Goal: Task Accomplishment & Management: Use online tool/utility

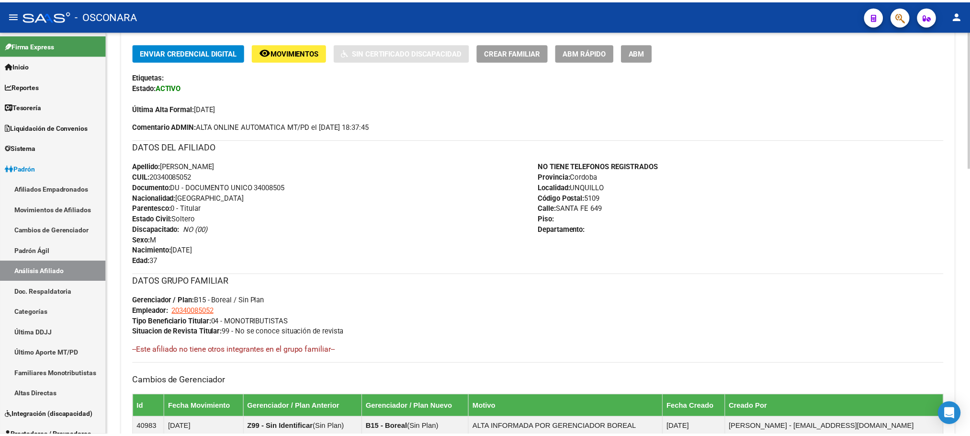
scroll to position [69, 0]
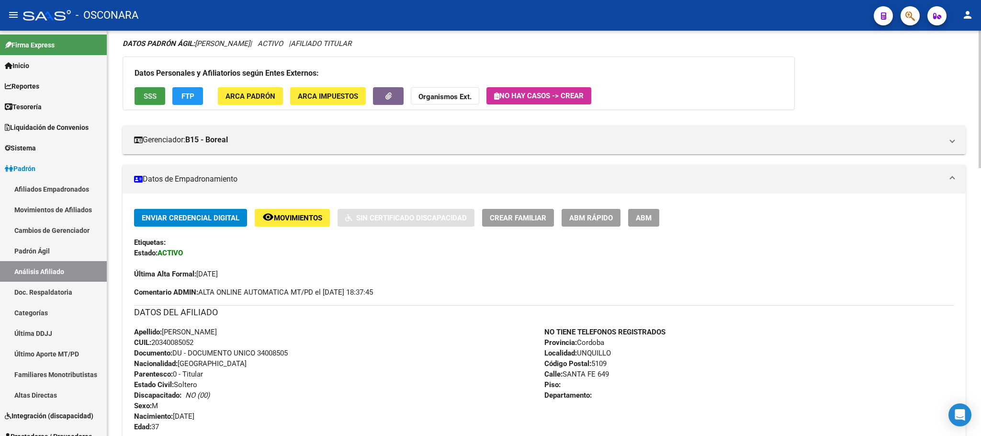
click at [161, 90] on button "SSS" at bounding box center [150, 96] width 31 height 18
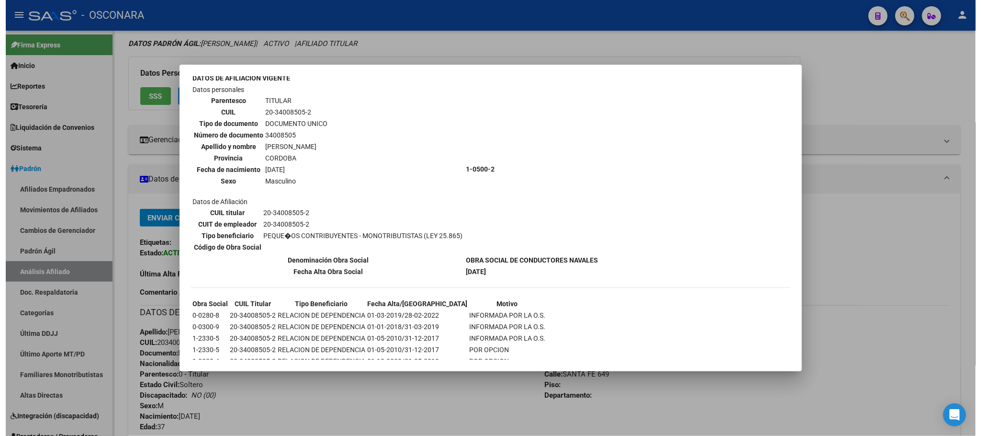
scroll to position [62, 0]
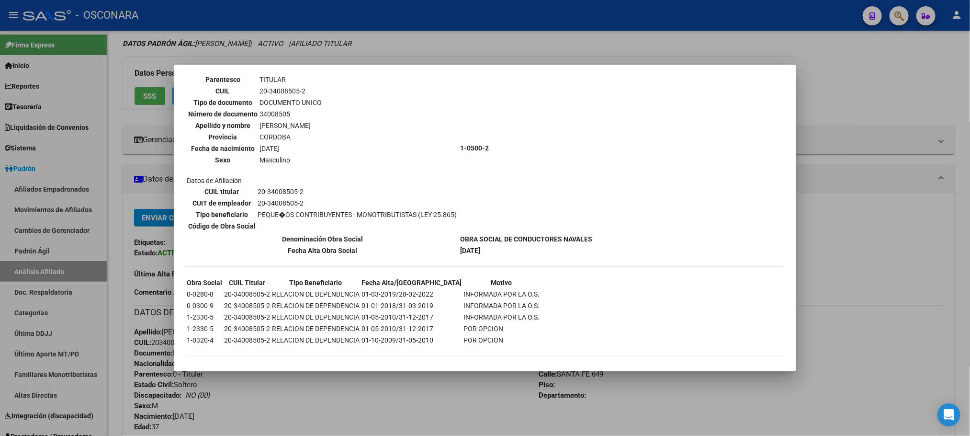
drag, startPoint x: 218, startPoint y: 302, endPoint x: 190, endPoint y: 304, distance: 28.4
click at [190, 304] on td "0-0300-9" at bounding box center [204, 305] width 36 height 11
copy td "-0300-9"
click at [370, 376] on div at bounding box center [485, 218] width 970 height 436
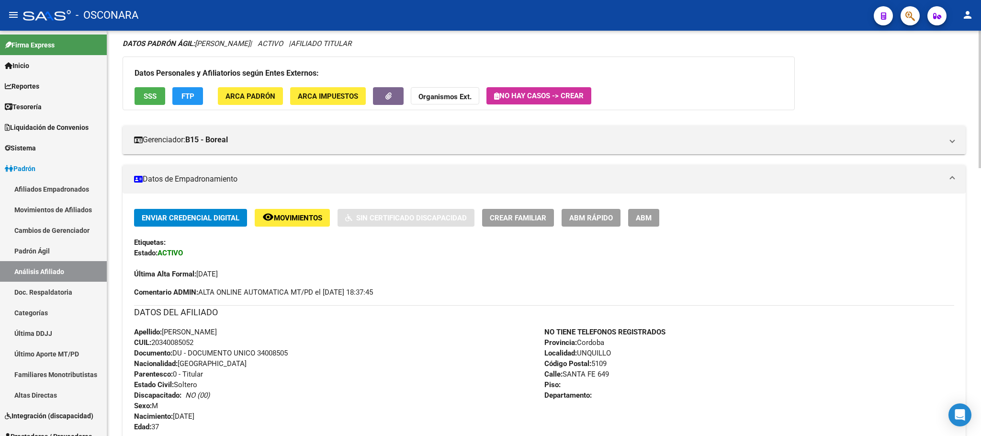
drag, startPoint x: 165, startPoint y: 333, endPoint x: 200, endPoint y: 341, distance: 35.8
click at [200, 341] on div "Apellido: [PERSON_NAME] CUIL: 20340085052 Documento: DU - DOCUMENTO UNICO 34008…" at bounding box center [339, 379] width 410 height 105
copy div "[PERSON_NAME] CUIL: 20340085052"
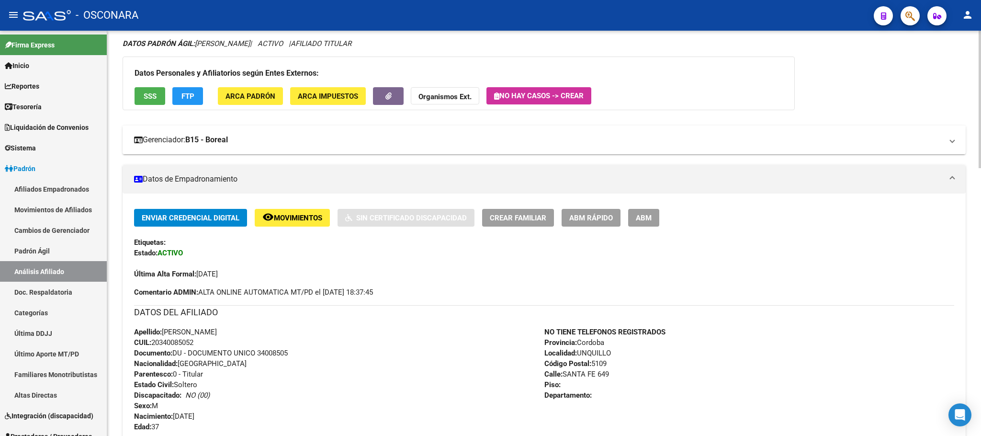
copy div "[PERSON_NAME] CUIL: 20340085052"
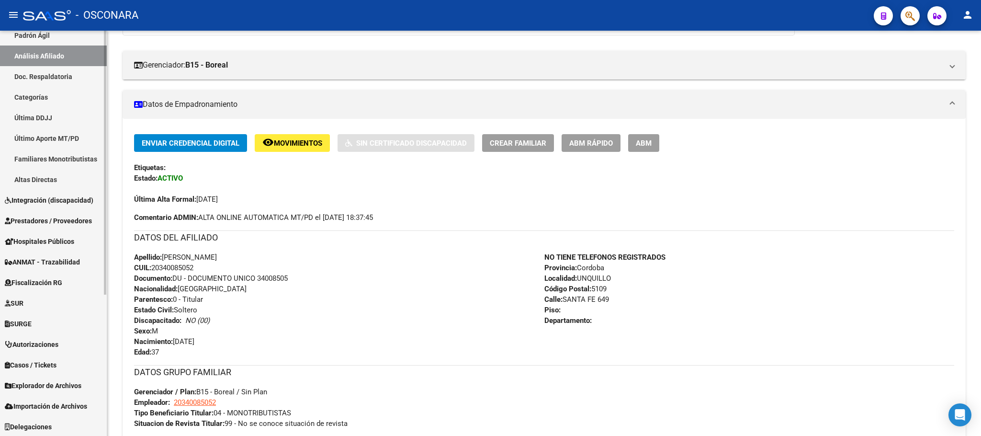
scroll to position [216, 0]
click at [77, 385] on span "Explorador de Archivos" at bounding box center [43, 385] width 77 height 11
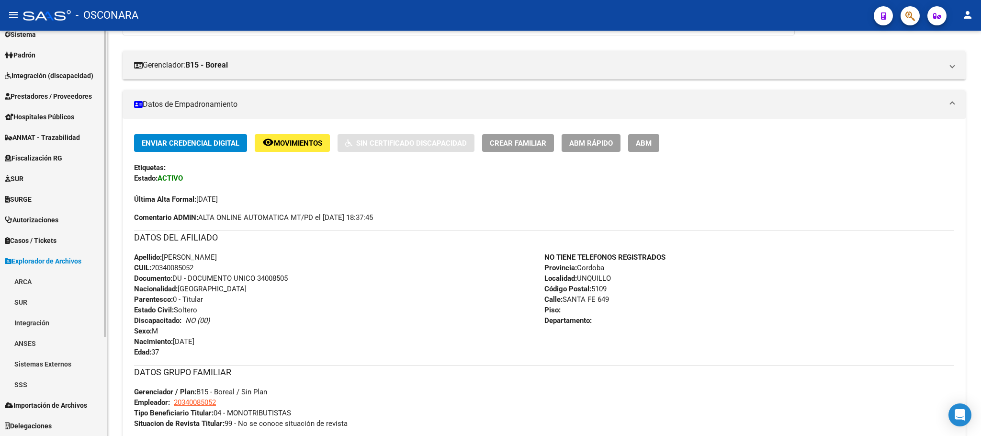
scroll to position [113, 0]
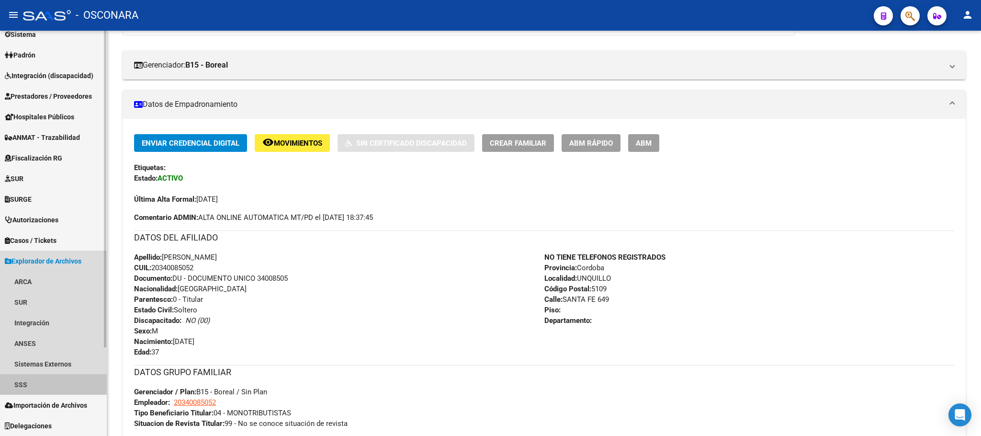
click at [52, 378] on link "SSS" at bounding box center [53, 384] width 107 height 21
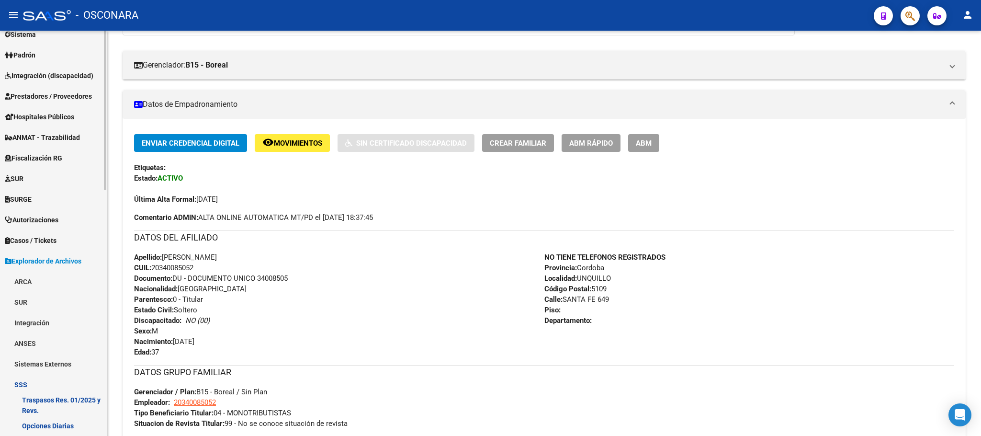
scroll to position [257, 0]
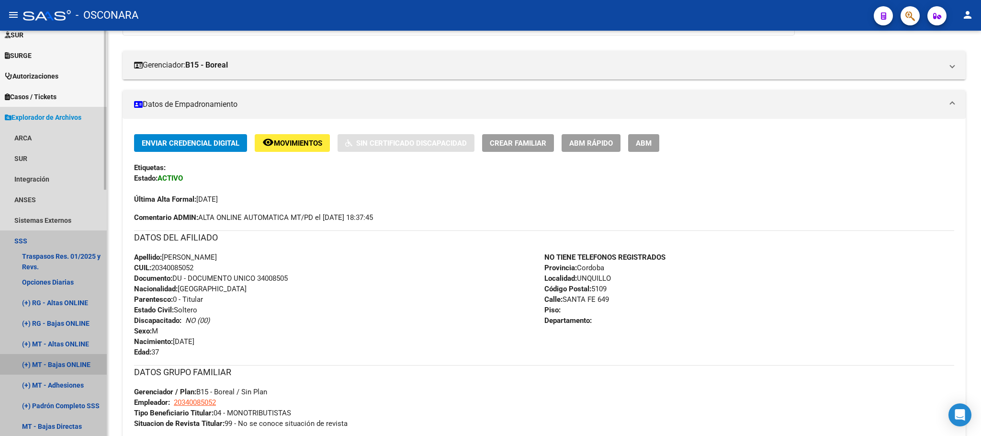
click at [82, 360] on link "(+) MT - Bajas ONLINE" at bounding box center [53, 364] width 107 height 21
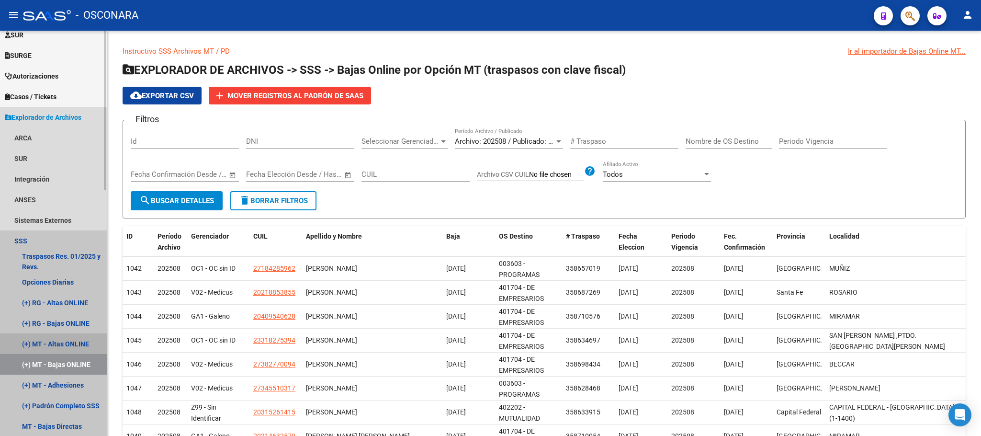
click at [54, 349] on link "(+) MT - Altas ONLINE" at bounding box center [53, 343] width 107 height 21
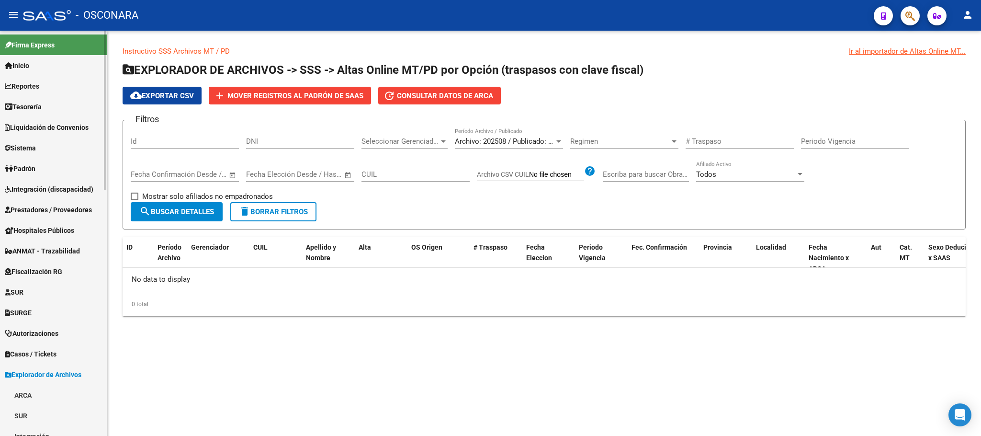
click at [34, 167] on span "Padrón" at bounding box center [20, 168] width 31 height 11
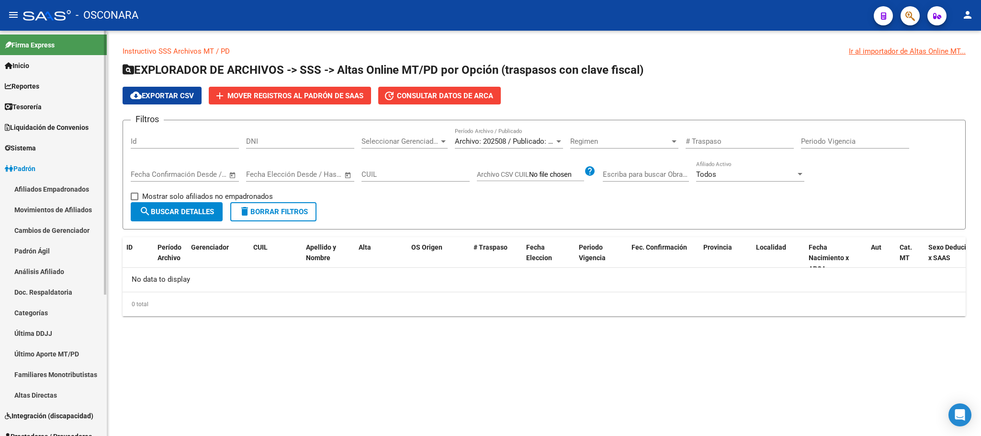
click at [38, 271] on link "Análisis Afiliado" at bounding box center [53, 271] width 107 height 21
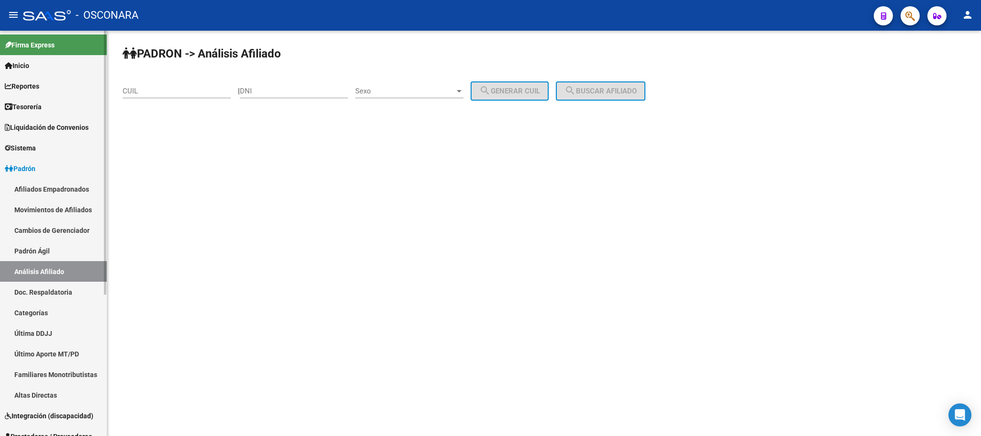
click at [42, 290] on link "Doc. Respaldatoria" at bounding box center [53, 292] width 107 height 21
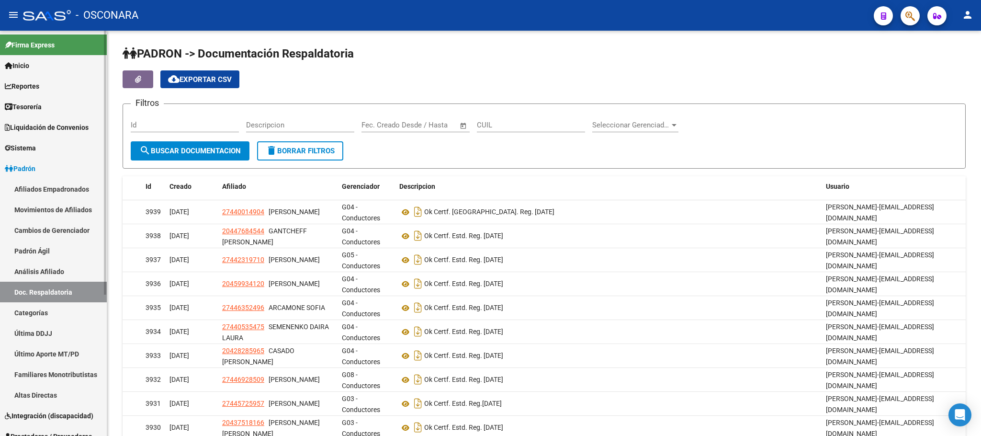
click at [58, 271] on link "Análisis Afiliado" at bounding box center [53, 271] width 107 height 21
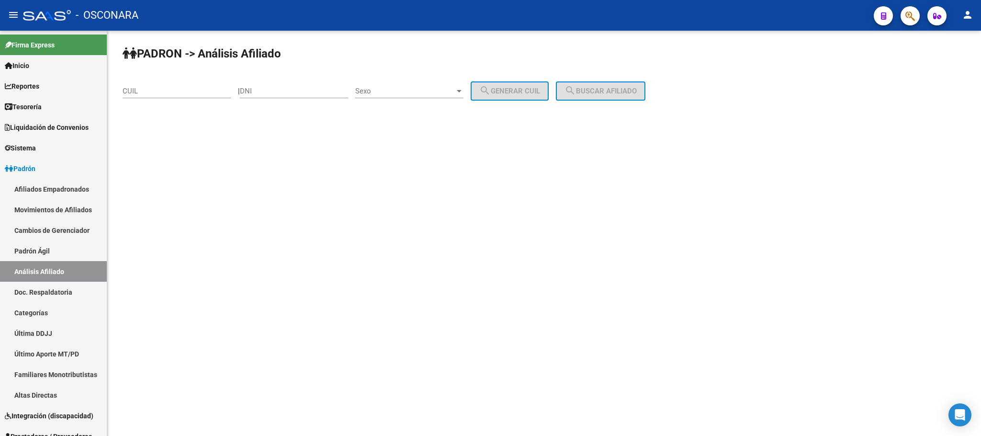
click at [153, 98] on div "CUIL" at bounding box center [177, 88] width 108 height 21
paste input "20-35969788-1"
type input "20-35969788-1"
click at [623, 84] on button "search Buscar afiliado" at bounding box center [601, 90] width 90 height 19
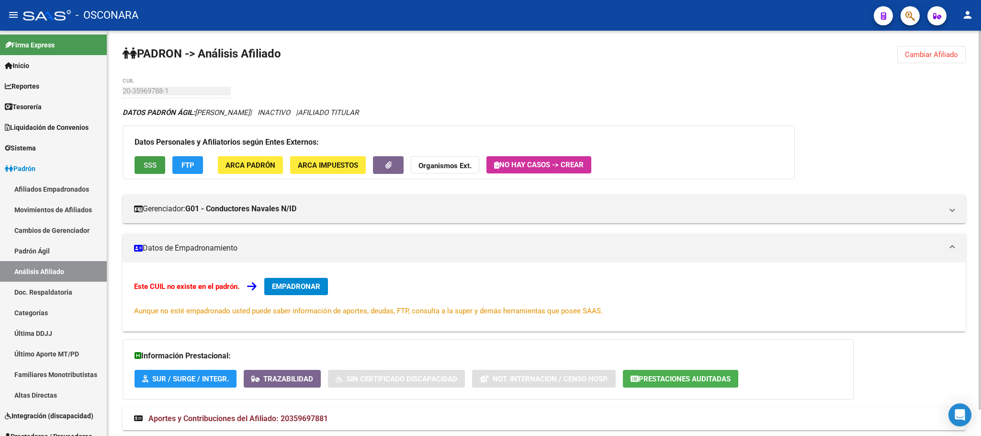
click at [154, 168] on span "SSS" at bounding box center [150, 165] width 13 height 9
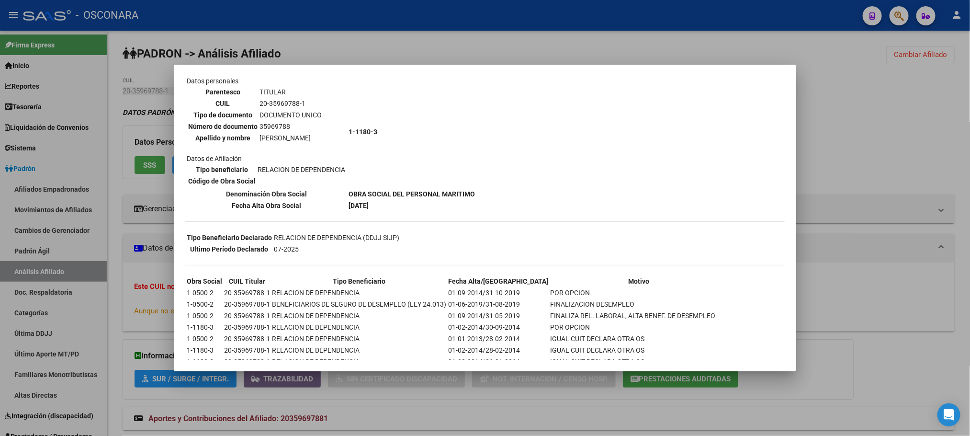
scroll to position [134, 0]
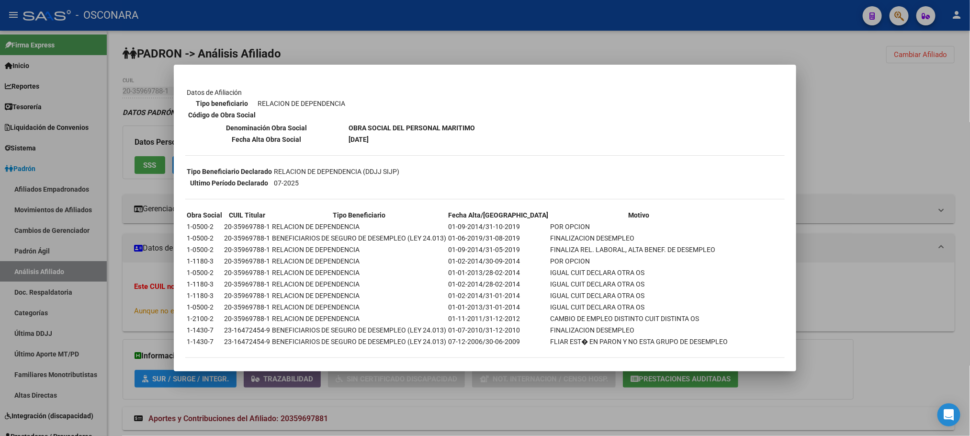
drag, startPoint x: 520, startPoint y: 233, endPoint x: 261, endPoint y: 230, distance: 259.0
click at [266, 233] on tr "1-0500-2 20-35969788-1 BENEFICIARIOS DE SEGURO DE DESEMPLEO (LEY 24.013) 01-06-…" at bounding box center [457, 238] width 542 height 11
click at [438, 414] on div at bounding box center [485, 218] width 970 height 436
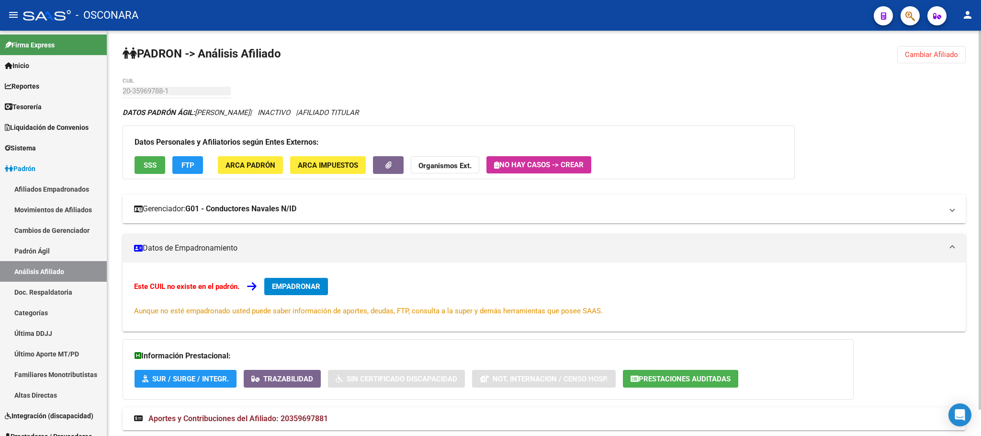
drag, startPoint x: 200, startPoint y: 206, endPoint x: 312, endPoint y: 208, distance: 112.1
click at [312, 208] on mat-panel-title "Gerenciador: G01 - Conductores Navales N/ID" at bounding box center [538, 208] width 809 height 11
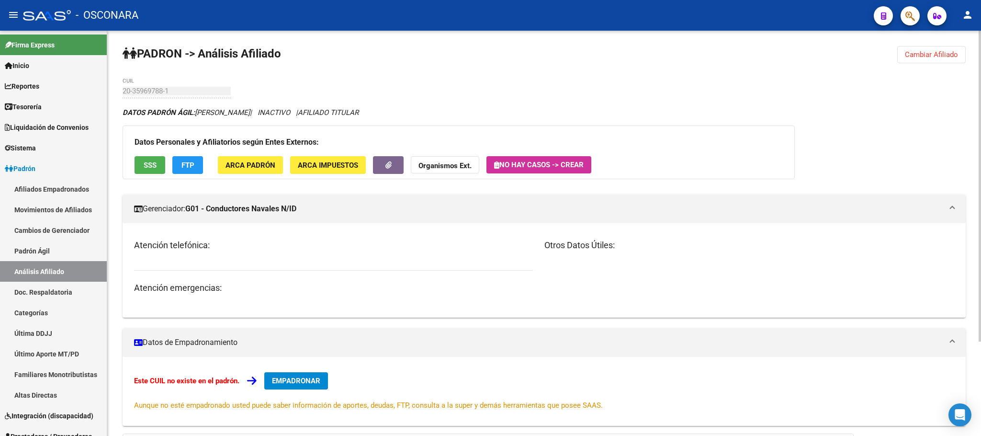
click at [296, 208] on strong "G01 - Conductores Navales N/ID" at bounding box center [240, 208] width 111 height 11
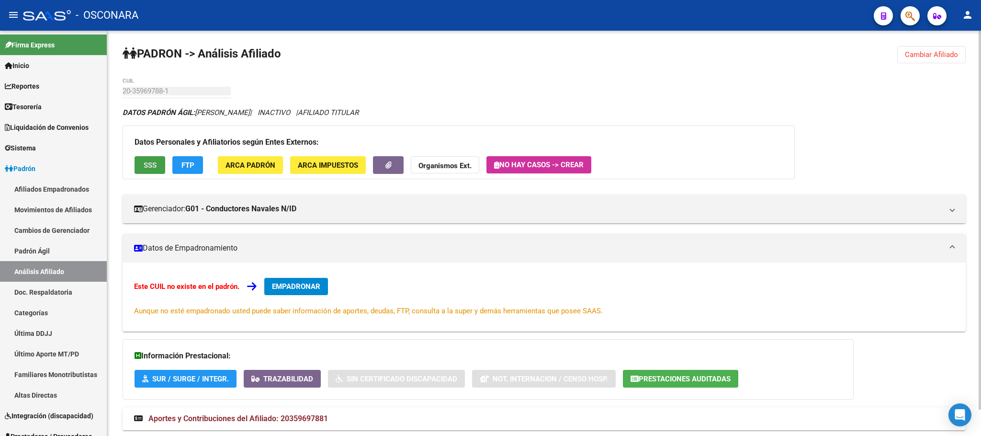
click at [141, 164] on button "SSS" at bounding box center [150, 165] width 31 height 18
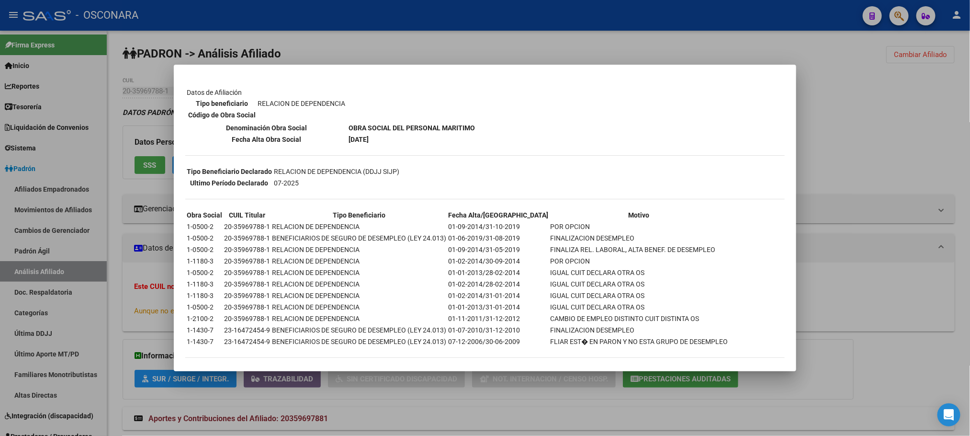
drag, startPoint x: 453, startPoint y: 221, endPoint x: 479, endPoint y: 225, distance: 26.1
click at [479, 225] on td "01-09-2014/31-10-2019" at bounding box center [498, 226] width 101 height 11
click at [499, 42] on div at bounding box center [485, 218] width 970 height 436
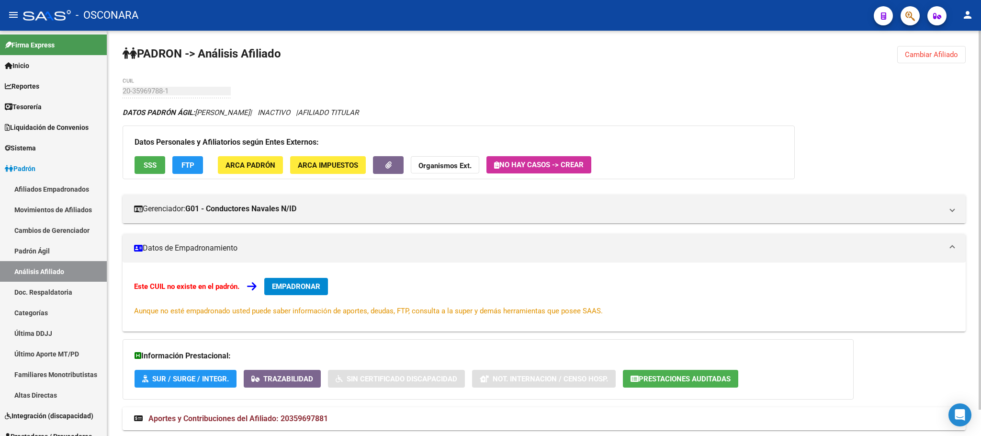
click at [135, 161] on button "SSS" at bounding box center [150, 165] width 31 height 18
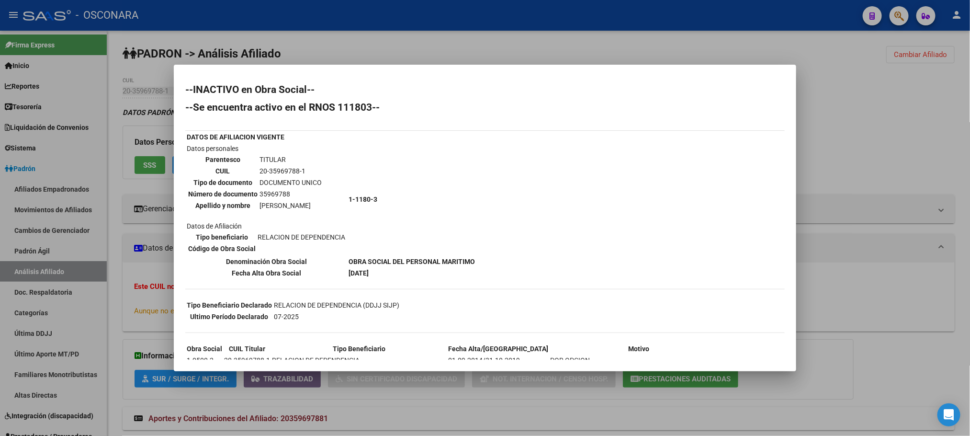
click at [799, 125] on div at bounding box center [485, 218] width 970 height 436
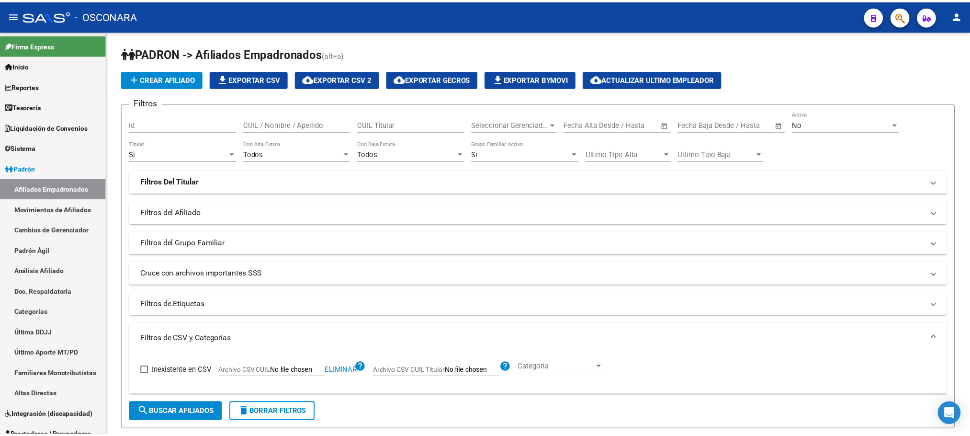
scroll to position [0, 121]
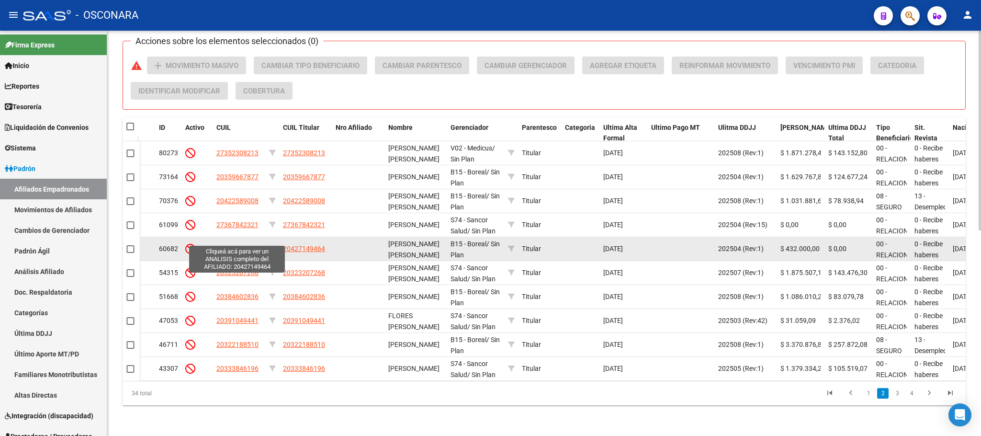
click at [246, 245] on span "20427149464" at bounding box center [237, 249] width 42 height 8
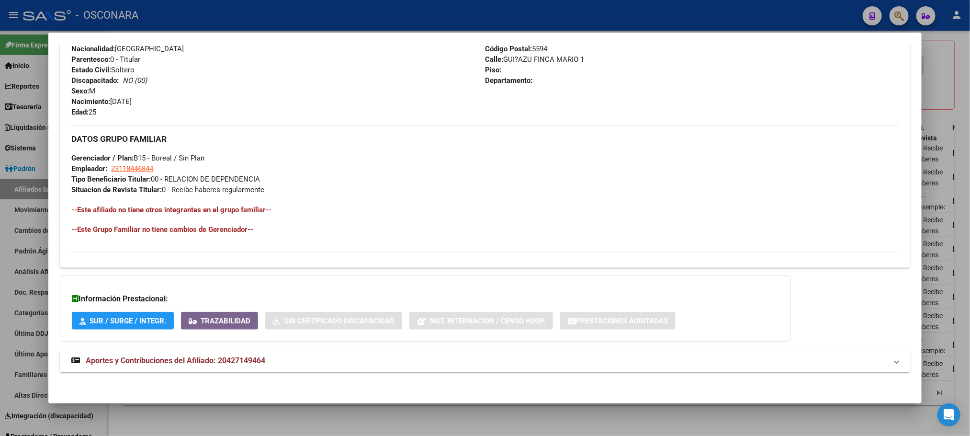
scroll to position [391, 0]
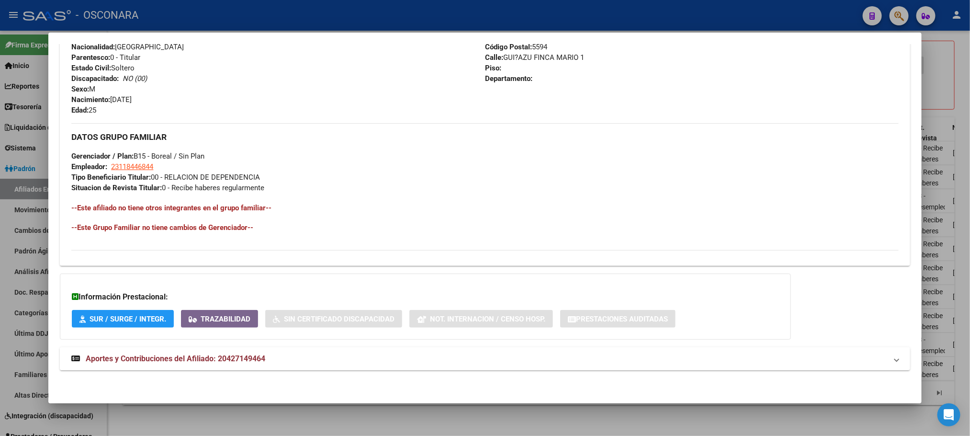
click at [244, 364] on strong "Aportes y Contribuciones del Afiliado: 20427149464" at bounding box center [168, 358] width 194 height 11
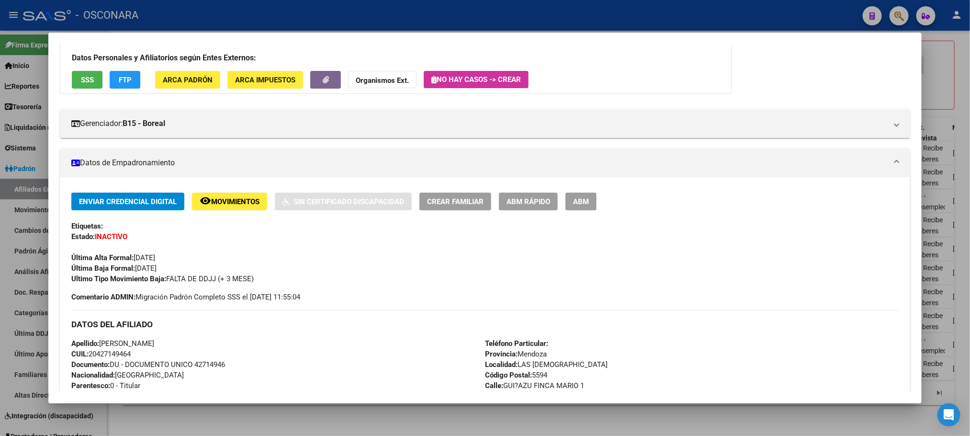
scroll to position [0, 0]
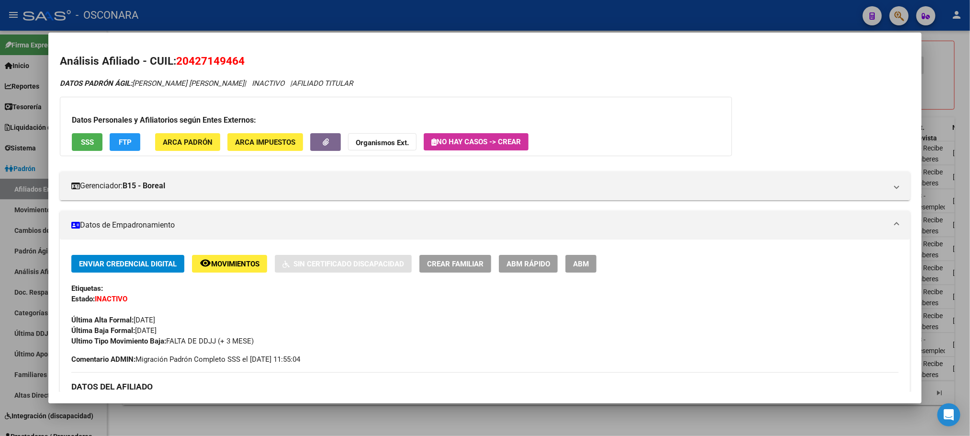
click at [238, 408] on div at bounding box center [485, 218] width 970 height 436
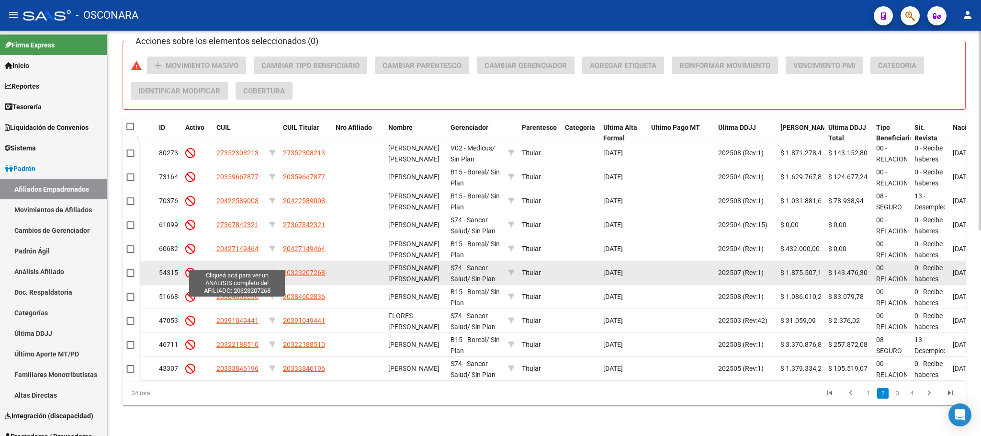
click at [244, 269] on span "20323207268" at bounding box center [237, 273] width 42 height 8
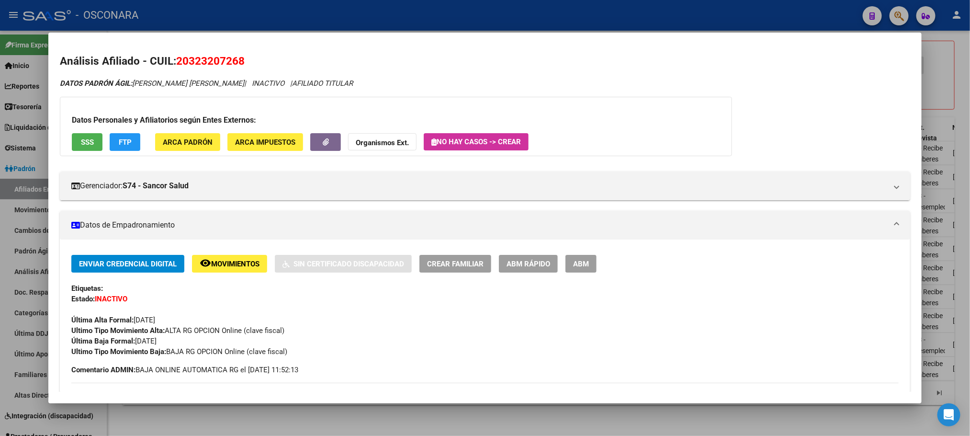
click at [332, 416] on div at bounding box center [485, 218] width 970 height 436
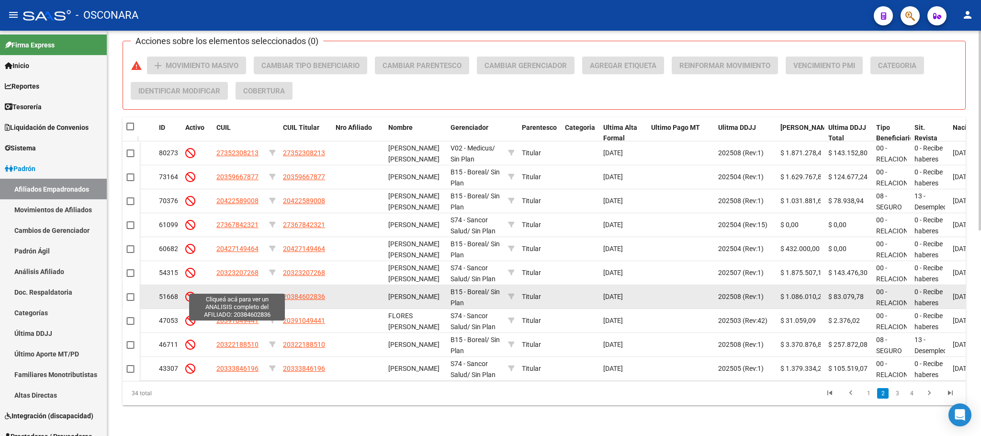
click at [234, 293] on span "20384602836" at bounding box center [237, 297] width 42 height 8
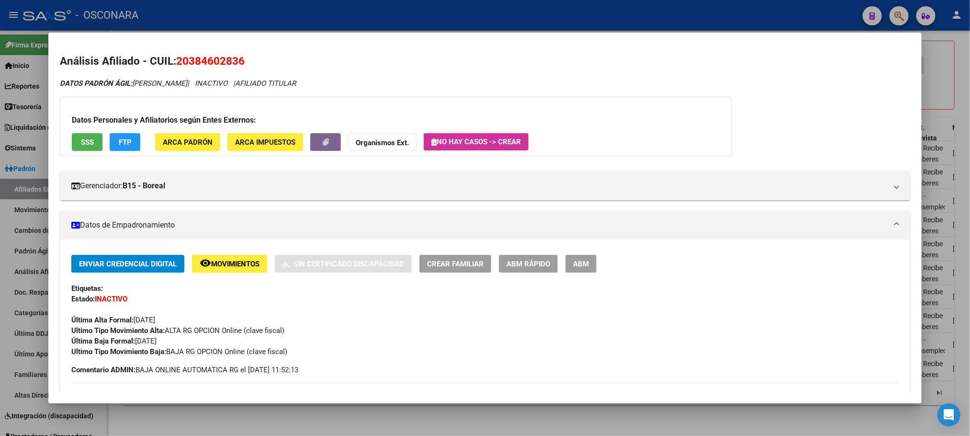
click at [358, 423] on div at bounding box center [485, 218] width 970 height 436
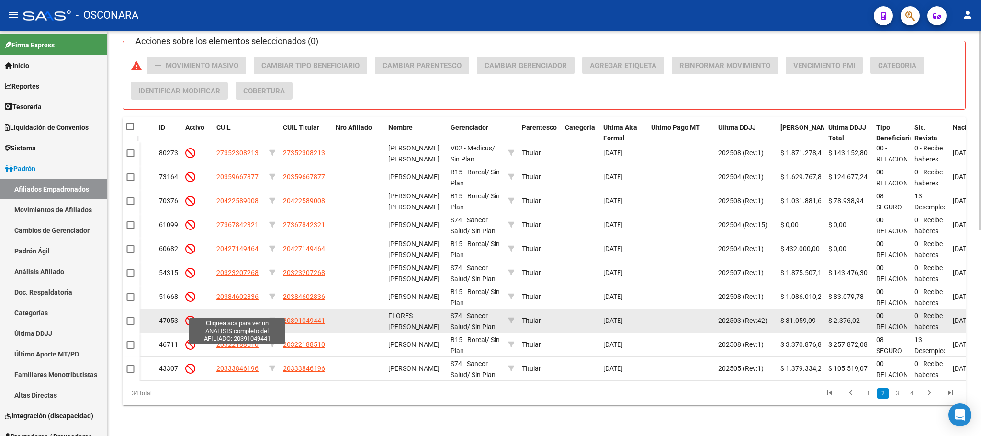
click at [232, 316] on span "20391049441" at bounding box center [237, 320] width 42 height 8
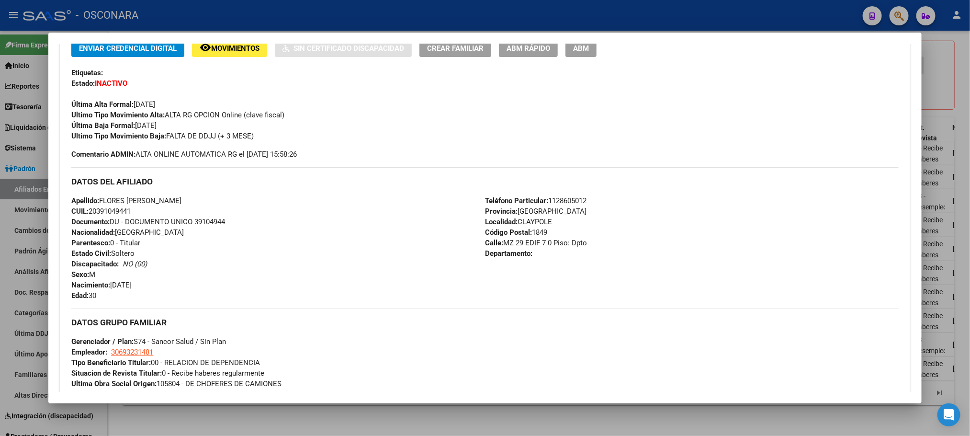
scroll to position [473, 0]
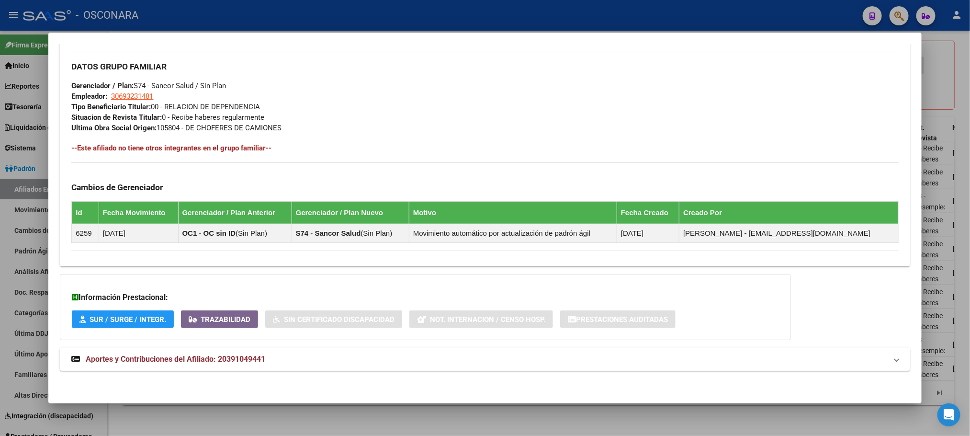
click at [235, 356] on span "Aportes y Contribuciones del Afiliado: 20391049441" at bounding box center [176, 358] width 180 height 9
click at [208, 360] on span "Aportes y Contribuciones del Afiliado: 20391049441" at bounding box center [176, 358] width 180 height 9
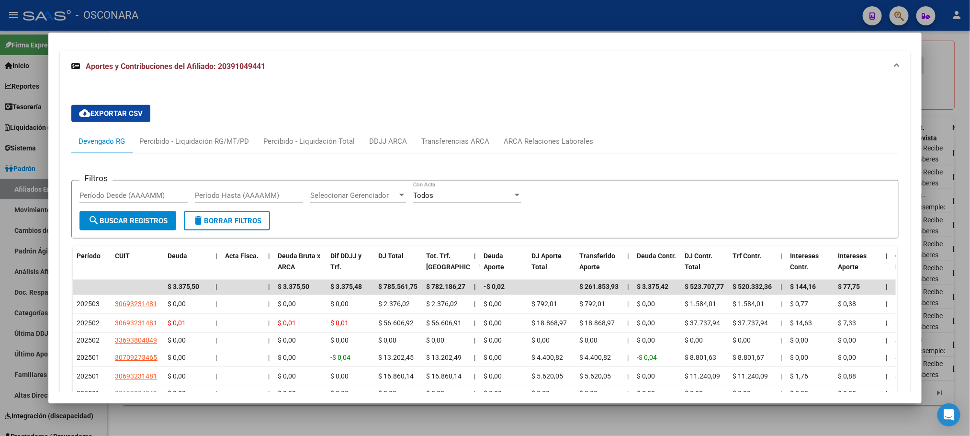
scroll to position [857, 0]
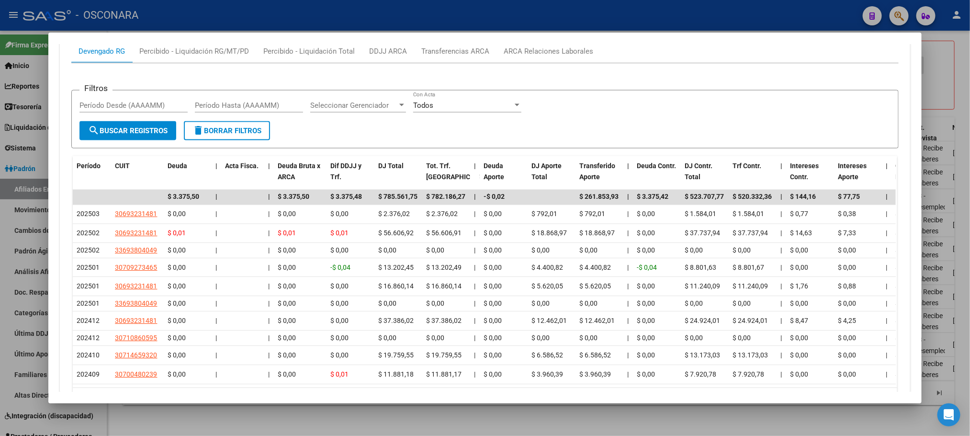
click at [294, 405] on div at bounding box center [485, 218] width 970 height 436
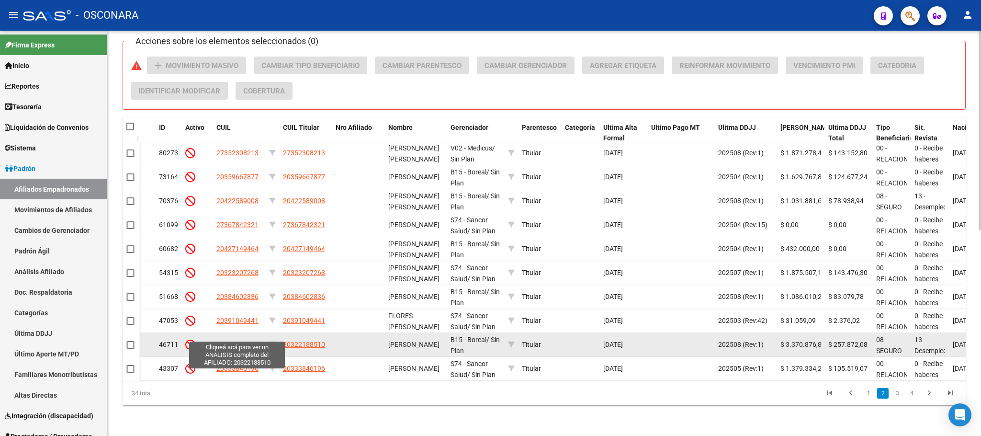
click at [217, 340] on span "20322188510" at bounding box center [237, 344] width 42 height 8
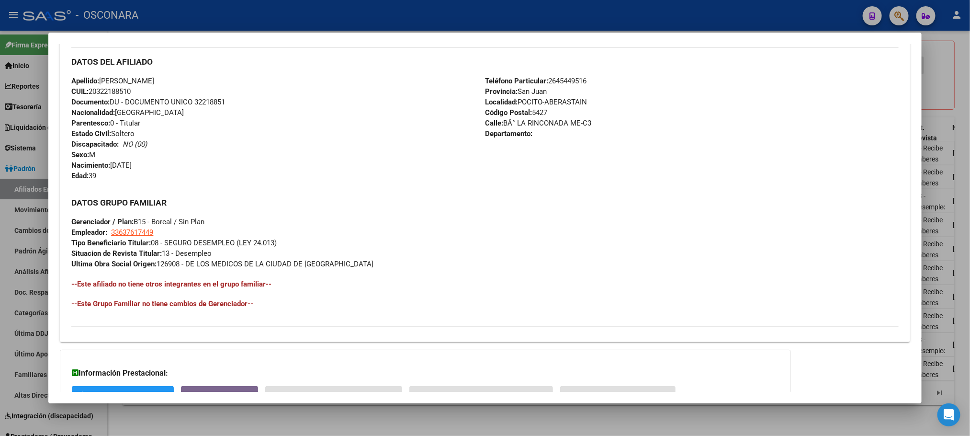
scroll to position [412, 0]
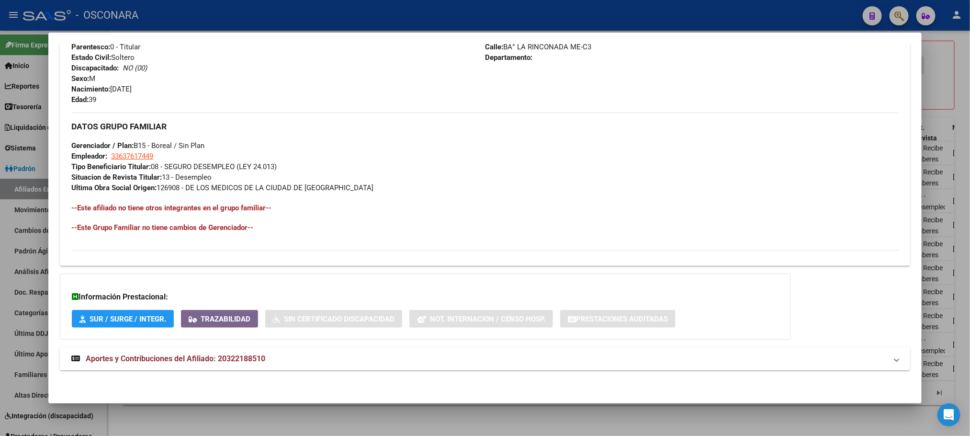
click at [225, 358] on span "Aportes y Contribuciones del Afiliado: 20322188510" at bounding box center [176, 358] width 180 height 9
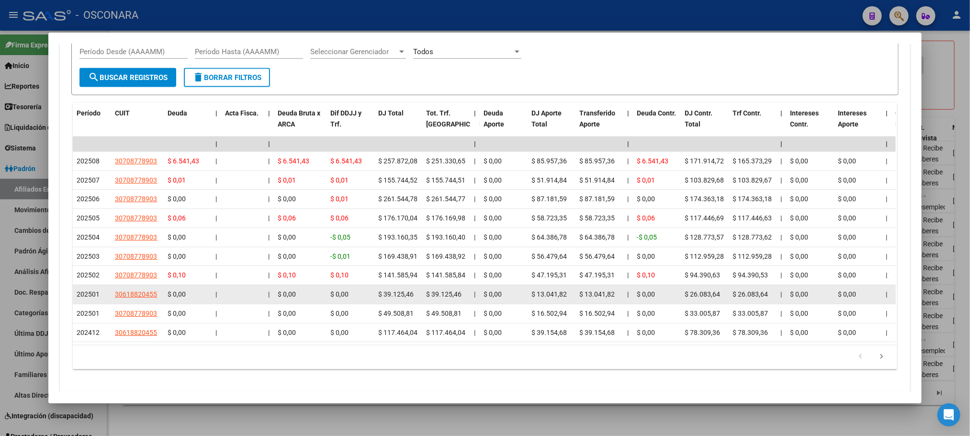
scroll to position [885, 0]
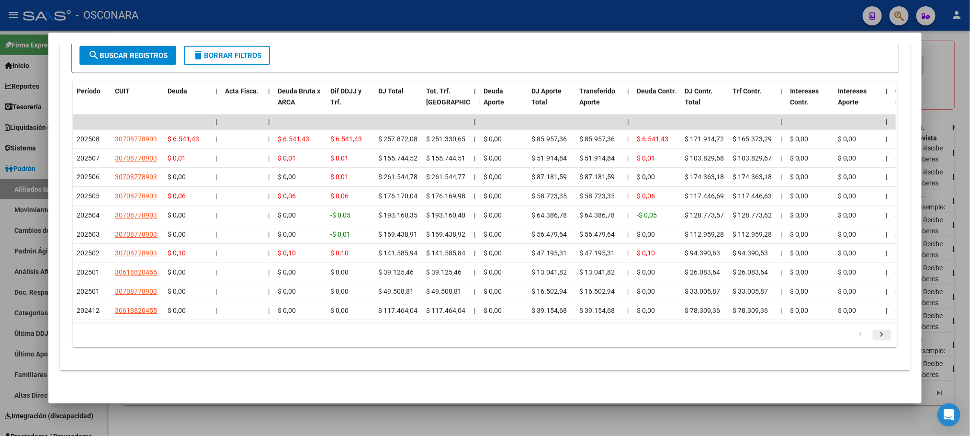
click at [880, 336] on icon "go to next page" at bounding box center [882, 335] width 12 height 11
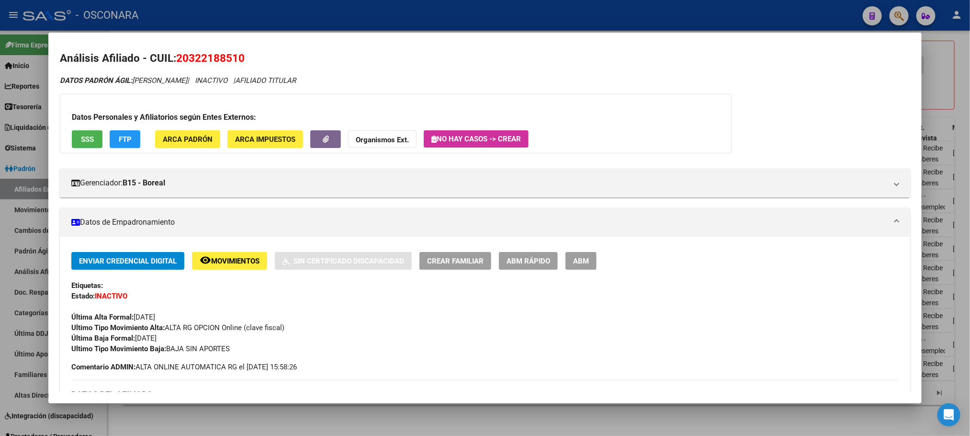
scroll to position [0, 0]
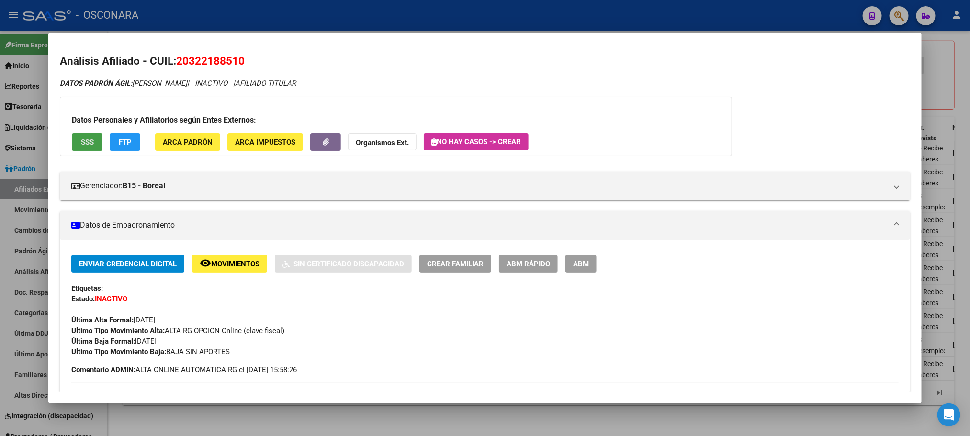
click at [87, 135] on button "SSS" at bounding box center [87, 142] width 31 height 18
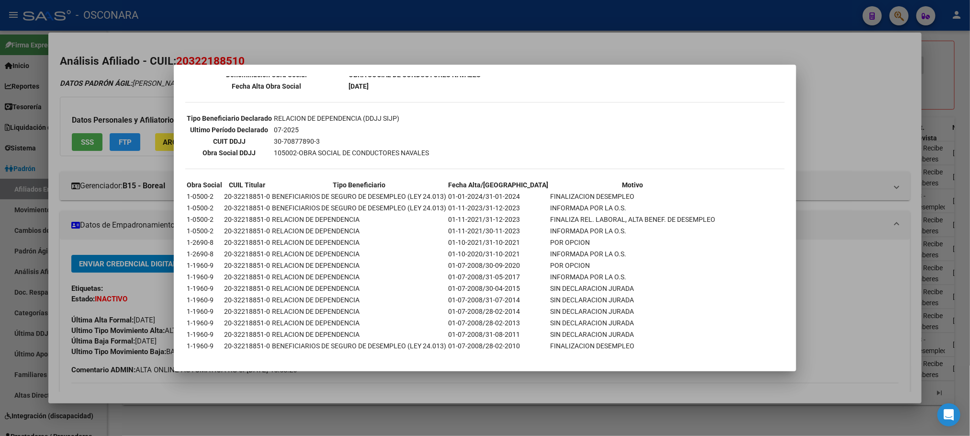
scroll to position [228, 0]
click at [464, 386] on div at bounding box center [485, 218] width 970 height 436
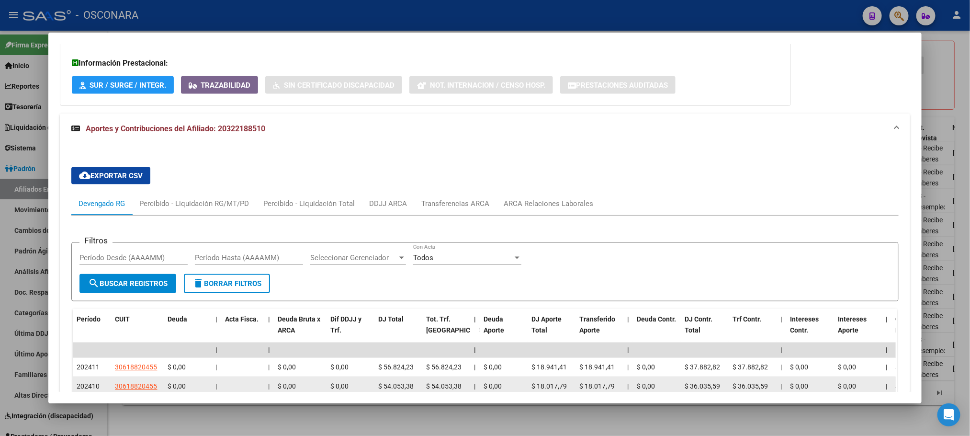
scroll to position [885, 0]
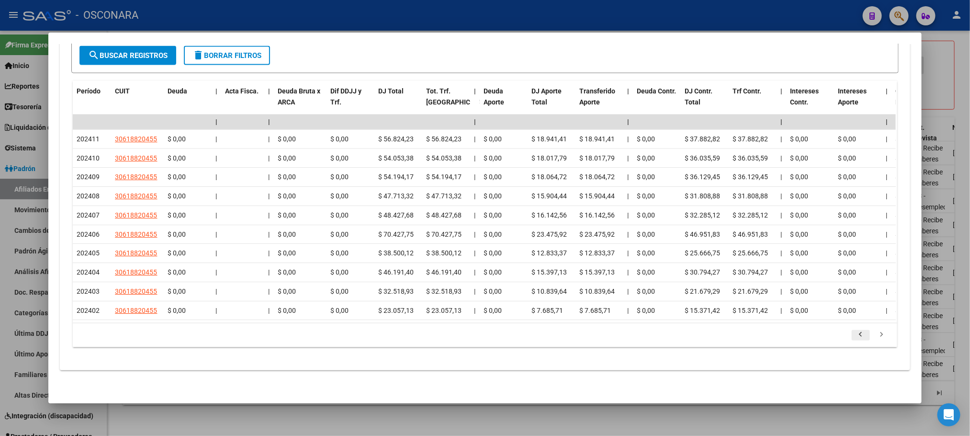
click at [857, 335] on icon "go to previous page" at bounding box center [861, 335] width 12 height 11
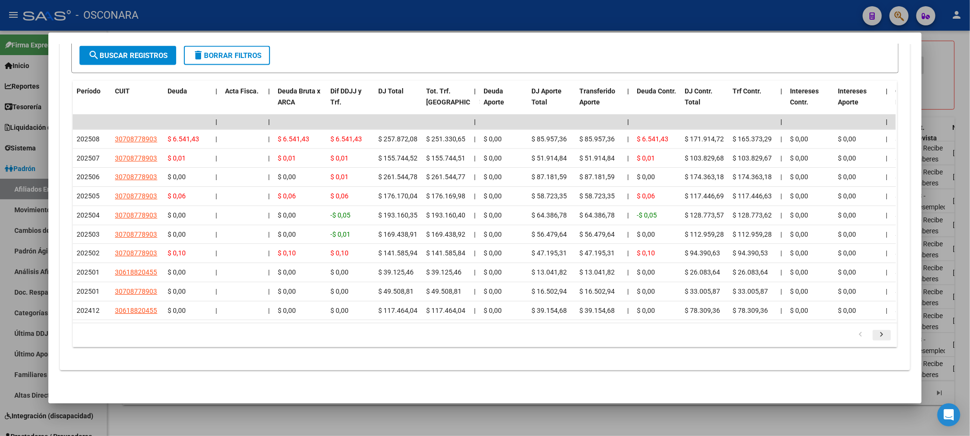
click at [878, 332] on icon "go to next page" at bounding box center [882, 335] width 12 height 11
click at [878, 336] on icon "go to next page" at bounding box center [882, 335] width 12 height 11
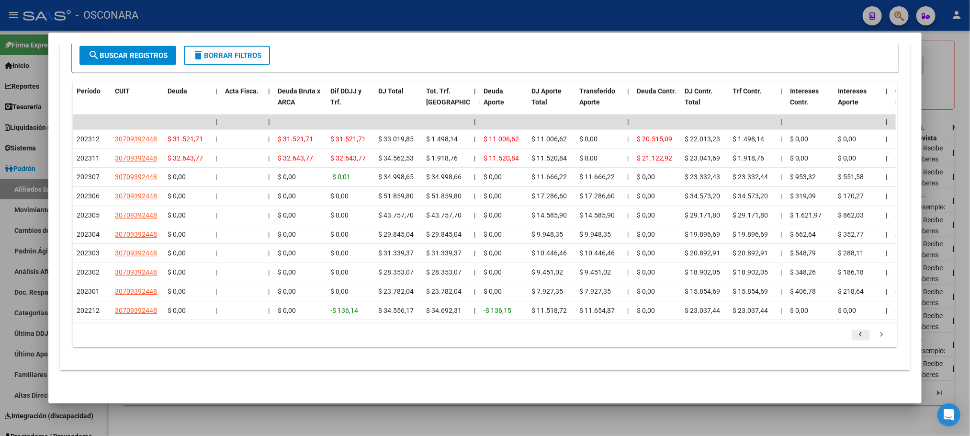
click at [857, 332] on icon "go to previous page" at bounding box center [861, 335] width 12 height 11
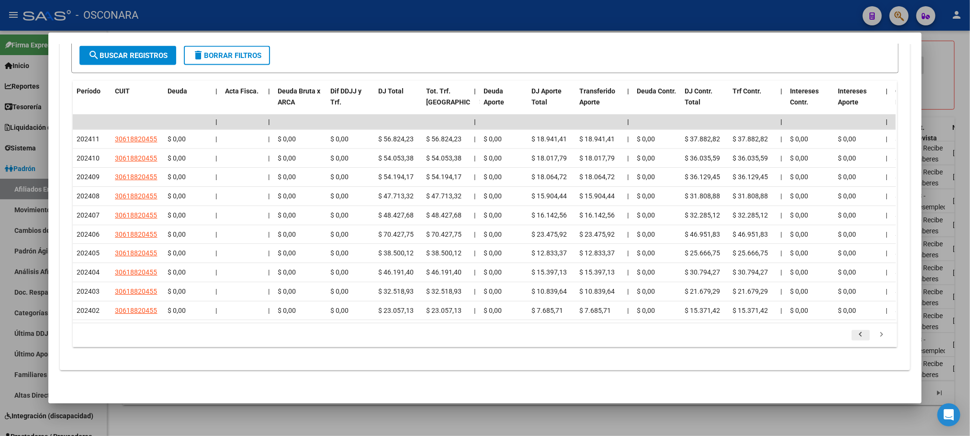
click at [855, 337] on icon "go to previous page" at bounding box center [861, 335] width 12 height 11
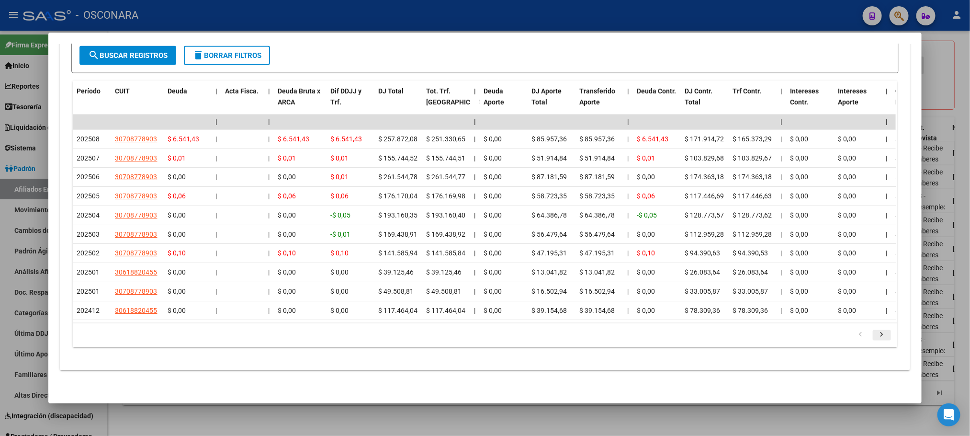
click at [876, 338] on icon "go to next page" at bounding box center [882, 335] width 12 height 11
click at [876, 335] on icon "go to next page" at bounding box center [882, 335] width 12 height 11
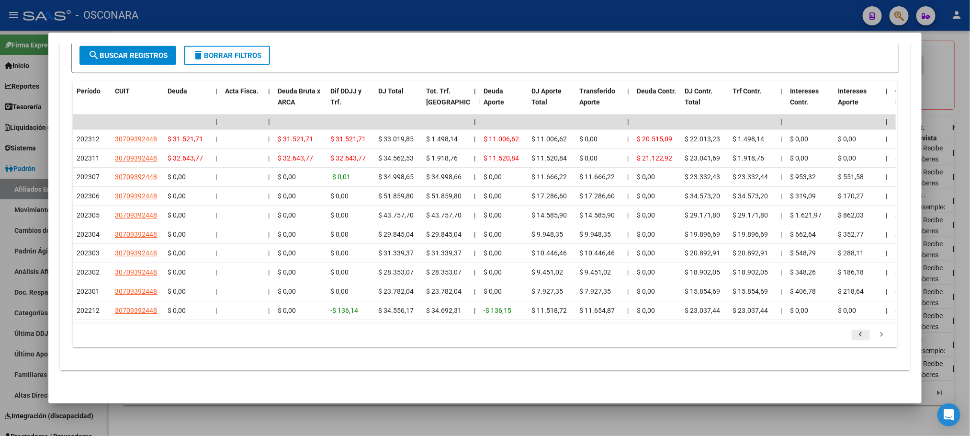
click at [855, 335] on icon "go to previous page" at bounding box center [861, 335] width 12 height 11
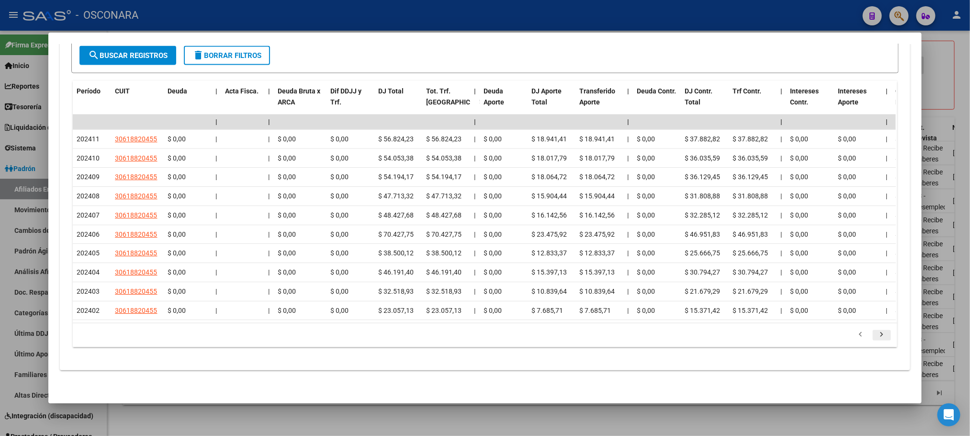
click at [876, 337] on icon "go to next page" at bounding box center [882, 335] width 12 height 11
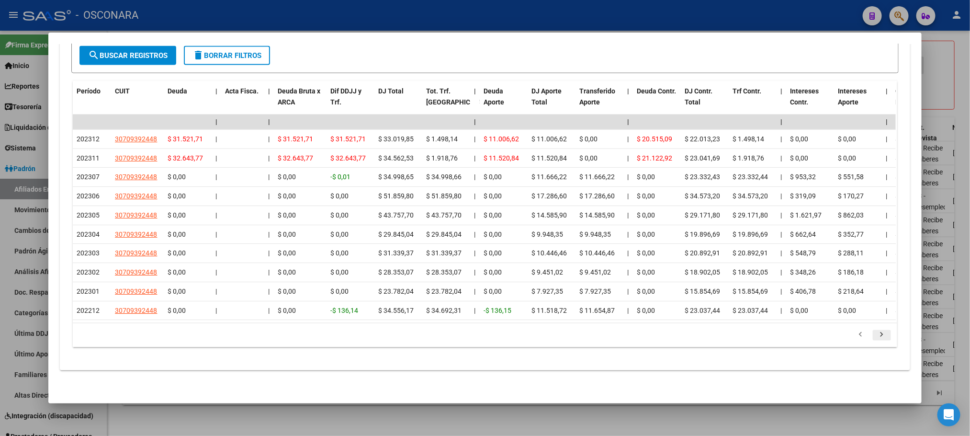
click at [880, 337] on icon "go to next page" at bounding box center [882, 335] width 12 height 11
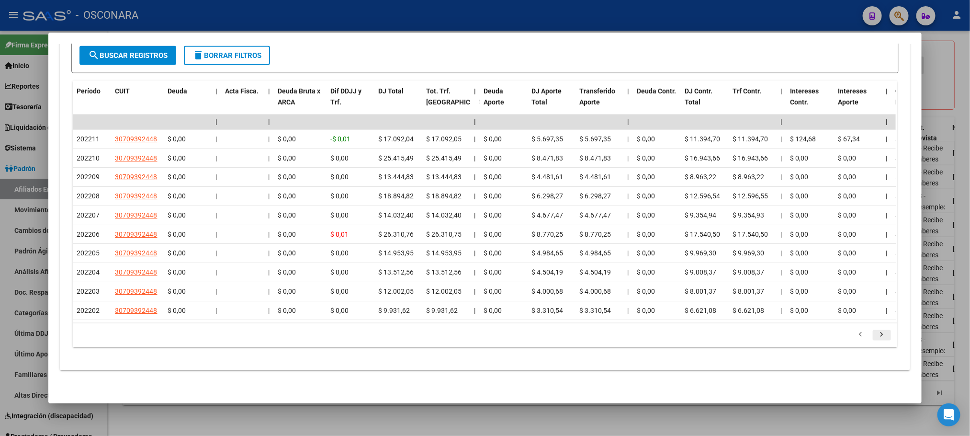
click at [879, 333] on icon "go to next page" at bounding box center [882, 335] width 12 height 11
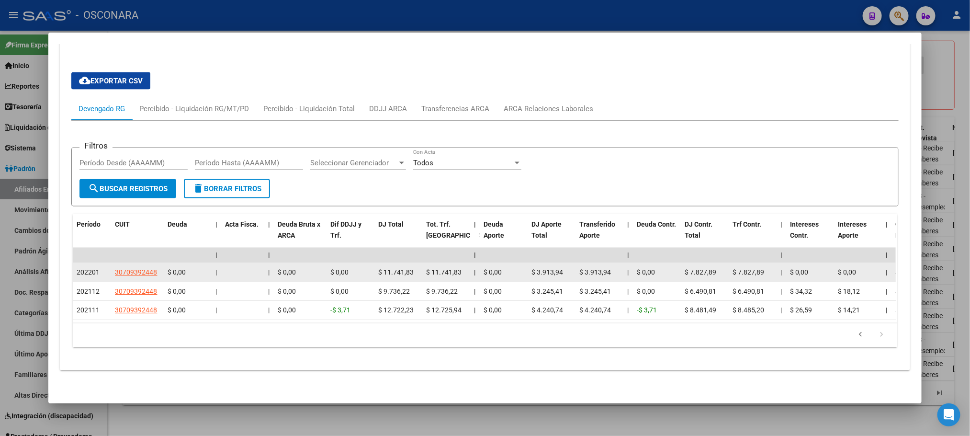
scroll to position [753, 0]
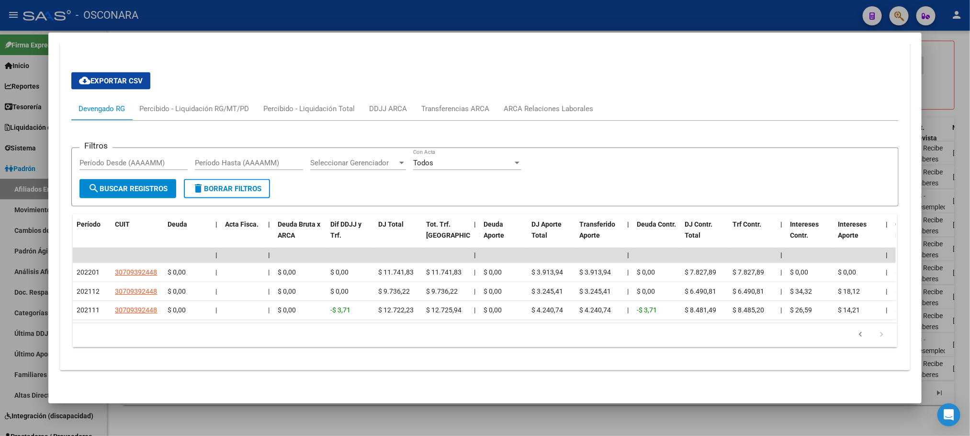
click at [395, 361] on div "cloud_download Exportar CSV Devengado RG Percibido - Liquidación RG/MT/PD Perci…" at bounding box center [485, 214] width 850 height 298
click at [602, 97] on div "Devengado RG Percibido - Liquidación RG/MT/PD Percibido - Liquidación Total DDJ…" at bounding box center [484, 108] width 827 height 23
click at [967, 76] on div at bounding box center [485, 218] width 970 height 436
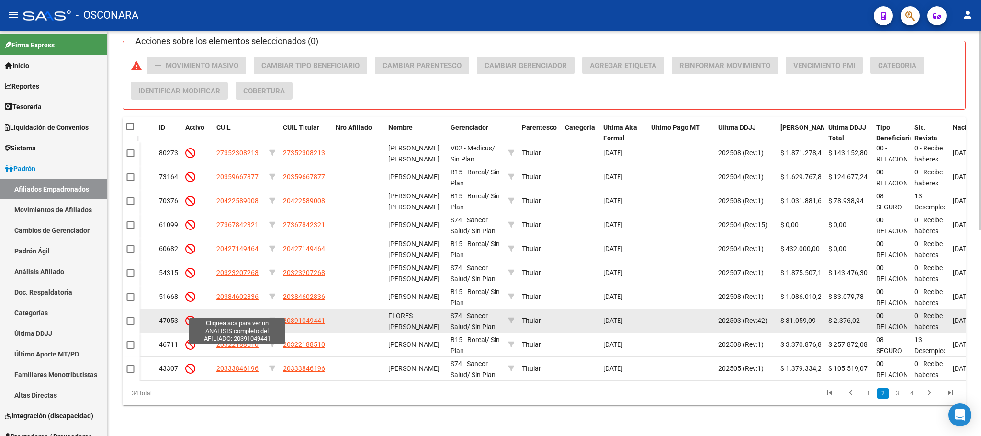
click at [243, 316] on span "20391049441" at bounding box center [237, 320] width 42 height 8
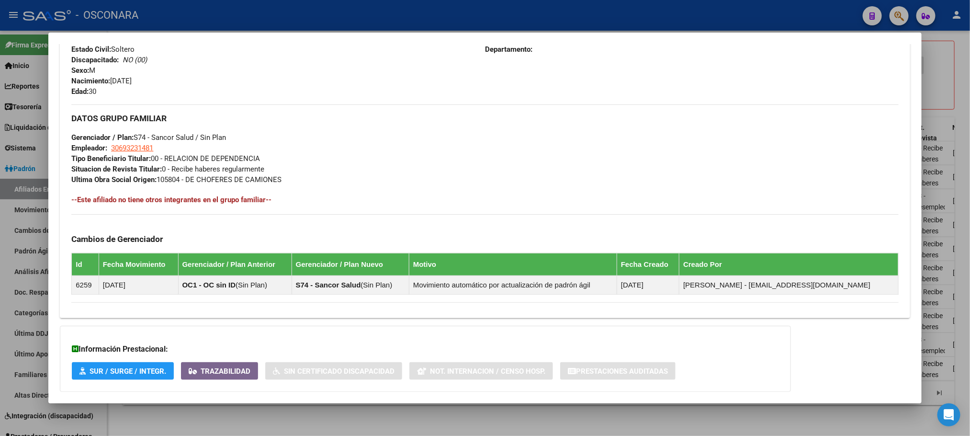
scroll to position [473, 0]
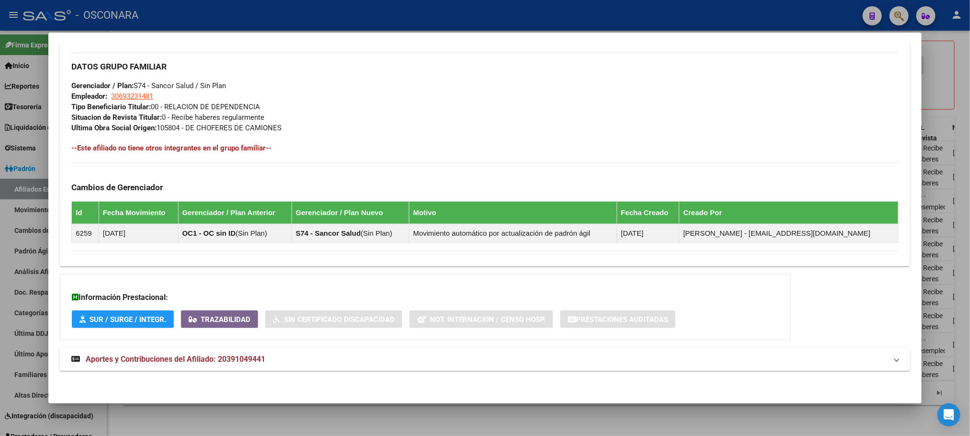
click at [223, 362] on span "Aportes y Contribuciones del Afiliado: 20391049441" at bounding box center [176, 358] width 180 height 9
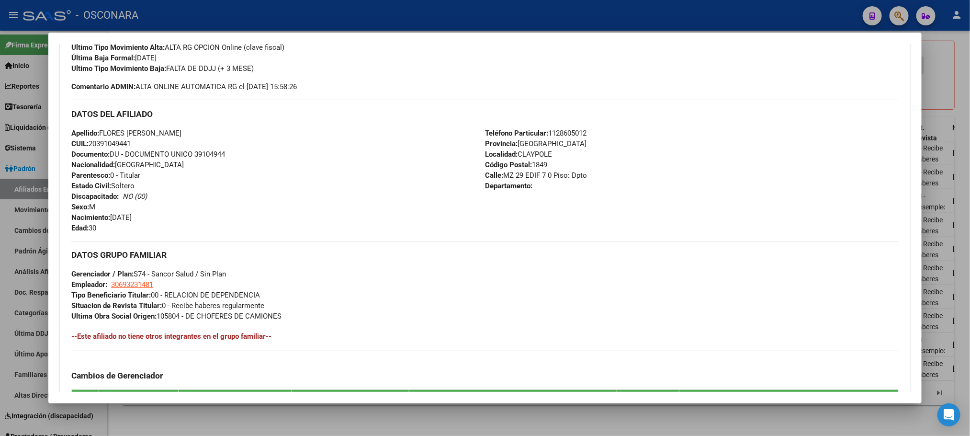
scroll to position [0, 0]
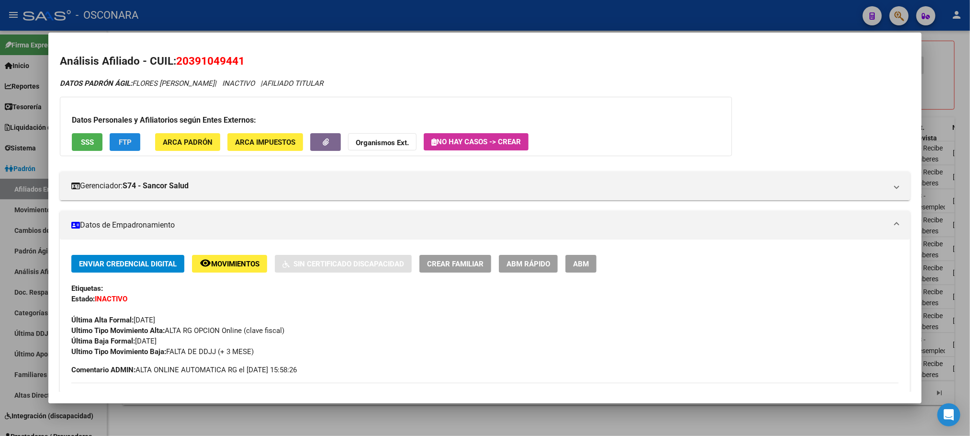
click at [125, 142] on span "FTP" at bounding box center [125, 142] width 13 height 9
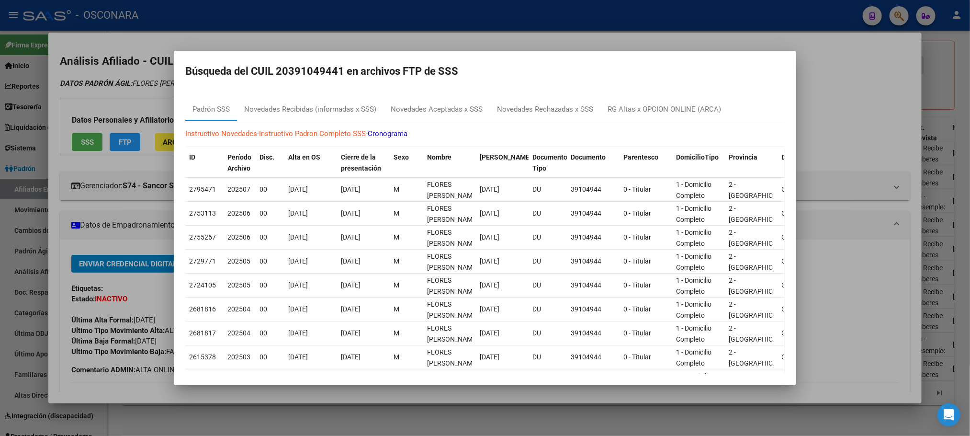
click at [860, 60] on div at bounding box center [485, 218] width 970 height 436
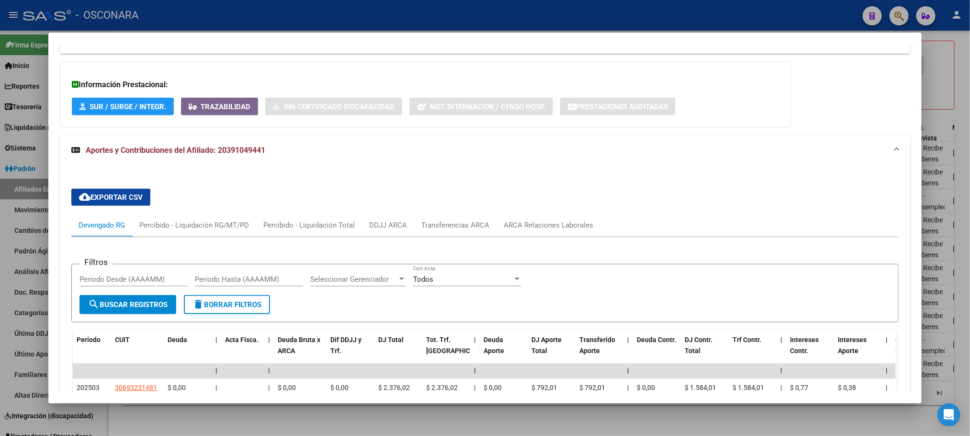
scroll to position [718, 0]
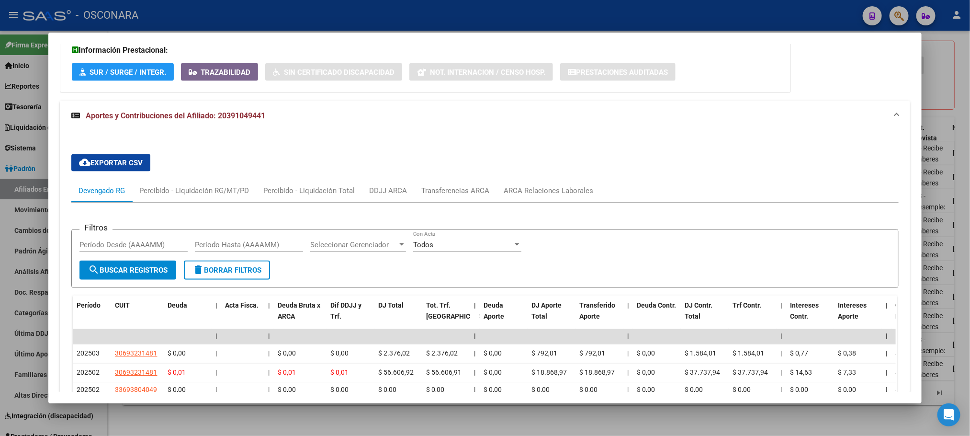
click at [418, 427] on div at bounding box center [485, 218] width 970 height 436
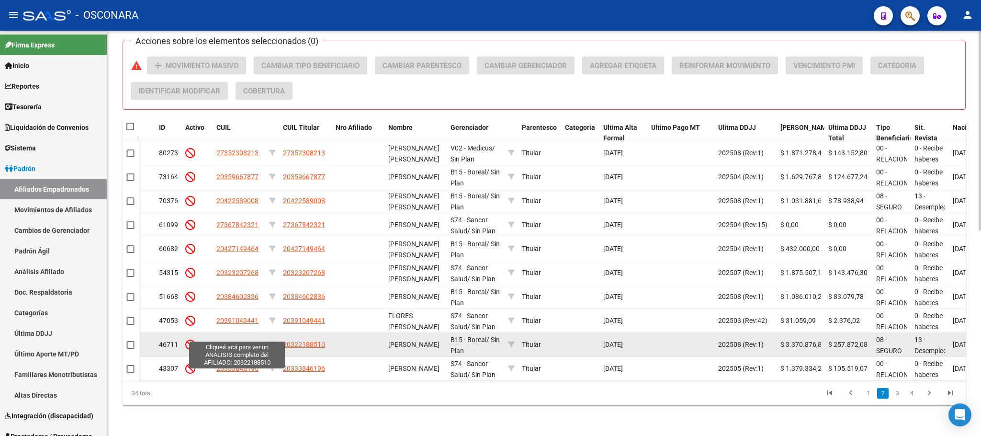
click at [228, 340] on span "20322188510" at bounding box center [237, 344] width 42 height 8
type textarea "20322188510"
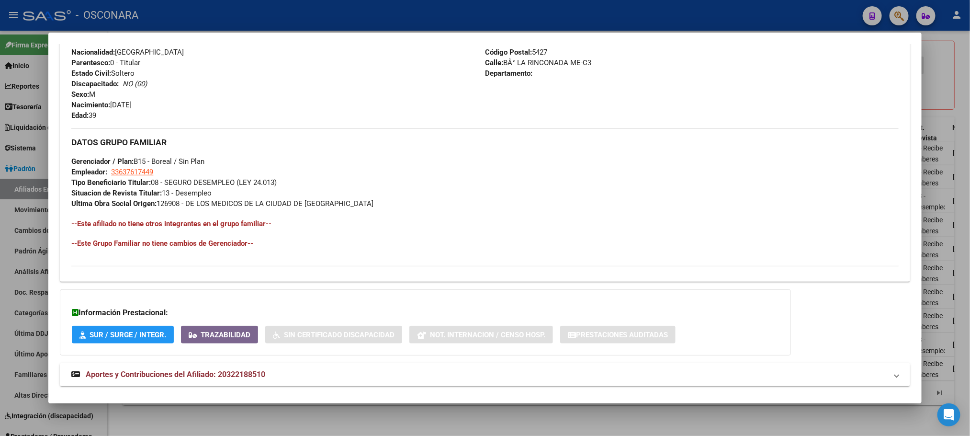
scroll to position [412, 0]
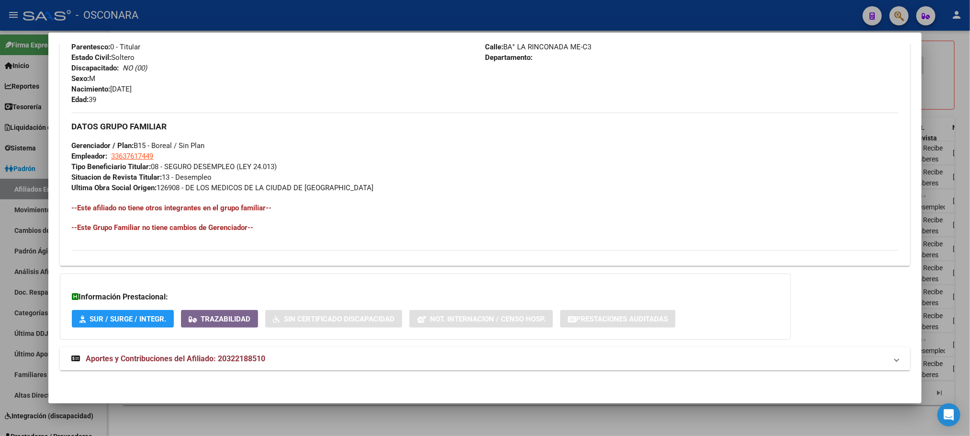
click at [250, 357] on span "Aportes y Contribuciones del Afiliado: 20322188510" at bounding box center [176, 358] width 180 height 9
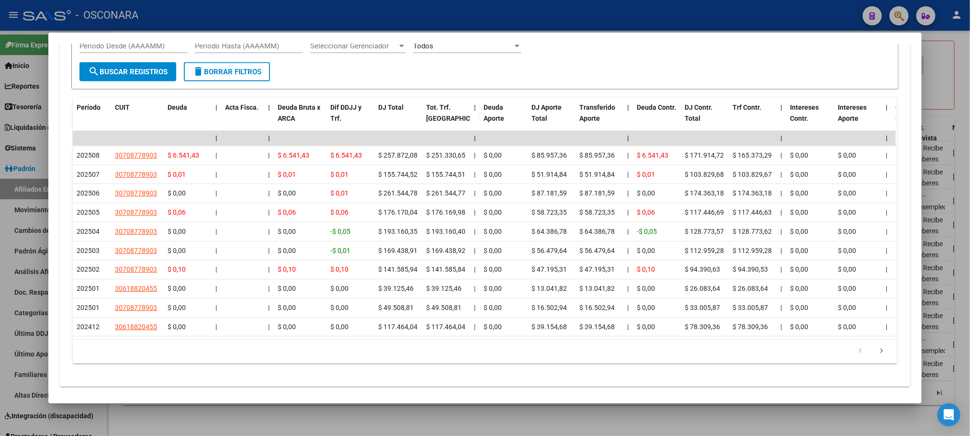
scroll to position [868, 0]
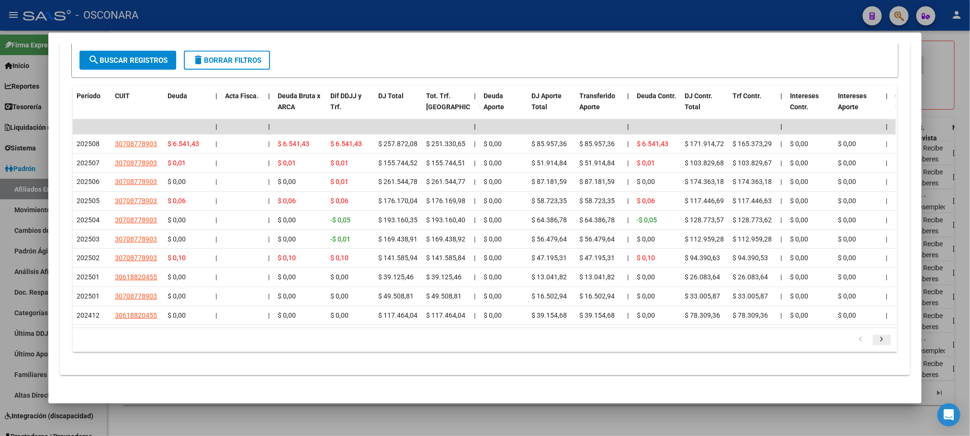
click at [876, 347] on icon "go to next page" at bounding box center [882, 340] width 12 height 11
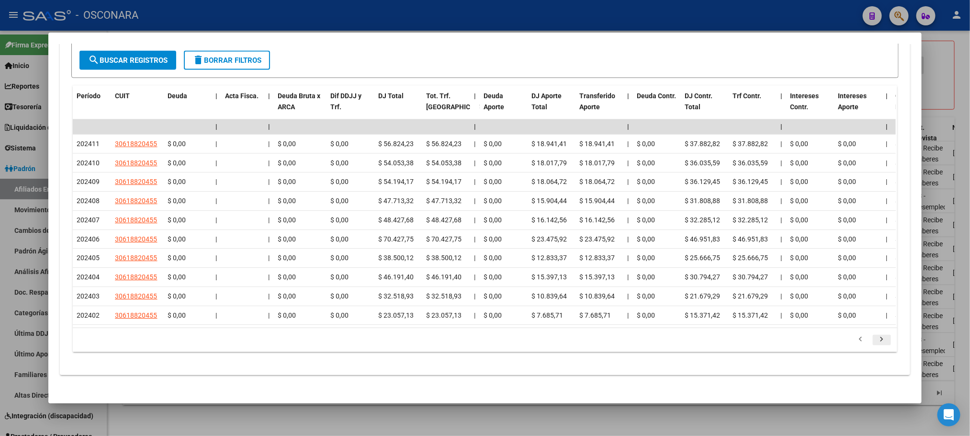
click at [876, 347] on icon "go to next page" at bounding box center [882, 340] width 12 height 11
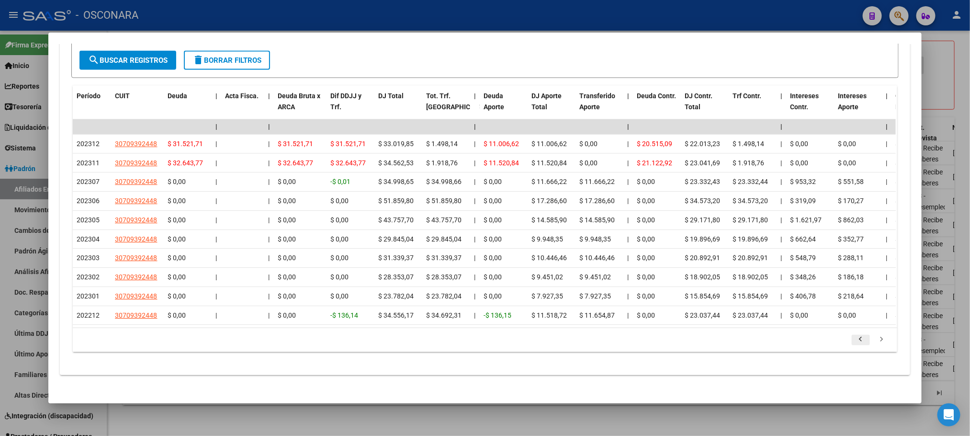
click at [855, 347] on icon "go to previous page" at bounding box center [861, 340] width 12 height 11
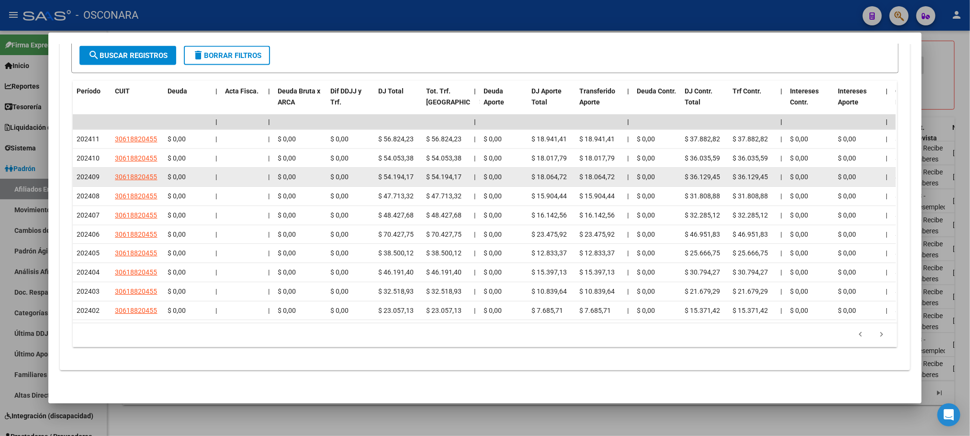
scroll to position [885, 0]
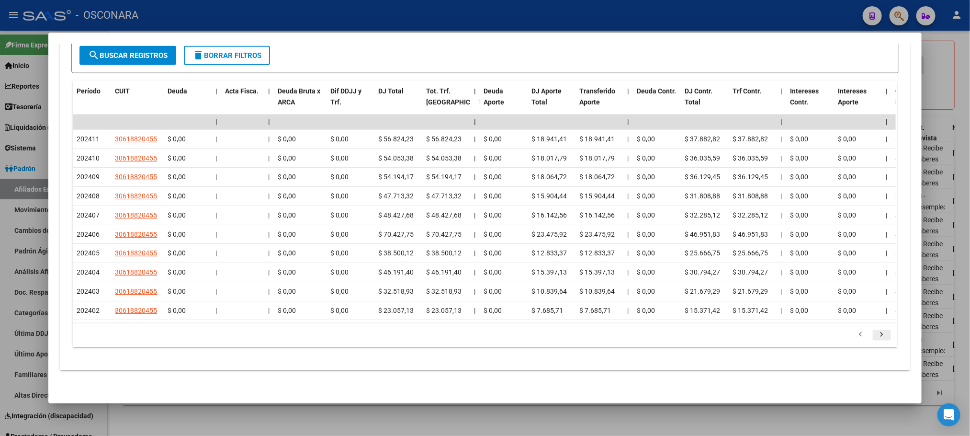
click at [876, 338] on icon "go to next page" at bounding box center [882, 335] width 12 height 11
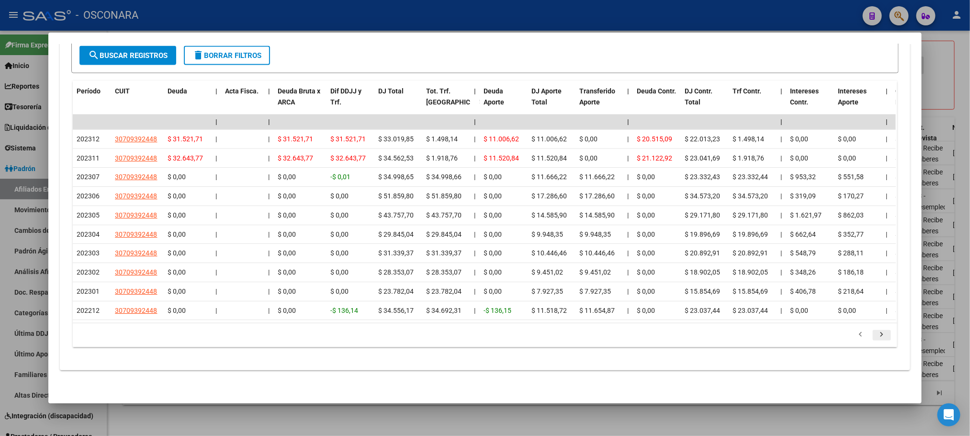
click at [876, 338] on icon "go to next page" at bounding box center [882, 335] width 12 height 11
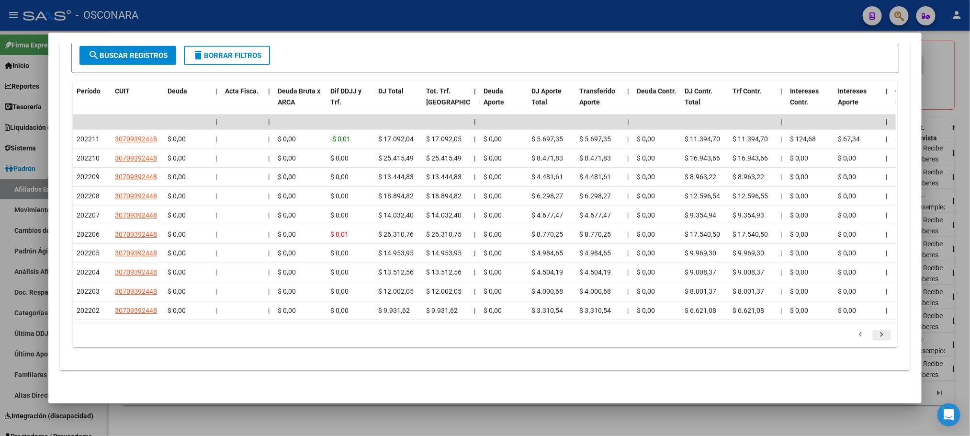
click at [876, 333] on icon "go to next page" at bounding box center [882, 335] width 12 height 11
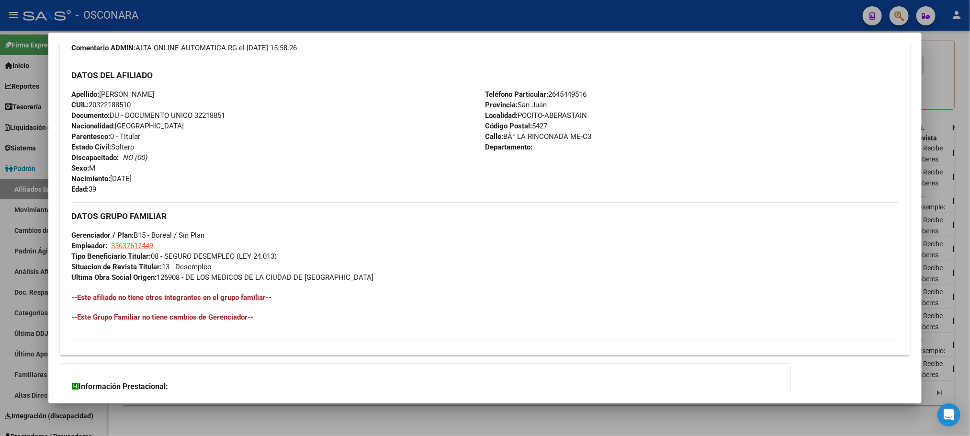
scroll to position [0, 0]
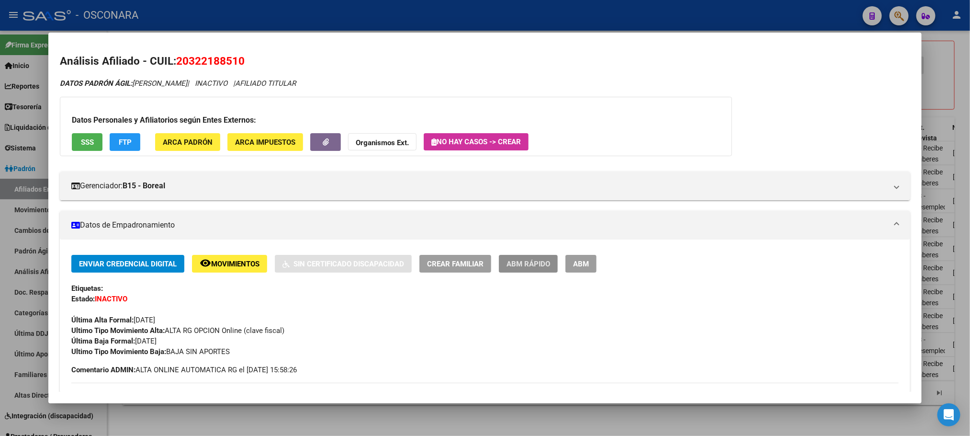
click at [520, 266] on span "ABM Rápido" at bounding box center [529, 263] width 44 height 9
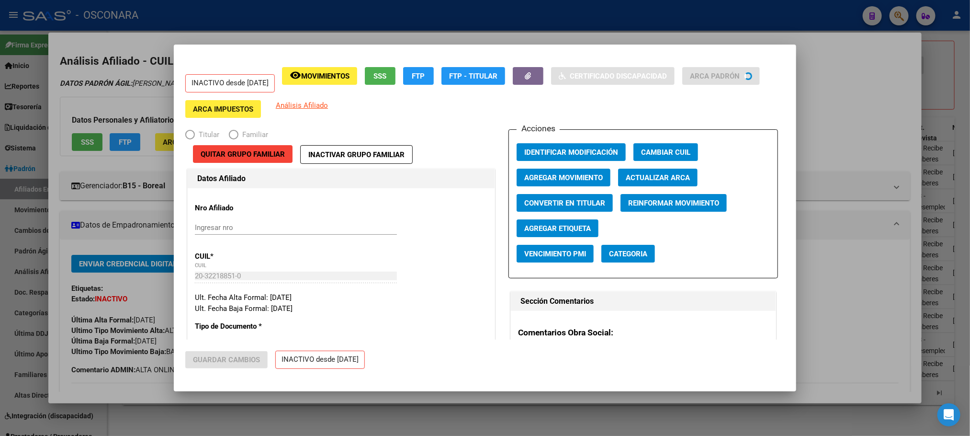
radio input "true"
type input "33-63761744-9"
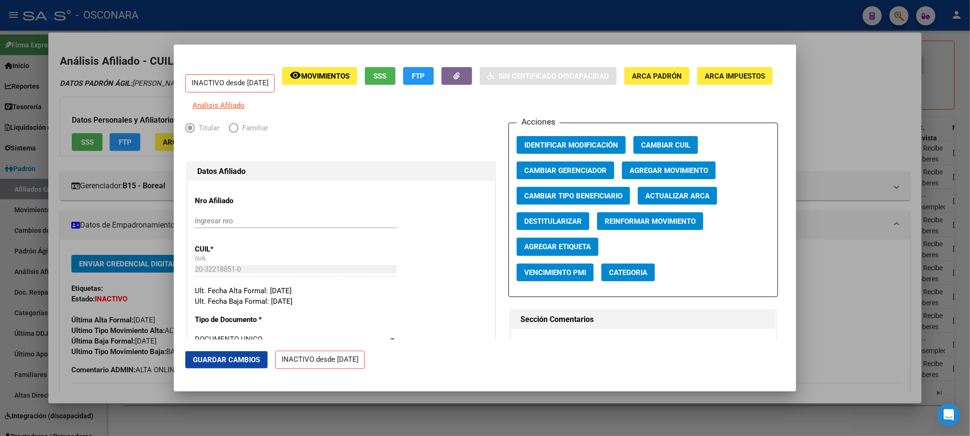
click at [385, 74] on button "SSS" at bounding box center [380, 76] width 31 height 18
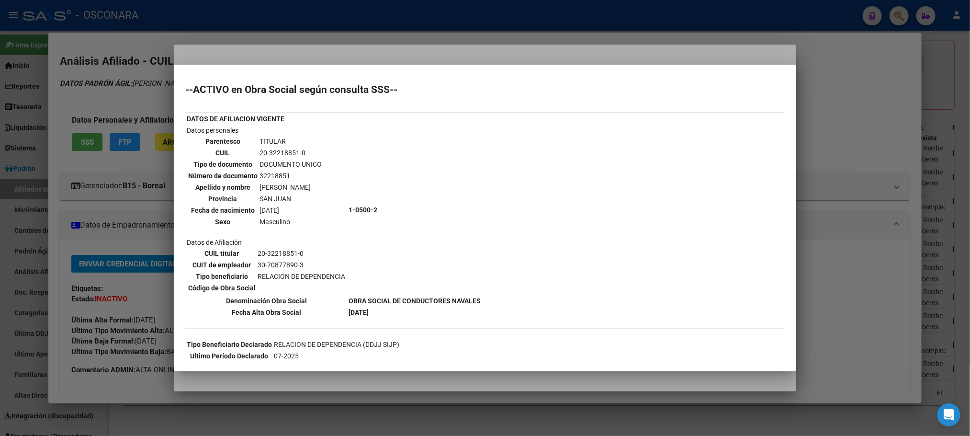
drag, startPoint x: 486, startPoint y: 383, endPoint x: 491, endPoint y: 382, distance: 5.3
click at [487, 383] on div at bounding box center [485, 218] width 970 height 436
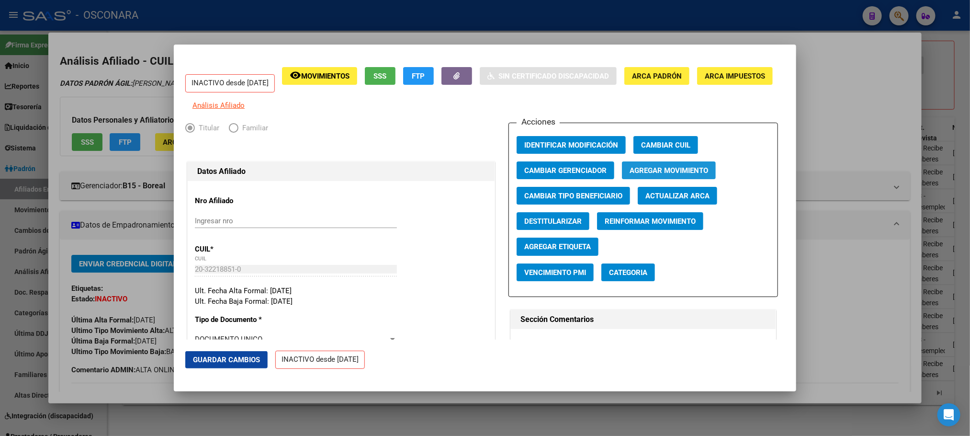
click at [643, 168] on button "Agregar Movimiento" at bounding box center [669, 170] width 94 height 18
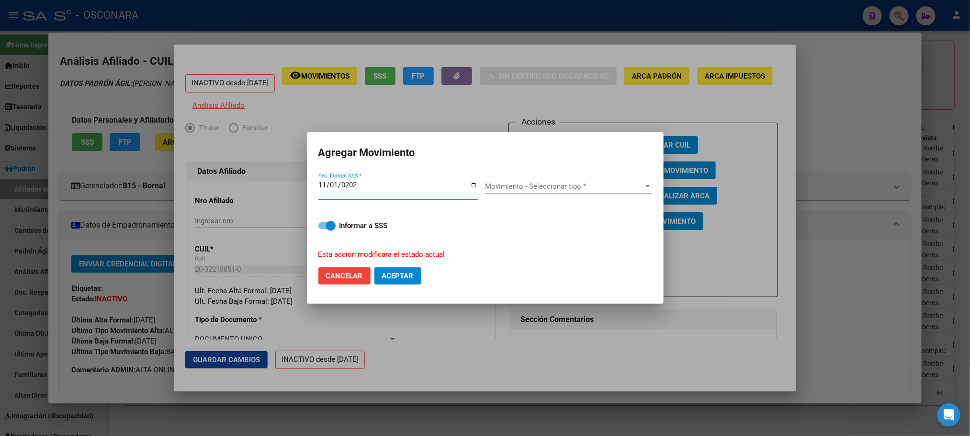
type input "2021-11-01"
click at [605, 184] on span "Movimiento - Seleccionar tipo *" at bounding box center [564, 186] width 158 height 9
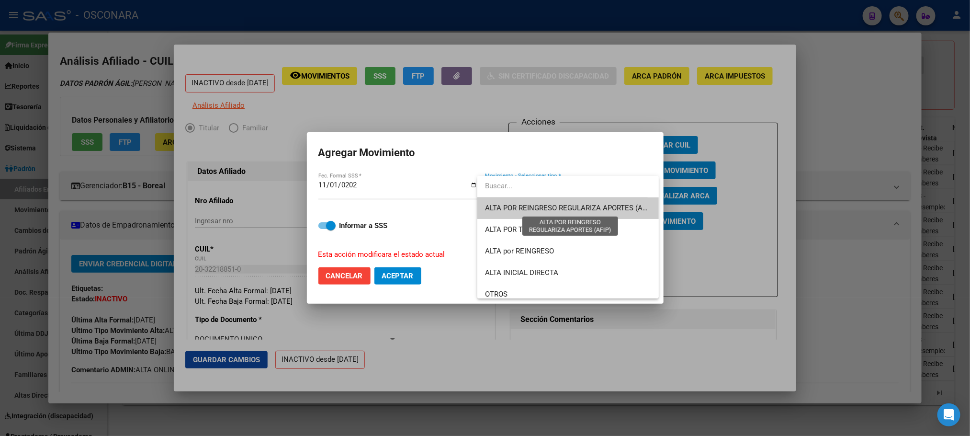
click at [584, 205] on span "ALTA POR REINGRESO REGULARIZA APORTES (AFIP)" at bounding box center [570, 207] width 170 height 9
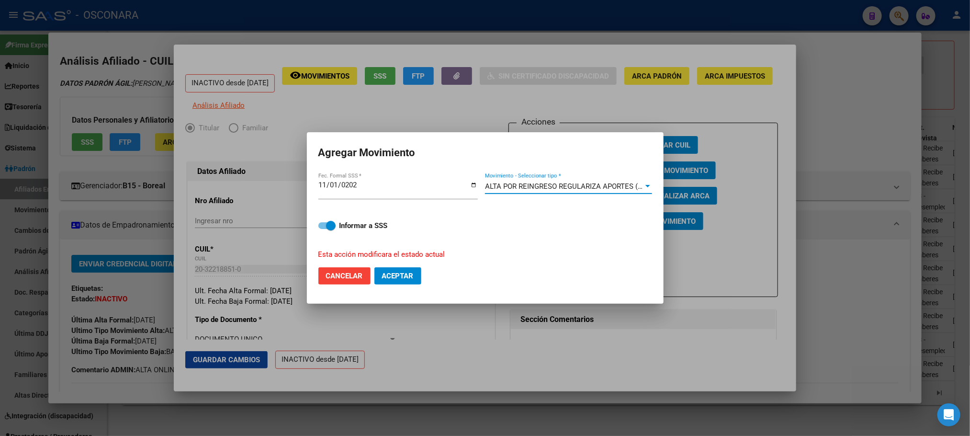
drag, startPoint x: 321, startPoint y: 221, endPoint x: 327, endPoint y: 225, distance: 6.7
click at [322, 221] on label "Informar a SSS" at bounding box center [485, 225] width 334 height 11
click at [323, 229] on input "Informar a SSS" at bounding box center [323, 229] width 0 height 0
checkbox input "false"
click at [406, 271] on span "Aceptar" at bounding box center [398, 275] width 32 height 9
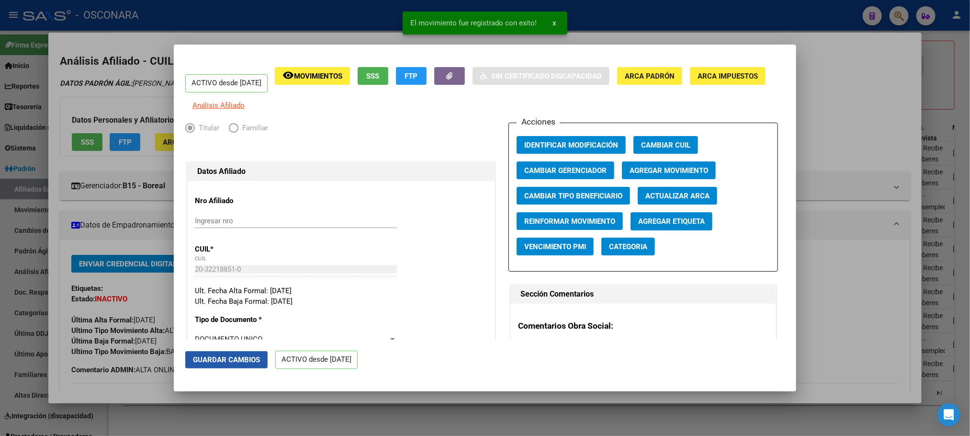
click at [232, 360] on span "Guardar Cambios" at bounding box center [226, 359] width 67 height 9
click at [213, 368] on button "Guardar Cambios" at bounding box center [226, 359] width 82 height 17
click at [823, 121] on div at bounding box center [485, 218] width 970 height 436
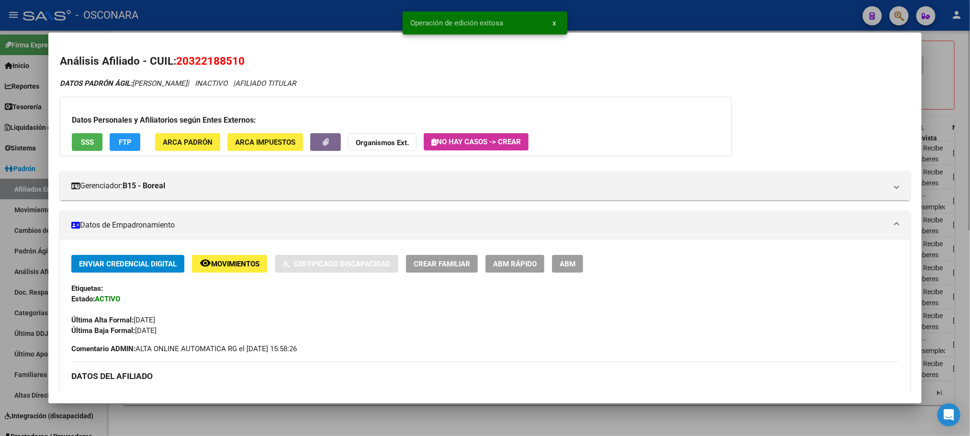
click at [958, 80] on div at bounding box center [485, 218] width 970 height 436
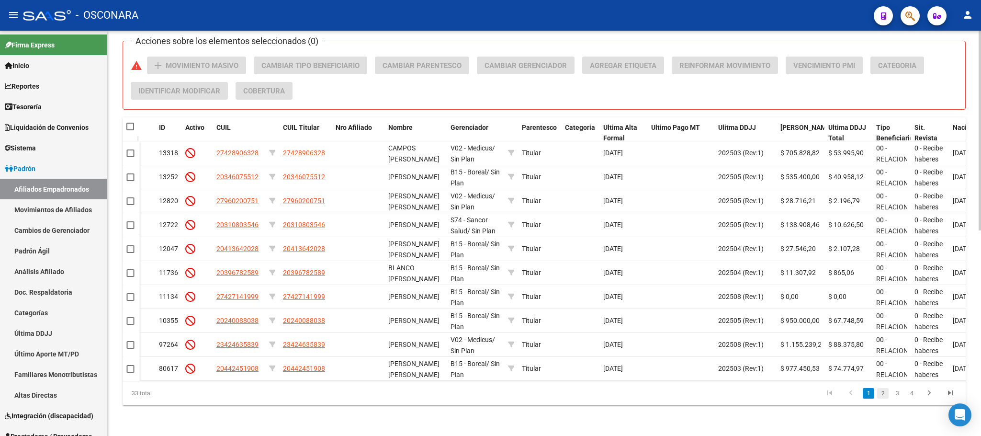
click at [884, 395] on link "2" at bounding box center [882, 393] width 11 height 11
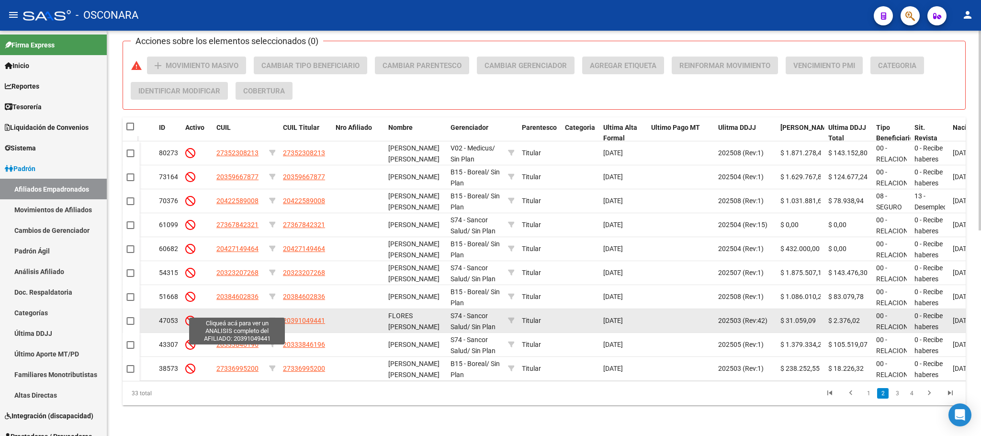
click at [224, 316] on span "20391049441" at bounding box center [237, 320] width 42 height 8
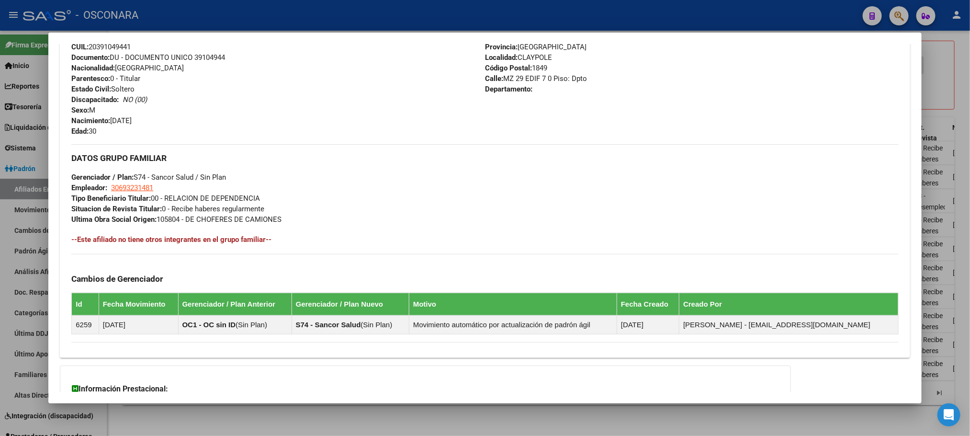
scroll to position [473, 0]
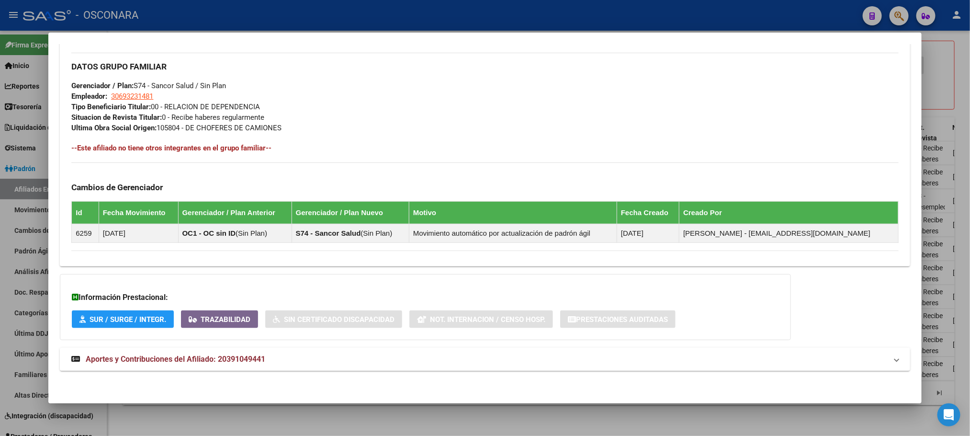
click at [239, 357] on span "Aportes y Contribuciones del Afiliado: 20391049441" at bounding box center [176, 358] width 180 height 9
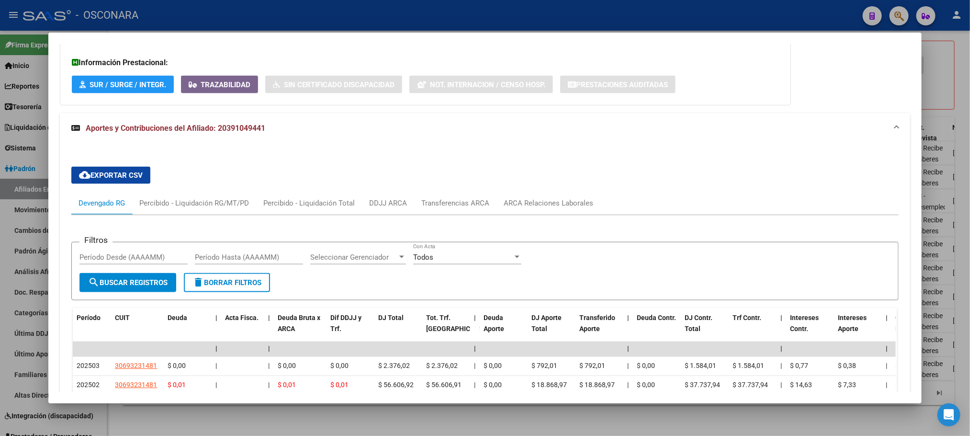
scroll to position [888, 0]
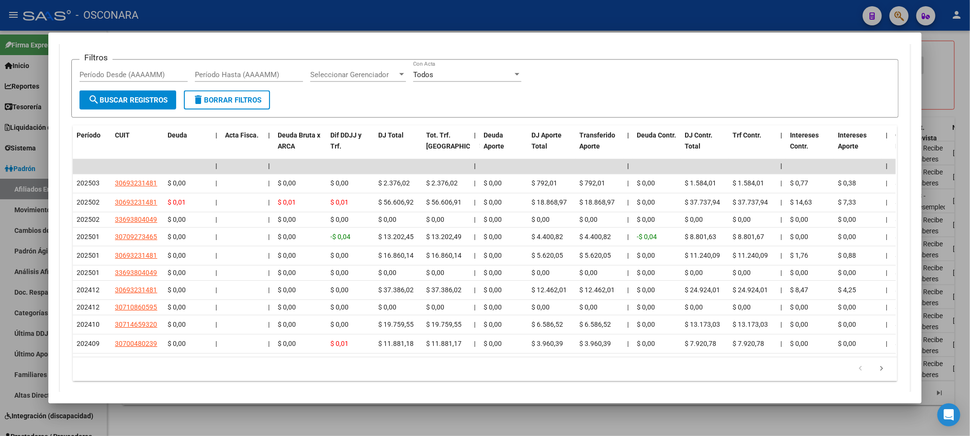
click at [236, 412] on div at bounding box center [485, 218] width 970 height 436
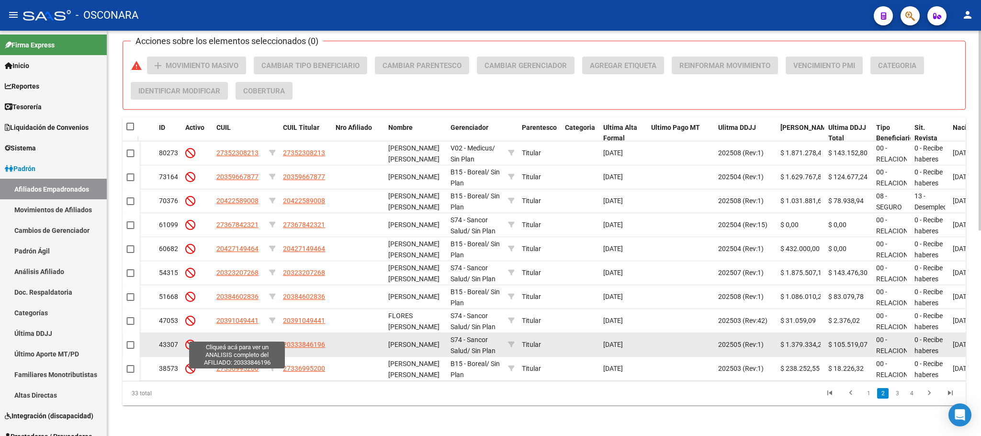
click at [251, 340] on span "20333846196" at bounding box center [237, 344] width 42 height 8
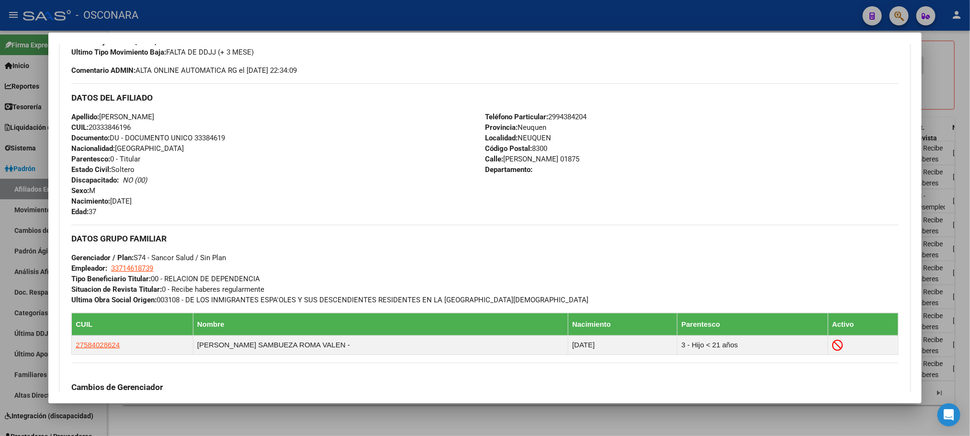
scroll to position [502, 0]
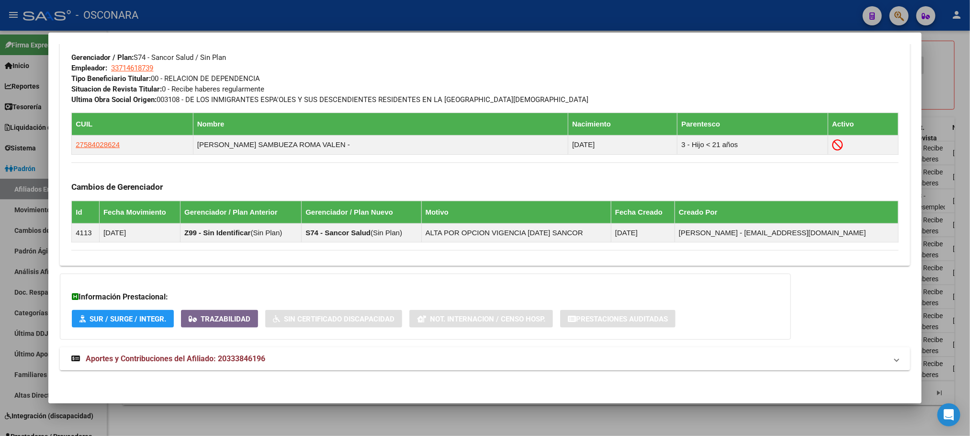
click at [237, 347] on mat-expansion-panel-header "Aportes y Contribuciones del Afiliado: 20333846196" at bounding box center [485, 358] width 850 height 23
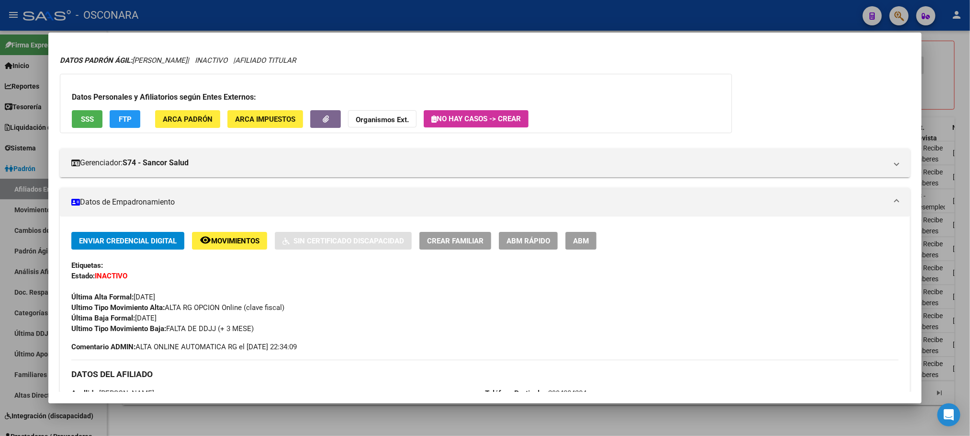
scroll to position [0, 0]
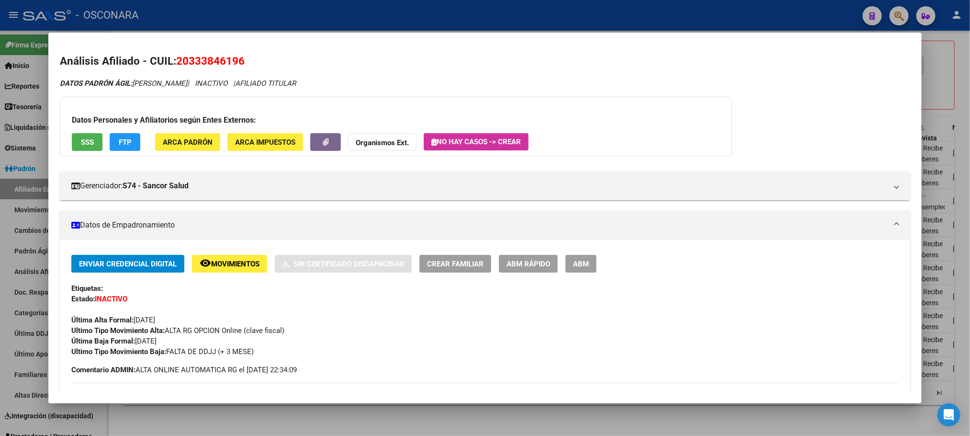
click at [286, 416] on div at bounding box center [485, 218] width 970 height 436
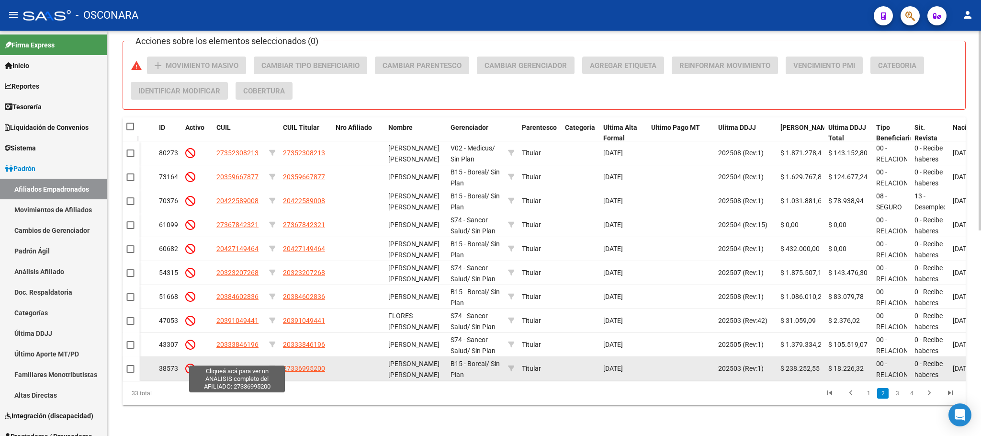
click at [239, 364] on span "27336995200" at bounding box center [237, 368] width 42 height 8
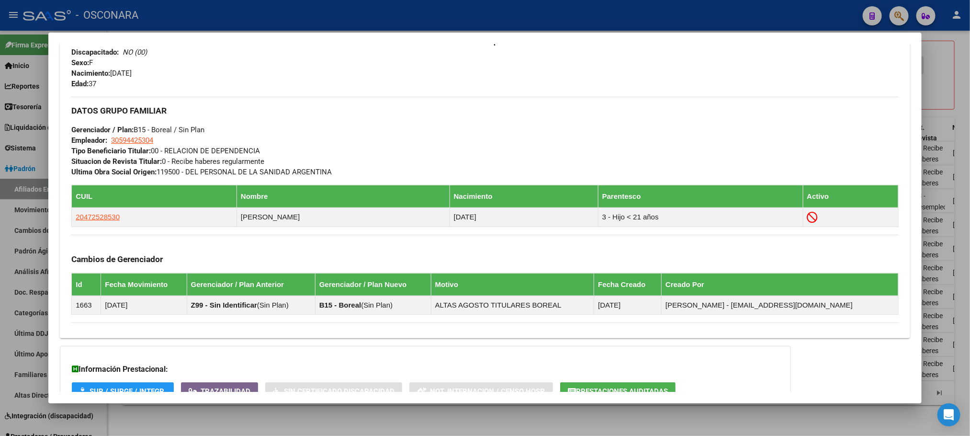
scroll to position [502, 0]
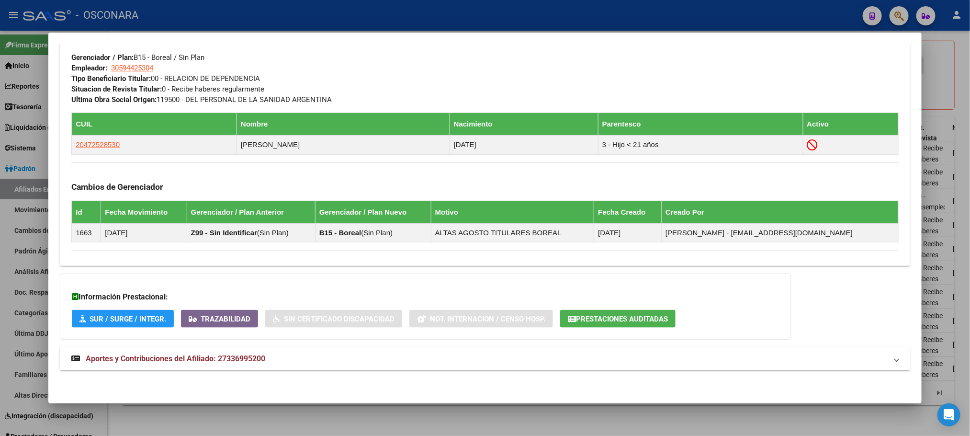
click at [241, 361] on span "Aportes y Contribuciones del Afiliado: 27336995200" at bounding box center [176, 358] width 180 height 9
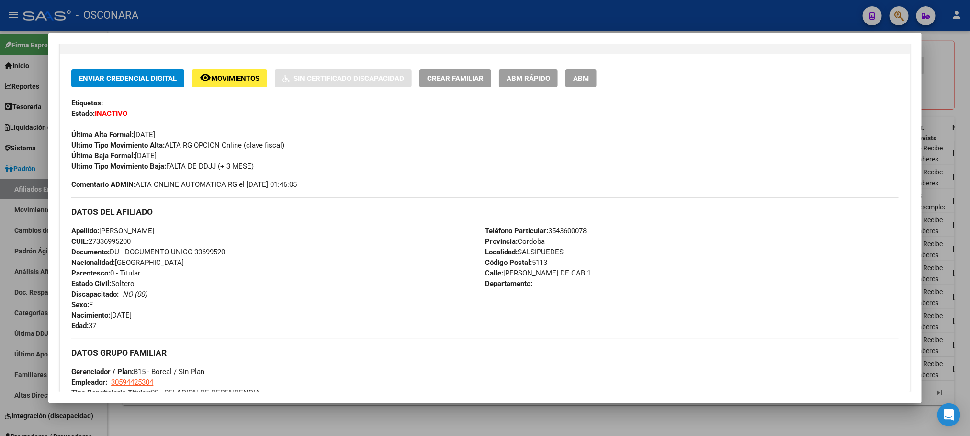
scroll to position [0, 0]
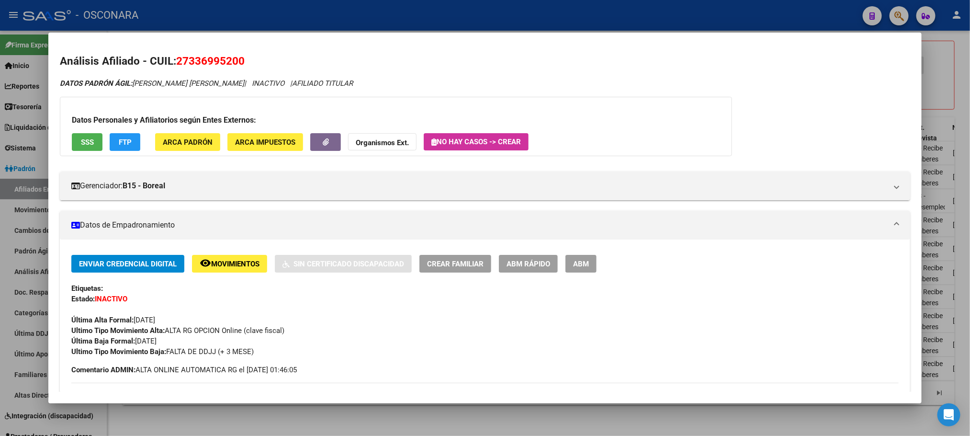
click at [250, 435] on div at bounding box center [485, 218] width 970 height 436
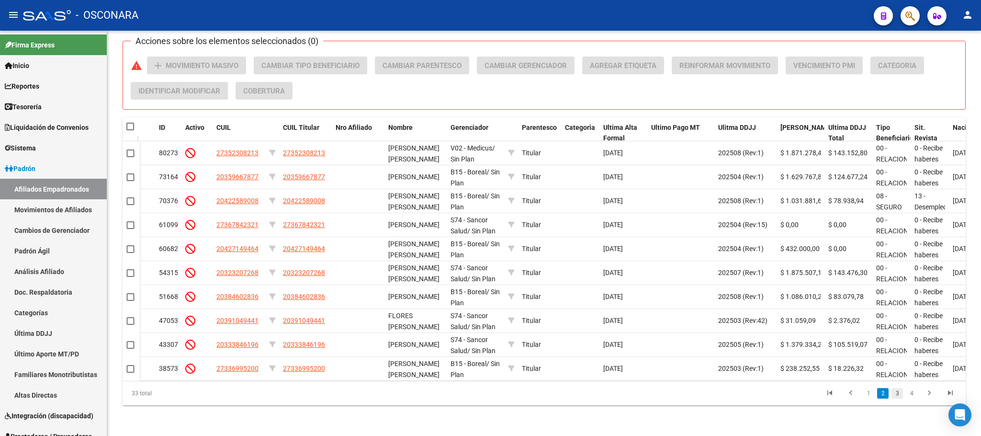
click at [898, 395] on link "3" at bounding box center [896, 393] width 11 height 11
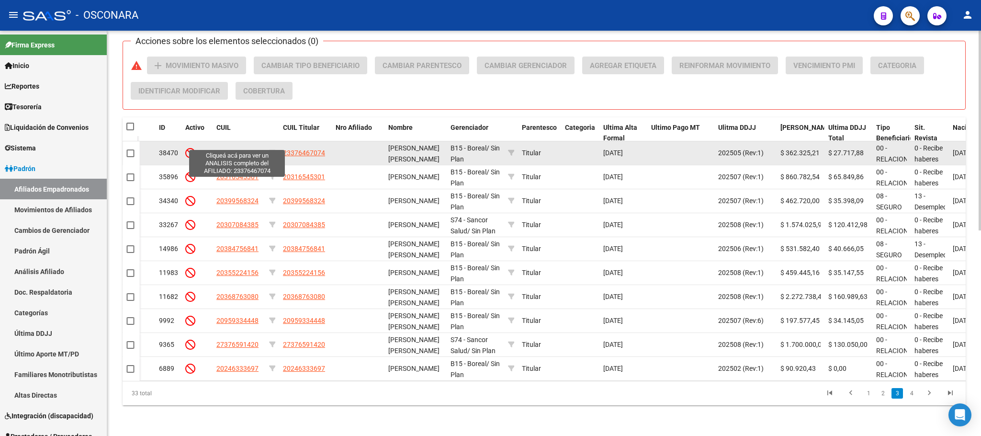
click at [236, 149] on span "23376467074" at bounding box center [237, 153] width 42 height 8
type textarea "23376467074"
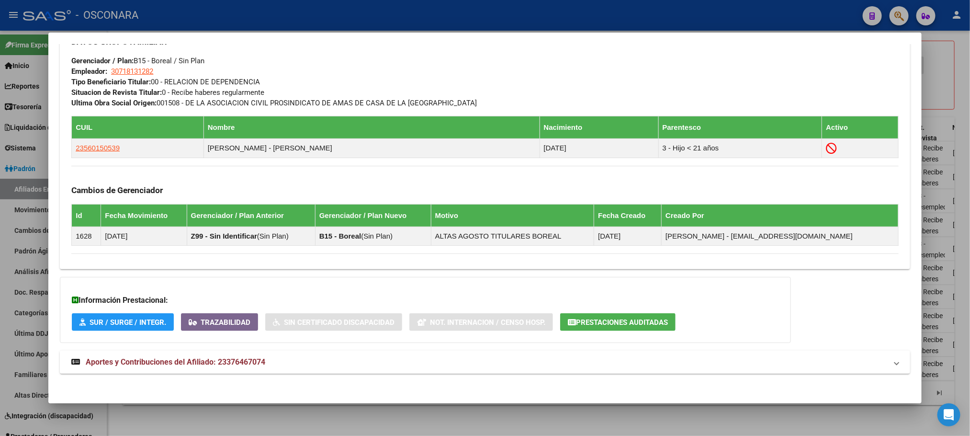
scroll to position [502, 0]
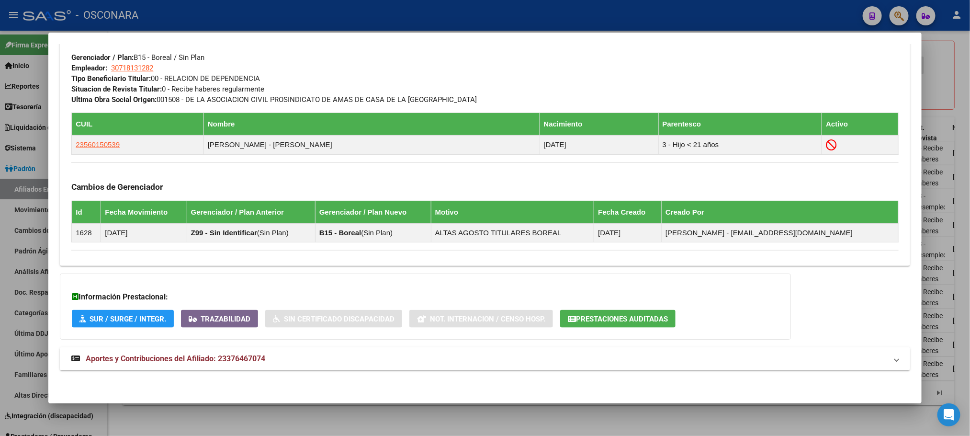
click at [249, 354] on span "Aportes y Contribuciones del Afiliado: 23376467074" at bounding box center [176, 358] width 180 height 9
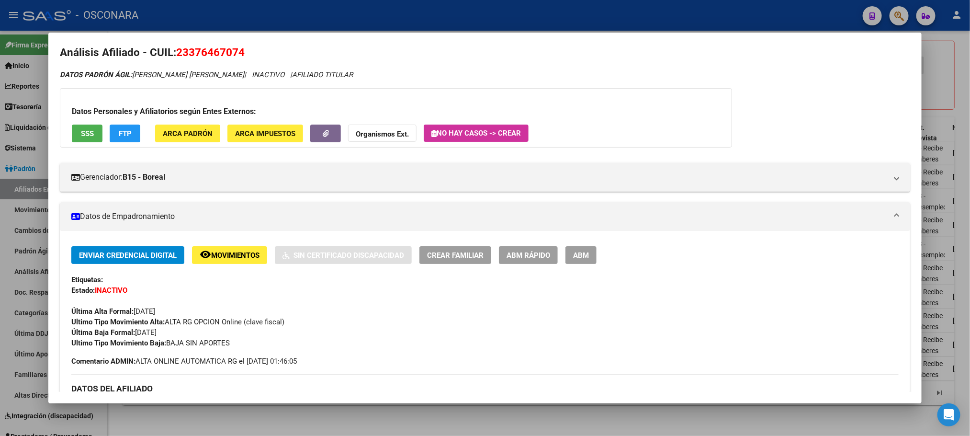
scroll to position [0, 0]
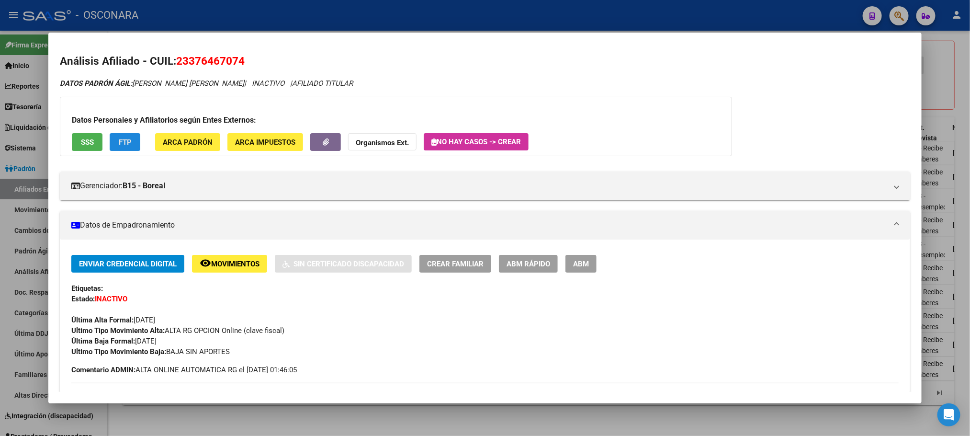
click at [125, 139] on span "FTP" at bounding box center [125, 142] width 13 height 9
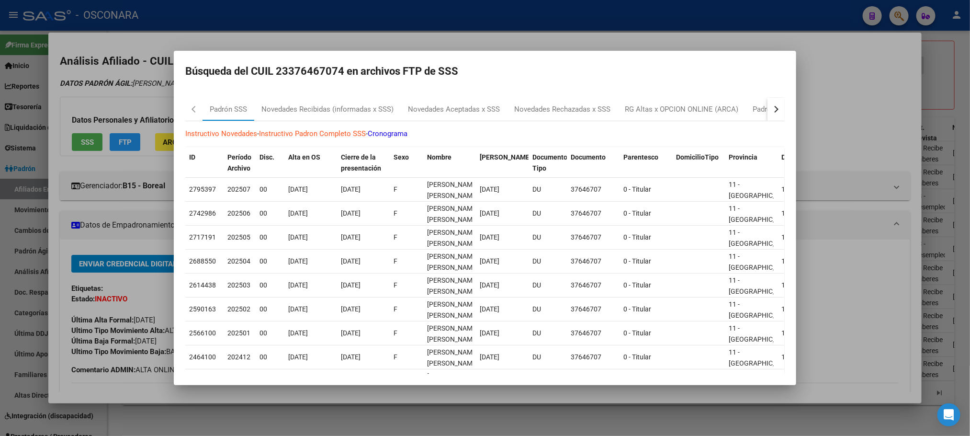
click at [436, 388] on div at bounding box center [485, 218] width 970 height 436
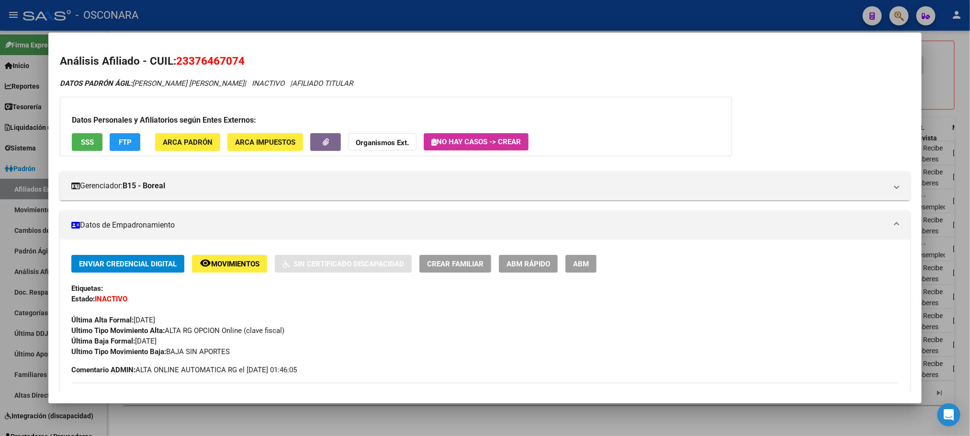
click at [88, 139] on span "SSS" at bounding box center [87, 142] width 13 height 9
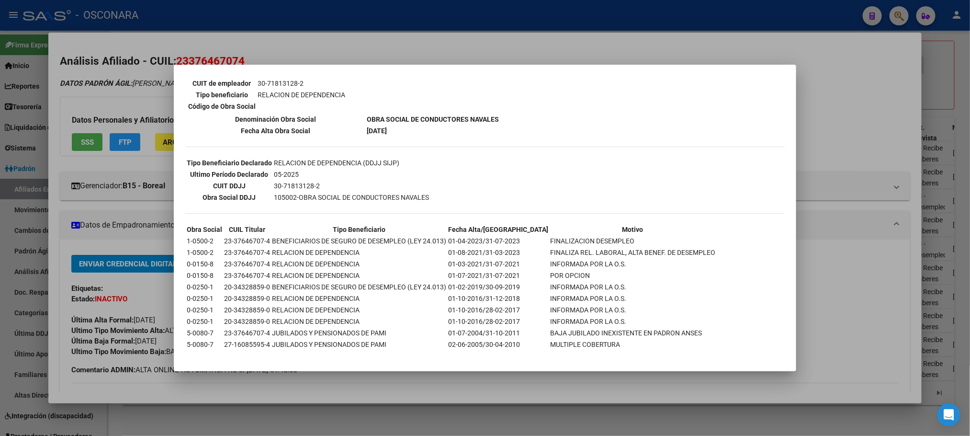
scroll to position [183, 0]
drag, startPoint x: 431, startPoint y: 406, endPoint x: 431, endPoint y: 385, distance: 21.1
click at [430, 406] on div at bounding box center [485, 218] width 970 height 436
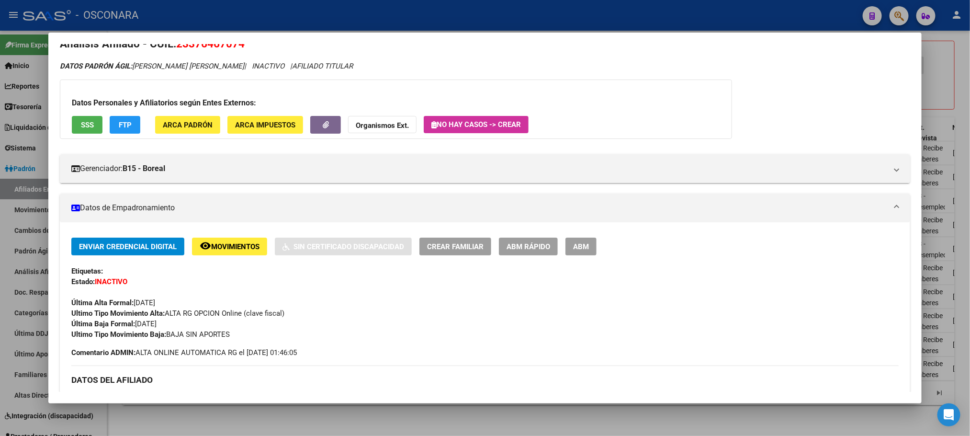
scroll to position [0, 0]
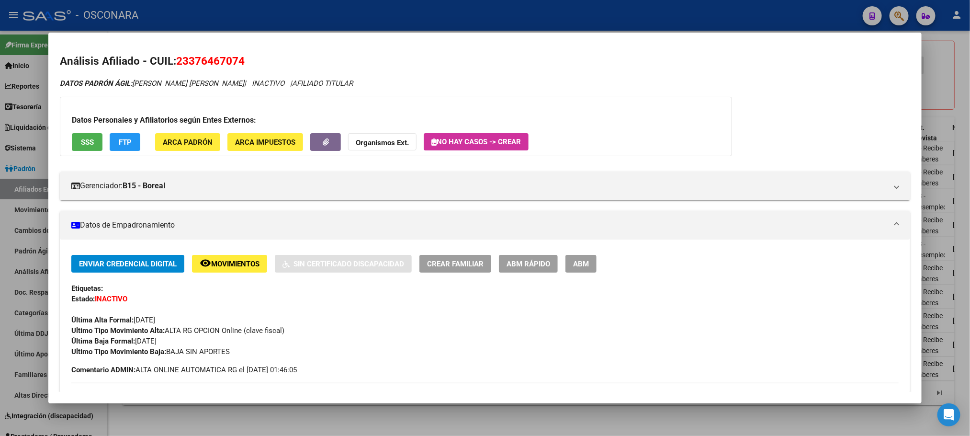
click at [85, 147] on button "SSS" at bounding box center [87, 142] width 31 height 18
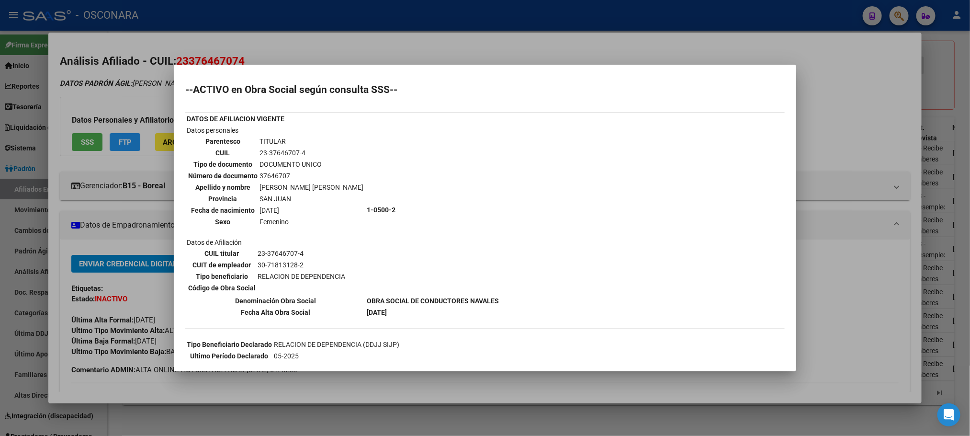
scroll to position [144, 0]
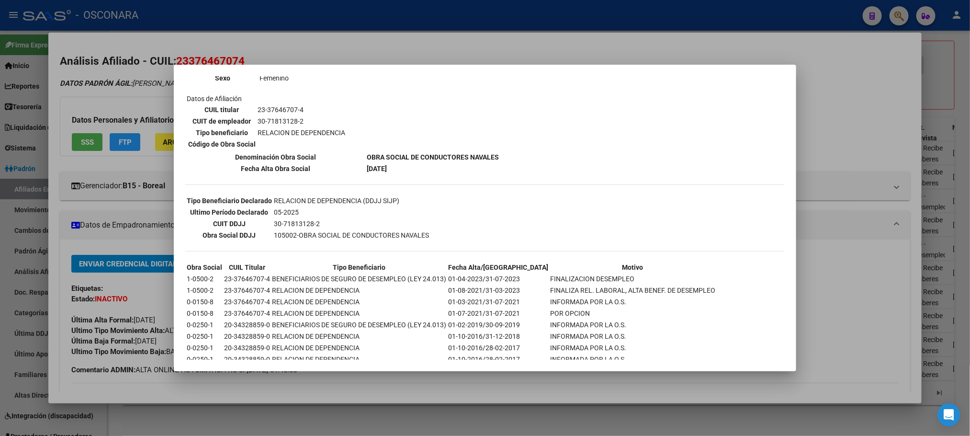
click at [444, 380] on div at bounding box center [485, 218] width 970 height 436
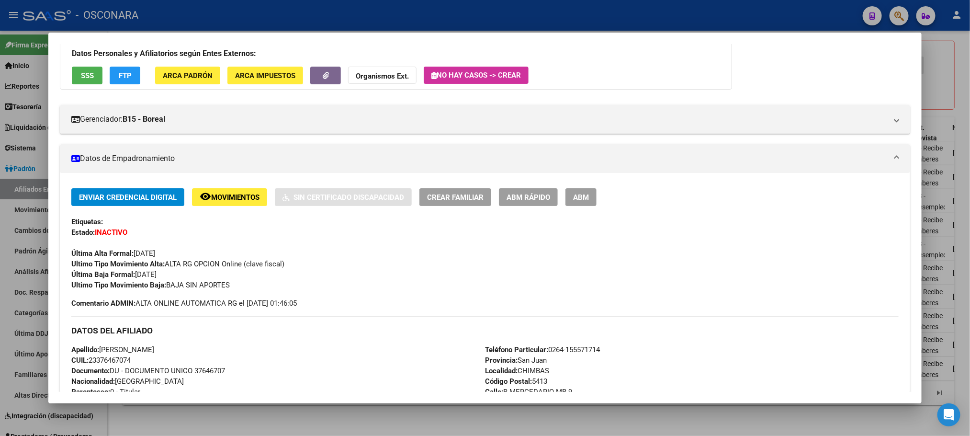
scroll to position [0, 0]
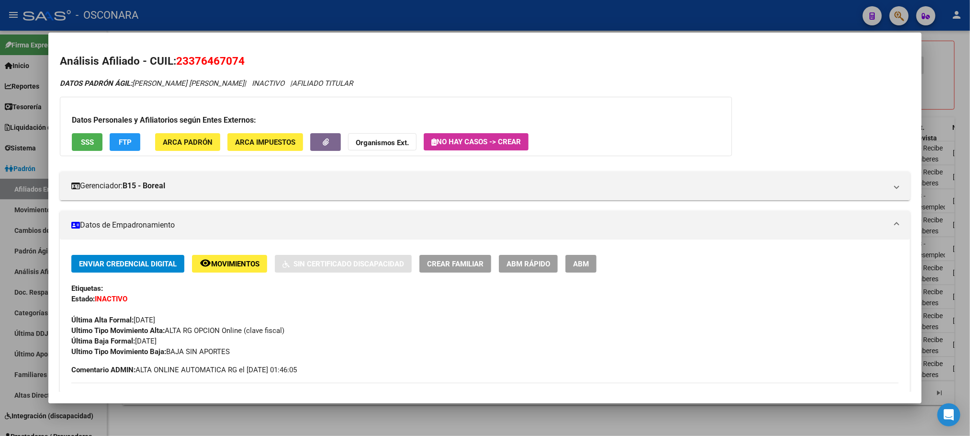
click at [454, 409] on div at bounding box center [485, 218] width 970 height 436
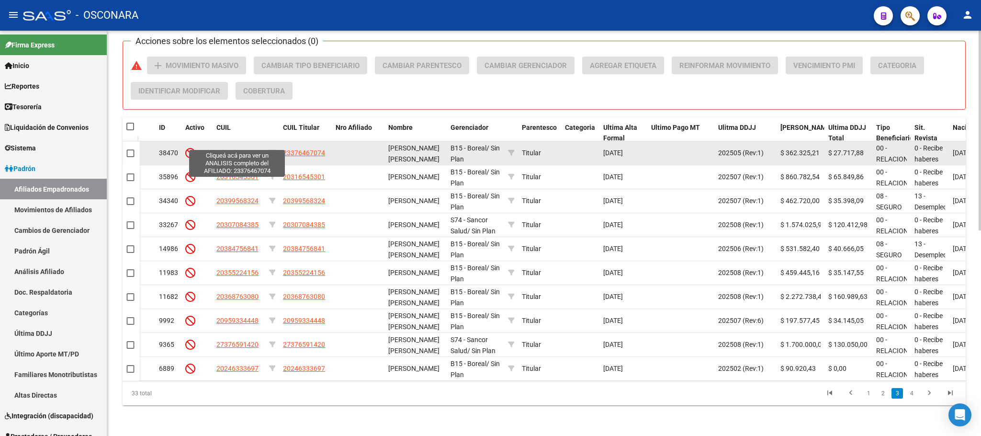
click at [233, 149] on span "23376467074" at bounding box center [237, 153] width 42 height 8
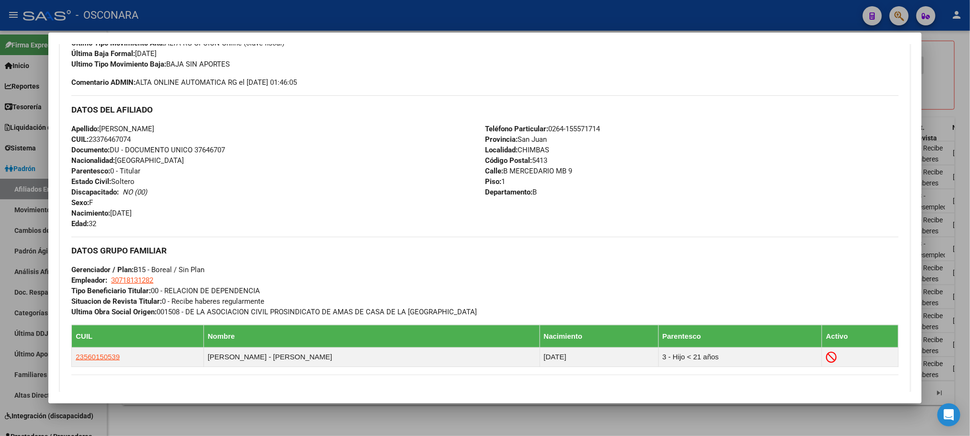
scroll to position [502, 0]
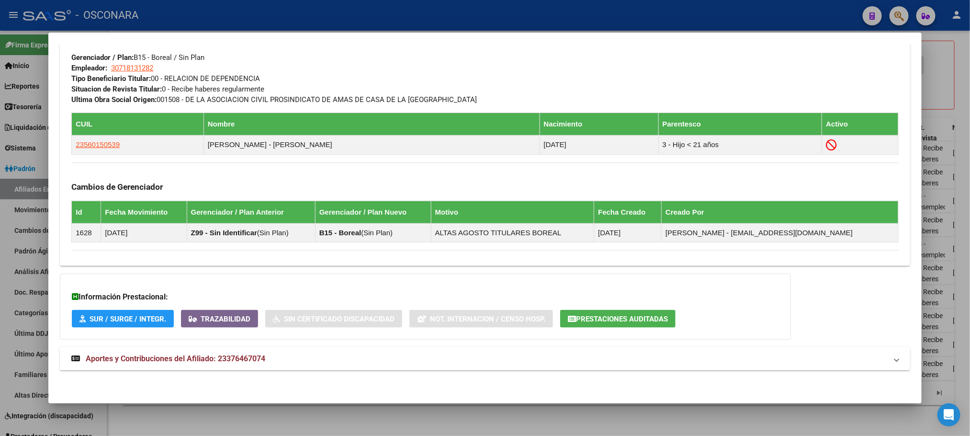
click at [243, 352] on mat-expansion-panel-header "Aportes y Contribuciones del Afiliado: 23376467074" at bounding box center [485, 358] width 850 height 23
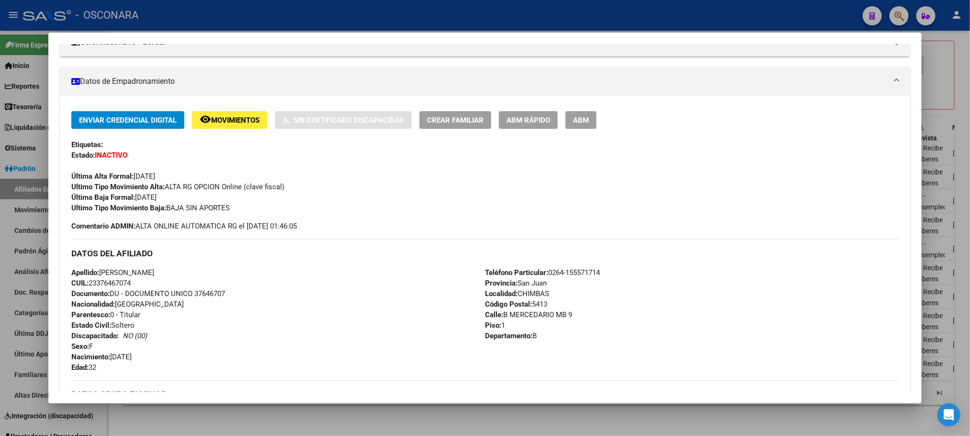
scroll to position [0, 0]
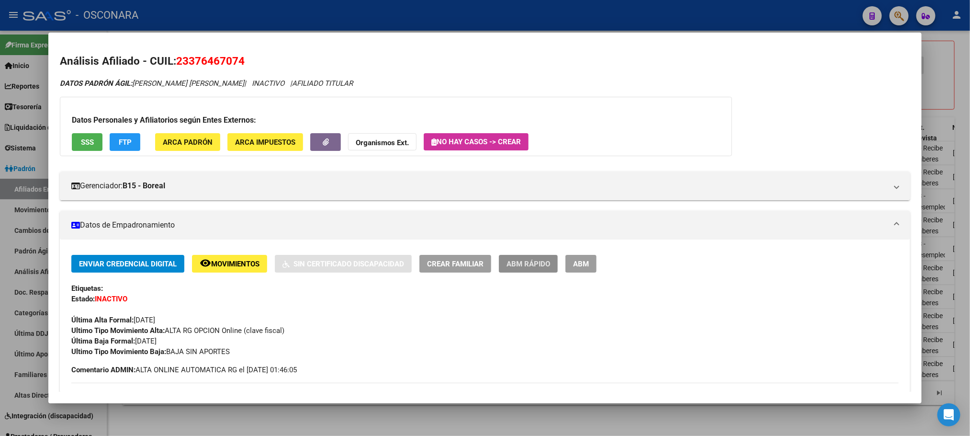
click at [539, 267] on span "ABM Rápido" at bounding box center [529, 263] width 44 height 9
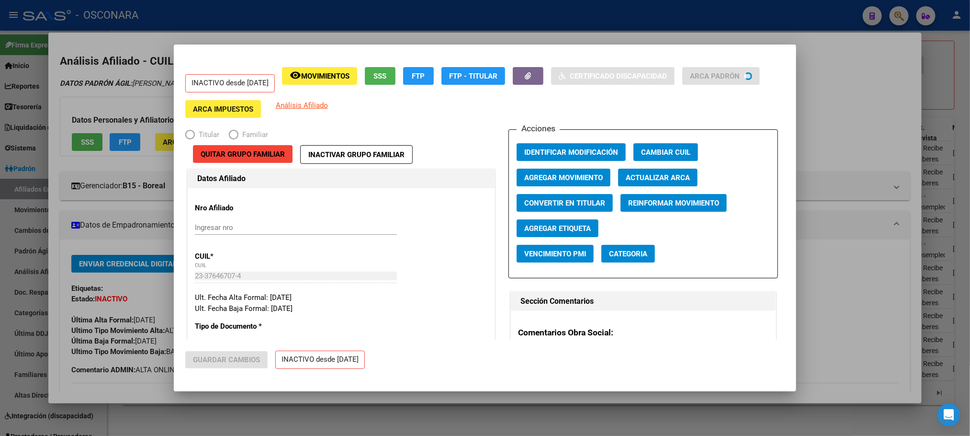
radio input "true"
type input "30-71813128-2"
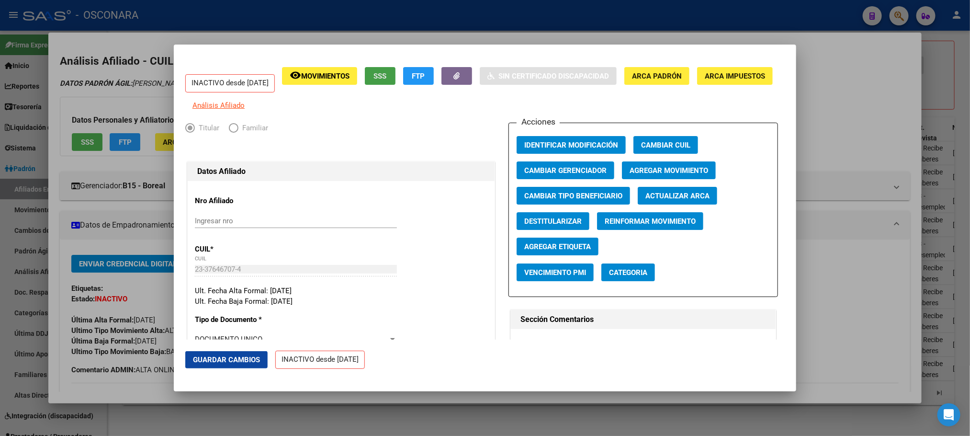
click at [387, 79] on span "SSS" at bounding box center [380, 76] width 13 height 9
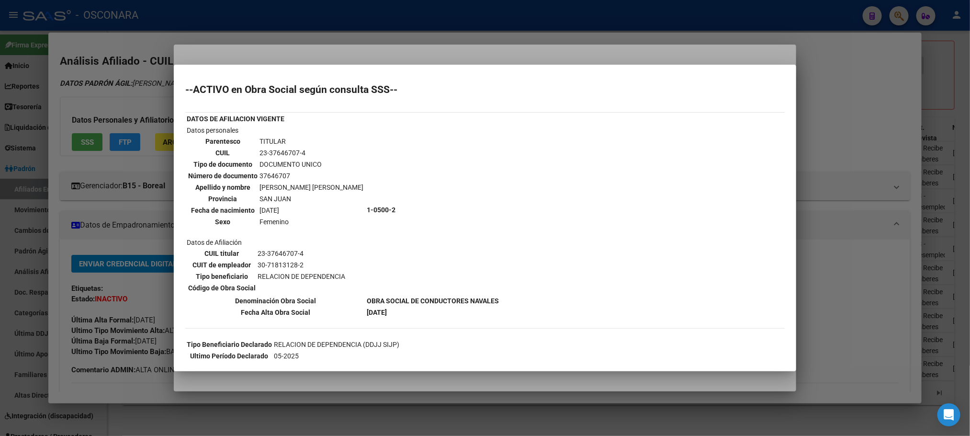
scroll to position [183, 0]
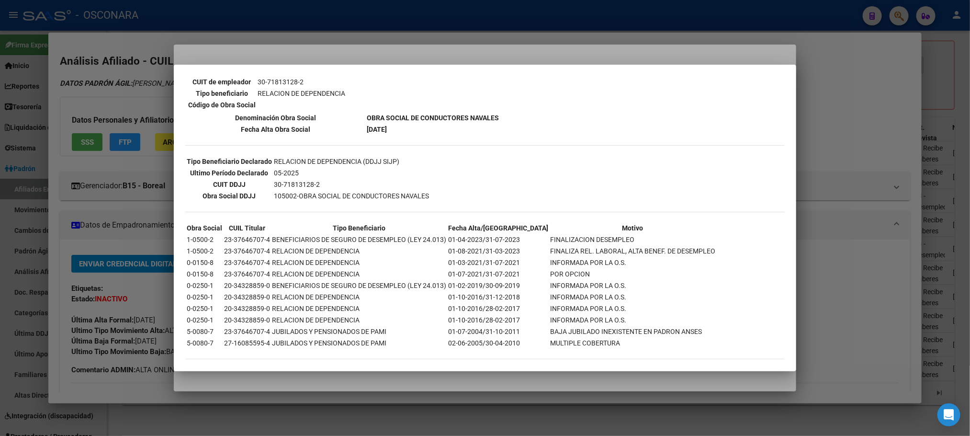
click at [405, 390] on div at bounding box center [485, 218] width 970 height 436
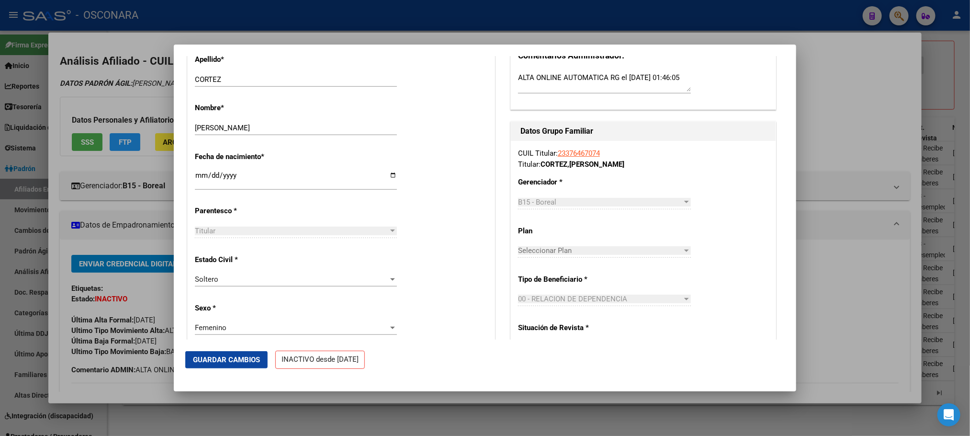
scroll to position [359, 0]
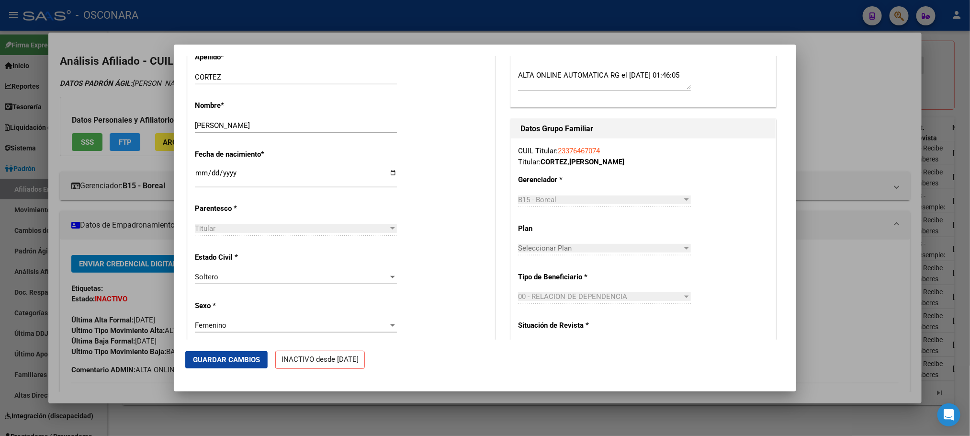
click at [848, 108] on div at bounding box center [485, 218] width 970 height 436
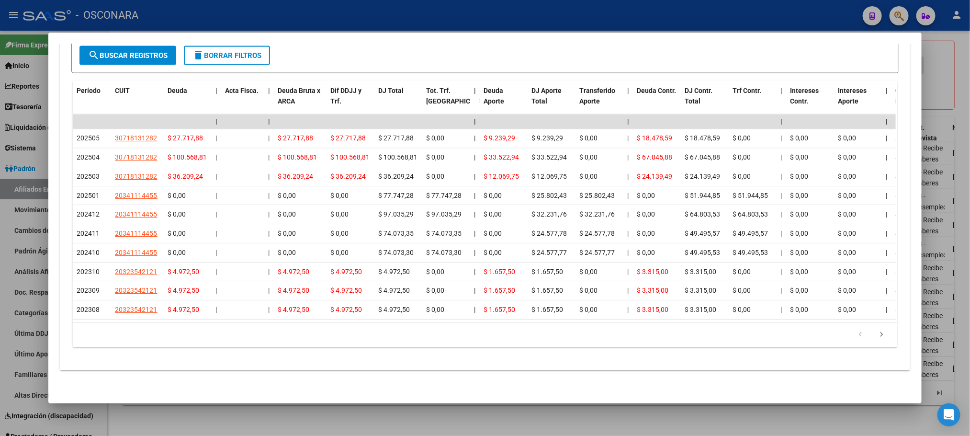
scroll to position [975, 0]
click at [876, 340] on icon "go to next page" at bounding box center [882, 335] width 12 height 11
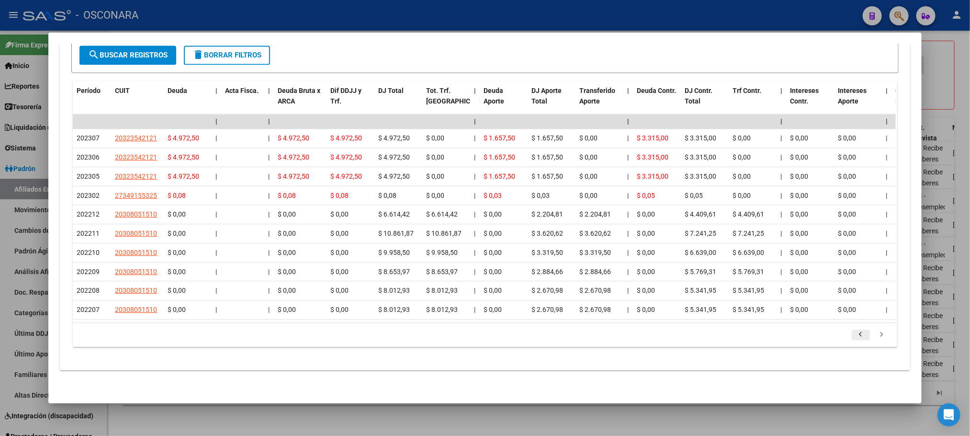
click at [855, 339] on icon "go to previous page" at bounding box center [861, 335] width 12 height 11
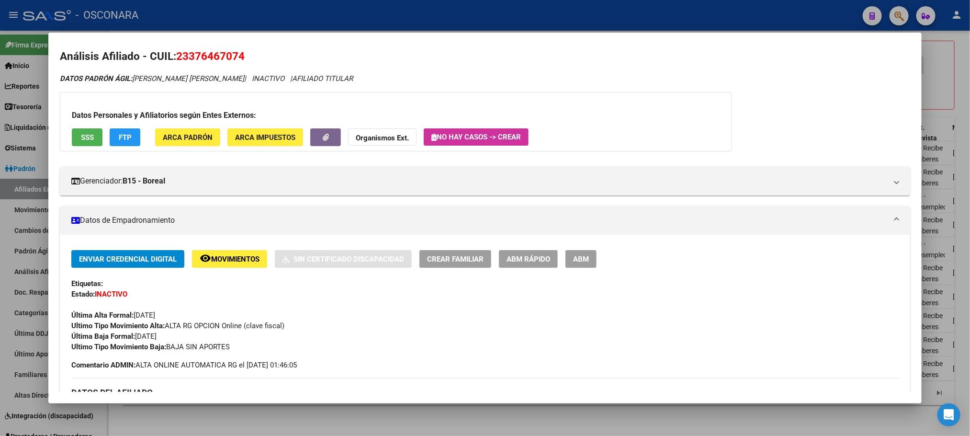
scroll to position [0, 0]
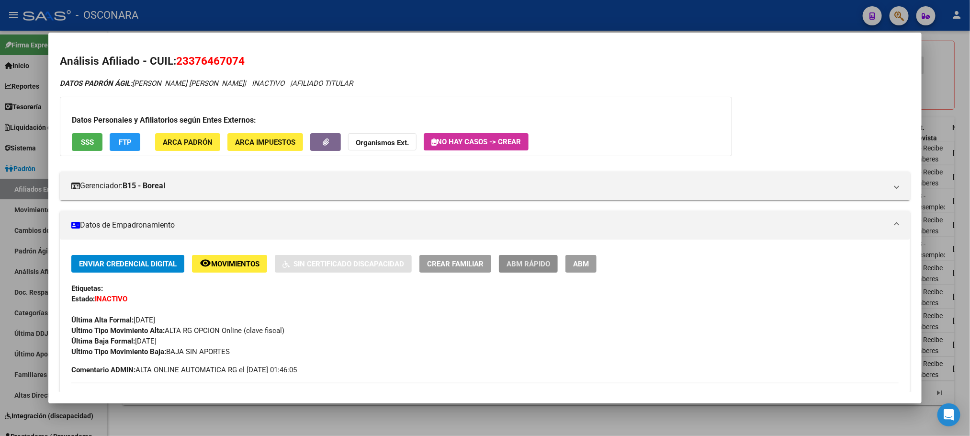
click at [533, 272] on button "ABM Rápido" at bounding box center [528, 264] width 59 height 18
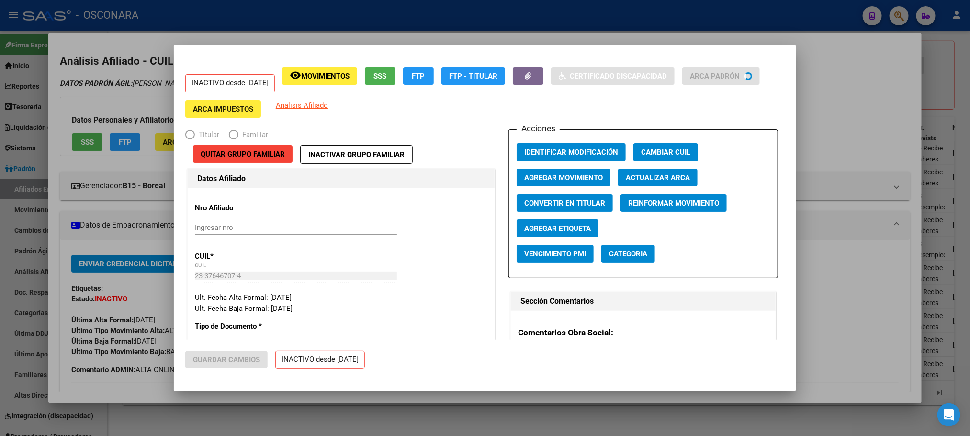
radio input "true"
type input "30-71813128-2"
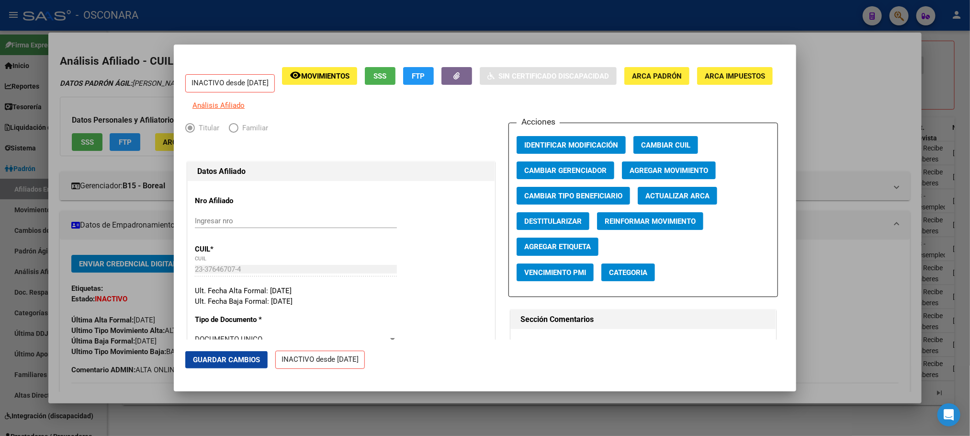
click at [689, 175] on span "Agregar Movimiento" at bounding box center [669, 170] width 79 height 9
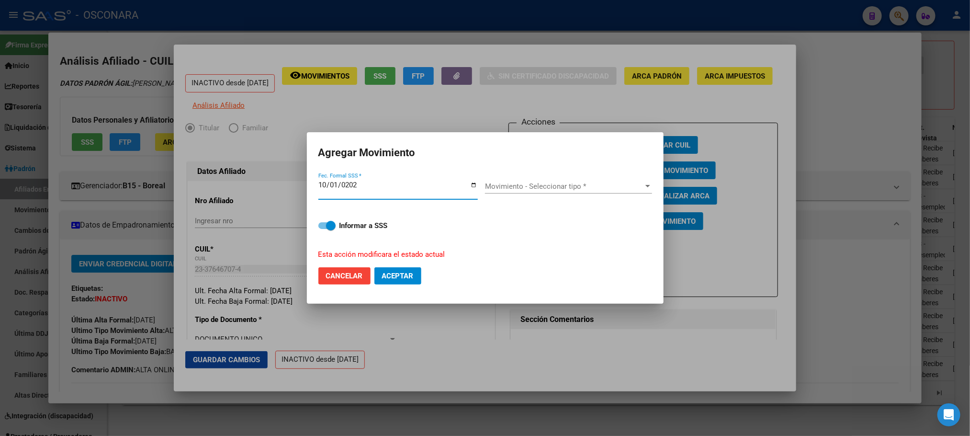
type input "2024-10-01"
click at [632, 187] on span "Movimiento - Seleccionar tipo *" at bounding box center [564, 186] width 158 height 9
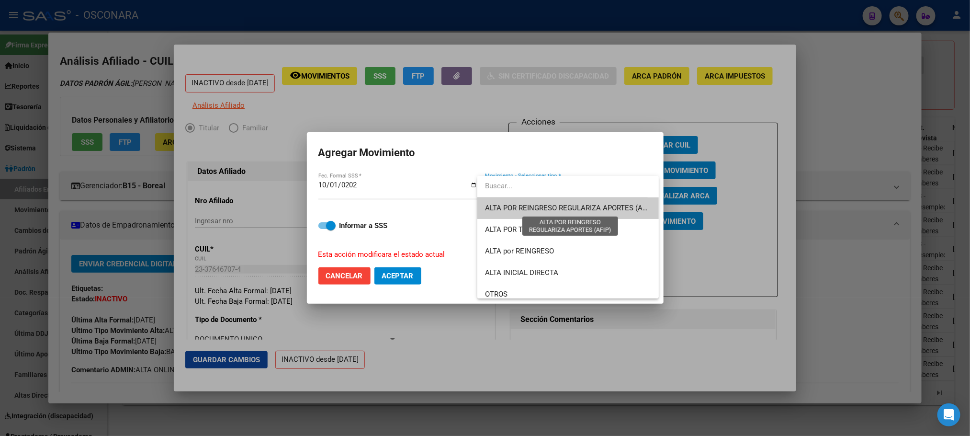
click at [583, 211] on span "ALTA POR REINGRESO REGULARIZA APORTES (AFIP)" at bounding box center [570, 207] width 170 height 9
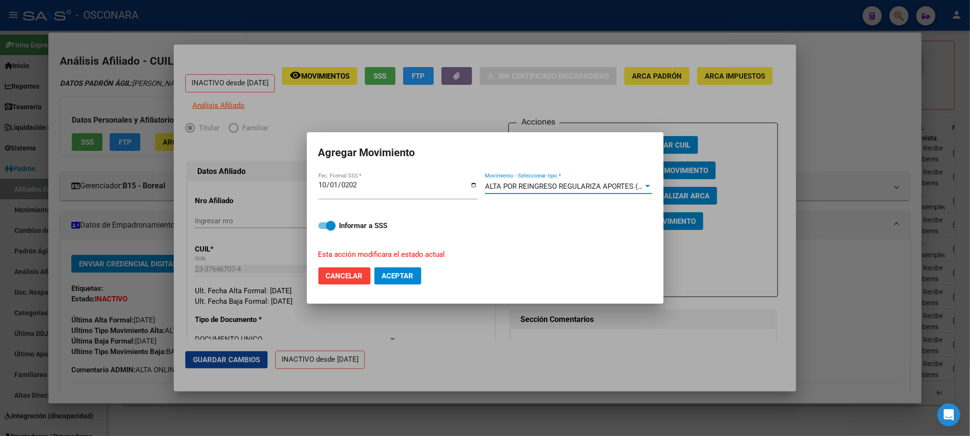
click at [321, 223] on span at bounding box center [326, 225] width 17 height 7
click at [323, 229] on input "Informar a SSS" at bounding box center [323, 229] width 0 height 0
checkbox input "false"
click at [391, 277] on span "Aceptar" at bounding box center [398, 275] width 32 height 9
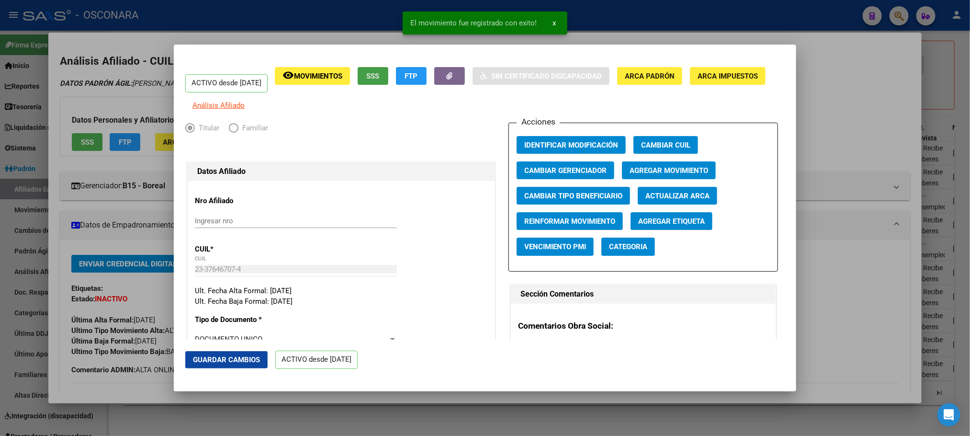
click at [388, 82] on button "SSS" at bounding box center [373, 76] width 31 height 18
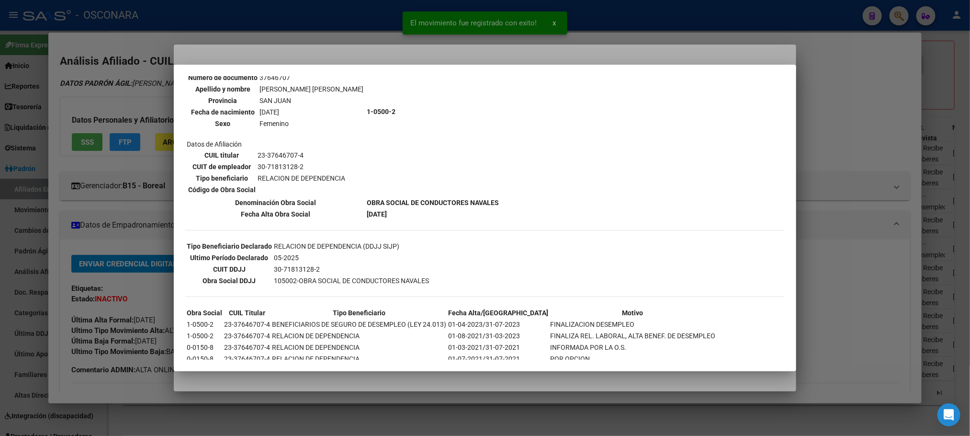
scroll to position [183, 0]
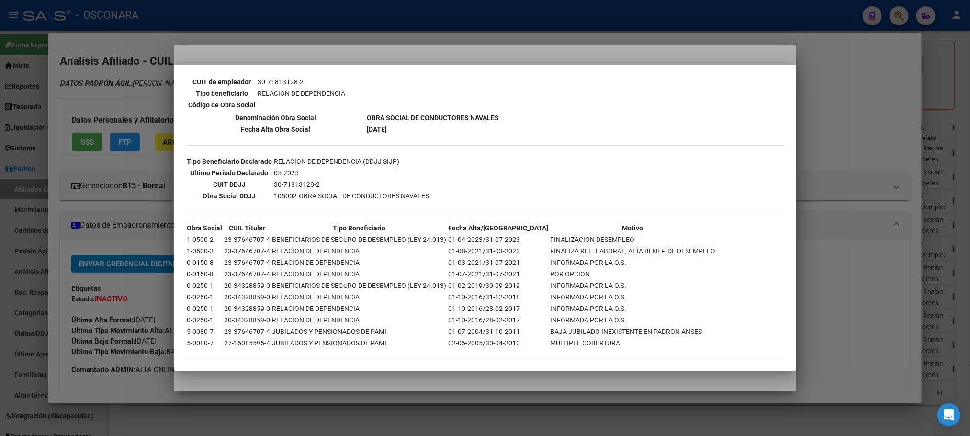
click at [372, 386] on div at bounding box center [485, 218] width 970 height 436
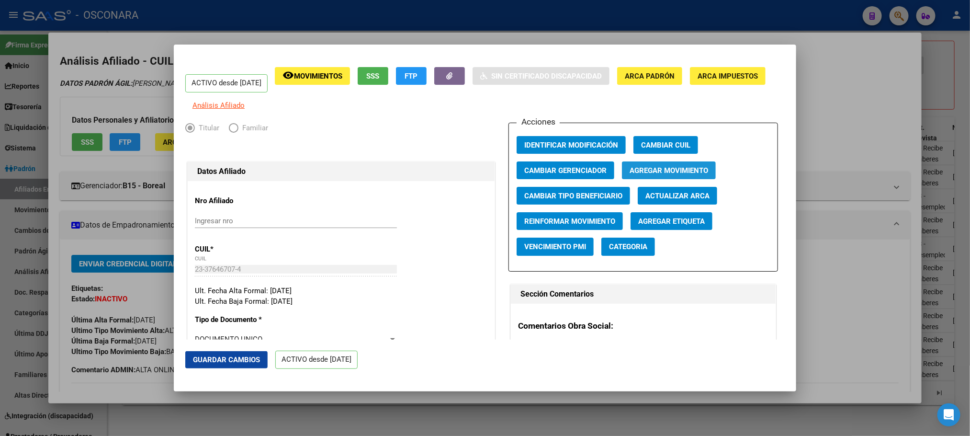
click at [656, 174] on span "Agregar Movimiento" at bounding box center [669, 170] width 79 height 9
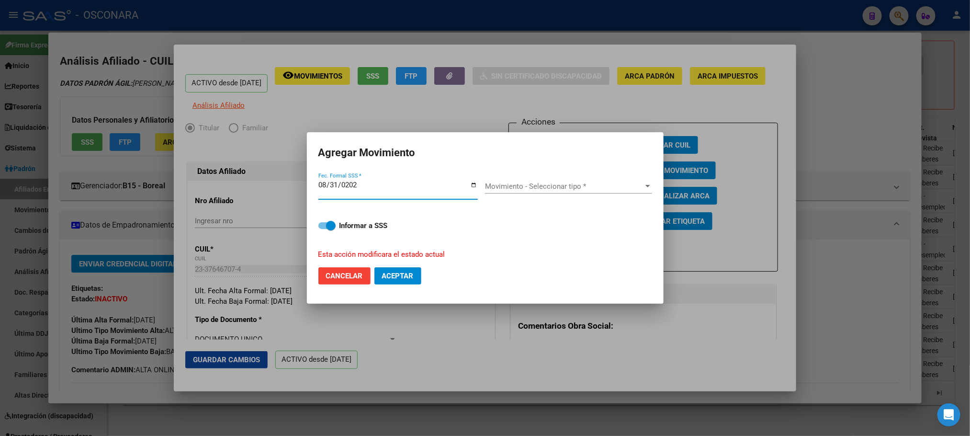
type input "2025-08-31"
click at [614, 188] on span "Movimiento - Seleccionar tipo *" at bounding box center [564, 186] width 158 height 9
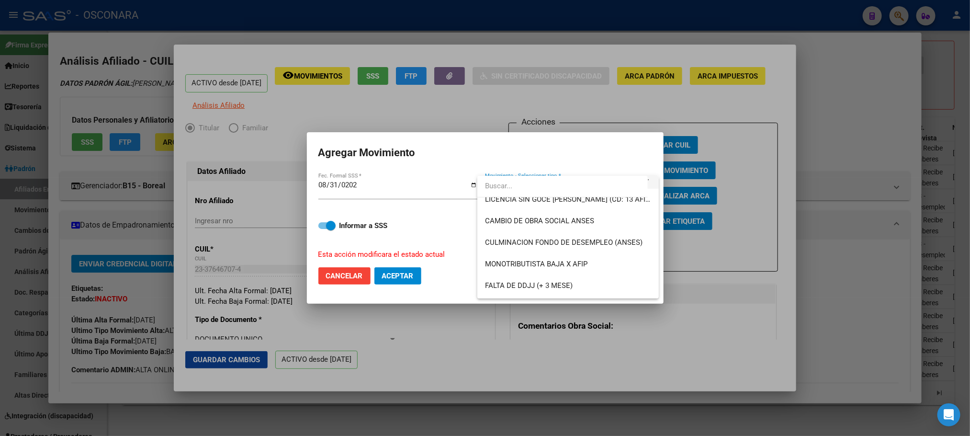
scroll to position [215, 0]
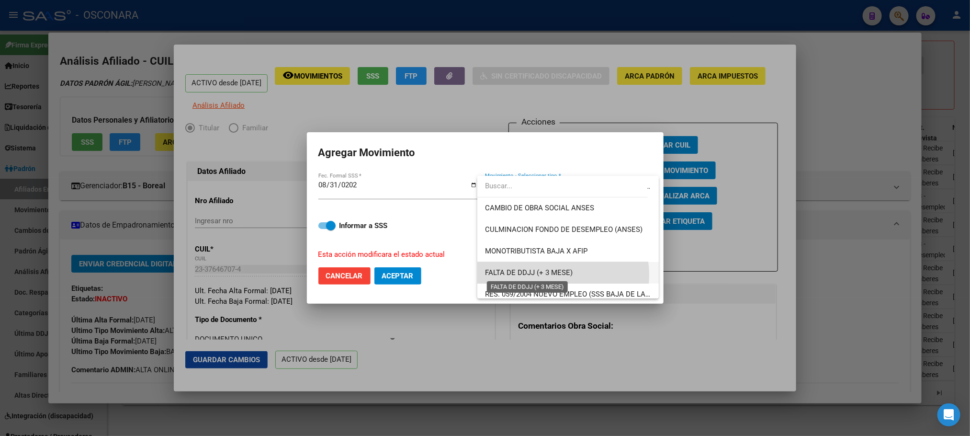
click at [559, 275] on span "FALTA DE DDJJ (+ 3 MESE)" at bounding box center [529, 272] width 88 height 9
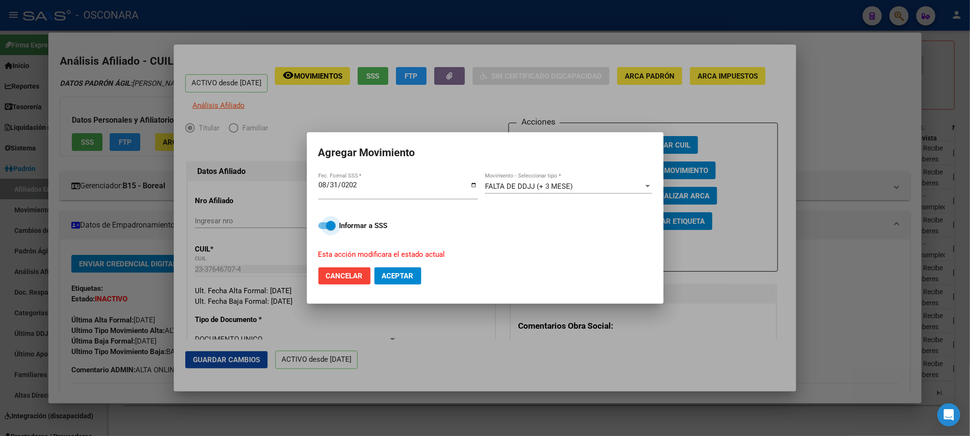
click at [327, 227] on span at bounding box center [331, 226] width 10 height 10
click at [323, 229] on input "Informar a SSS" at bounding box center [323, 229] width 0 height 0
click at [333, 226] on span at bounding box center [326, 225] width 17 height 7
click at [323, 229] on input "Informar a SSS" at bounding box center [323, 229] width 0 height 0
click at [404, 279] on span "Aceptar" at bounding box center [398, 275] width 32 height 9
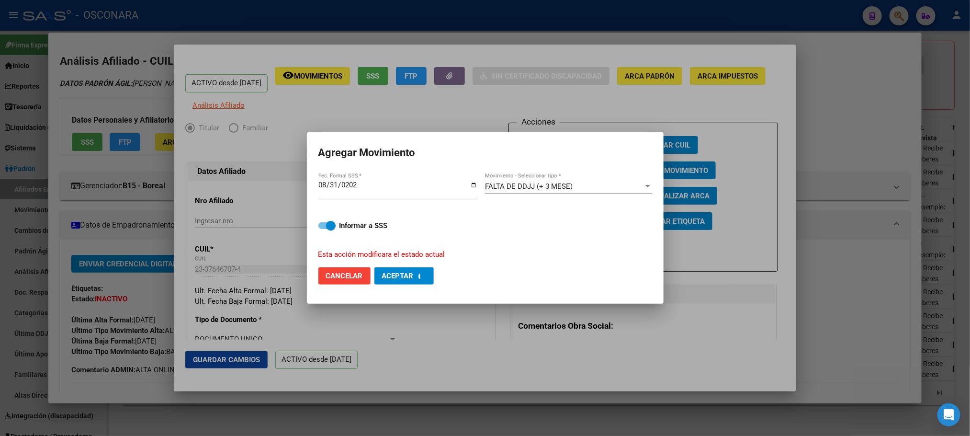
checkbox input "false"
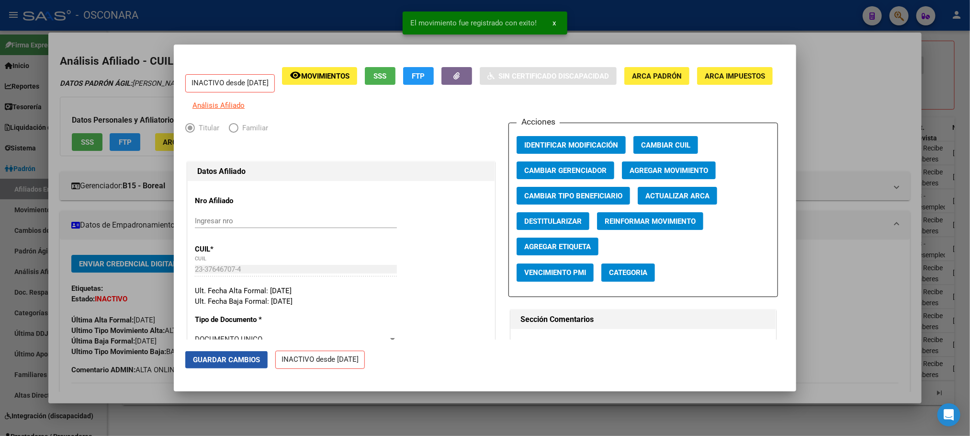
click at [232, 355] on span "Guardar Cambios" at bounding box center [226, 359] width 67 height 9
click at [292, 424] on div at bounding box center [485, 218] width 970 height 436
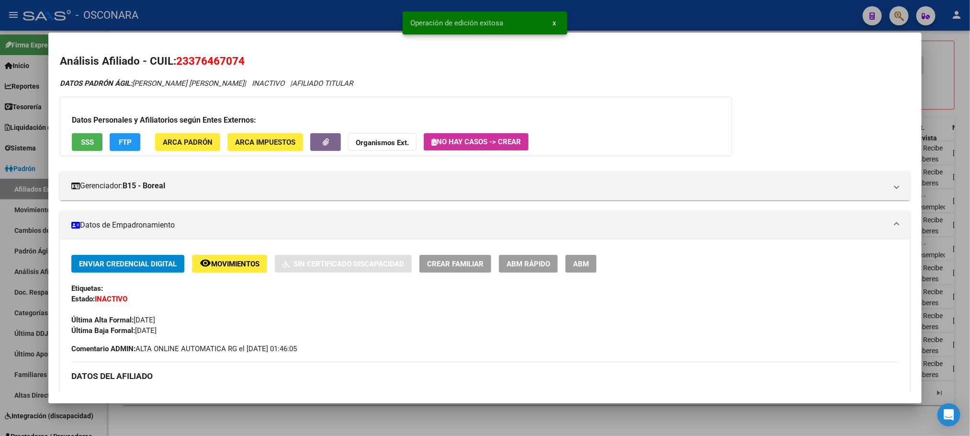
click at [293, 418] on div at bounding box center [485, 218] width 970 height 436
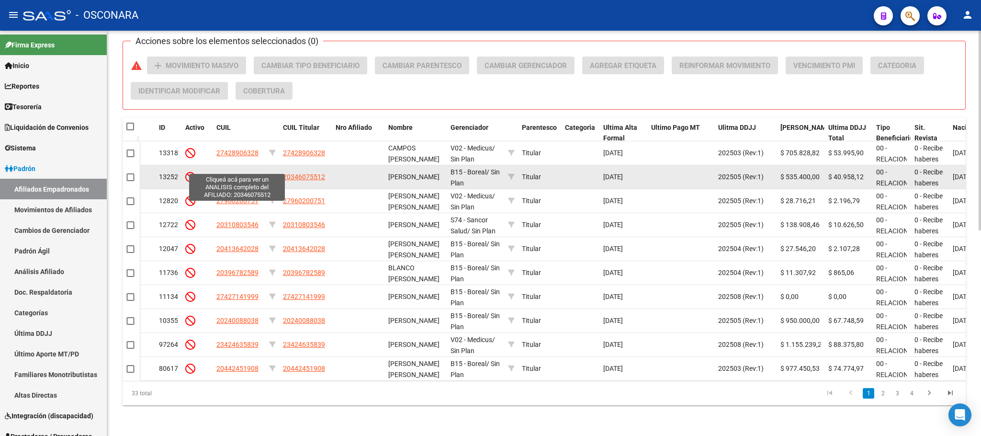
click at [228, 173] on span "20346075512" at bounding box center [237, 177] width 42 height 8
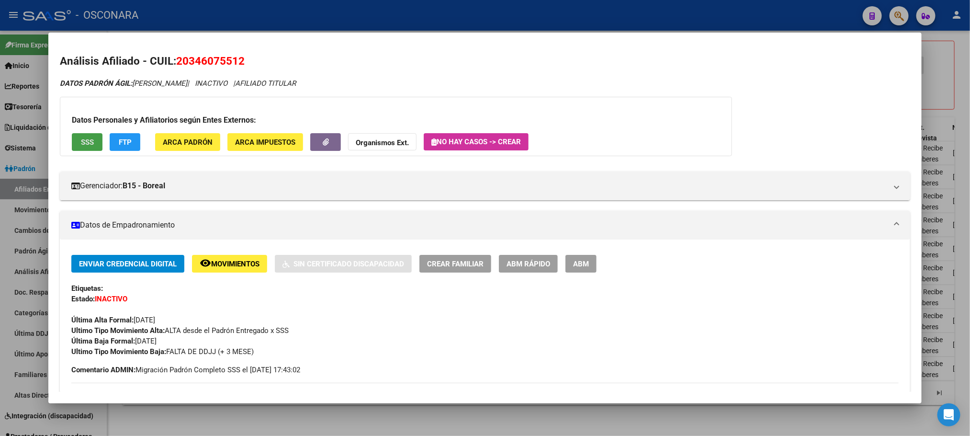
click at [91, 145] on button "SSS" at bounding box center [87, 142] width 31 height 18
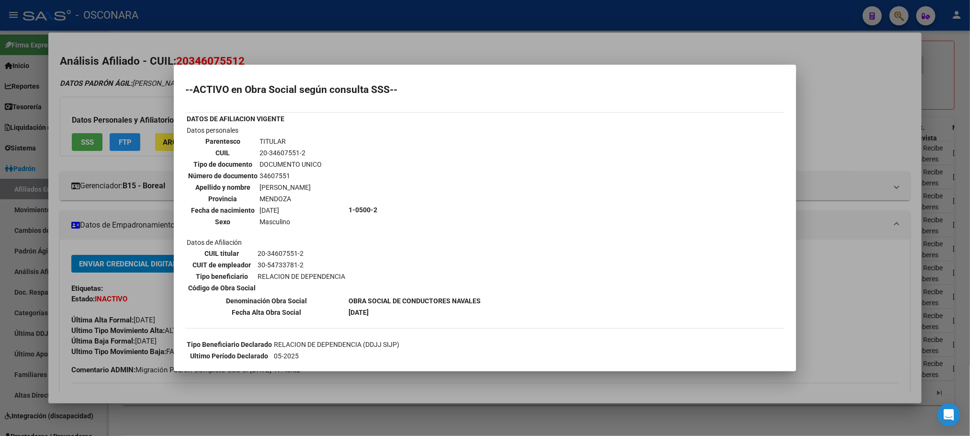
click at [340, 386] on div at bounding box center [485, 218] width 970 height 436
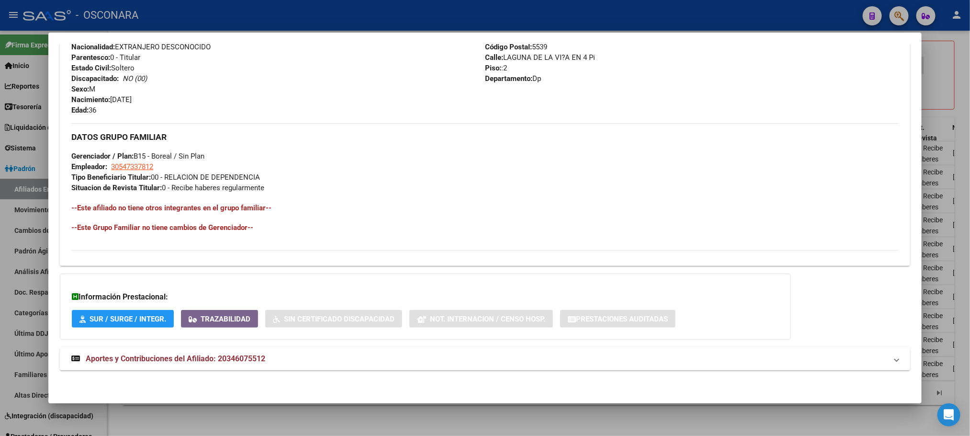
click at [238, 352] on mat-expansion-panel-header "Aportes y Contribuciones del Afiliado: 20346075512" at bounding box center [485, 358] width 850 height 23
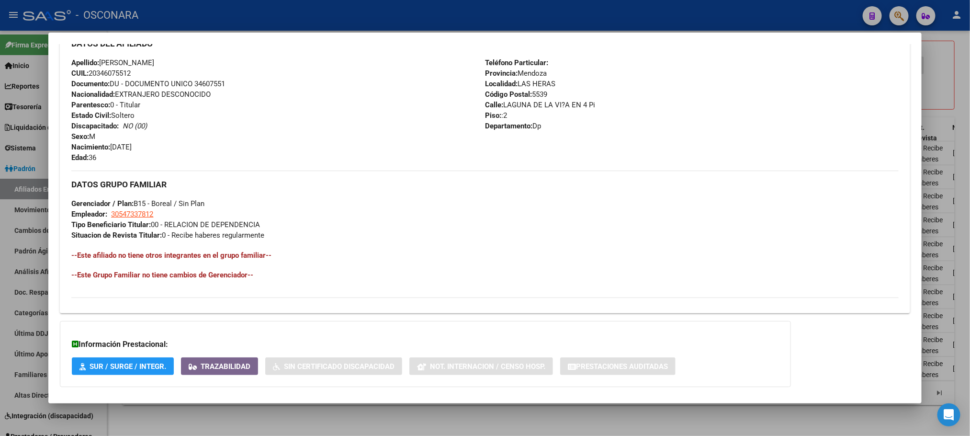
scroll to position [212, 0]
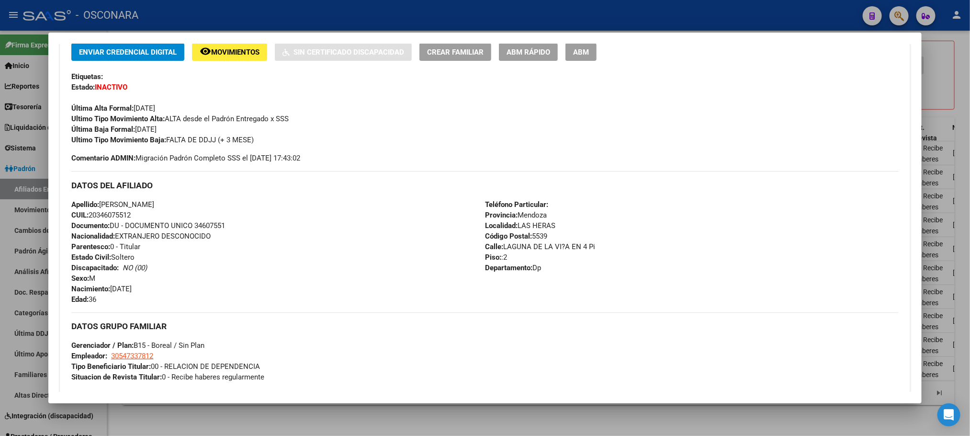
click at [386, 428] on div at bounding box center [485, 218] width 970 height 436
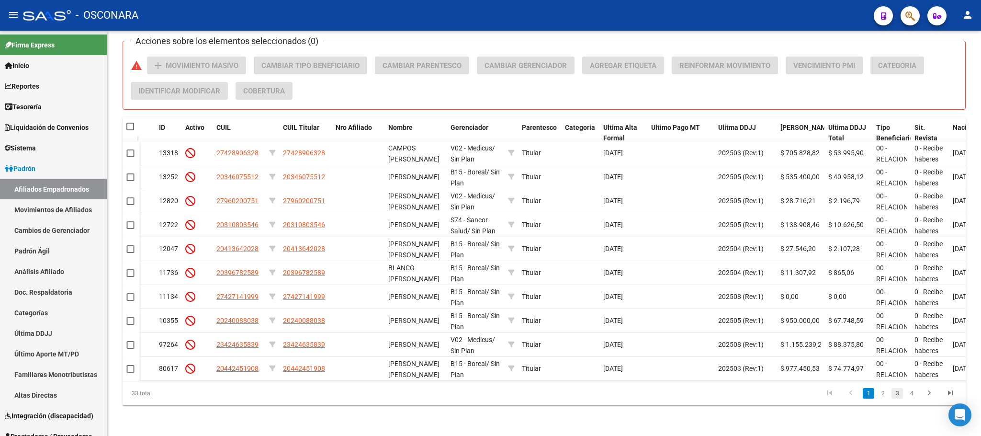
click at [892, 392] on link "3" at bounding box center [896, 393] width 11 height 11
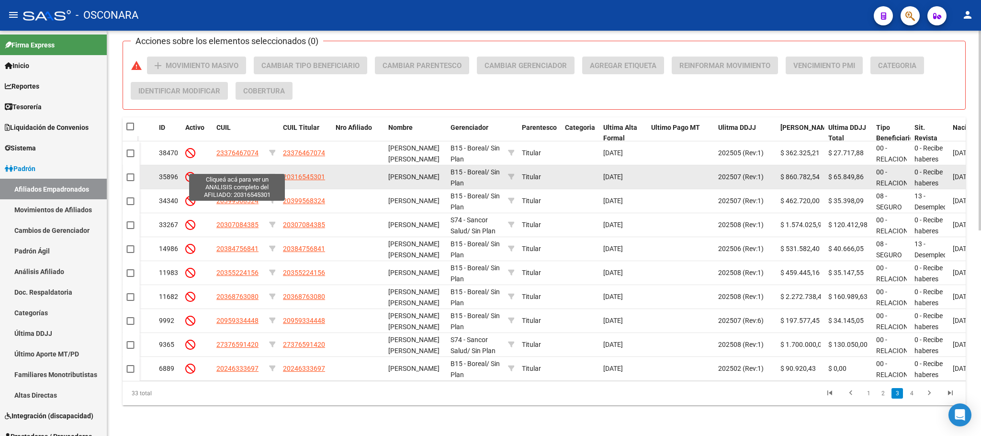
click at [239, 173] on span "20316545301" at bounding box center [237, 177] width 42 height 8
type textarea "20316545301"
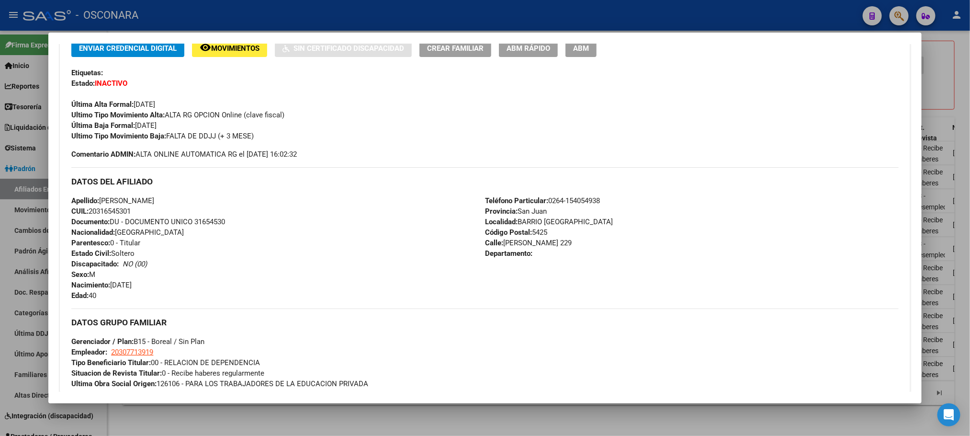
scroll to position [0, 0]
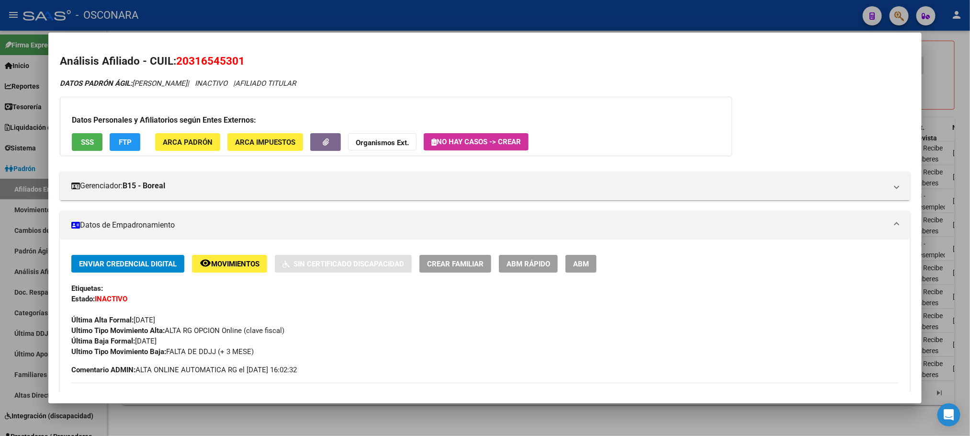
click at [86, 138] on span "SSS" at bounding box center [87, 142] width 13 height 9
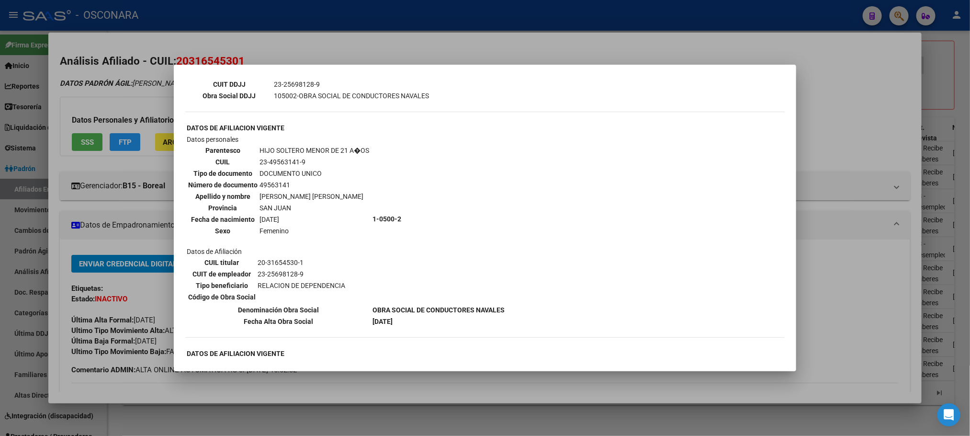
scroll to position [431, 0]
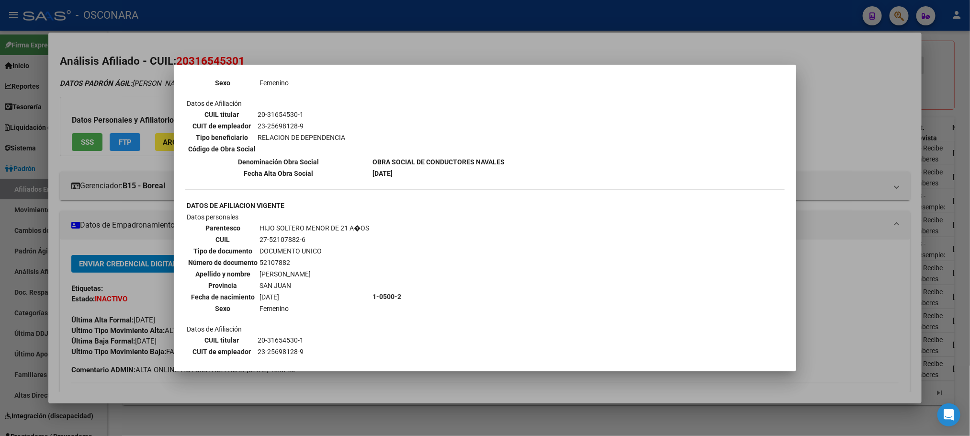
click at [386, 368] on mat-dialog-container "--ACTIVO en Obra Social según consulta SSS-- DATOS DE AFILIACION VIGENTE Datos …" at bounding box center [485, 218] width 622 height 306
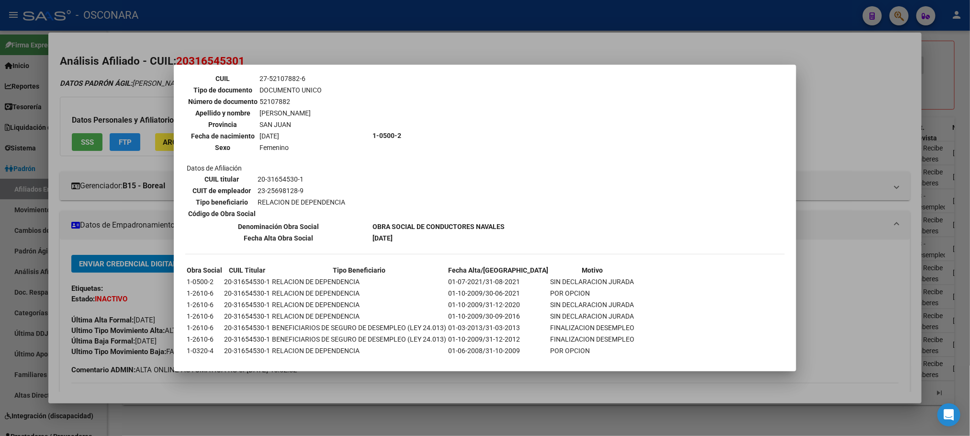
click at [353, 364] on mat-dialog-container "--ACTIVO en Obra Social según consulta SSS-- DATOS DE AFILIACION VIGENTE Datos …" at bounding box center [485, 218] width 622 height 306
click at [350, 373] on div at bounding box center [485, 218] width 970 height 436
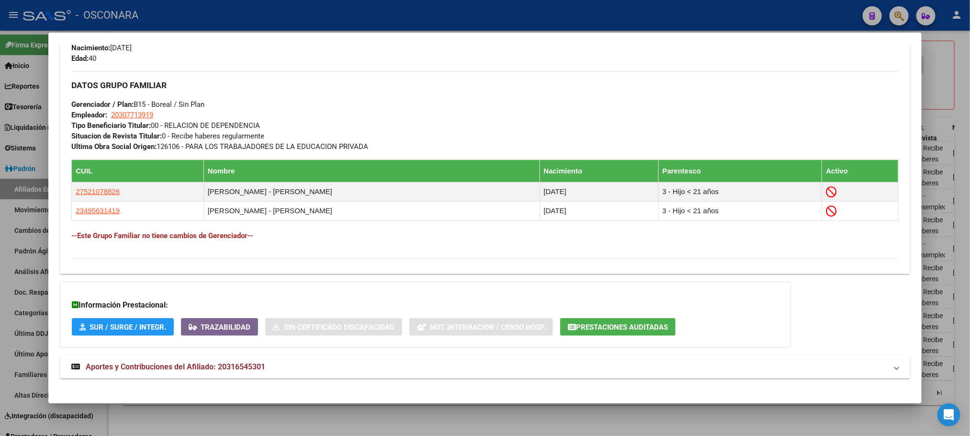
scroll to position [462, 0]
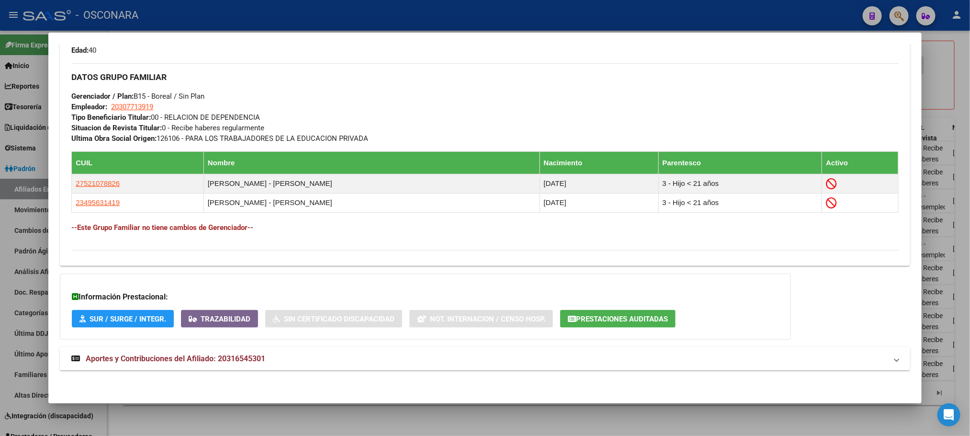
click at [253, 355] on span "Aportes y Contribuciones del Afiliado: 20316545301" at bounding box center [176, 358] width 180 height 9
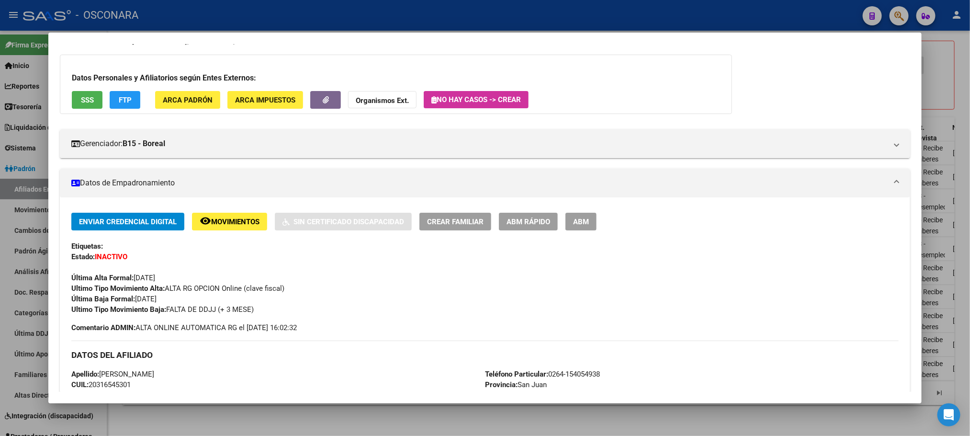
scroll to position [0, 0]
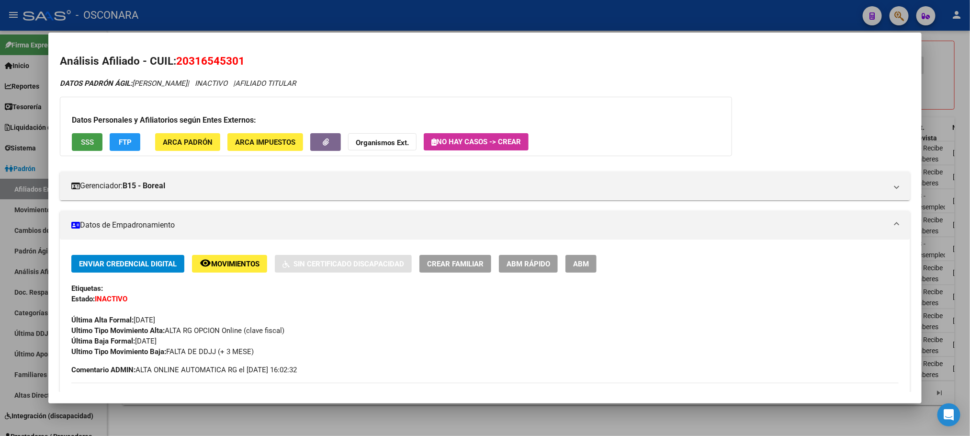
click at [81, 138] on span "SSS" at bounding box center [87, 142] width 13 height 9
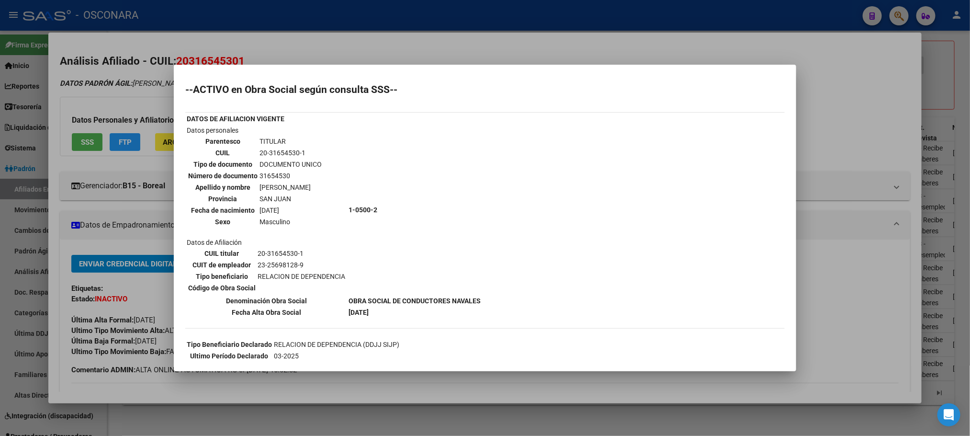
click at [393, 387] on div at bounding box center [485, 218] width 970 height 436
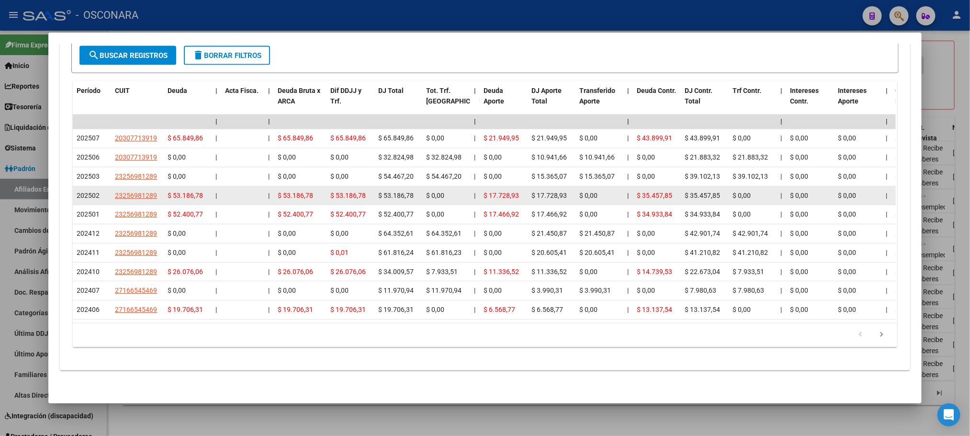
scroll to position [936, 0]
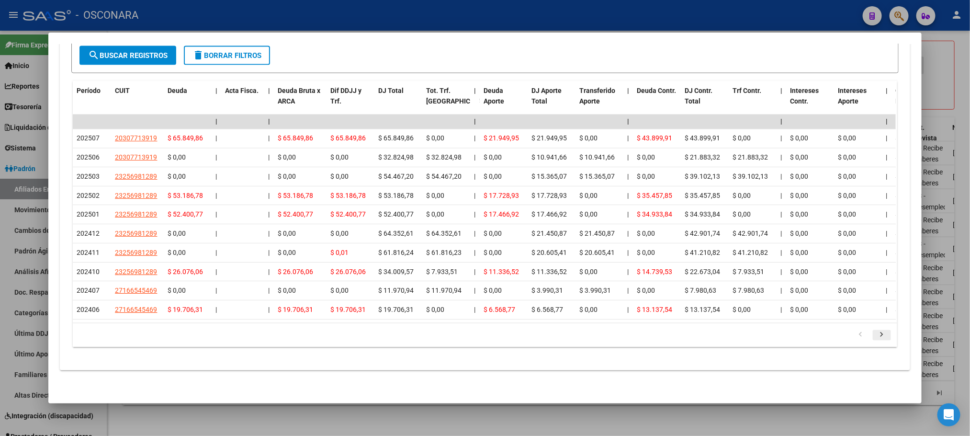
click at [876, 335] on icon "go to next page" at bounding box center [882, 335] width 12 height 11
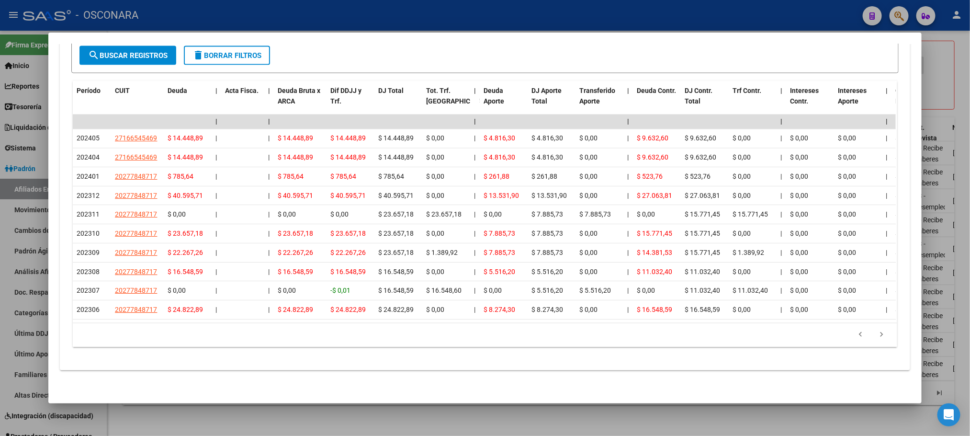
click at [876, 336] on icon "go to next page" at bounding box center [882, 335] width 12 height 11
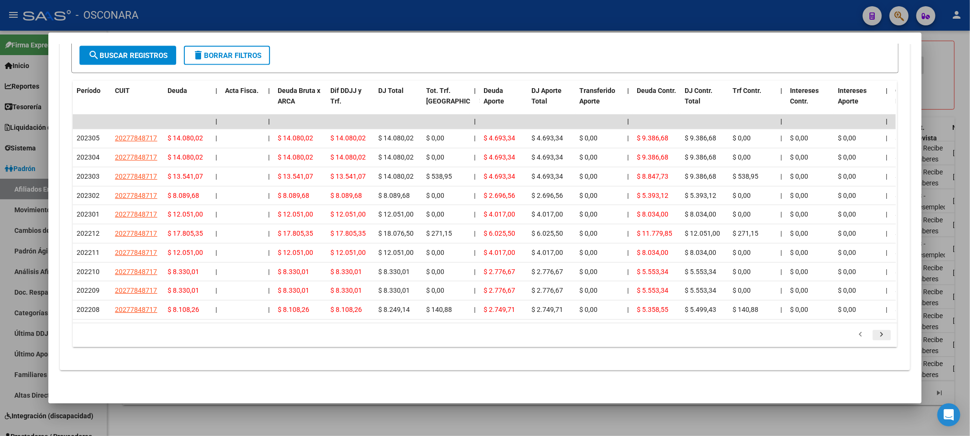
click at [878, 338] on icon "go to next page" at bounding box center [882, 335] width 12 height 11
click at [876, 335] on icon "go to next page" at bounding box center [882, 335] width 12 height 11
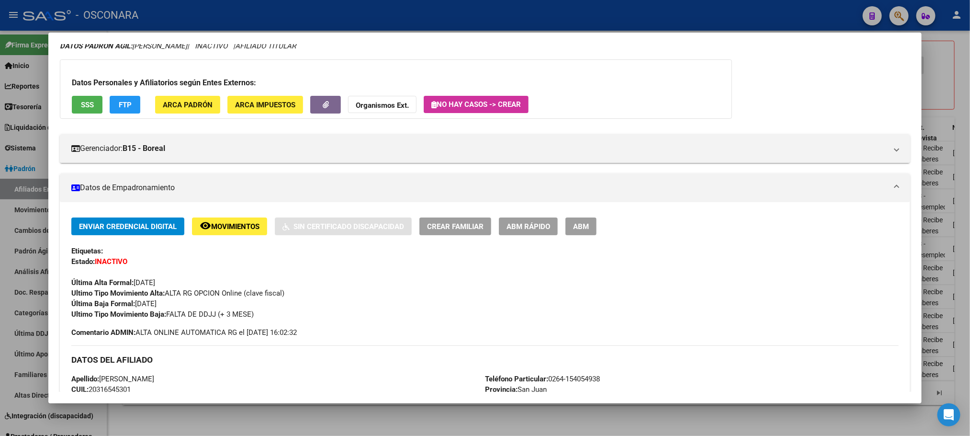
scroll to position [0, 0]
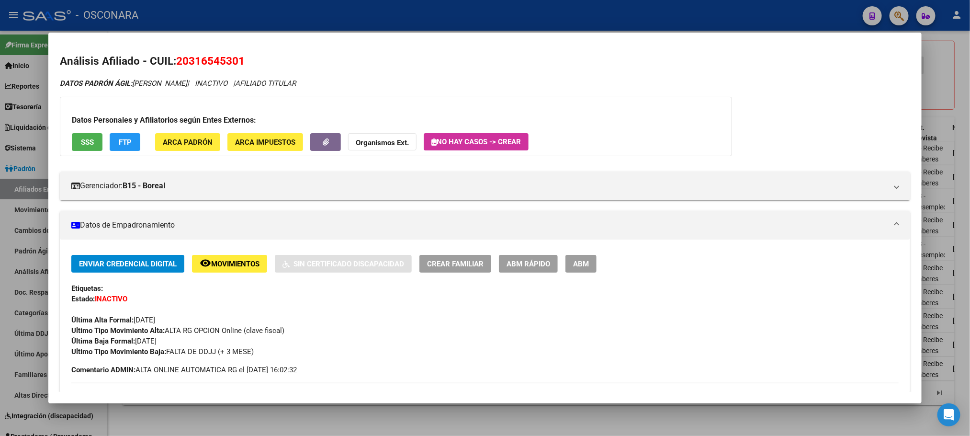
click at [521, 261] on span "ABM Rápido" at bounding box center [529, 263] width 44 height 9
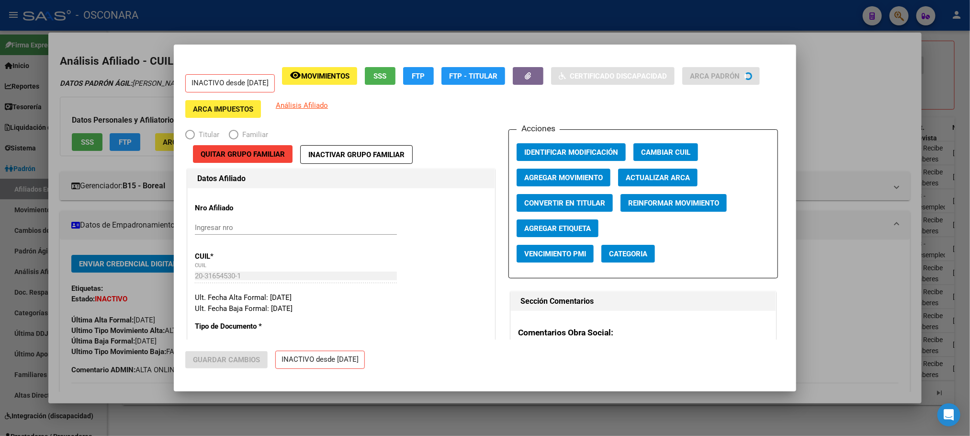
radio input "true"
type input "20-30771391-9"
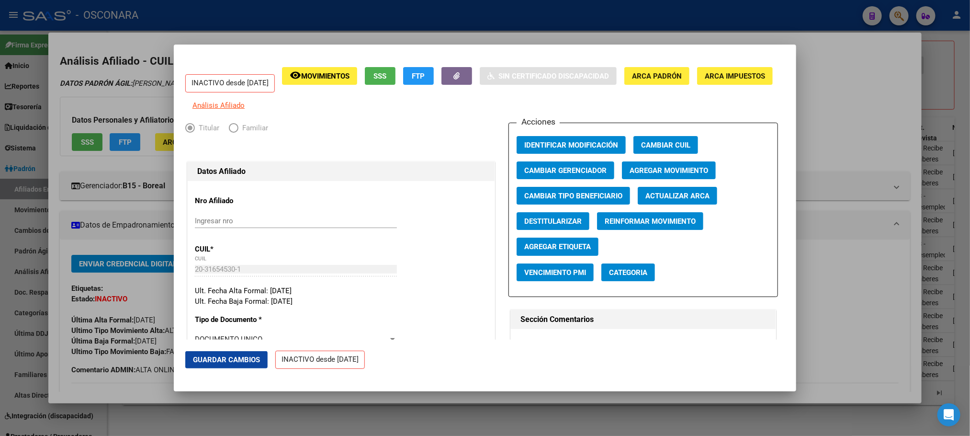
click at [654, 175] on span "Agregar Movimiento" at bounding box center [669, 170] width 79 height 9
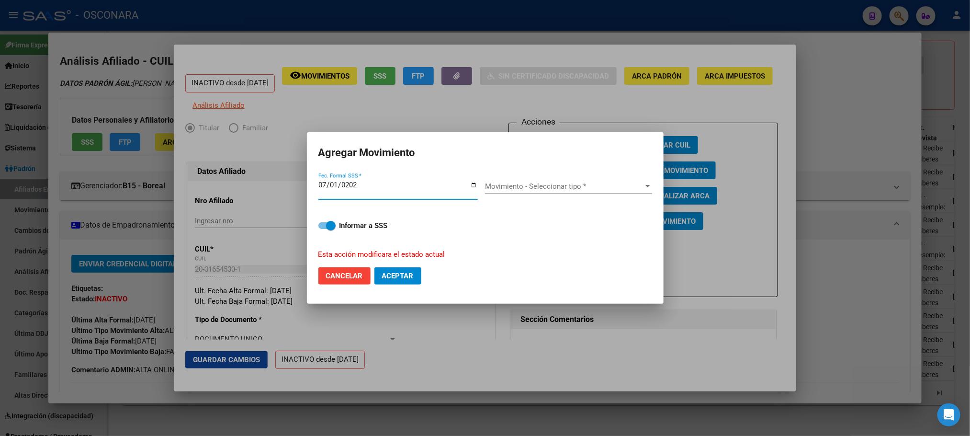
type input "2021-07-01"
click at [645, 182] on div at bounding box center [647, 186] width 9 height 8
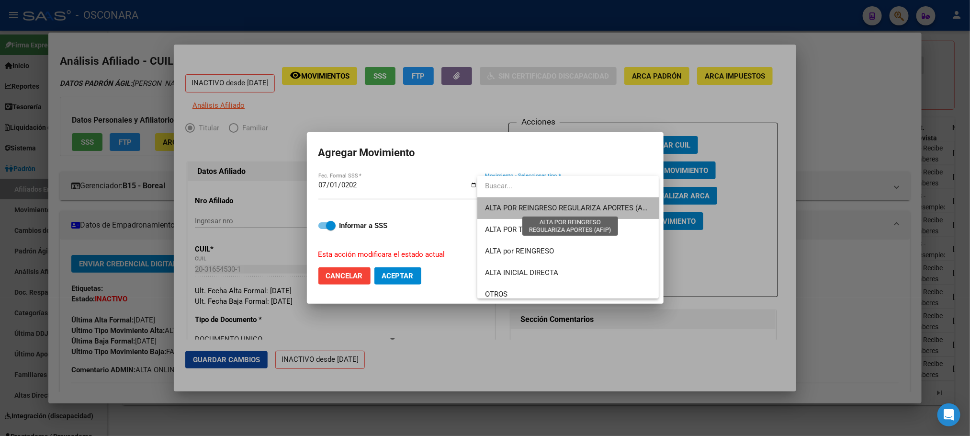
click at [576, 211] on span "ALTA POR REINGRESO REGULARIZA APORTES (AFIP)" at bounding box center [570, 207] width 170 height 9
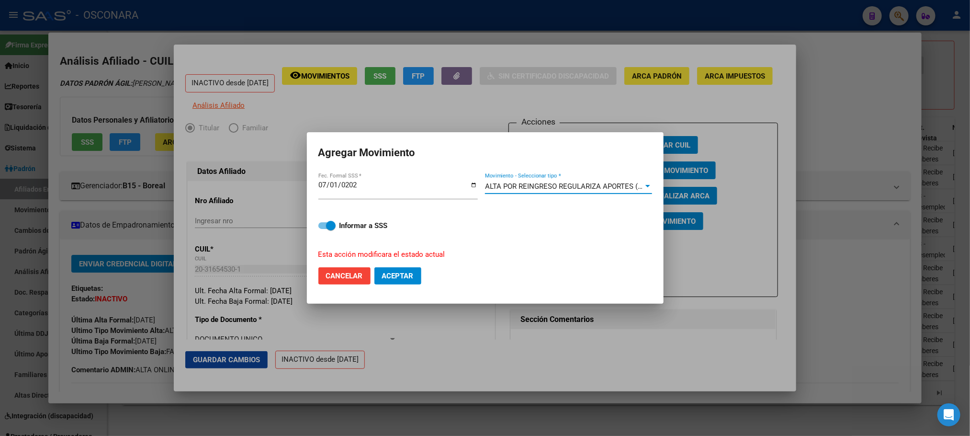
click at [322, 225] on span at bounding box center [326, 225] width 17 height 7
click at [323, 229] on input "Informar a SSS" at bounding box center [323, 229] width 0 height 0
checkbox input "false"
click at [394, 274] on span "Aceptar" at bounding box center [398, 275] width 32 height 9
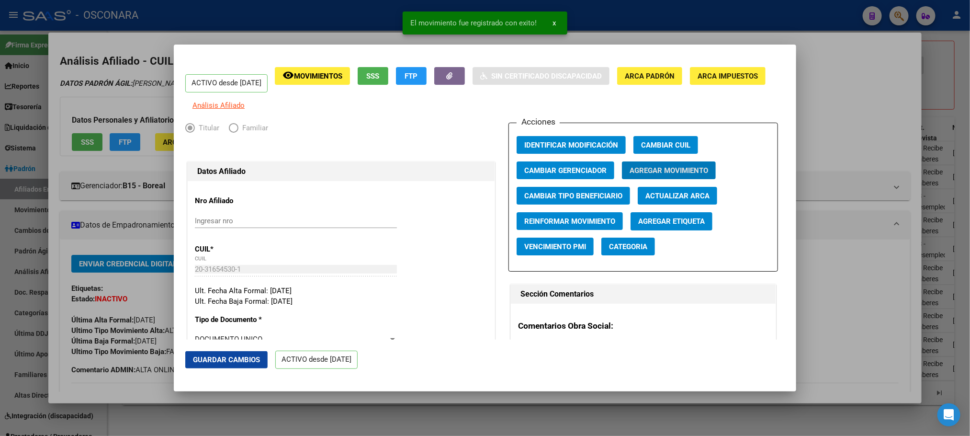
click at [218, 362] on span "Guardar Cambios" at bounding box center [226, 359] width 67 height 9
click at [244, 420] on div at bounding box center [485, 218] width 970 height 436
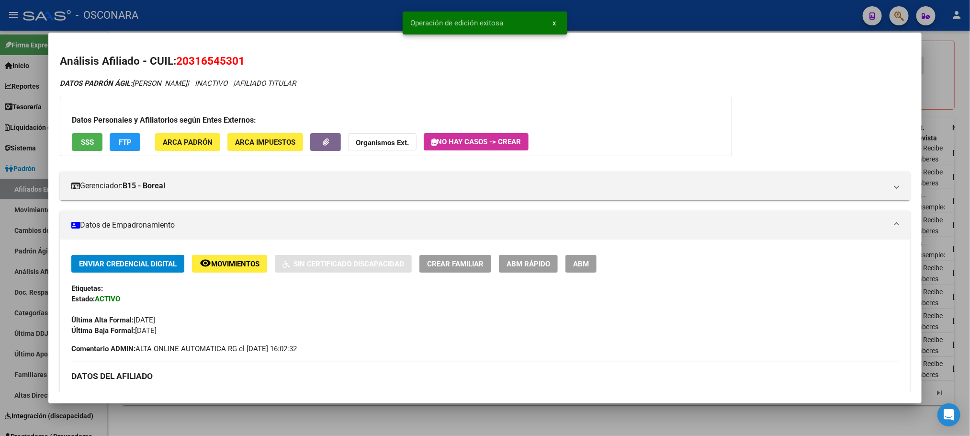
click at [245, 420] on div at bounding box center [485, 218] width 970 height 436
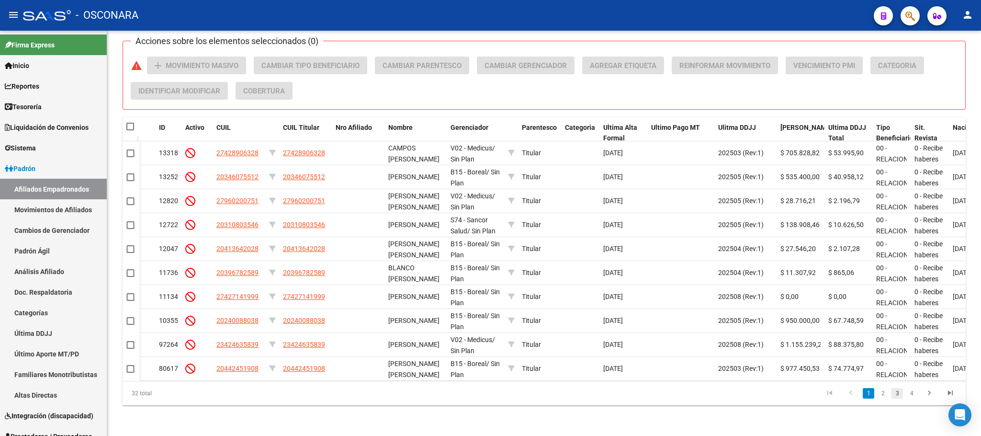
click at [894, 392] on link "3" at bounding box center [896, 393] width 11 height 11
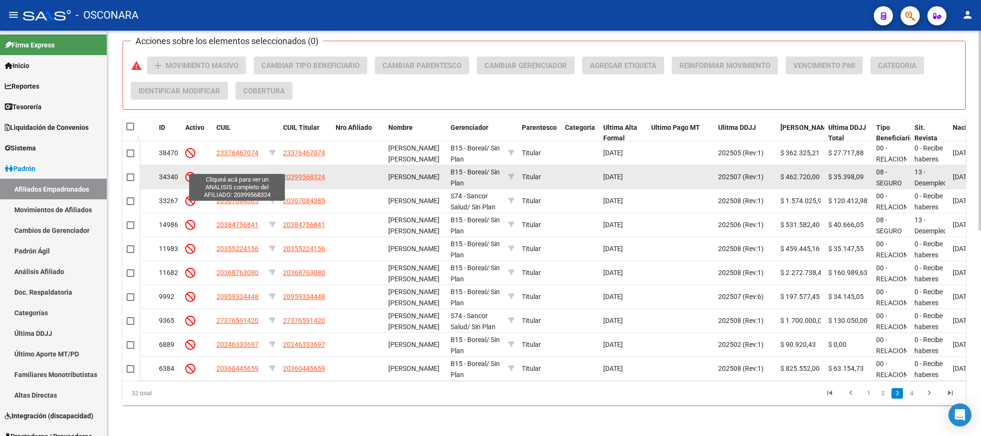
click at [230, 173] on span "20399568324" at bounding box center [237, 177] width 42 height 8
type textarea "20399568324"
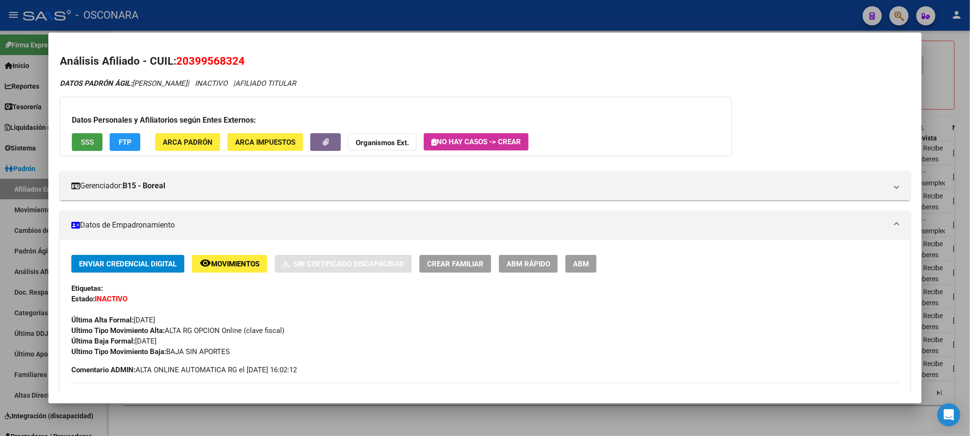
click at [88, 148] on button "SSS" at bounding box center [87, 142] width 31 height 18
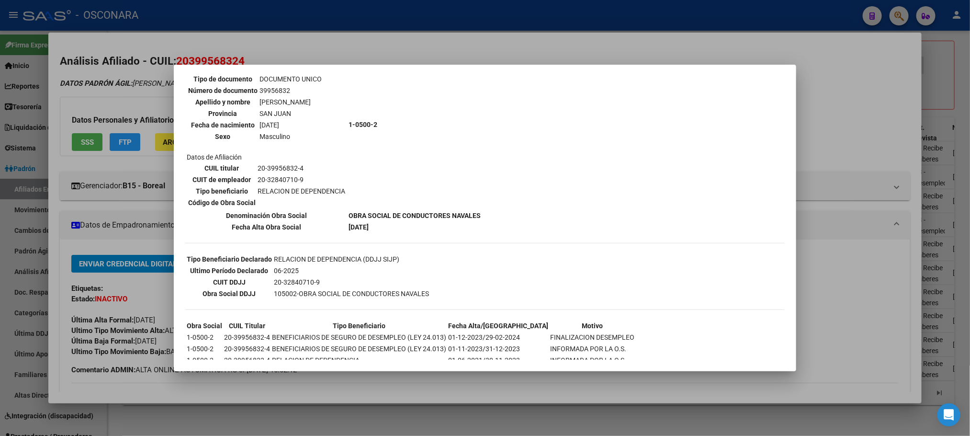
scroll to position [161, 0]
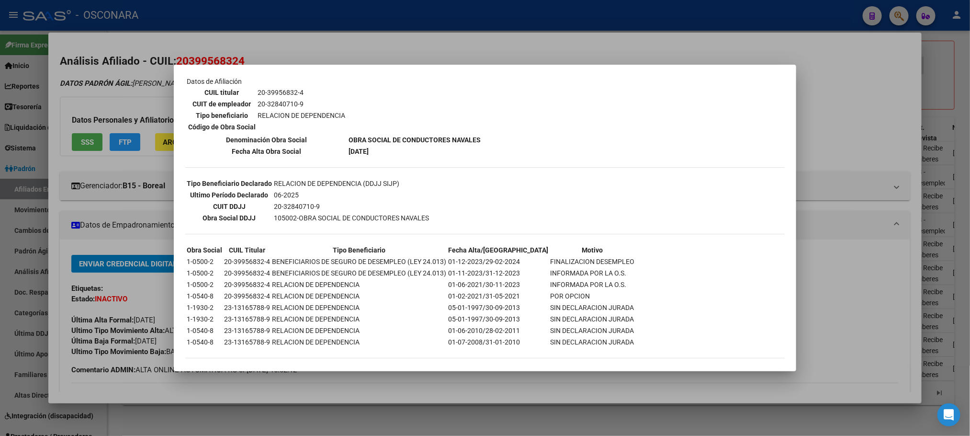
click at [400, 391] on div at bounding box center [485, 218] width 970 height 436
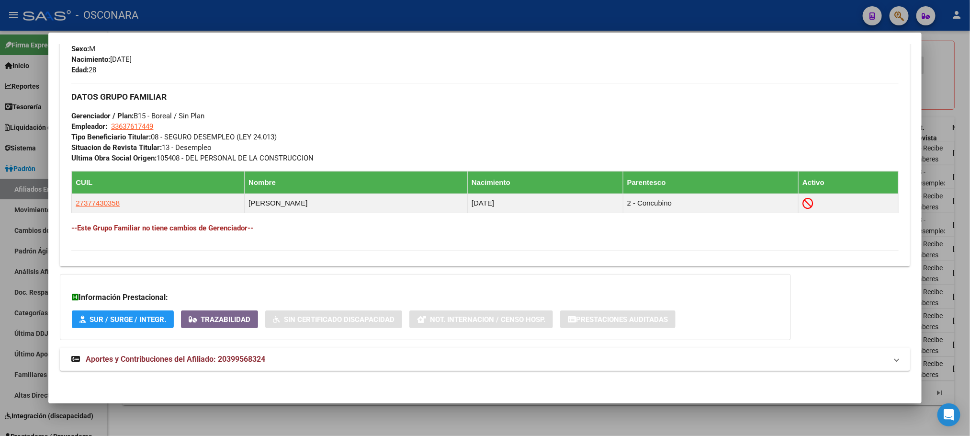
click at [209, 350] on mat-expansion-panel-header "Aportes y Contribuciones del Afiliado: 20399568324" at bounding box center [485, 359] width 850 height 23
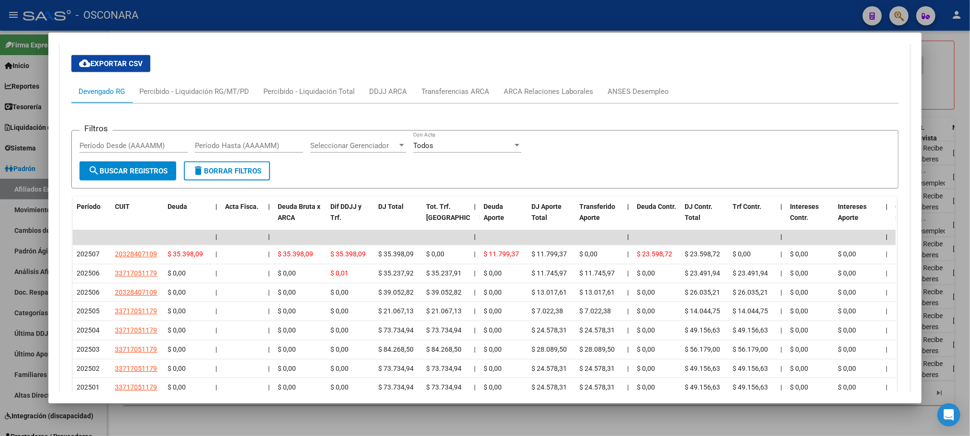
scroll to position [916, 0]
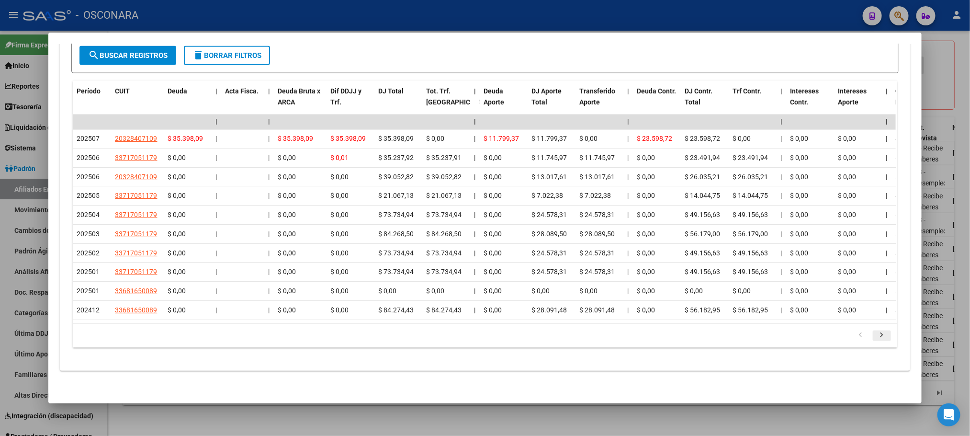
click at [876, 337] on icon "go to next page" at bounding box center [882, 336] width 12 height 11
click at [876, 333] on icon "go to next page" at bounding box center [882, 336] width 12 height 11
click at [855, 333] on icon "go to previous page" at bounding box center [861, 336] width 12 height 11
click at [857, 332] on icon "go to previous page" at bounding box center [861, 336] width 12 height 11
click at [878, 338] on icon "go to next page" at bounding box center [882, 336] width 12 height 11
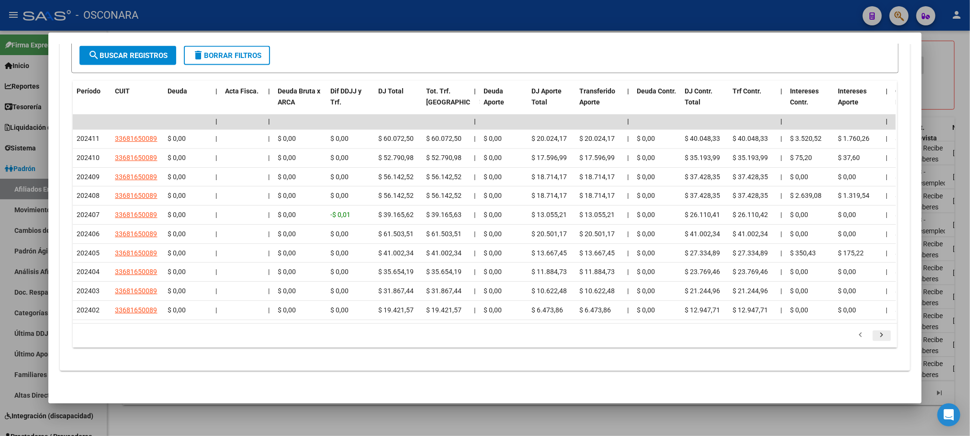
click at [877, 338] on icon "go to next page" at bounding box center [882, 336] width 12 height 11
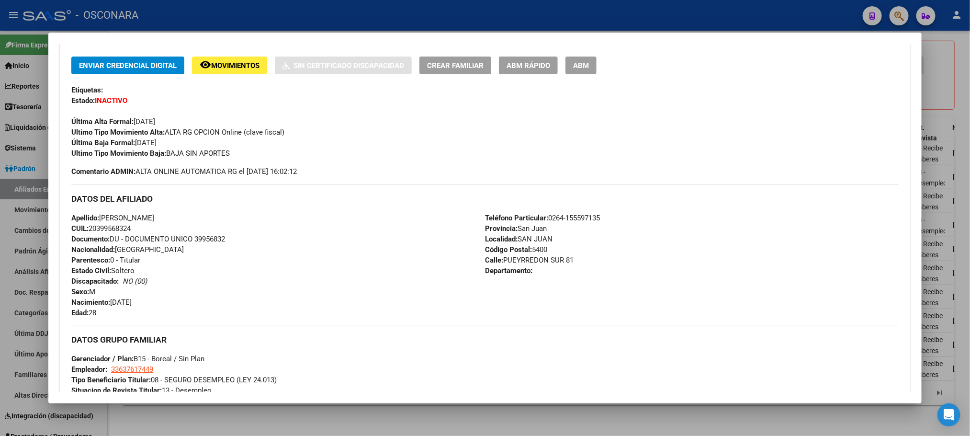
scroll to position [0, 0]
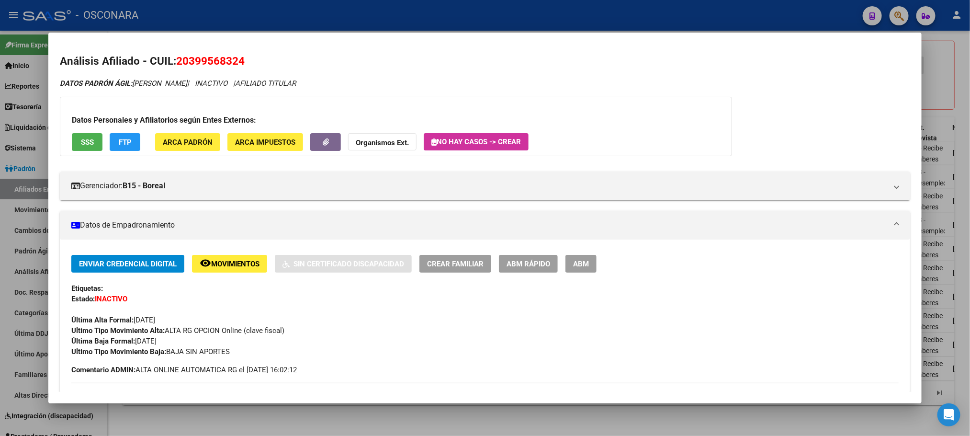
click at [541, 257] on button "ABM Rápido" at bounding box center [528, 264] width 59 height 18
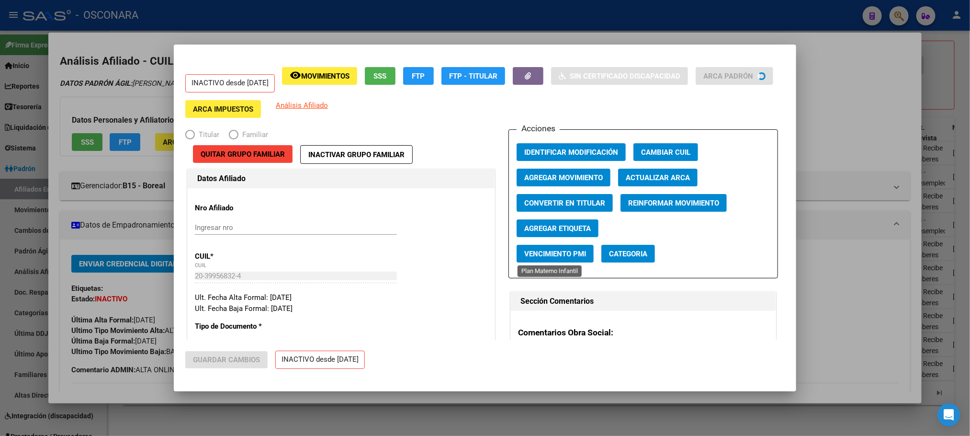
radio input "true"
type input "33-63761744-9"
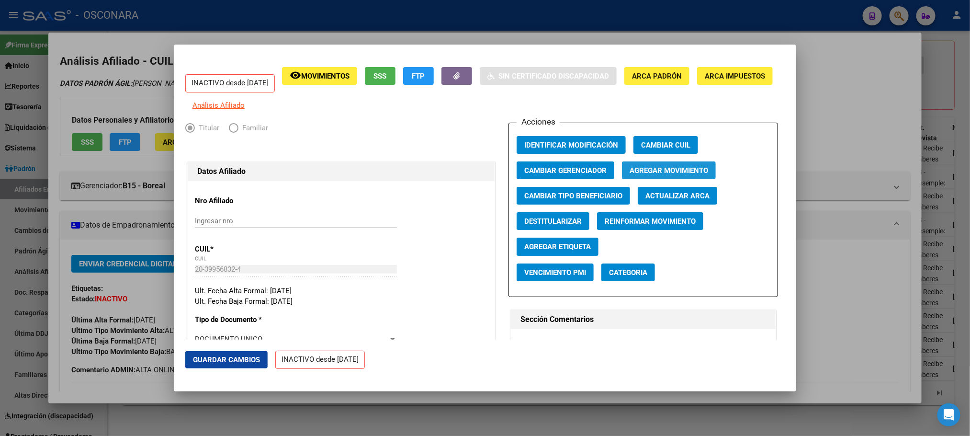
click at [649, 172] on span "Agregar Movimiento" at bounding box center [669, 170] width 79 height 9
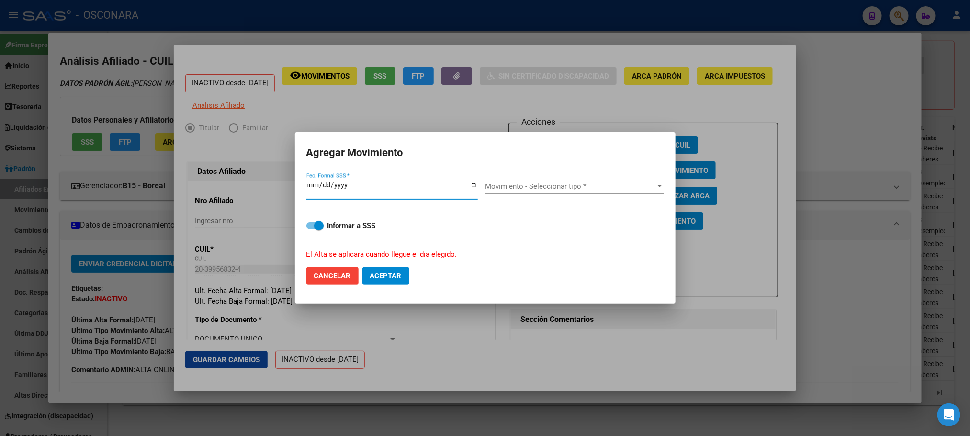
type input "2023-12-01"
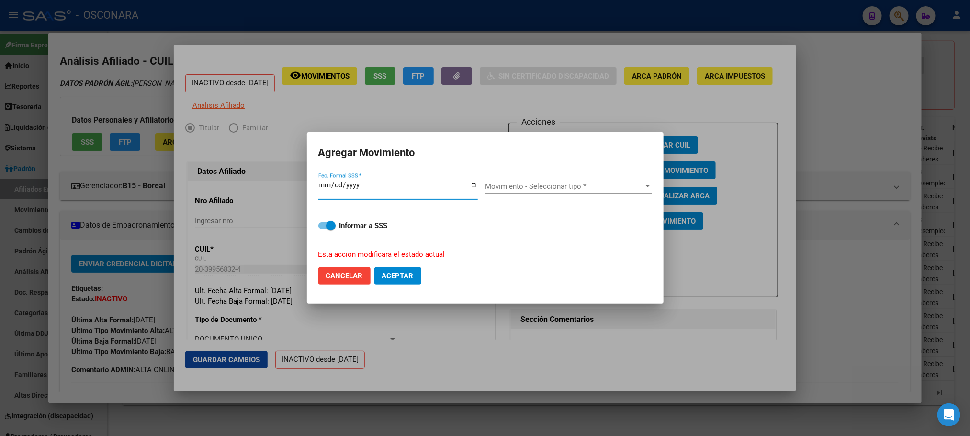
click at [625, 191] on div "Movimiento - Seleccionar tipo * Movimiento - Seleccionar tipo *" at bounding box center [568, 186] width 167 height 14
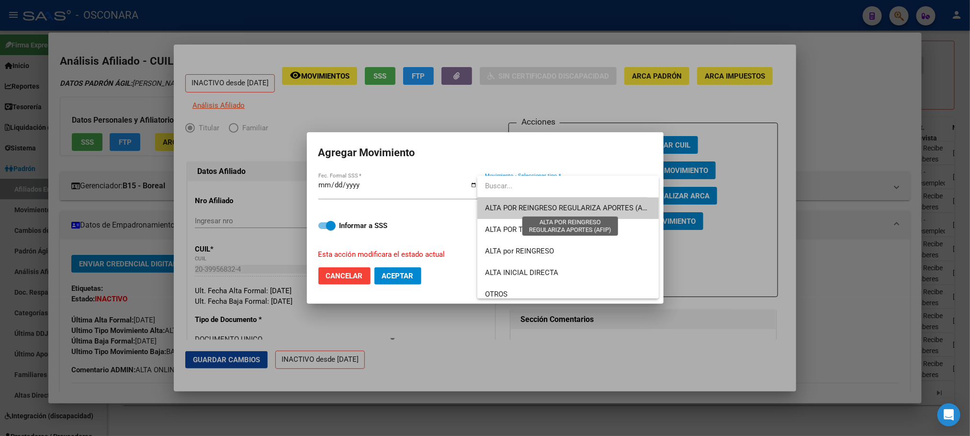
click at [553, 209] on span "ALTA POR REINGRESO REGULARIZA APORTES (AFIP)" at bounding box center [570, 207] width 170 height 9
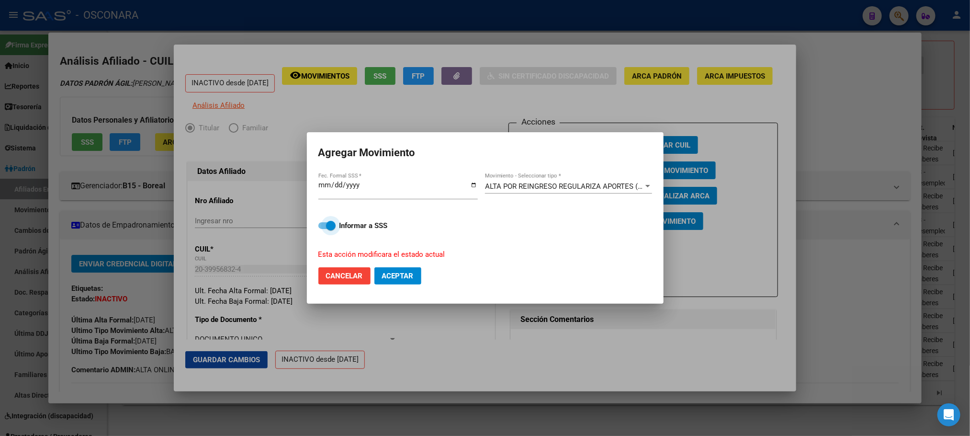
click at [324, 230] on label "Informar a SSS" at bounding box center [485, 225] width 334 height 11
click at [323, 229] on input "Informar a SSS" at bounding box center [323, 229] width 0 height 0
checkbox input "false"
click at [390, 274] on span "Aceptar" at bounding box center [398, 275] width 32 height 9
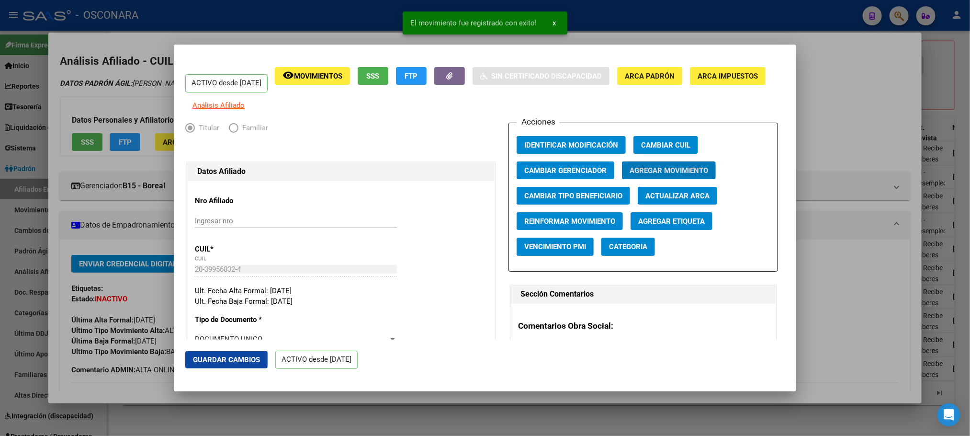
click at [201, 362] on span "Guardar Cambios" at bounding box center [226, 359] width 67 height 9
click at [836, 148] on div at bounding box center [485, 218] width 970 height 436
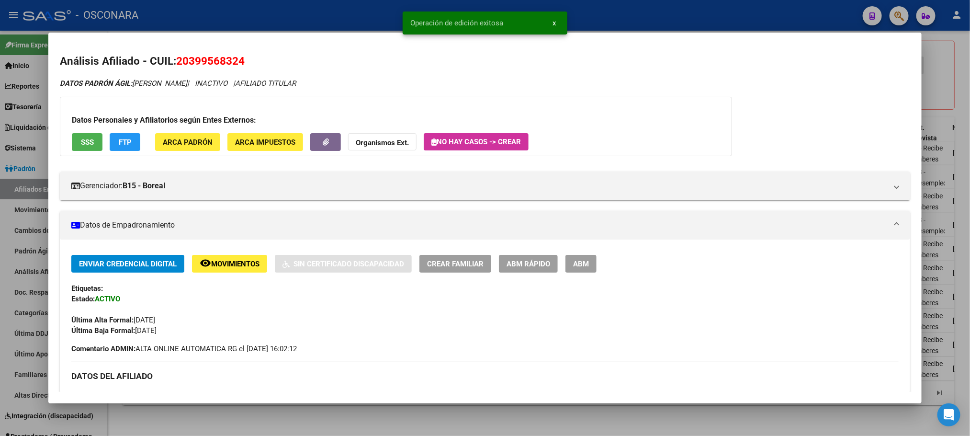
click at [959, 68] on div at bounding box center [485, 218] width 970 height 436
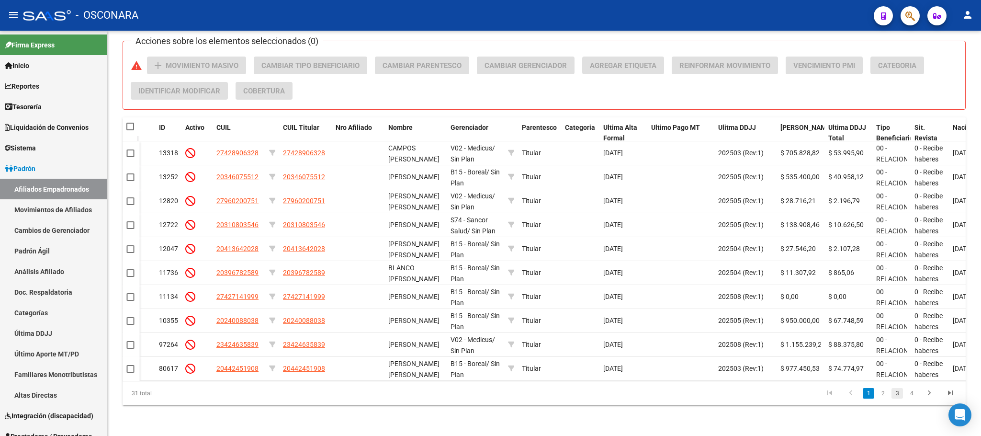
click at [895, 397] on link "3" at bounding box center [896, 393] width 11 height 11
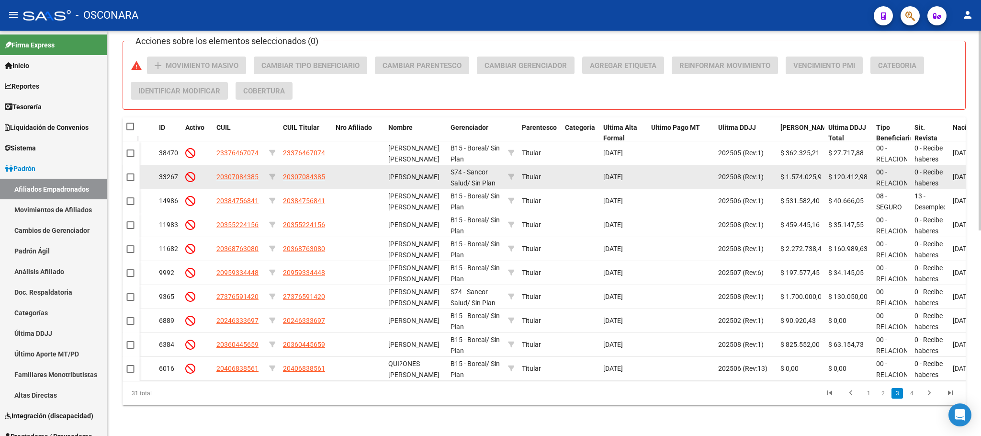
click at [240, 171] on datatable-body-cell "20307084385" at bounding box center [239, 176] width 53 height 23
click at [236, 173] on span "20307084385" at bounding box center [237, 177] width 42 height 8
type textarea "20307084385"
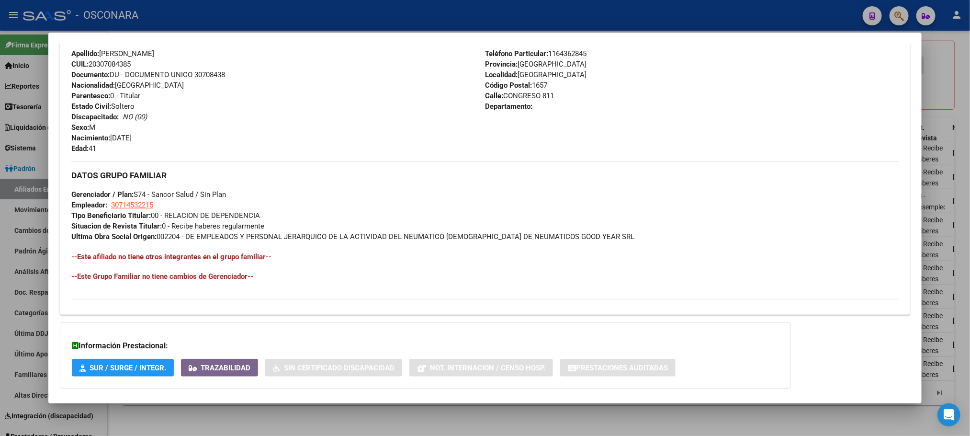
scroll to position [412, 0]
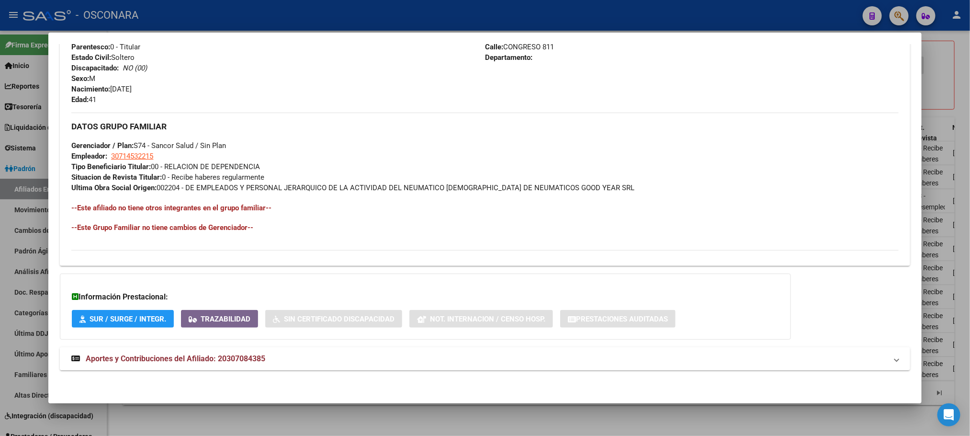
click at [174, 361] on span "Aportes y Contribuciones del Afiliado: 20307084385" at bounding box center [176, 358] width 180 height 9
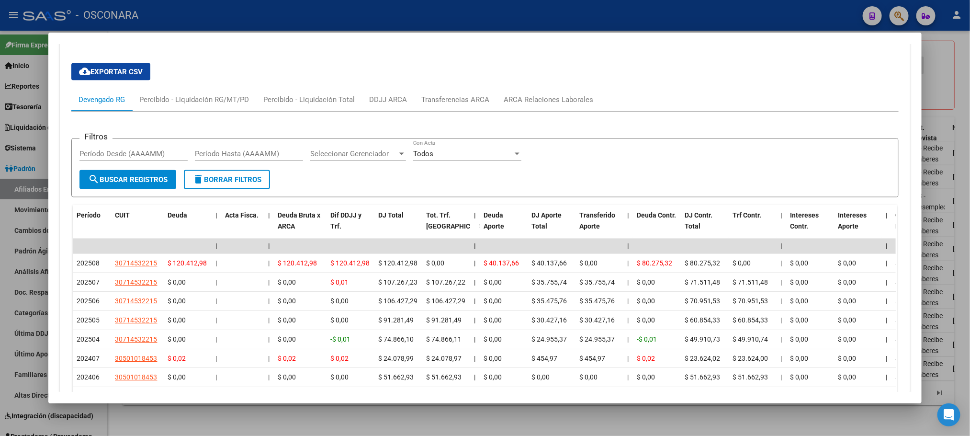
scroll to position [885, 0]
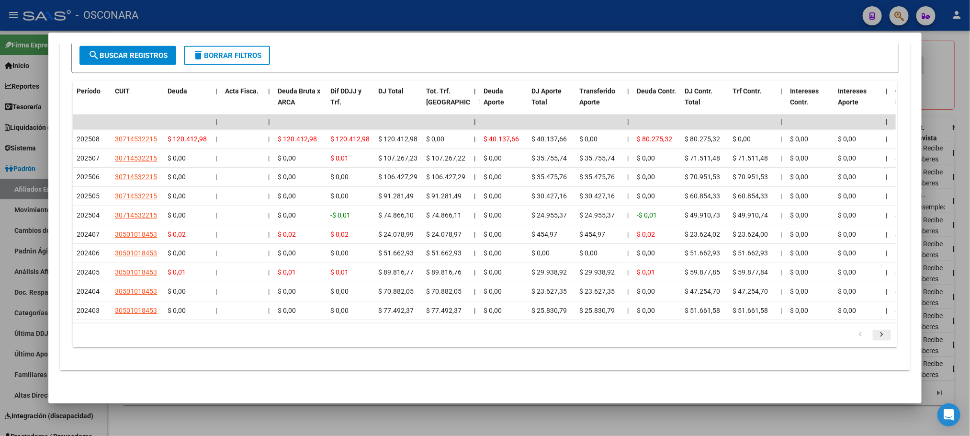
click at [876, 337] on icon "go to next page" at bounding box center [882, 335] width 12 height 11
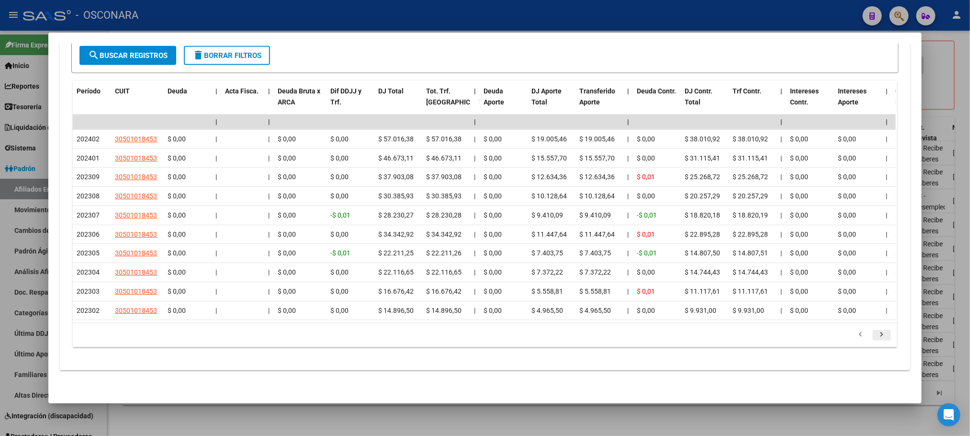
click at [879, 334] on icon "go to next page" at bounding box center [882, 335] width 12 height 11
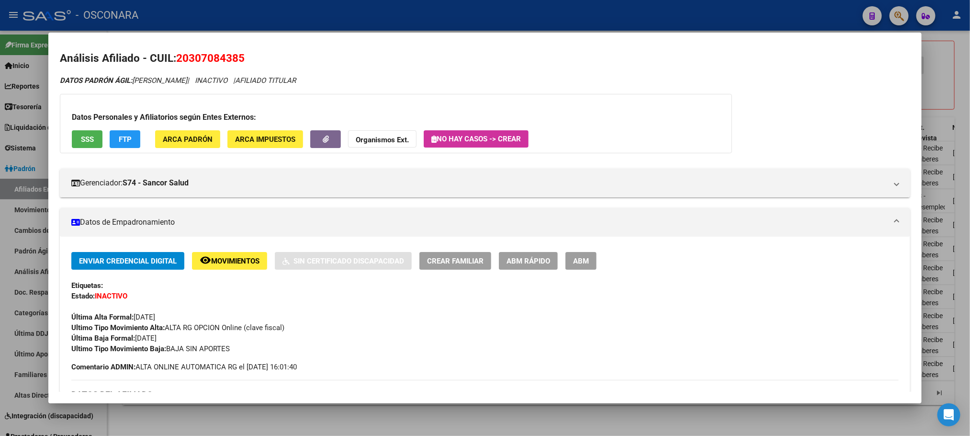
scroll to position [0, 0]
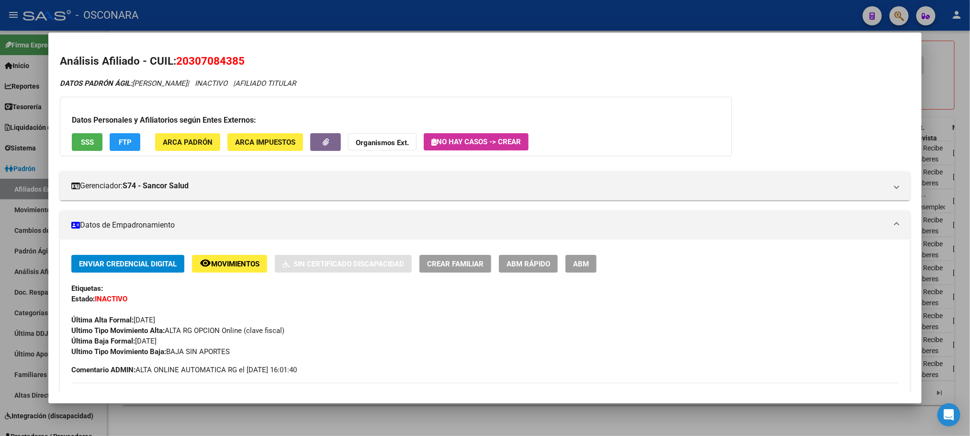
click at [72, 135] on button "SSS" at bounding box center [87, 142] width 31 height 18
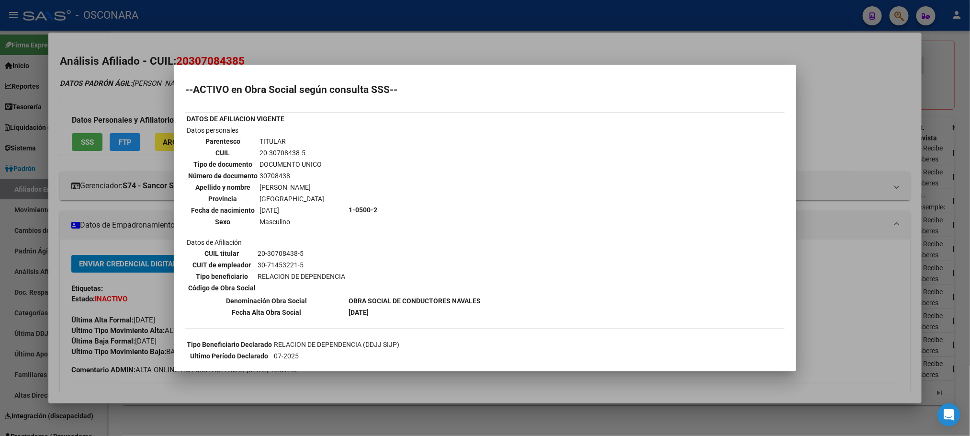
click at [410, 383] on div at bounding box center [485, 218] width 970 height 436
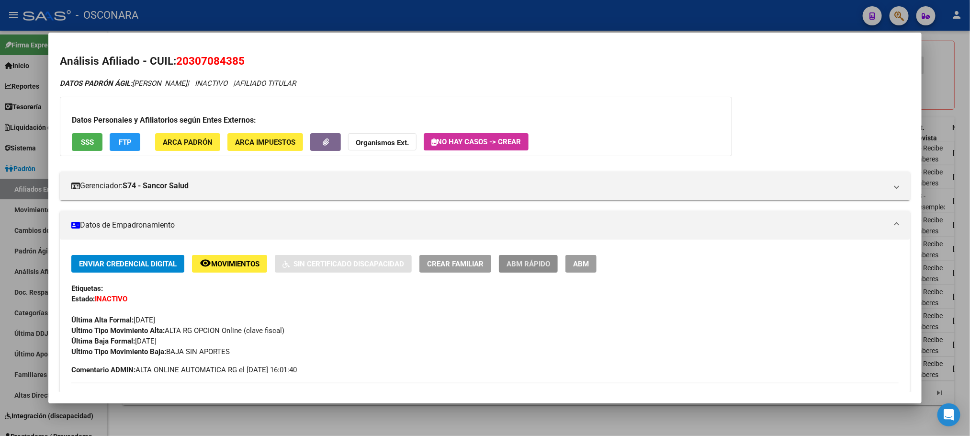
click at [526, 271] on button "ABM Rápido" at bounding box center [528, 264] width 59 height 18
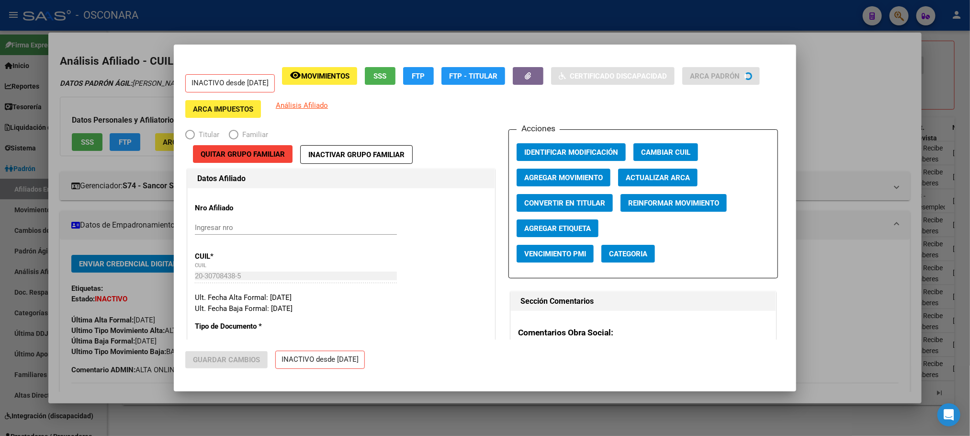
radio input "true"
type input "30-71453221-5"
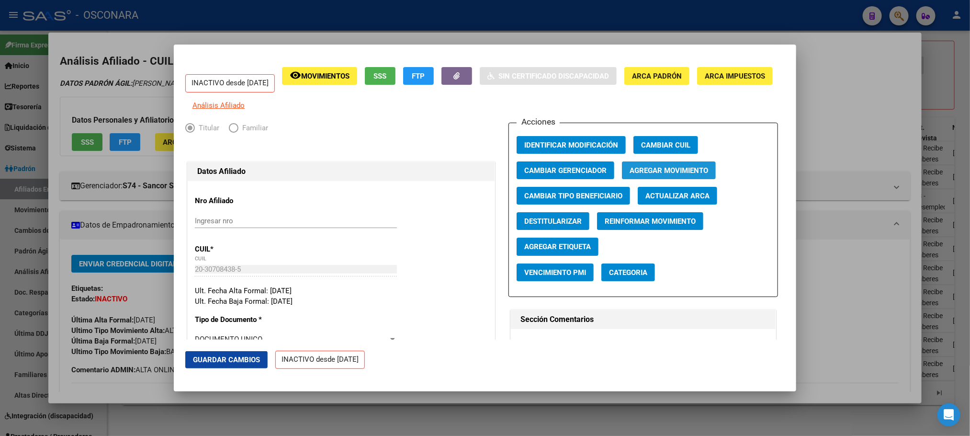
click at [646, 179] on button "Agregar Movimiento" at bounding box center [669, 170] width 94 height 18
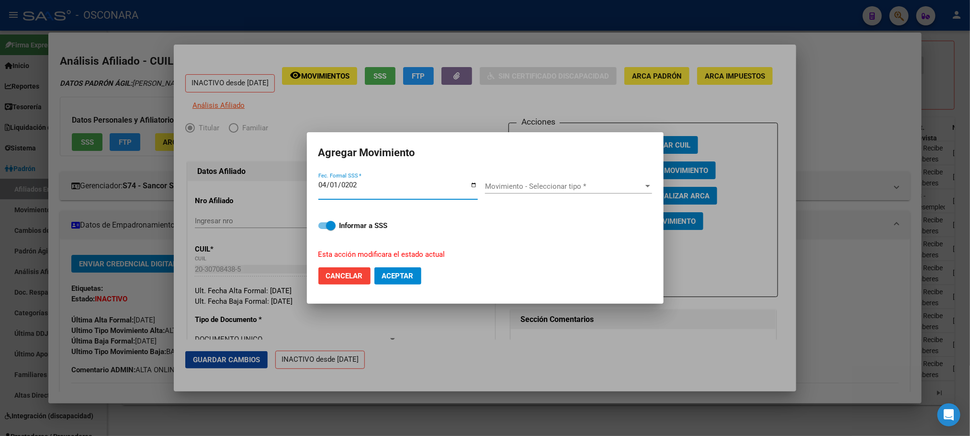
type input "2022-04-01"
click at [611, 184] on span "Movimiento - Seleccionar tipo *" at bounding box center [564, 186] width 158 height 9
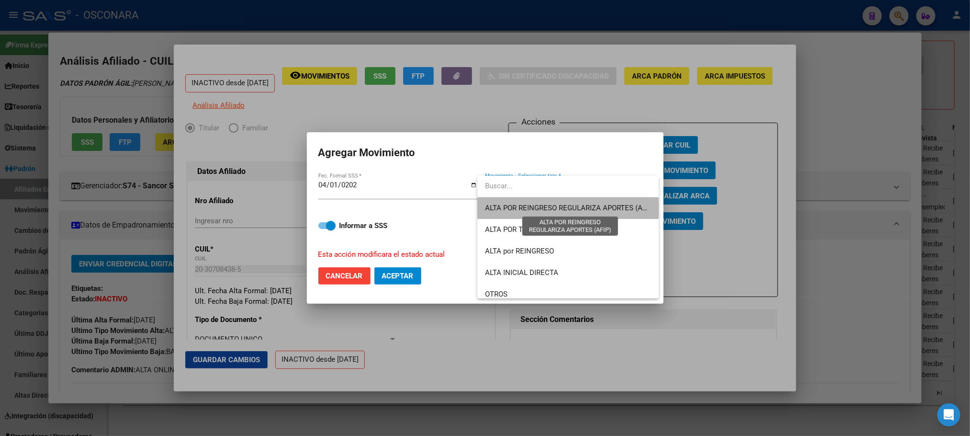
click at [568, 209] on span "ALTA POR REINGRESO REGULARIZA APORTES (AFIP)" at bounding box center [570, 207] width 170 height 9
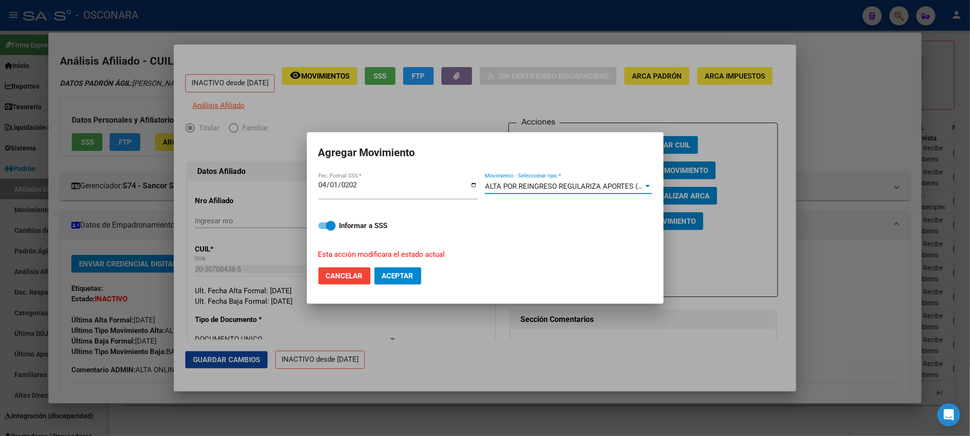
click at [319, 225] on span at bounding box center [326, 225] width 17 height 7
click at [323, 229] on input "Informar a SSS" at bounding box center [323, 229] width 0 height 0
checkbox input "false"
click at [398, 276] on span "Aceptar" at bounding box center [398, 275] width 32 height 9
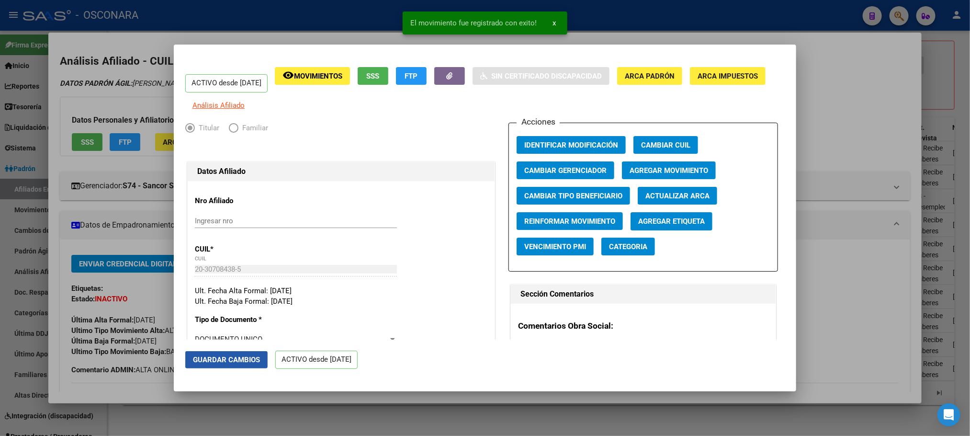
click at [241, 357] on span "Guardar Cambios" at bounding box center [226, 359] width 67 height 9
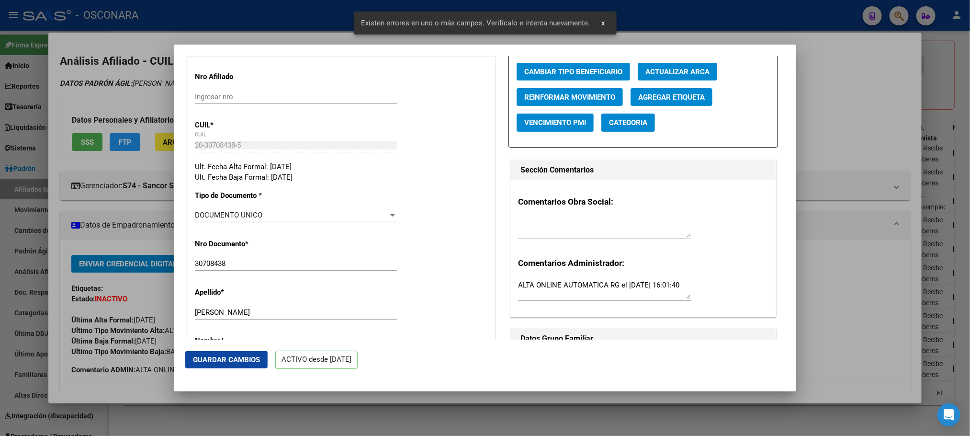
scroll to position [215, 0]
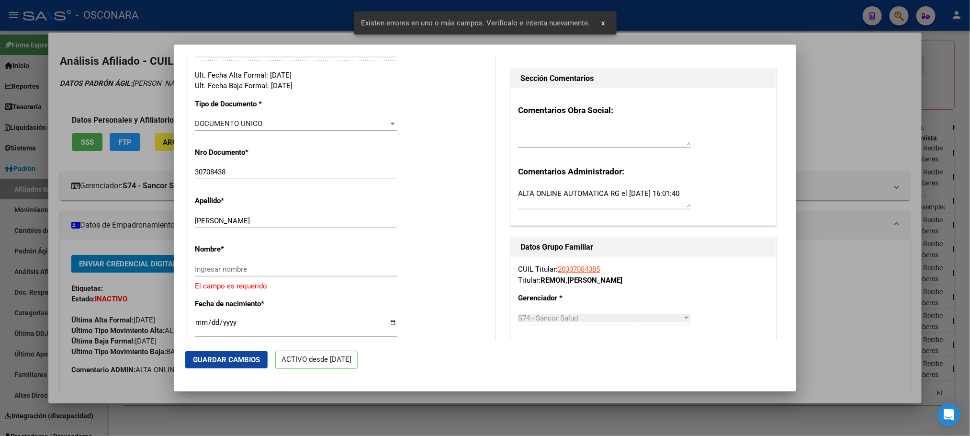
drag, startPoint x: 221, startPoint y: 223, endPoint x: 269, endPoint y: 229, distance: 48.3
click at [269, 228] on div "REMON DAVID ALEJANDRO Ingresar apellido" at bounding box center [296, 221] width 202 height 14
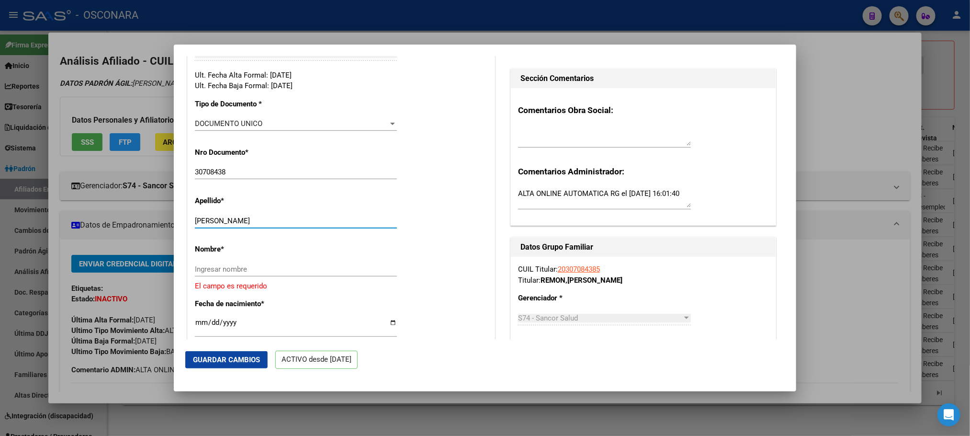
drag, startPoint x: 287, startPoint y: 232, endPoint x: 224, endPoint y: 228, distance: 63.3
click at [224, 225] on input "REMON DAVID ALEJANDRO" at bounding box center [296, 220] width 202 height 9
type input "REMON"
paste input "DAVID ALEJANDRO"
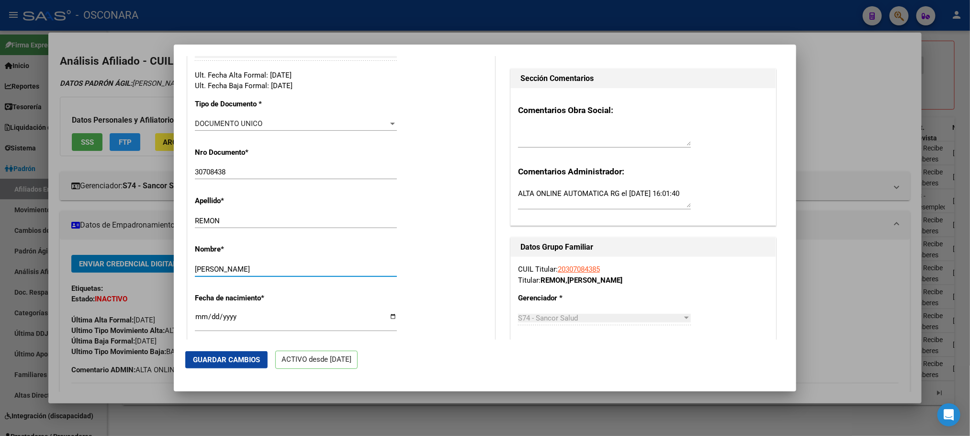
type input "DAVID ALEJANDRO"
click at [263, 358] on button "Guardar Cambios" at bounding box center [226, 359] width 82 height 17
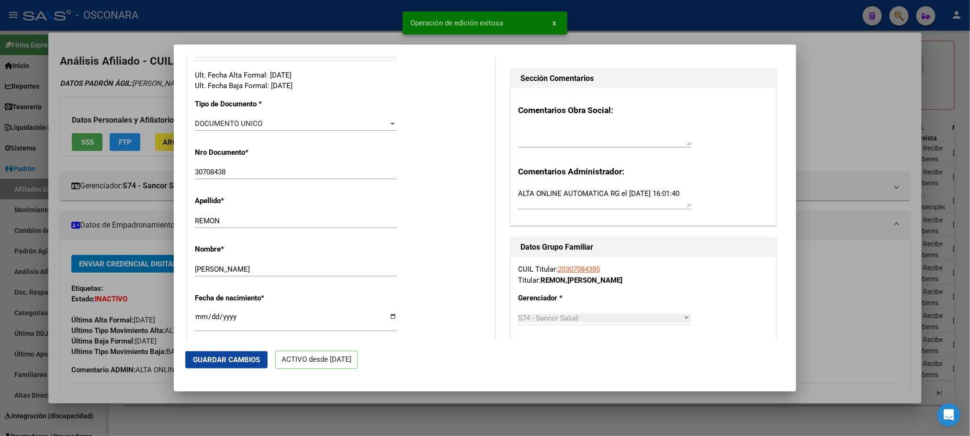
click at [371, 417] on div at bounding box center [485, 218] width 970 height 436
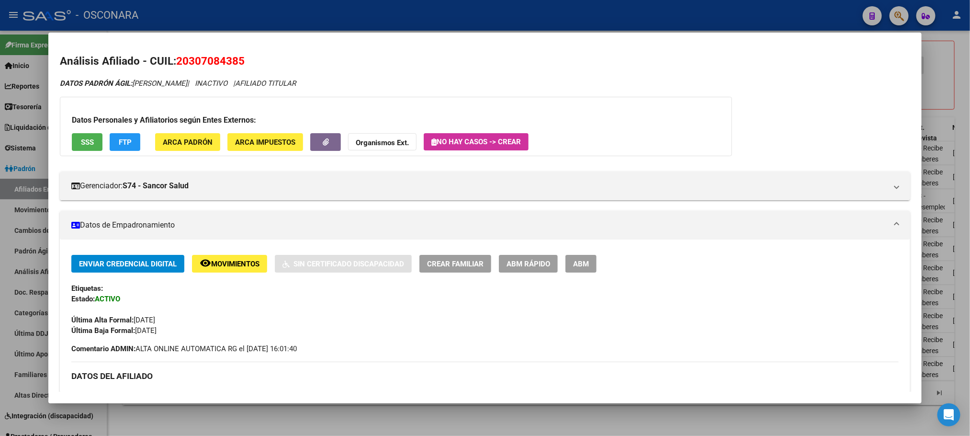
click at [330, 435] on div at bounding box center [485, 218] width 970 height 436
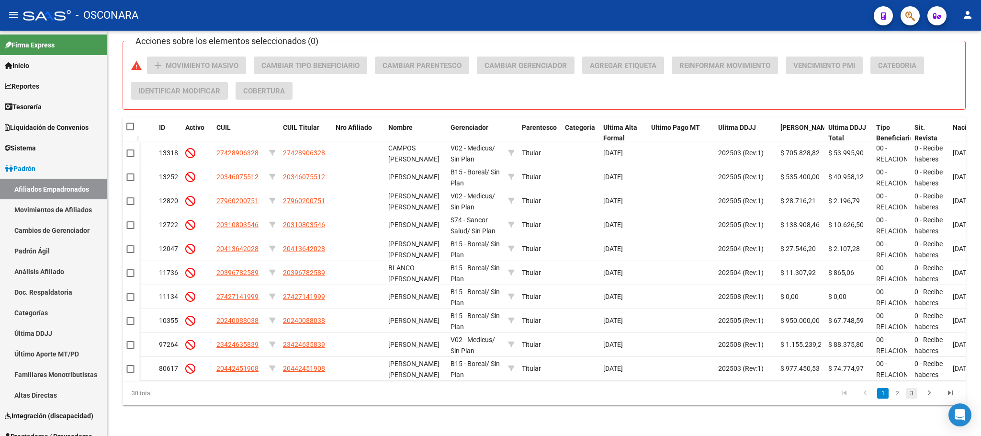
click at [909, 391] on link "3" at bounding box center [911, 393] width 11 height 11
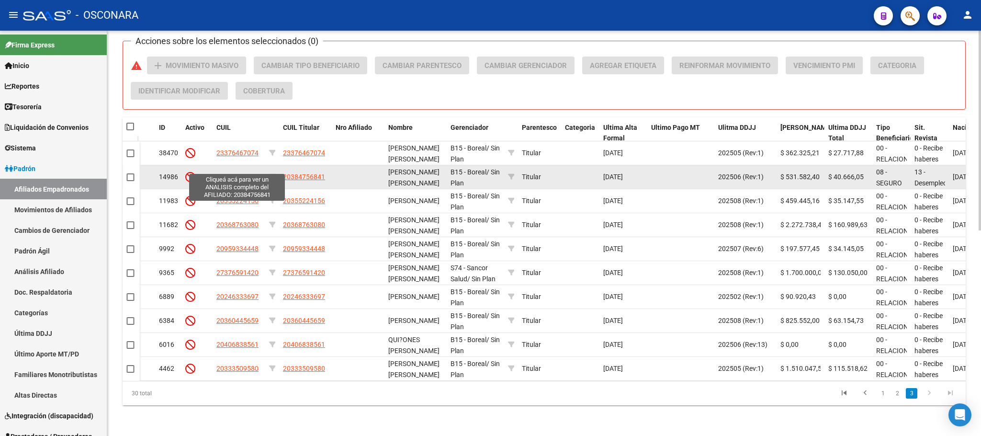
click at [225, 173] on span "20384756841" at bounding box center [237, 177] width 42 height 8
type textarea "20384756841"
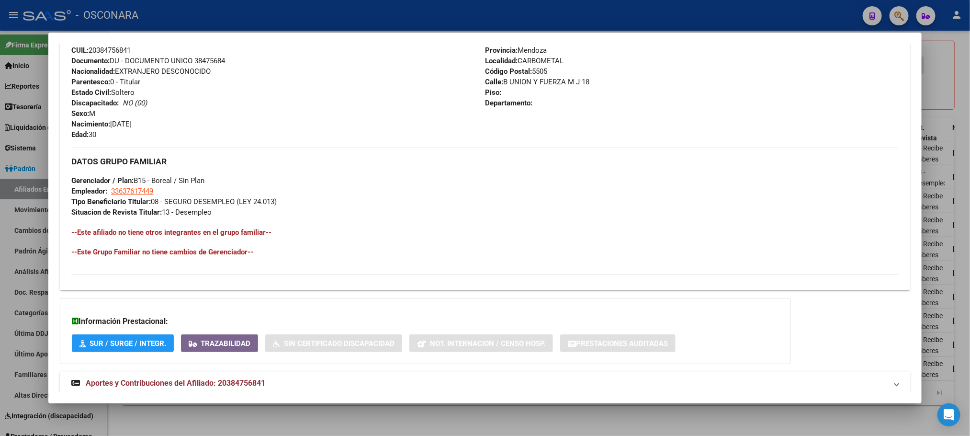
scroll to position [401, 0]
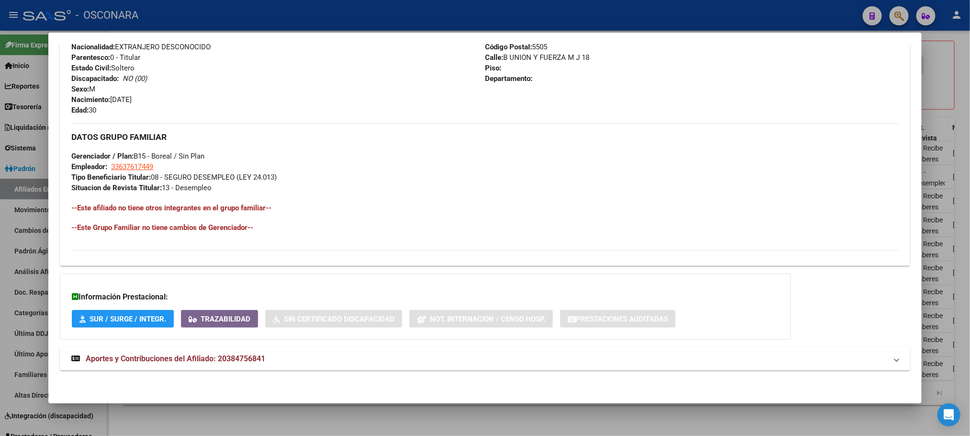
click at [221, 362] on span "Aportes y Contribuciones del Afiliado: 20384756841" at bounding box center [176, 358] width 180 height 9
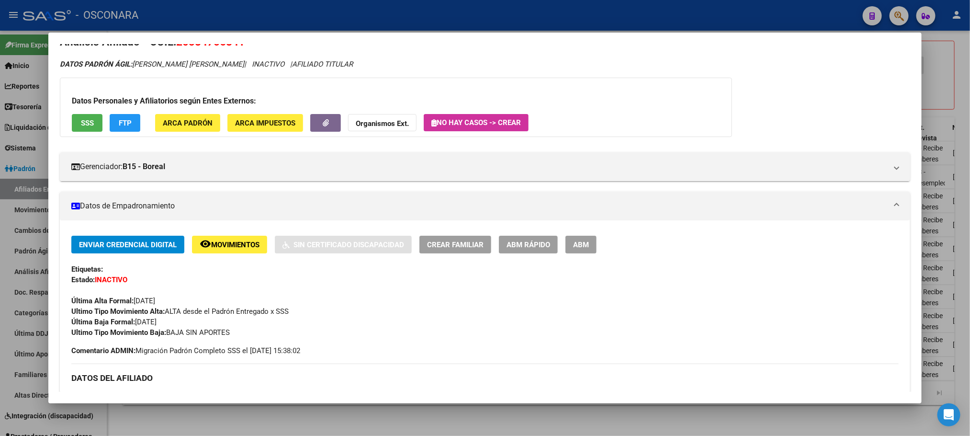
scroll to position [0, 0]
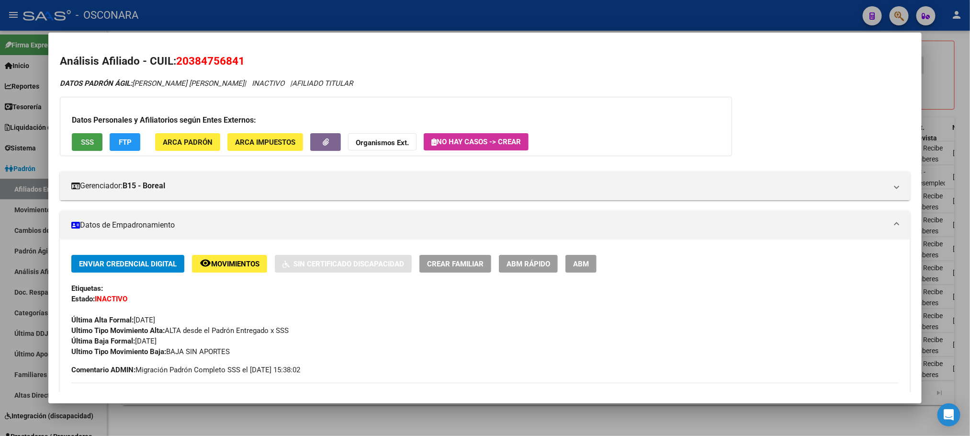
click at [82, 141] on span "SSS" at bounding box center [87, 142] width 13 height 9
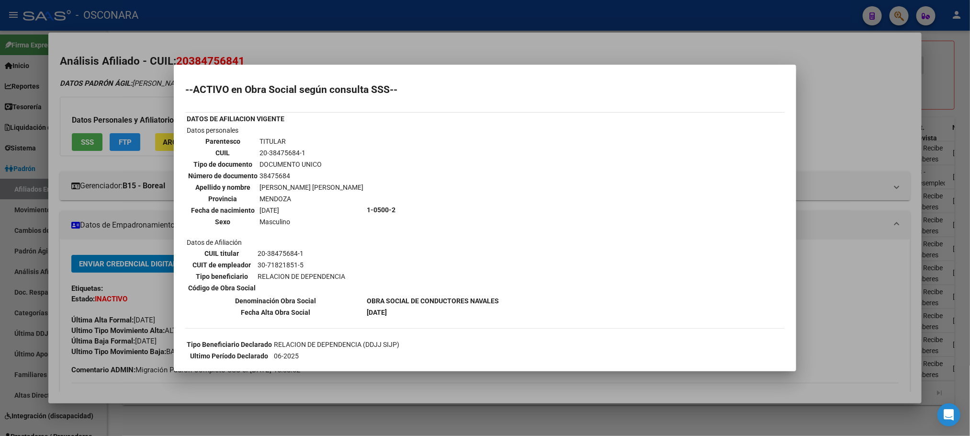
click at [459, 383] on div at bounding box center [485, 218] width 970 height 436
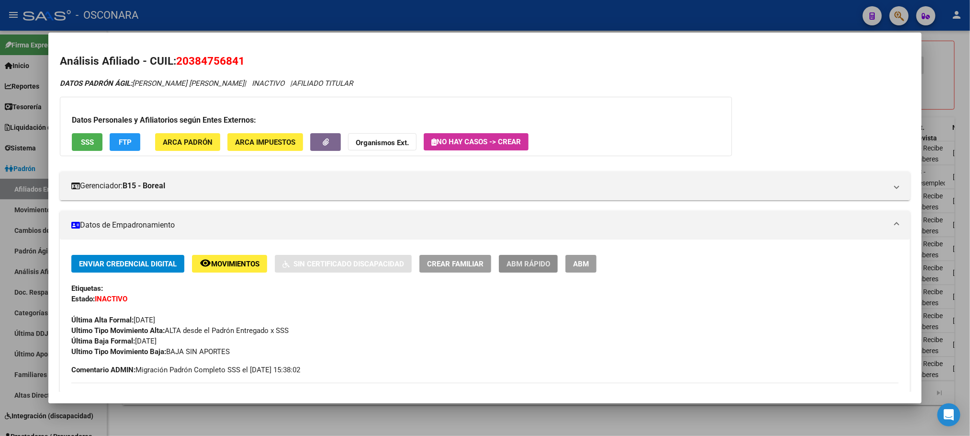
click at [542, 261] on span "ABM Rápido" at bounding box center [529, 263] width 44 height 9
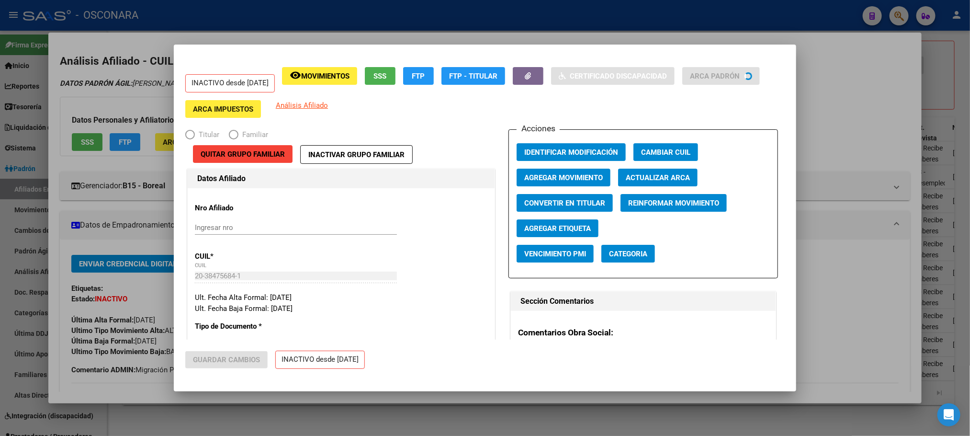
radio input "true"
type input "33-63761744-9"
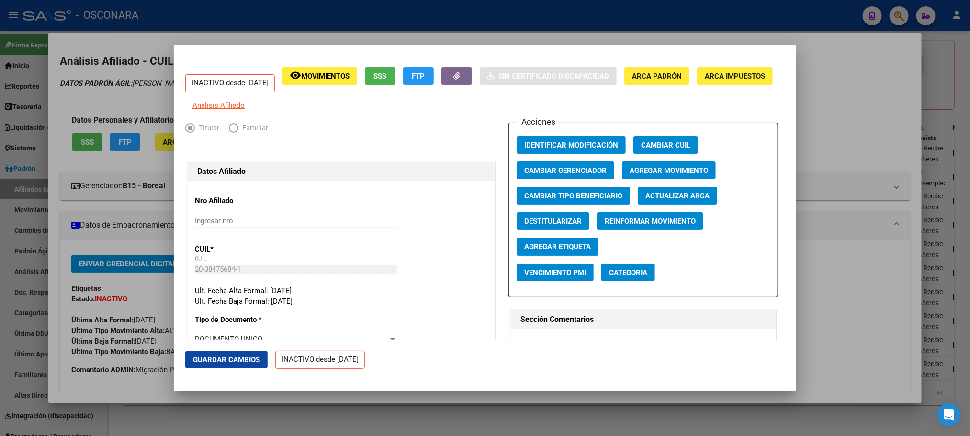
click at [653, 175] on span "Agregar Movimiento" at bounding box center [669, 170] width 79 height 9
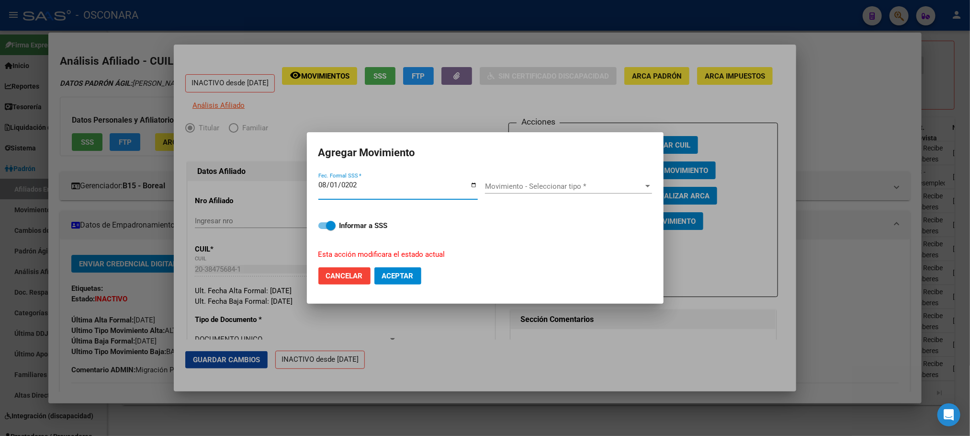
type input "2024-08-01"
click at [643, 187] on div at bounding box center [647, 186] width 9 height 8
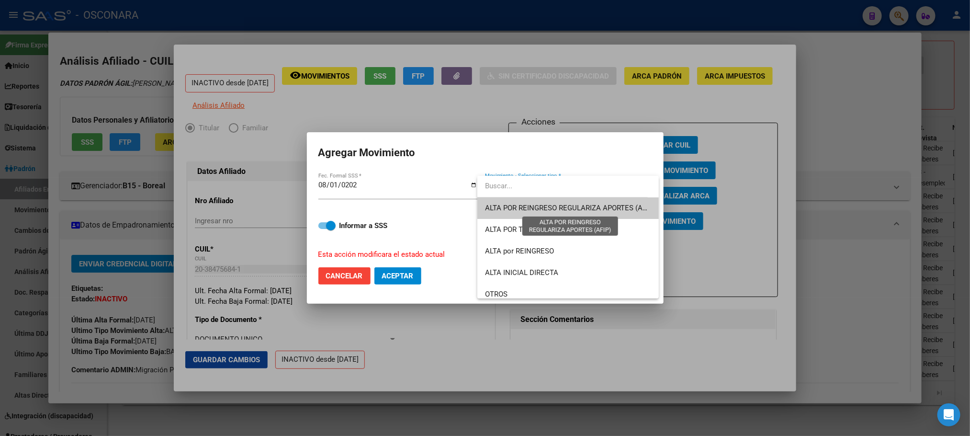
click at [564, 203] on span "ALTA POR REINGRESO REGULARIZA APORTES (AFIP)" at bounding box center [570, 207] width 170 height 9
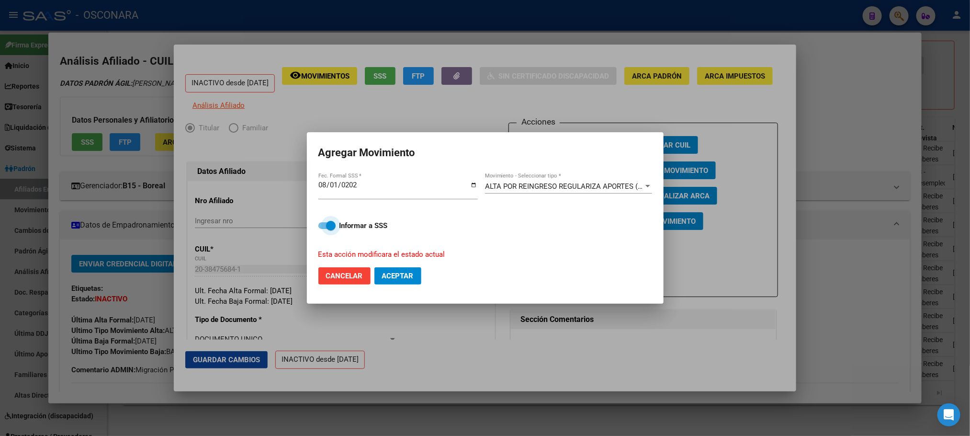
click at [319, 225] on span at bounding box center [326, 225] width 17 height 7
click at [323, 229] on input "Informar a SSS" at bounding box center [323, 229] width 0 height 0
checkbox input "false"
click at [394, 278] on span "Aceptar" at bounding box center [398, 275] width 32 height 9
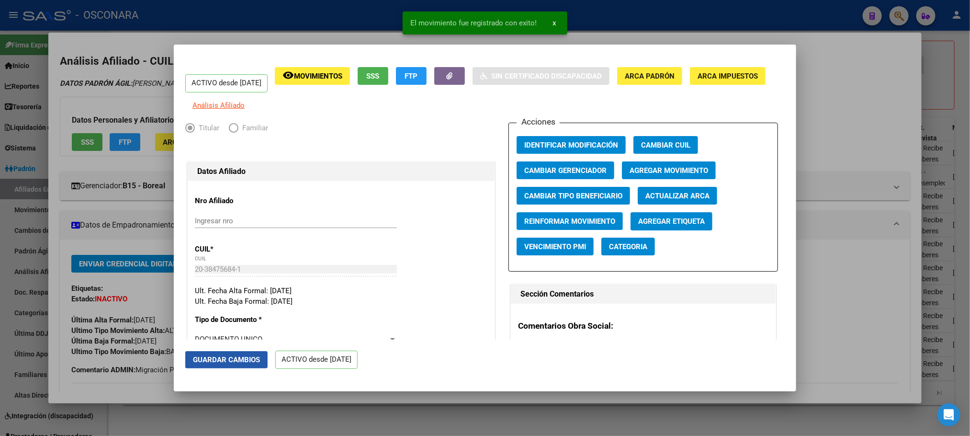
click at [230, 360] on span "Guardar Cambios" at bounding box center [226, 359] width 67 height 9
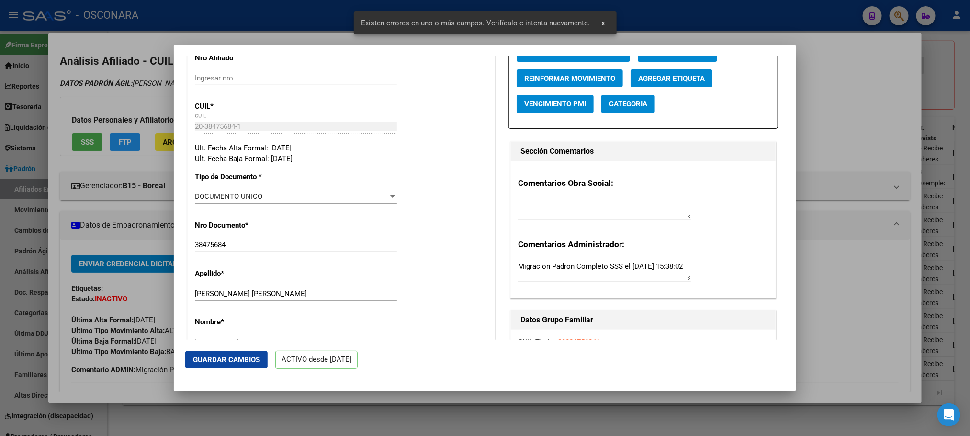
scroll to position [144, 0]
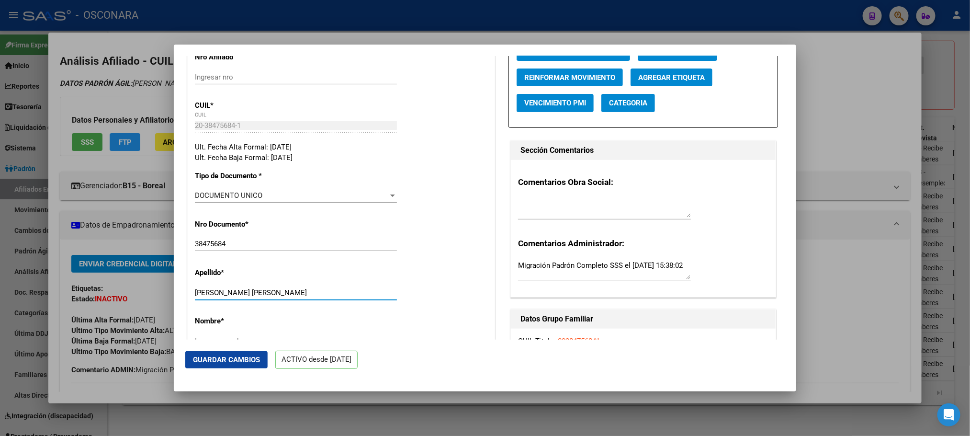
click at [225, 297] on input "BARBOZA MIGUEL FACUNDO" at bounding box center [296, 292] width 202 height 9
drag, startPoint x: 229, startPoint y: 300, endPoint x: 302, endPoint y: 300, distance: 72.8
click at [302, 297] on input "BARBOZA MIGUEL FACUNDO" at bounding box center [296, 292] width 202 height 9
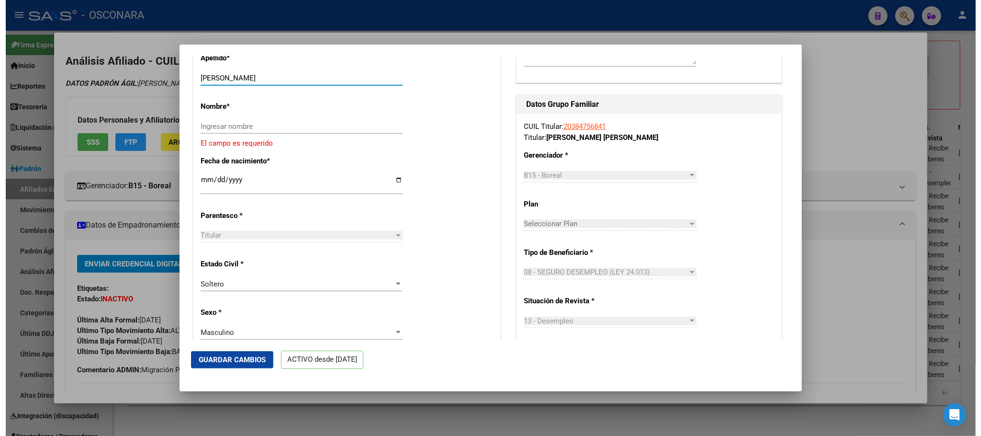
scroll to position [359, 0]
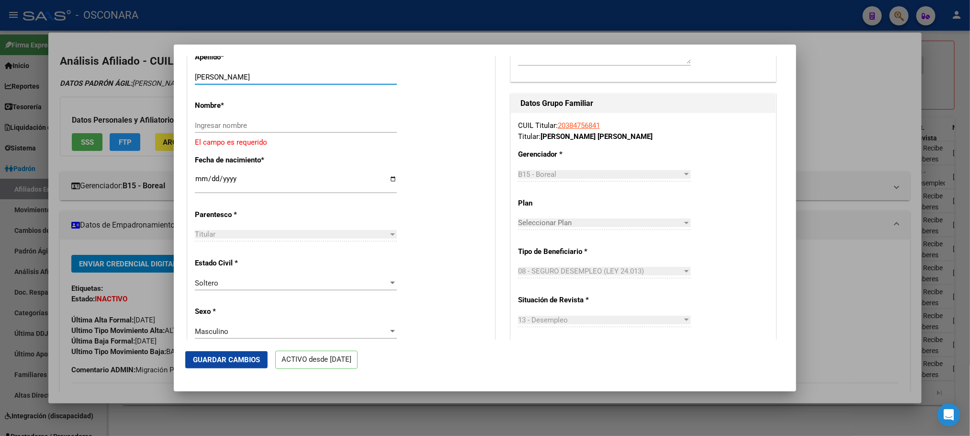
type input "BARBOZA"
drag, startPoint x: 246, startPoint y: 127, endPoint x: 216, endPoint y: 135, distance: 30.9
click at [216, 130] on input "Ingresar nombre" at bounding box center [296, 125] width 202 height 9
paste input "MIGUEL FACUNDO"
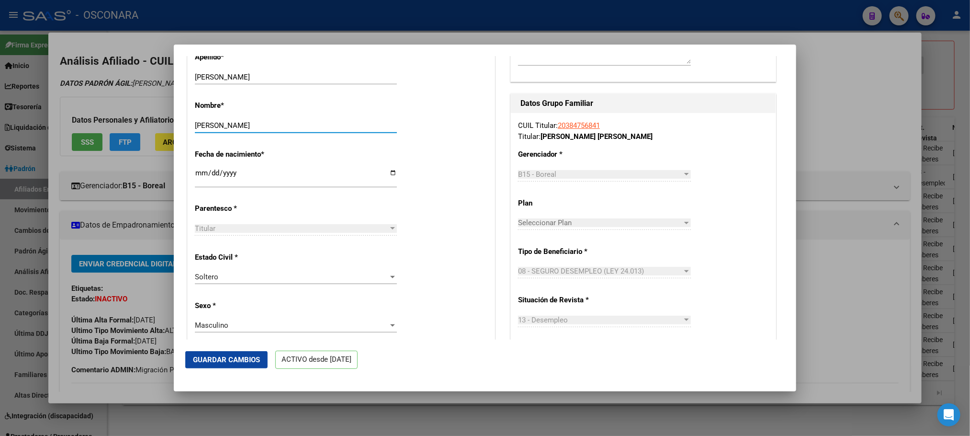
type input "MIGUEL FACUNDO"
click at [237, 358] on span "Guardar Cambios" at bounding box center [226, 359] width 67 height 9
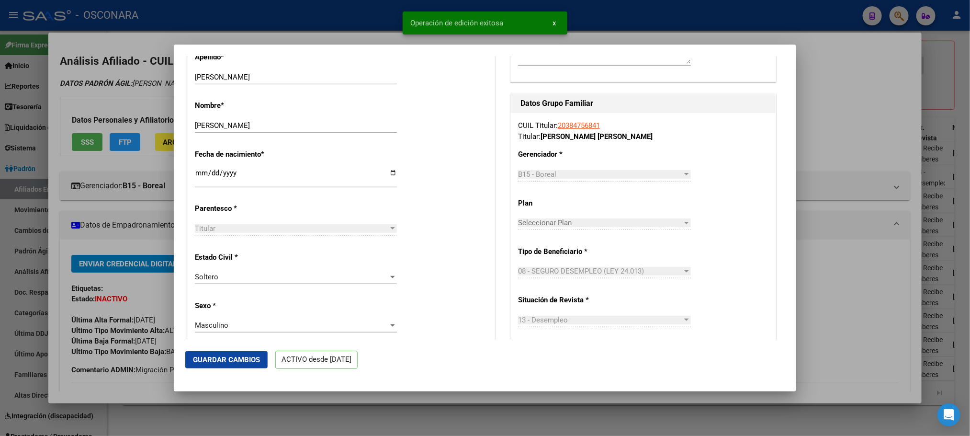
click at [252, 418] on div at bounding box center [485, 218] width 970 height 436
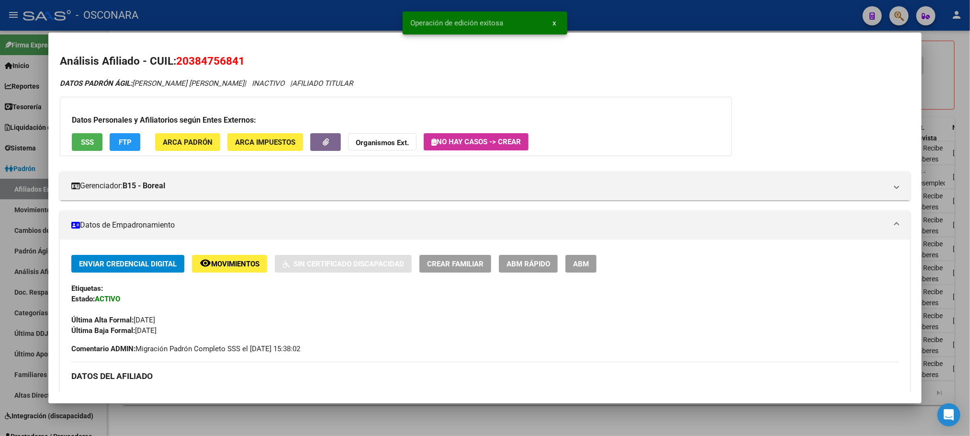
click at [252, 418] on div at bounding box center [485, 218] width 970 height 436
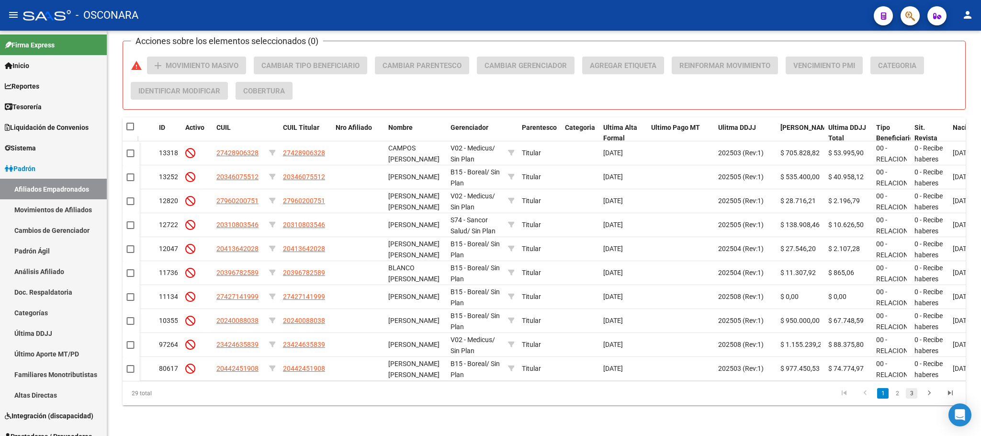
click at [915, 391] on link "3" at bounding box center [911, 393] width 11 height 11
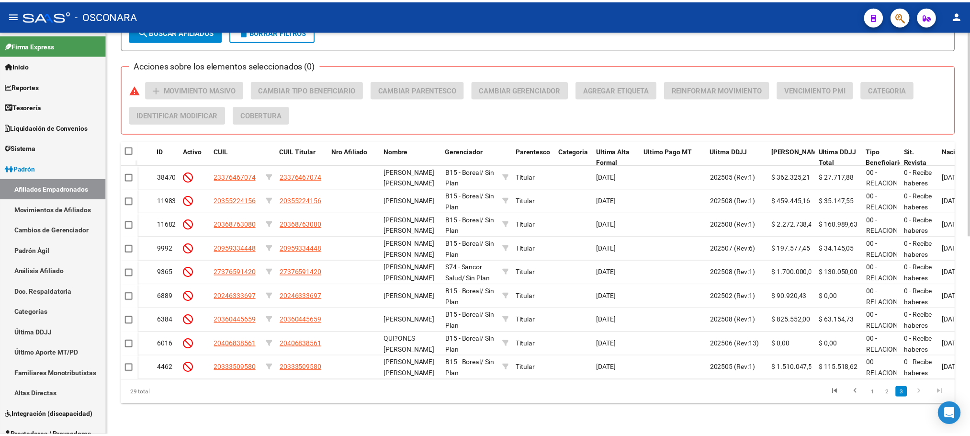
scroll to position [393, 0]
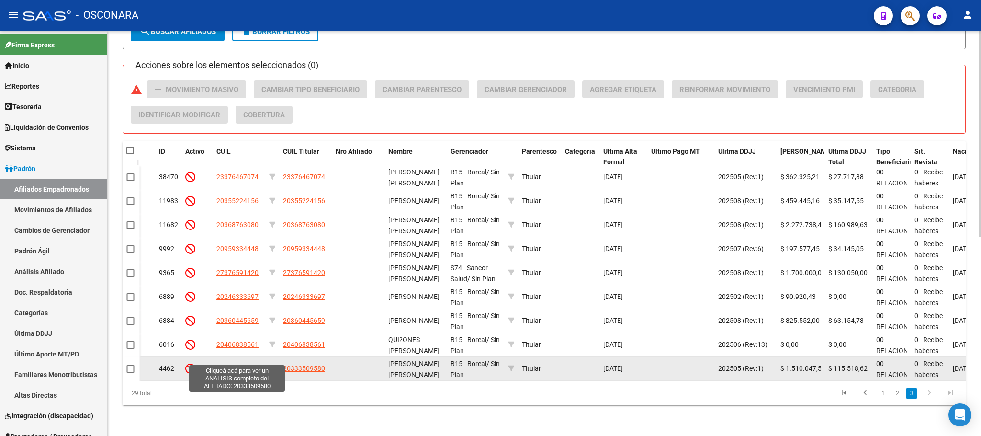
click at [249, 364] on span "20333509580" at bounding box center [237, 368] width 42 height 8
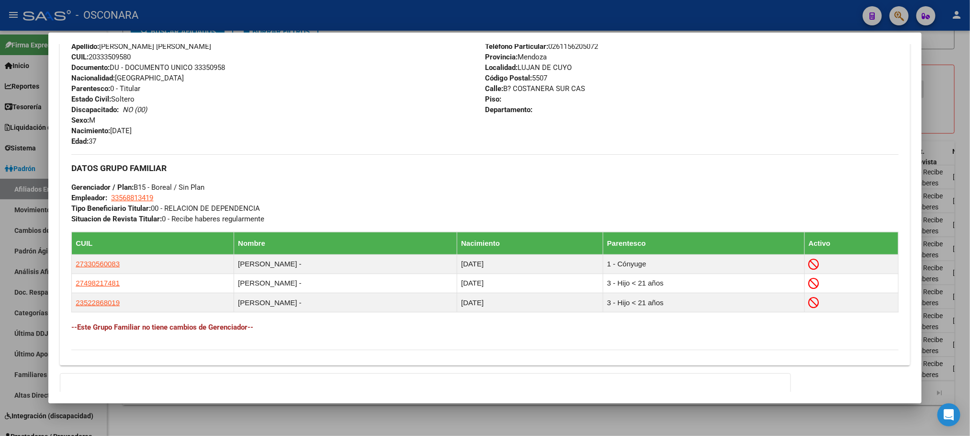
scroll to position [472, 0]
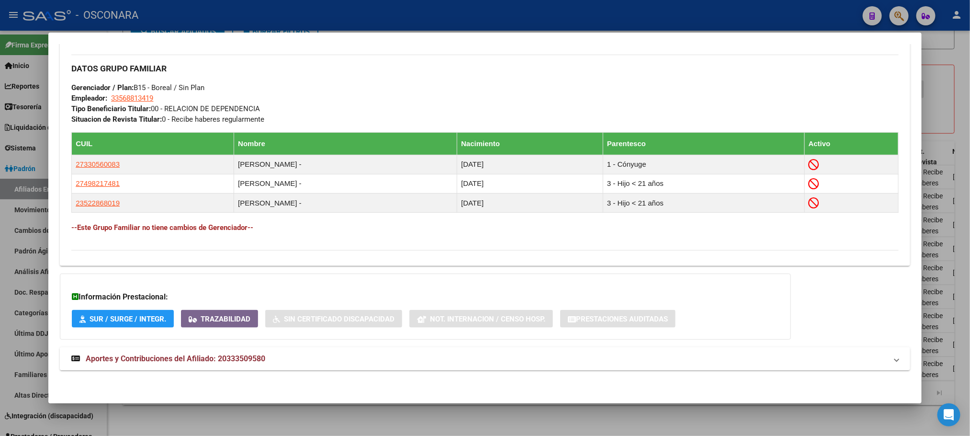
click at [174, 358] on span "Aportes y Contribuciones del Afiliado: 20333509580" at bounding box center [176, 358] width 180 height 9
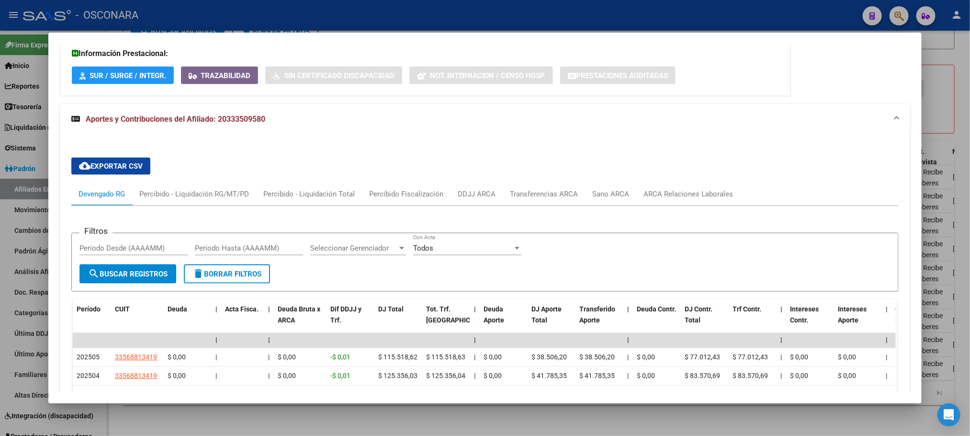
scroll to position [713, 0]
click at [192, 413] on div at bounding box center [485, 218] width 970 height 436
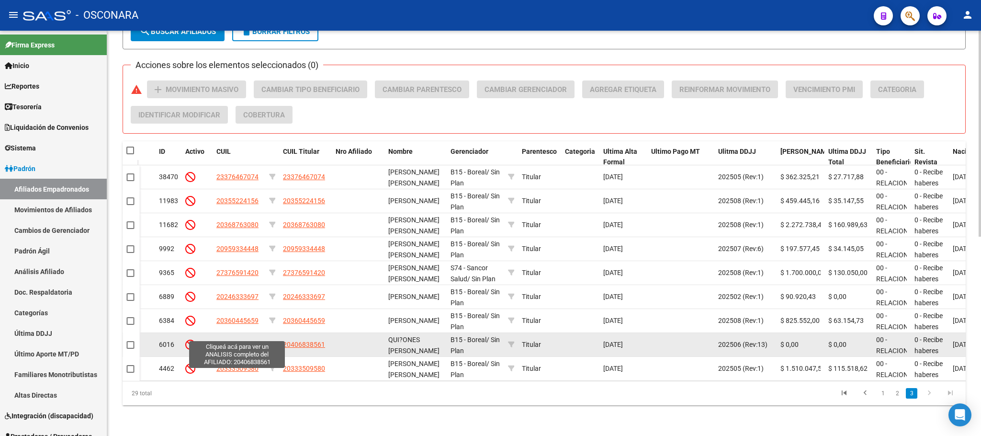
click at [251, 340] on span "20406838561" at bounding box center [237, 344] width 42 height 8
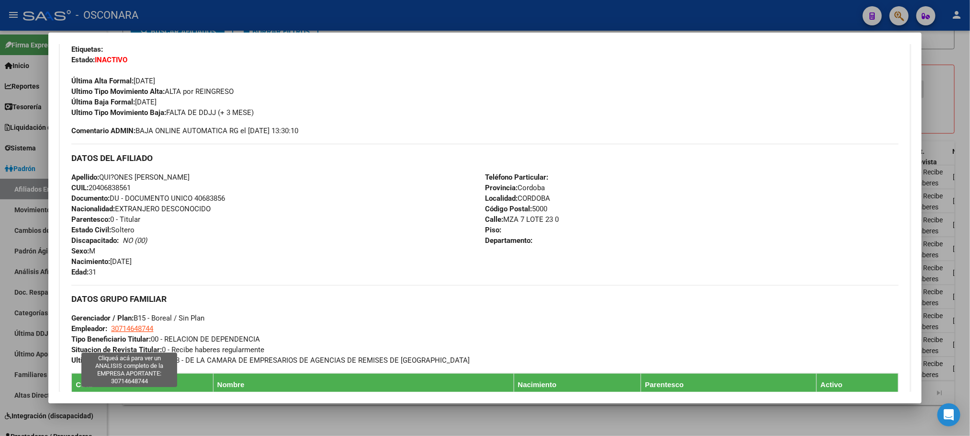
scroll to position [287, 0]
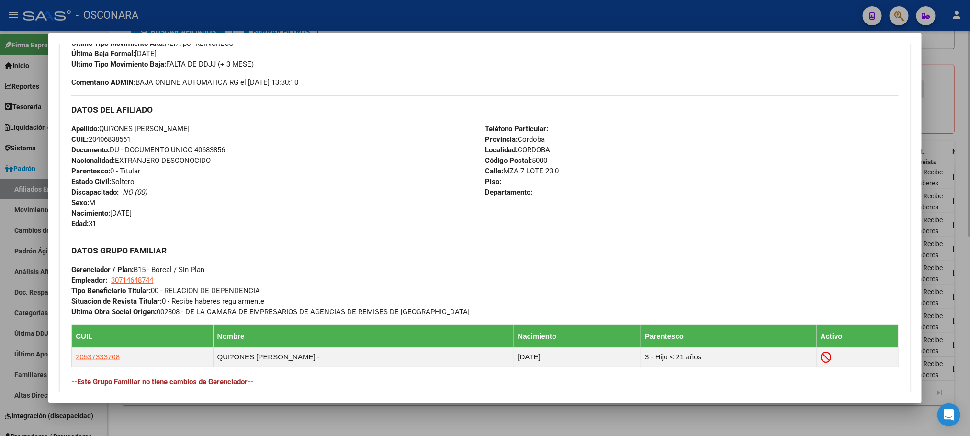
click at [216, 413] on div at bounding box center [485, 218] width 970 height 436
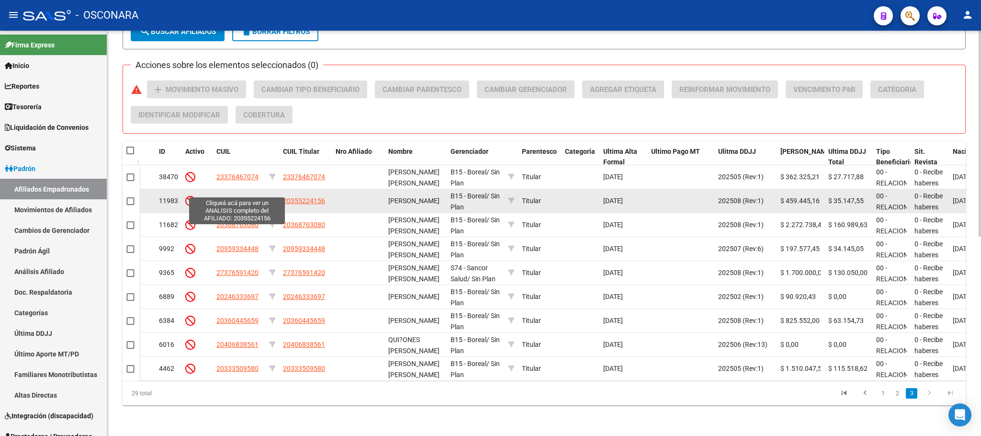
click at [233, 197] on span "20355224156" at bounding box center [237, 201] width 42 height 8
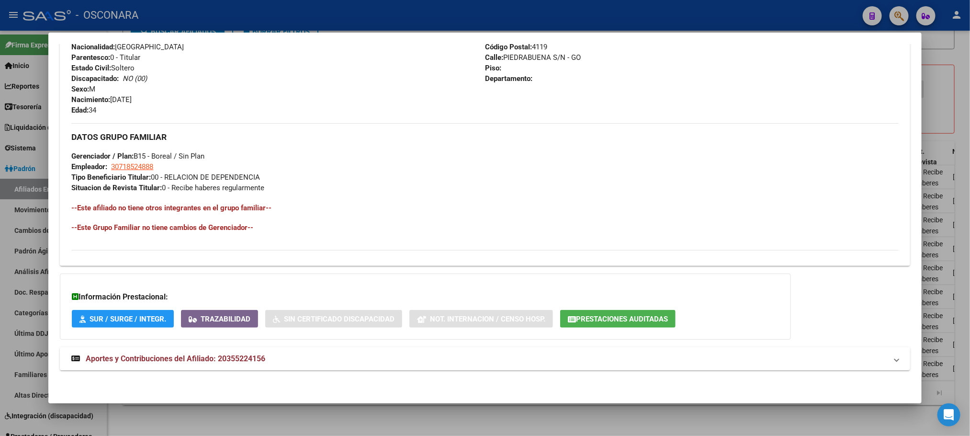
click at [201, 358] on span "Aportes y Contribuciones del Afiliado: 20355224156" at bounding box center [176, 358] width 180 height 9
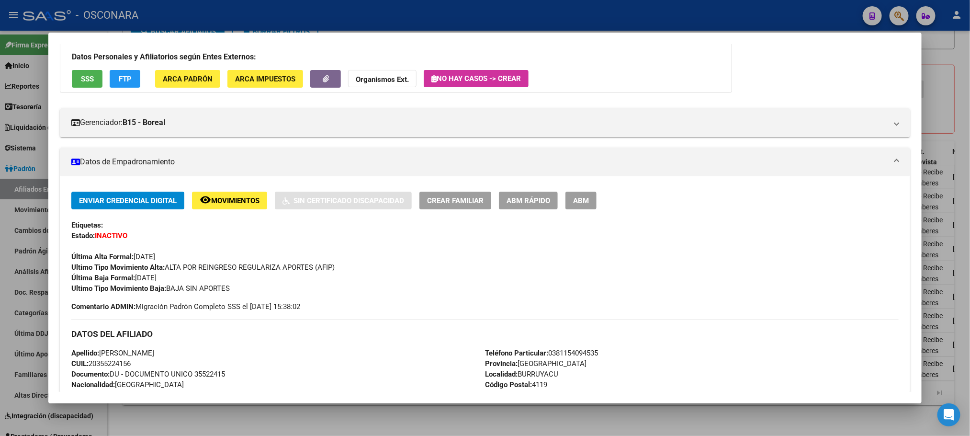
scroll to position [0, 0]
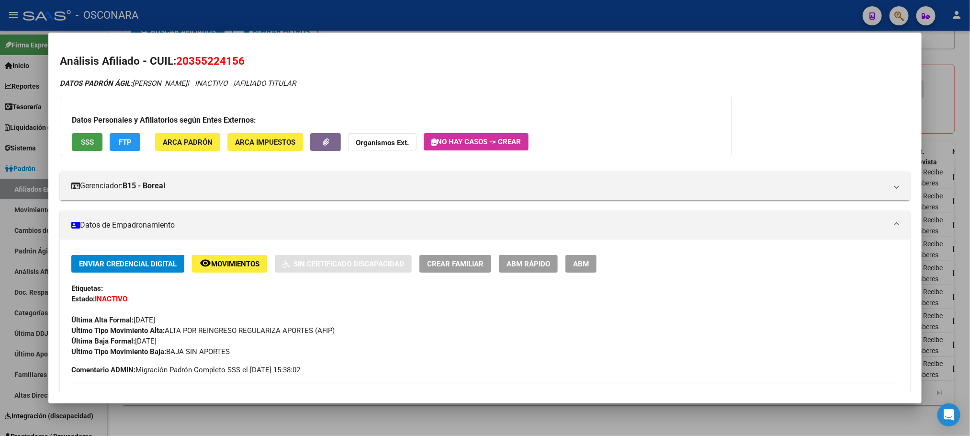
click at [84, 141] on span "SSS" at bounding box center [87, 142] width 13 height 9
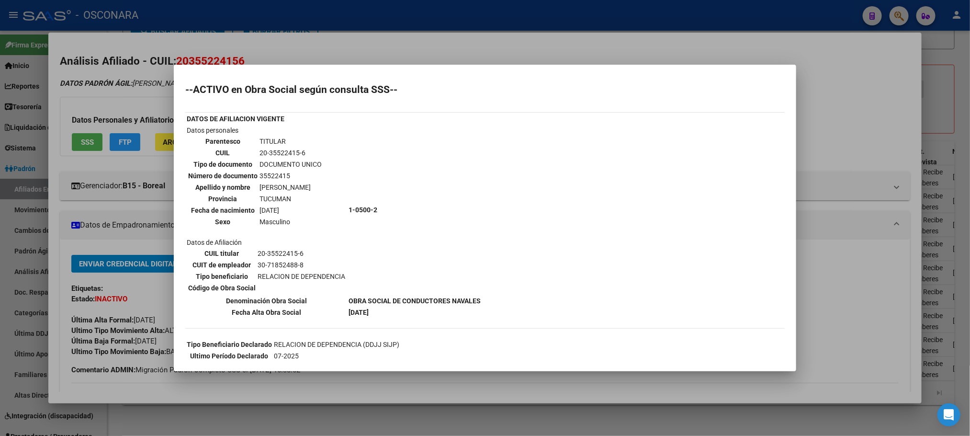
click at [357, 378] on div at bounding box center [485, 218] width 970 height 436
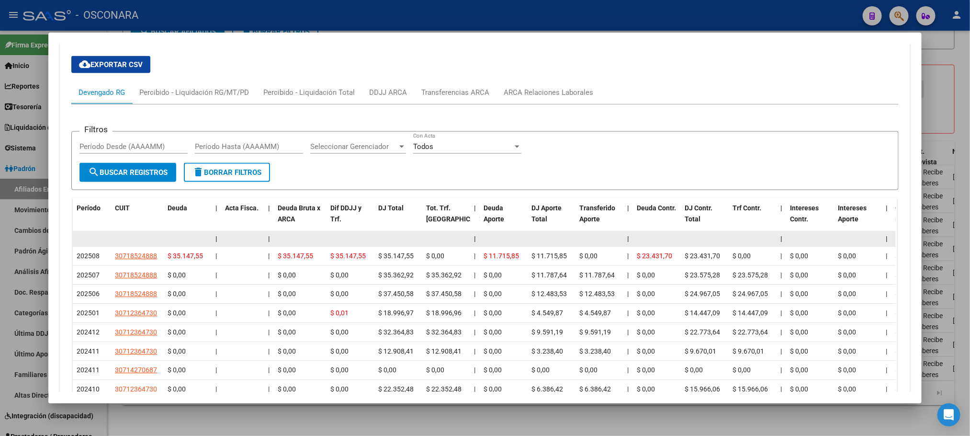
scroll to position [790, 0]
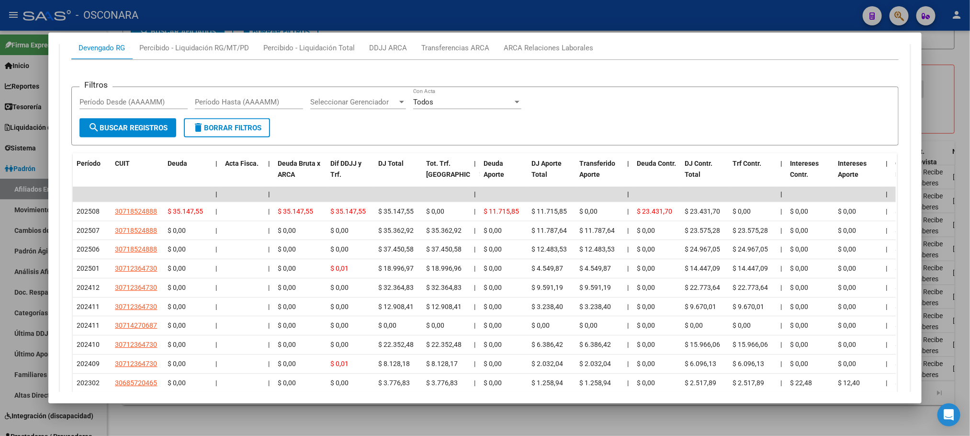
click at [355, 416] on div at bounding box center [485, 218] width 970 height 436
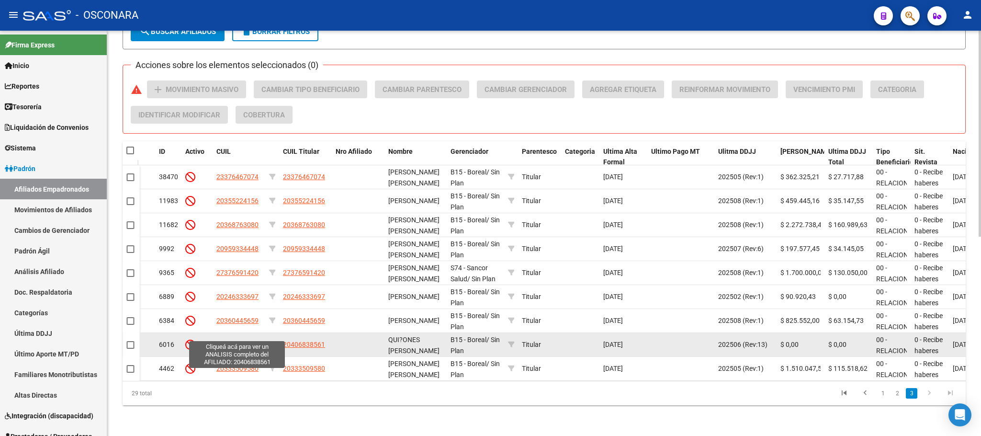
click at [236, 340] on span "20406838561" at bounding box center [237, 344] width 42 height 8
type textarea "20406838561"
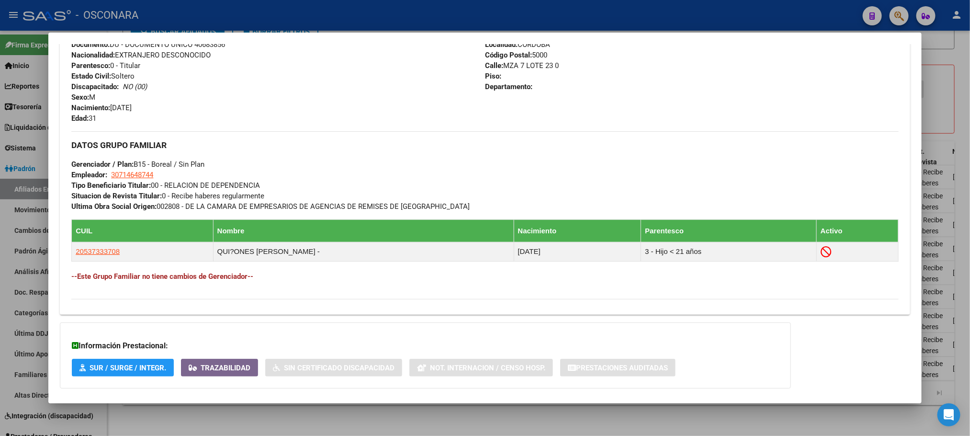
scroll to position [443, 0]
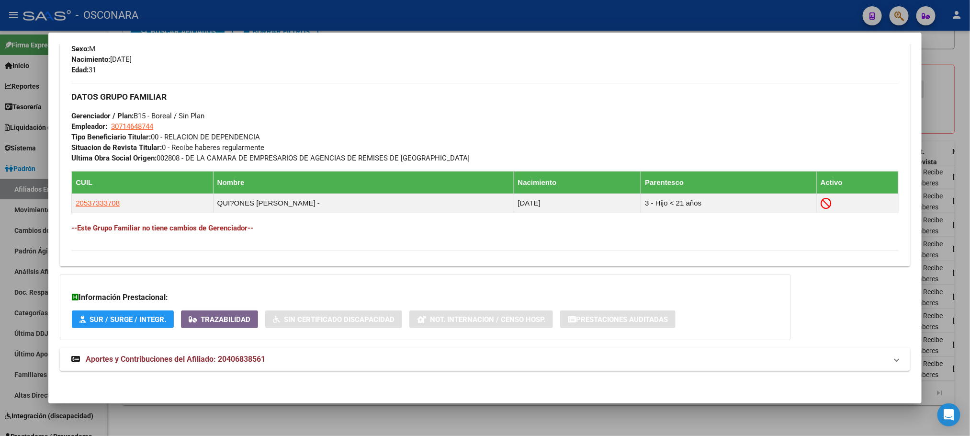
click at [190, 362] on span "Aportes y Contribuciones del Afiliado: 20406838561" at bounding box center [176, 358] width 180 height 9
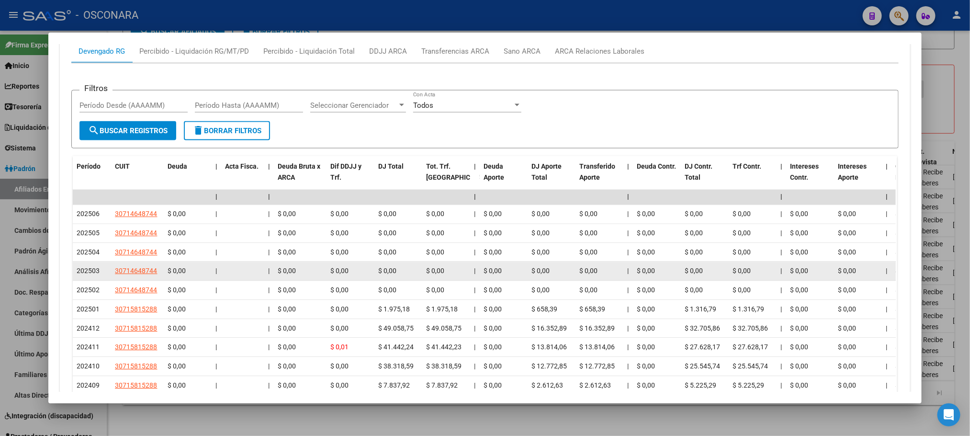
scroll to position [899, 0]
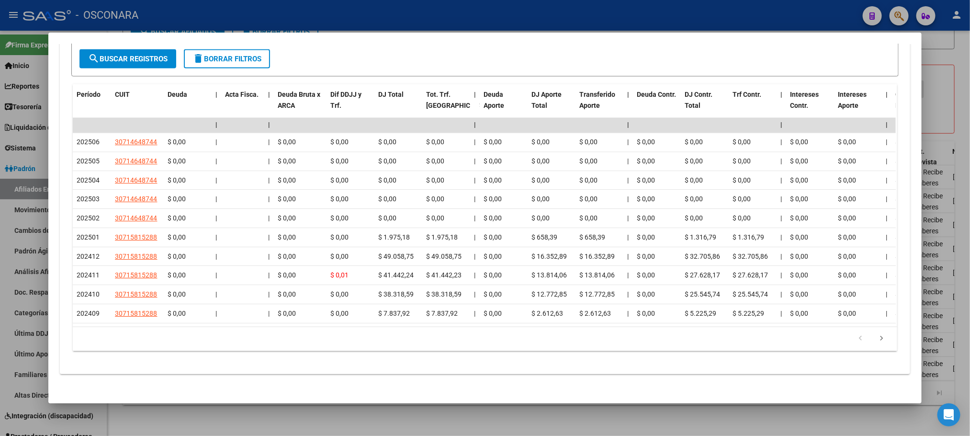
click at [876, 346] on icon "go to next page" at bounding box center [882, 339] width 12 height 11
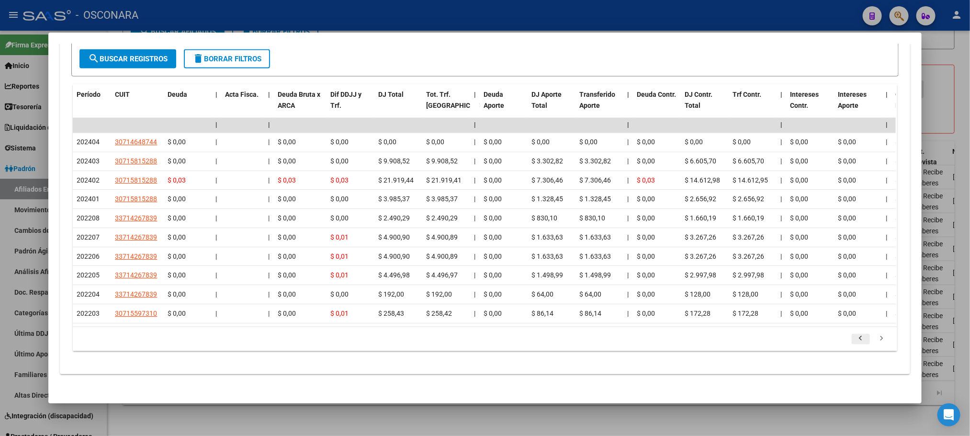
click at [856, 346] on icon "go to previous page" at bounding box center [861, 339] width 12 height 11
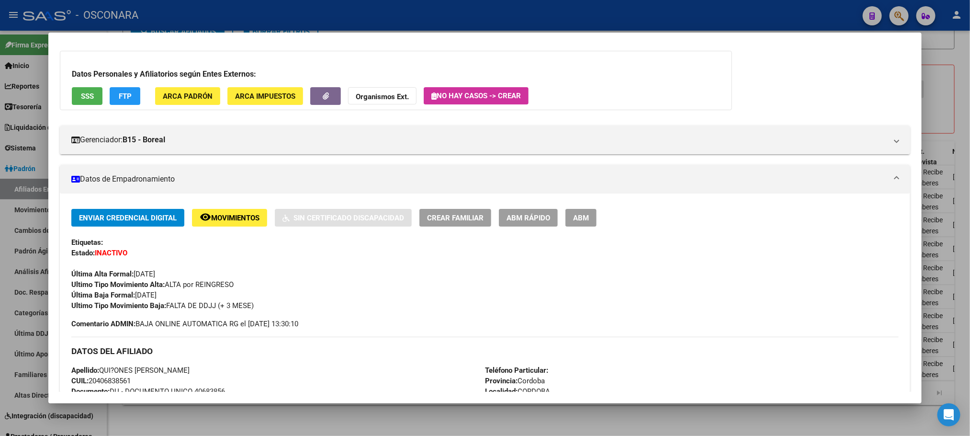
scroll to position [0, 0]
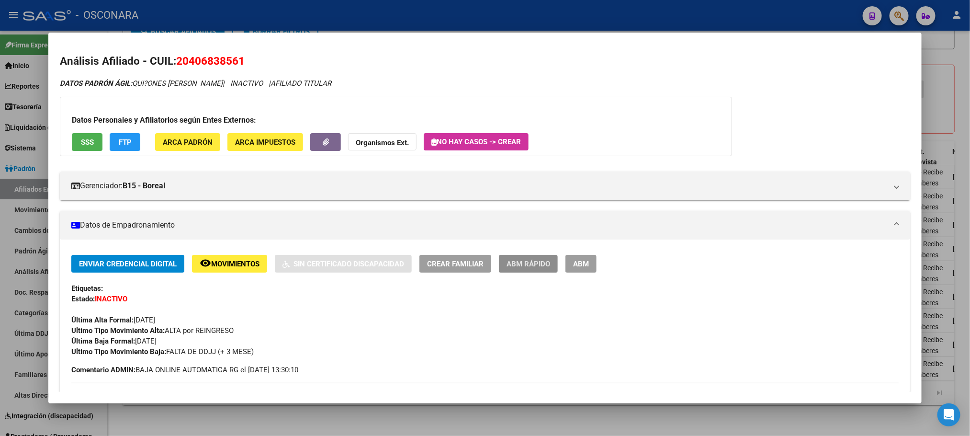
click at [526, 259] on span "ABM Rápido" at bounding box center [529, 263] width 44 height 9
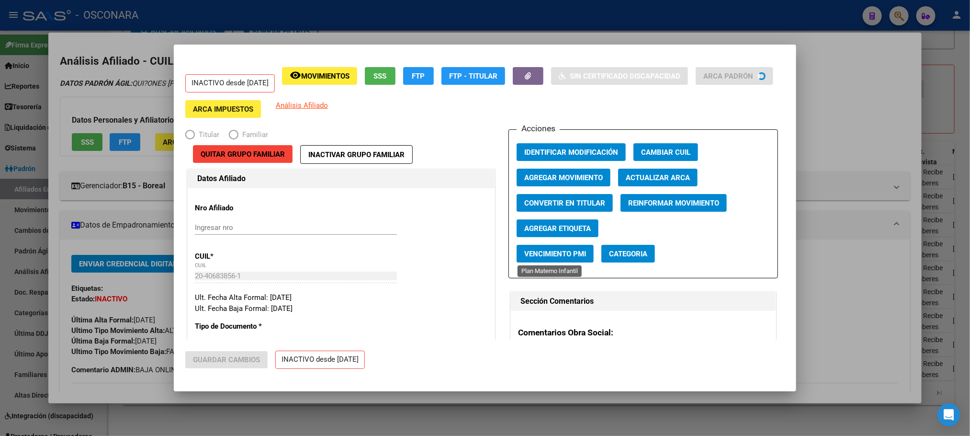
radio input "true"
type input "30-71464874-4"
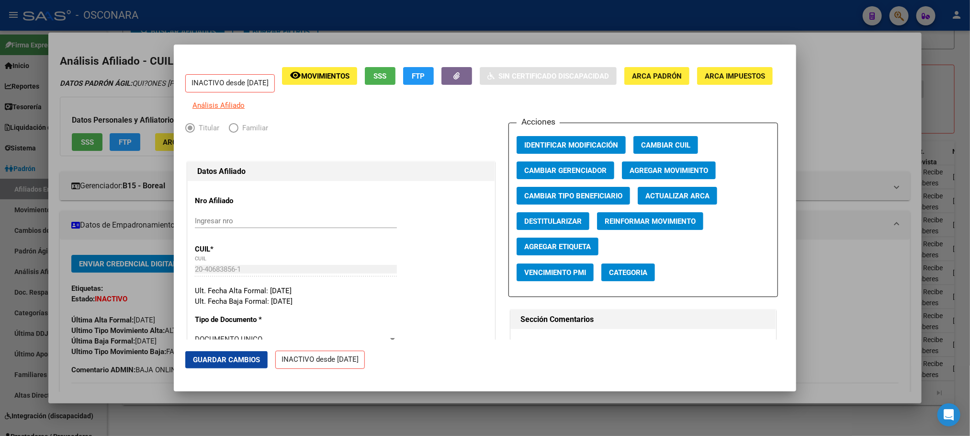
click at [664, 170] on button "Agregar Movimiento" at bounding box center [669, 170] width 94 height 18
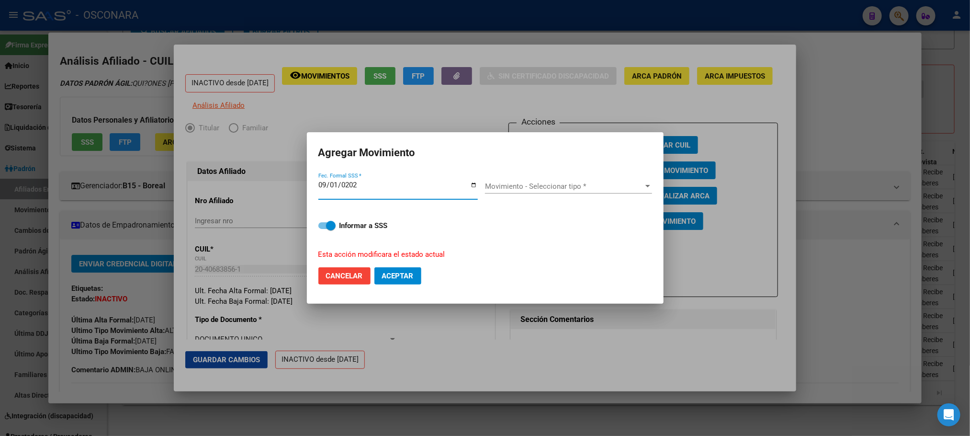
type input "2024-09-01"
click at [648, 181] on div "Movimiento - Seleccionar tipo * Movimiento - Seleccionar tipo *" at bounding box center [568, 186] width 167 height 14
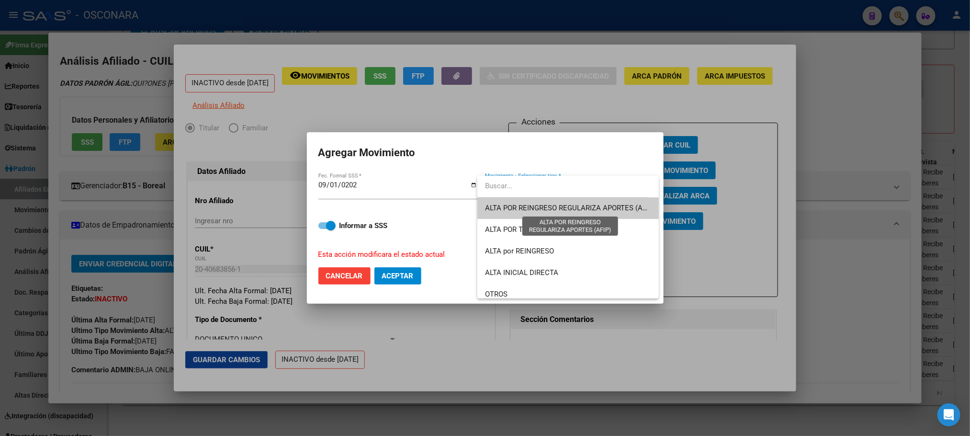
click at [569, 203] on span "ALTA POR REINGRESO REGULARIZA APORTES (AFIP)" at bounding box center [570, 207] width 170 height 9
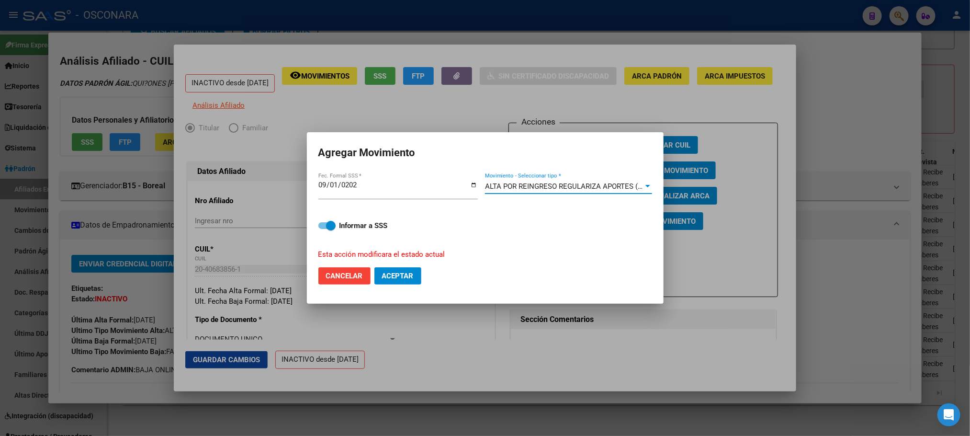
click at [320, 221] on label "Informar a SSS" at bounding box center [485, 225] width 334 height 11
click at [323, 229] on input "Informar a SSS" at bounding box center [323, 229] width 0 height 0
checkbox input "false"
click at [391, 279] on span "Aceptar" at bounding box center [398, 275] width 32 height 9
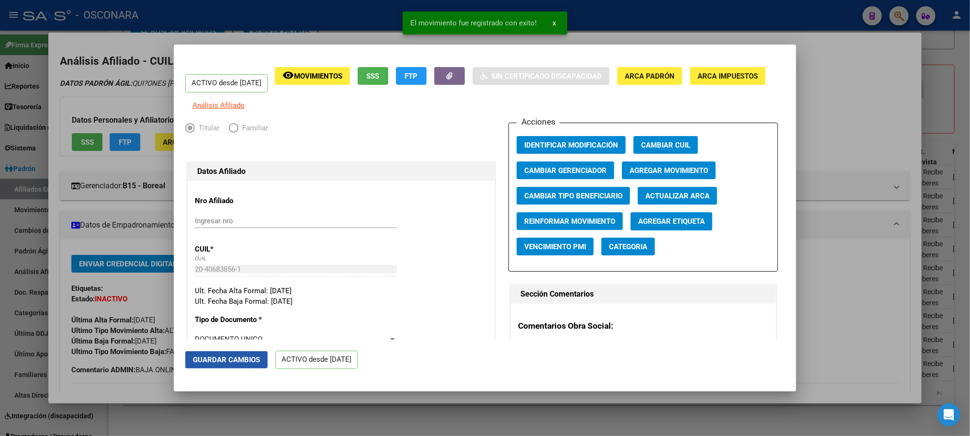
click at [240, 359] on span "Guardar Cambios" at bounding box center [226, 359] width 67 height 9
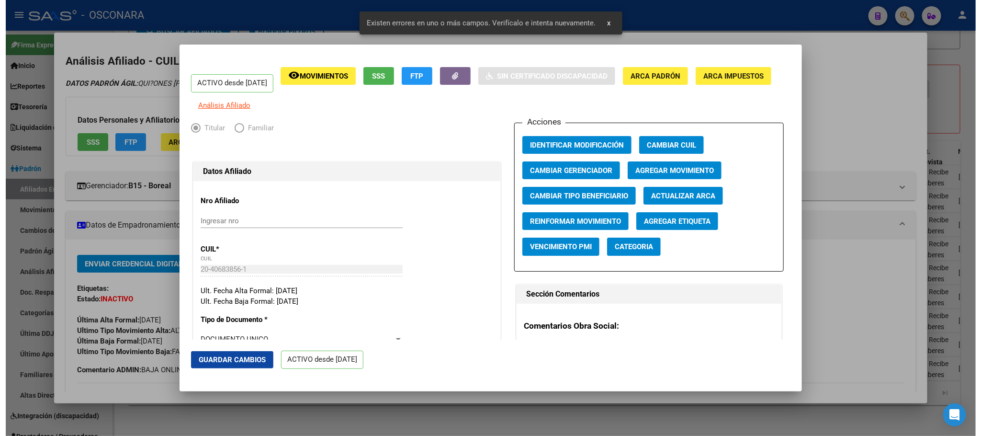
scroll to position [287, 0]
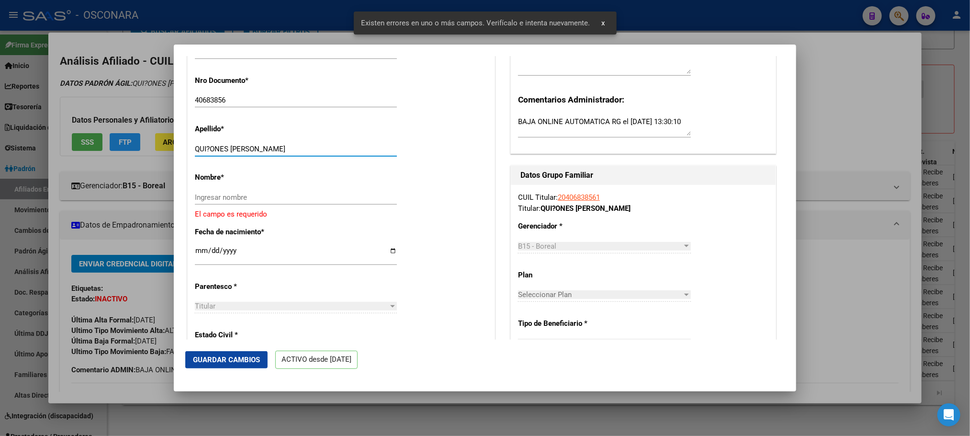
drag, startPoint x: 230, startPoint y: 154, endPoint x: 288, endPoint y: 161, distance: 58.3
click at [288, 156] on div "QUI?ONES FRANCO GABRIEL Ingresar apellido" at bounding box center [296, 149] width 202 height 14
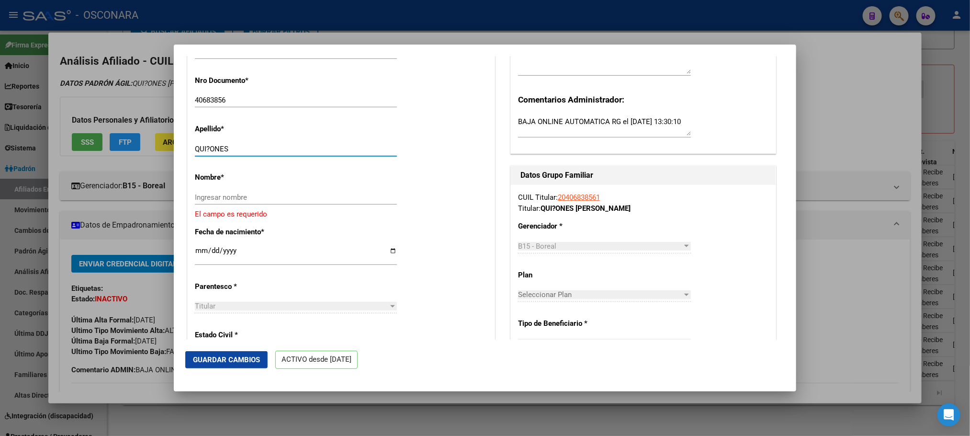
type input "QUI?ONES"
paste input "FRANCO GABRIEL"
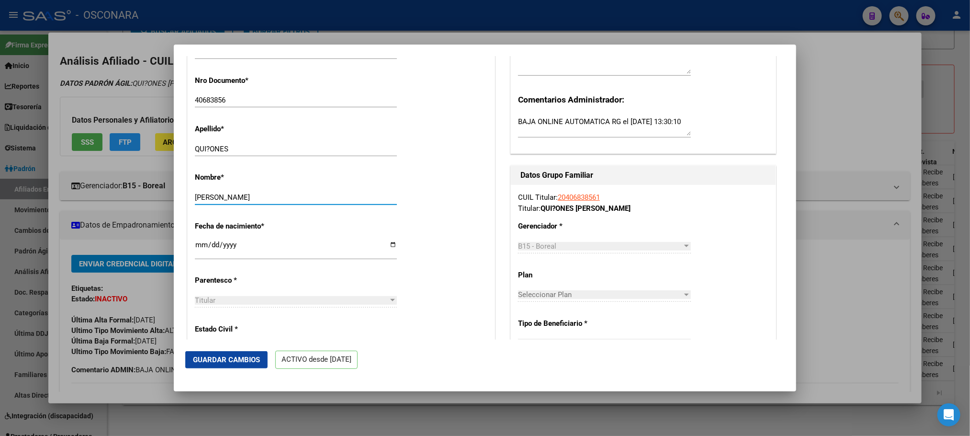
type input "FRANCO GABRIEL"
click at [246, 360] on span "Guardar Cambios" at bounding box center [226, 359] width 67 height 9
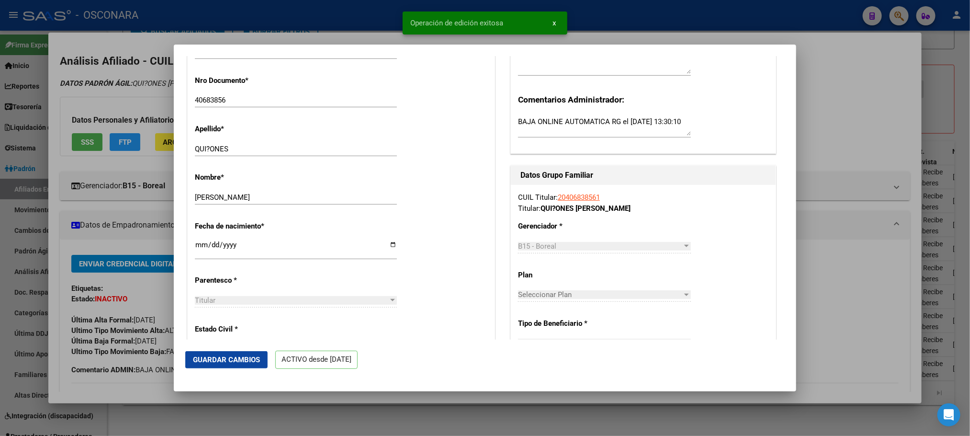
click at [503, 418] on div at bounding box center [485, 218] width 970 height 436
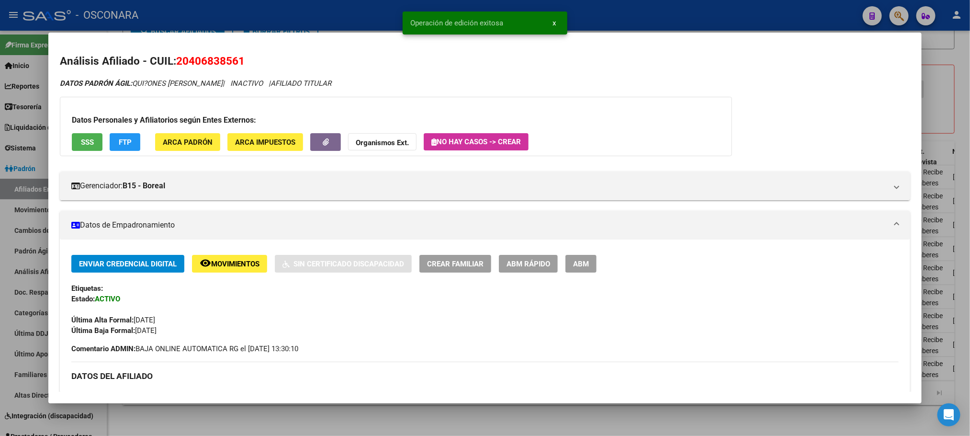
click at [471, 426] on div at bounding box center [485, 218] width 970 height 436
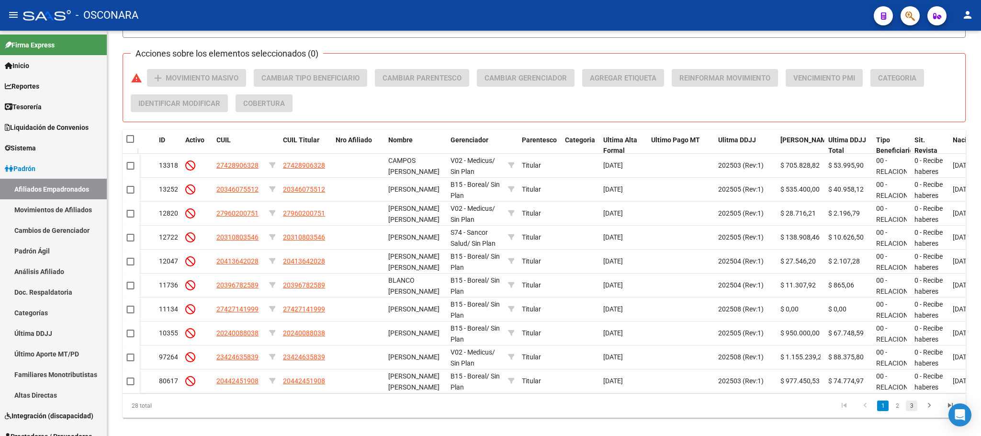
click at [909, 411] on link "3" at bounding box center [911, 405] width 11 height 11
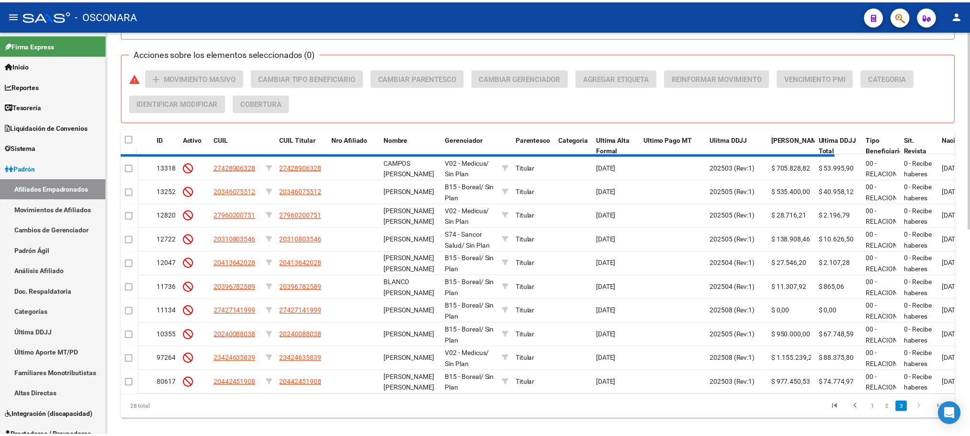
scroll to position [368, 0]
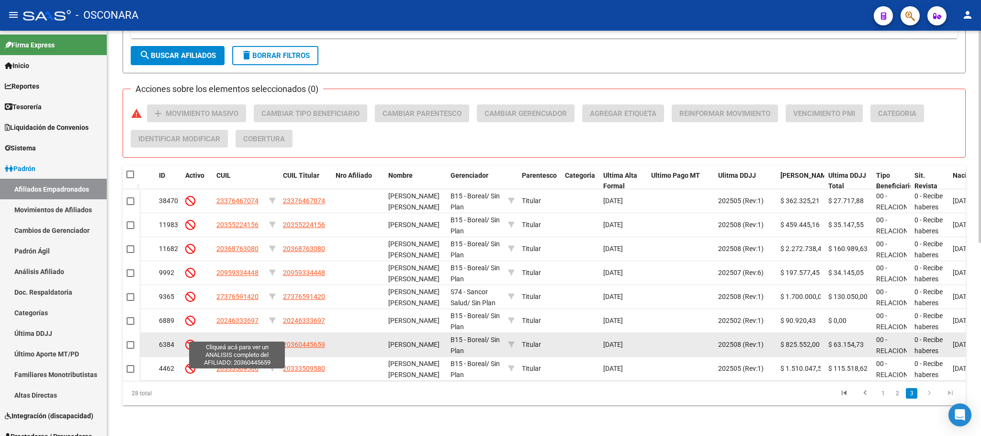
click at [246, 340] on span "20360445659" at bounding box center [237, 344] width 42 height 8
type textarea "20360445659"
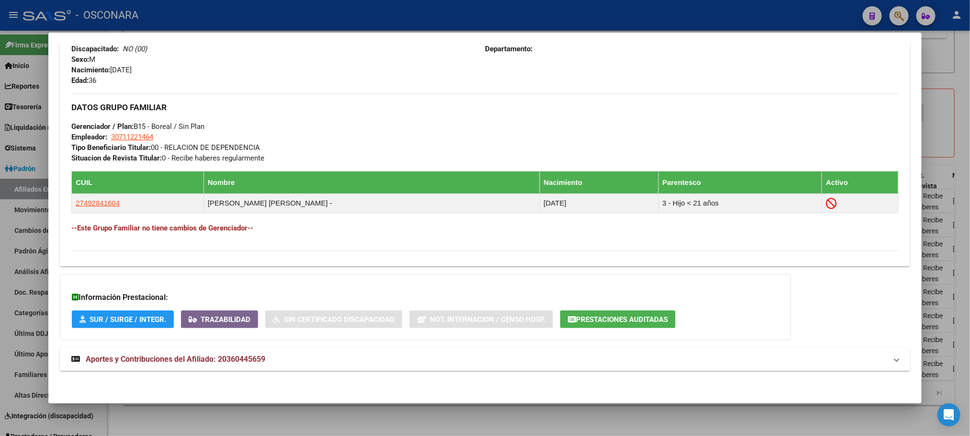
click at [250, 361] on span "Aportes y Contribuciones del Afiliado: 20360445659" at bounding box center [176, 358] width 180 height 9
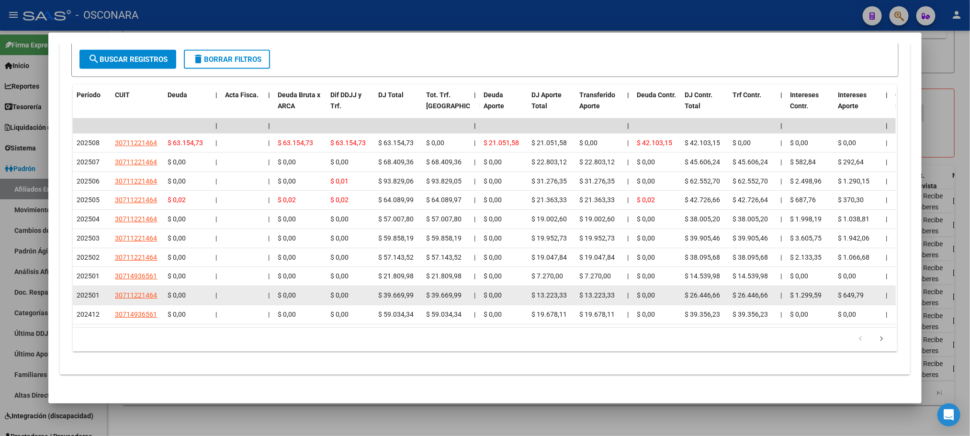
scroll to position [905, 0]
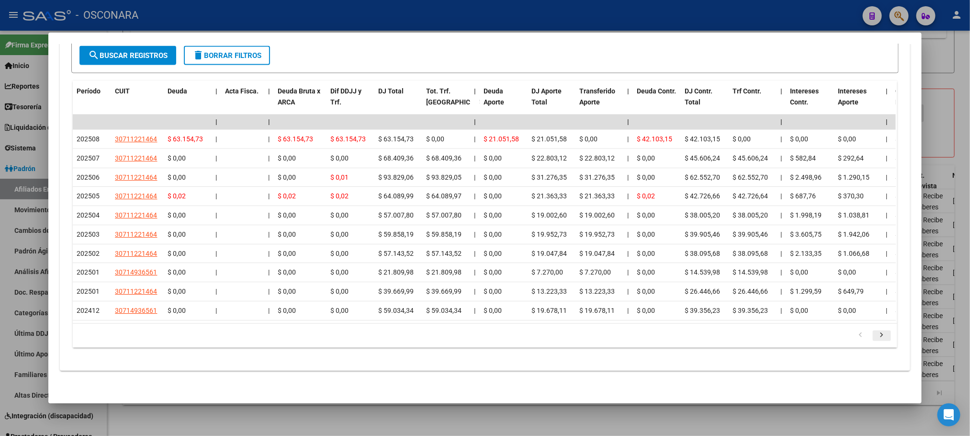
click at [876, 336] on icon "go to next page" at bounding box center [882, 336] width 12 height 11
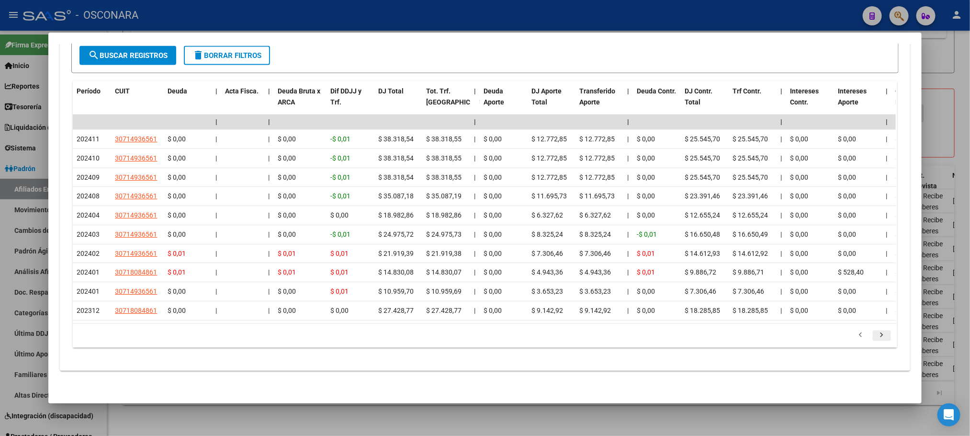
click at [876, 331] on icon "go to next page" at bounding box center [882, 336] width 12 height 11
click at [876, 335] on icon "go to next page" at bounding box center [882, 336] width 12 height 11
click at [878, 338] on icon "go to next page" at bounding box center [882, 336] width 12 height 11
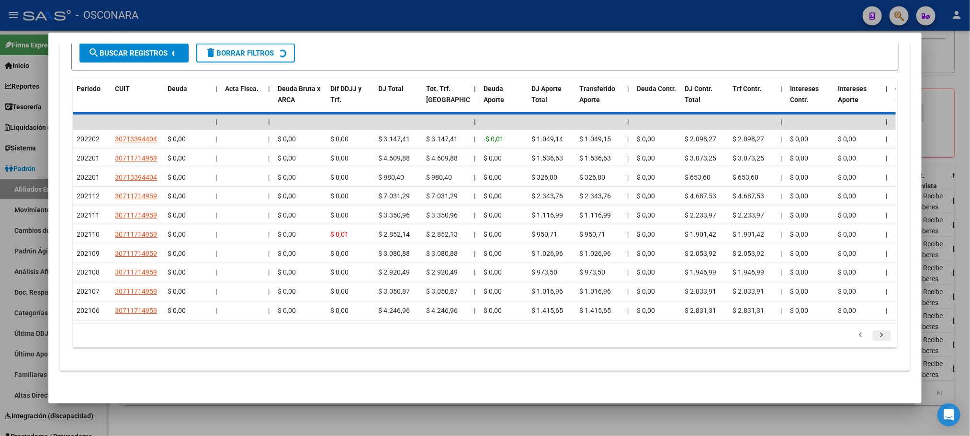
scroll to position [868, 0]
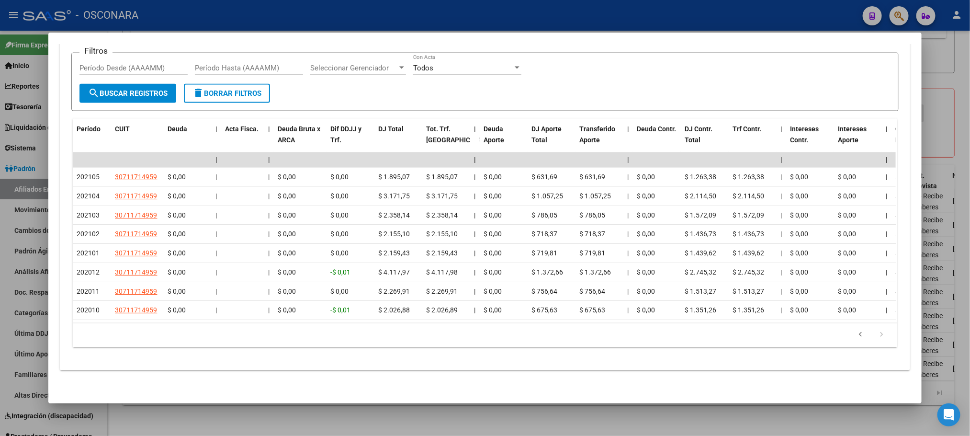
click at [878, 338] on icon "go to next page" at bounding box center [882, 335] width 12 height 11
click at [855, 334] on icon "go to previous page" at bounding box center [861, 335] width 12 height 11
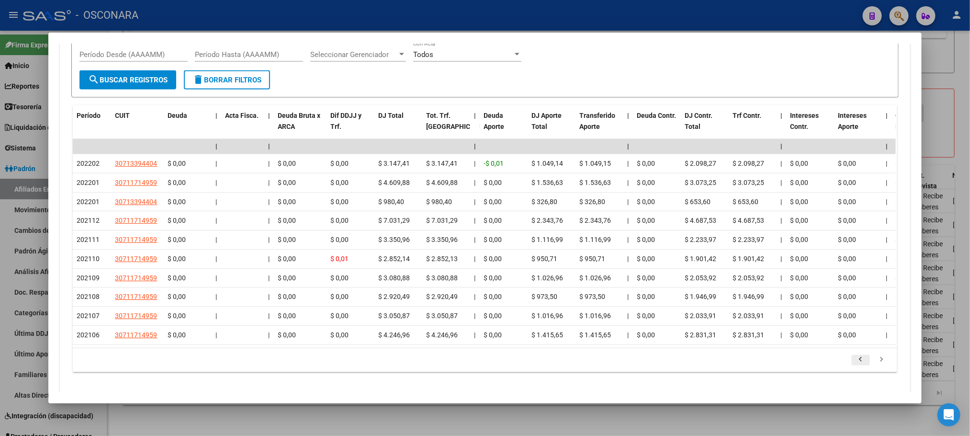
click at [855, 367] on icon "go to previous page" at bounding box center [861, 360] width 12 height 11
click at [856, 367] on icon "go to previous page" at bounding box center [861, 360] width 12 height 11
click at [857, 367] on icon "go to previous page" at bounding box center [861, 360] width 12 height 11
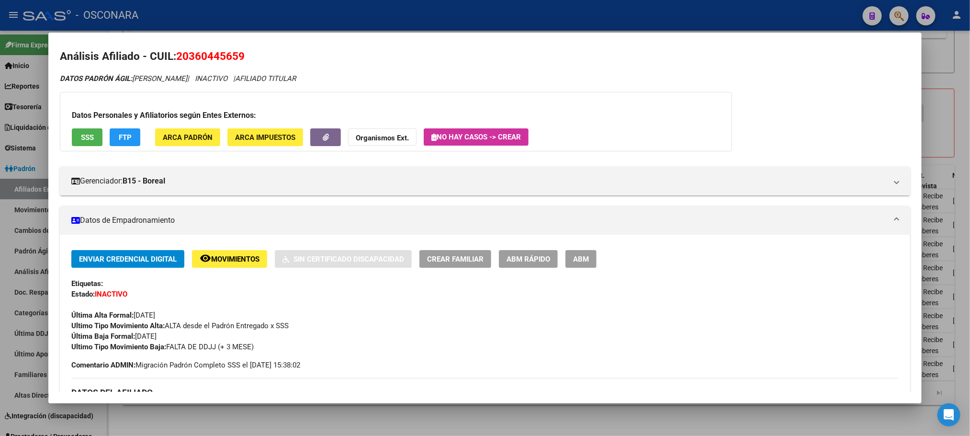
scroll to position [0, 0]
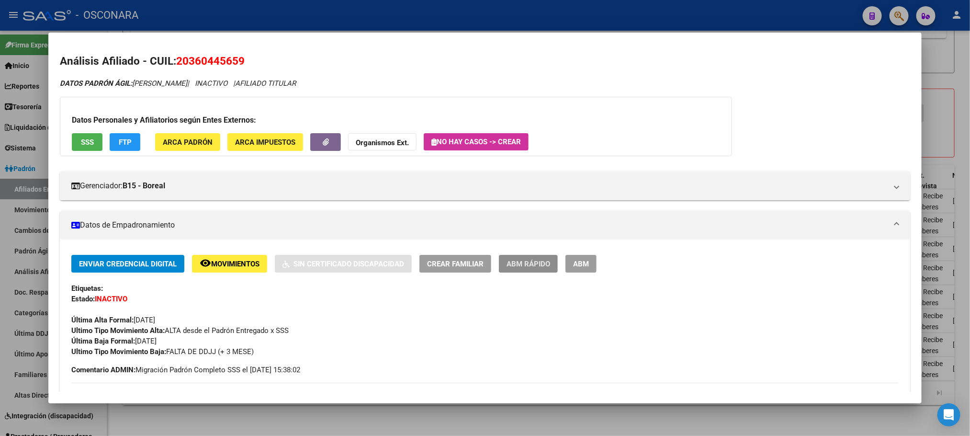
click at [528, 256] on button "ABM Rápido" at bounding box center [528, 264] width 59 height 18
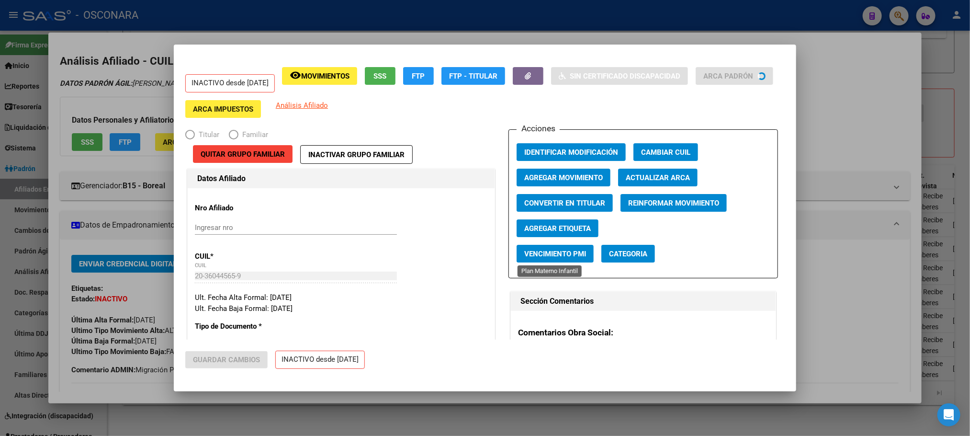
radio input "true"
type input "30-71122146-4"
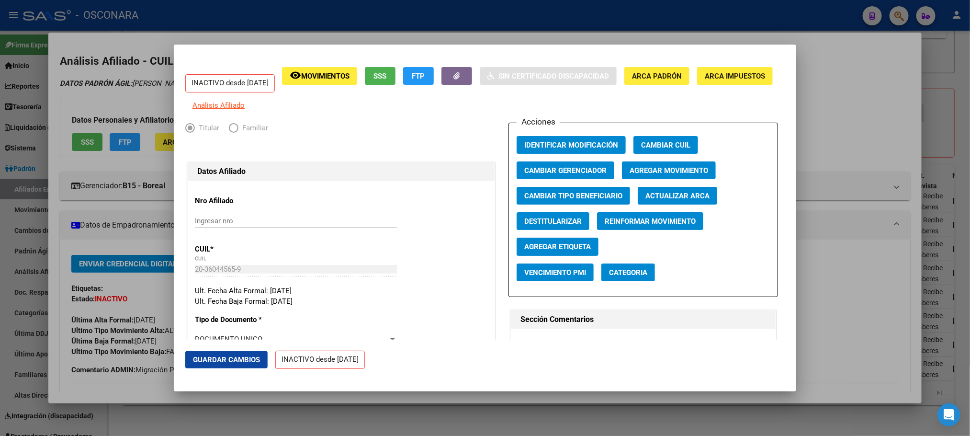
click at [387, 72] on span "SSS" at bounding box center [380, 76] width 13 height 9
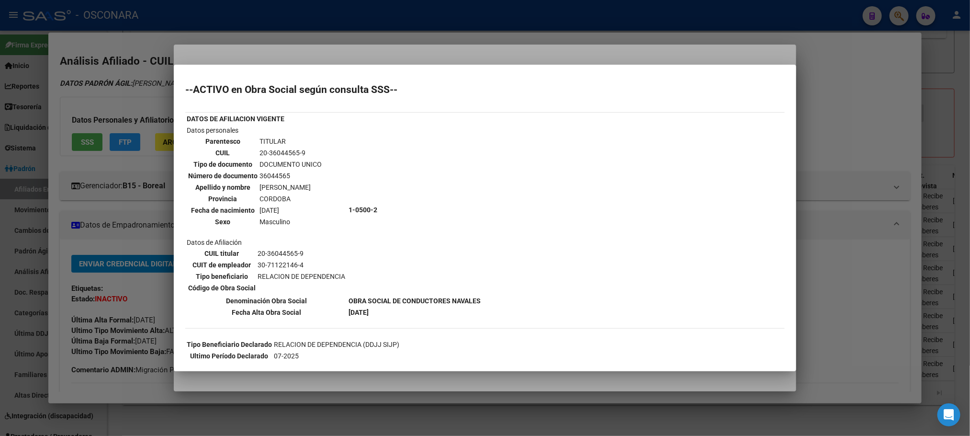
click at [388, 381] on div at bounding box center [485, 218] width 970 height 436
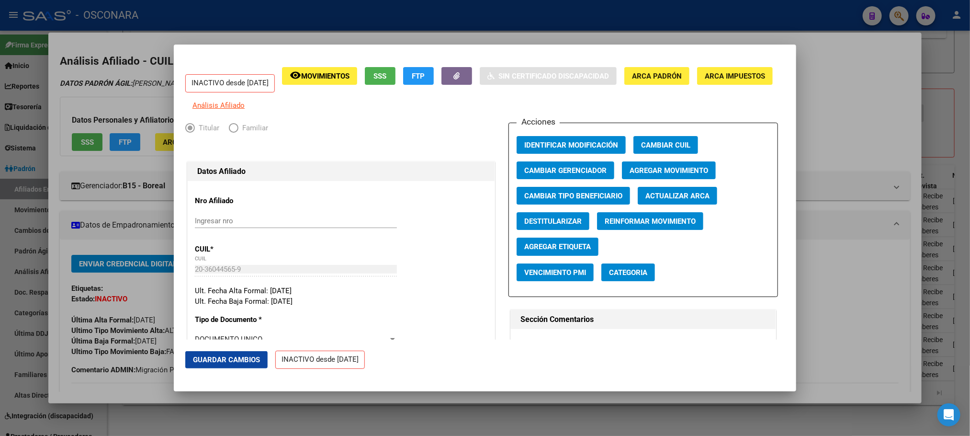
click at [656, 175] on span "Agregar Movimiento" at bounding box center [669, 170] width 79 height 9
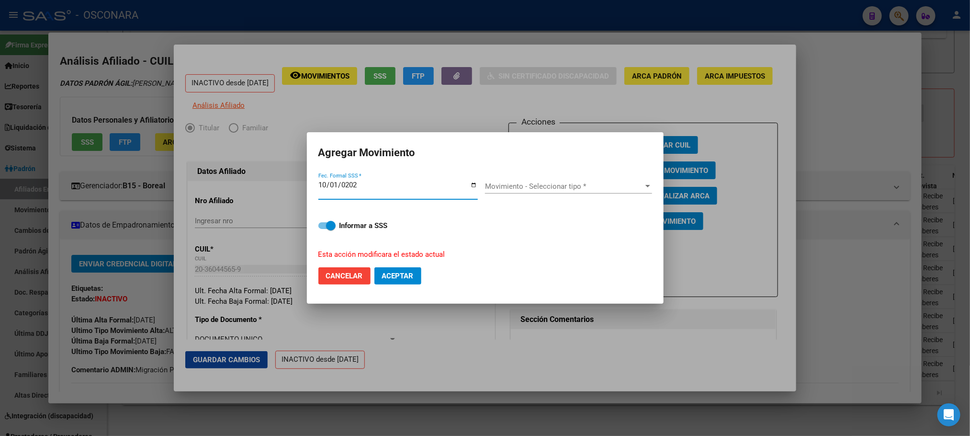
type input "2022-10-01"
click at [629, 179] on div "Movimiento - Seleccionar tipo * Movimiento - Seleccionar tipo *" at bounding box center [568, 186] width 167 height 14
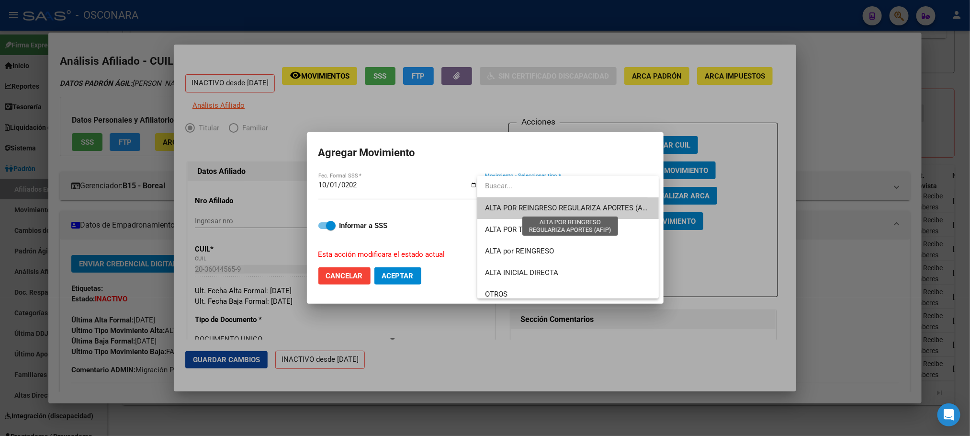
click at [523, 203] on span "ALTA POR REINGRESO REGULARIZA APORTES (AFIP)" at bounding box center [570, 207] width 170 height 9
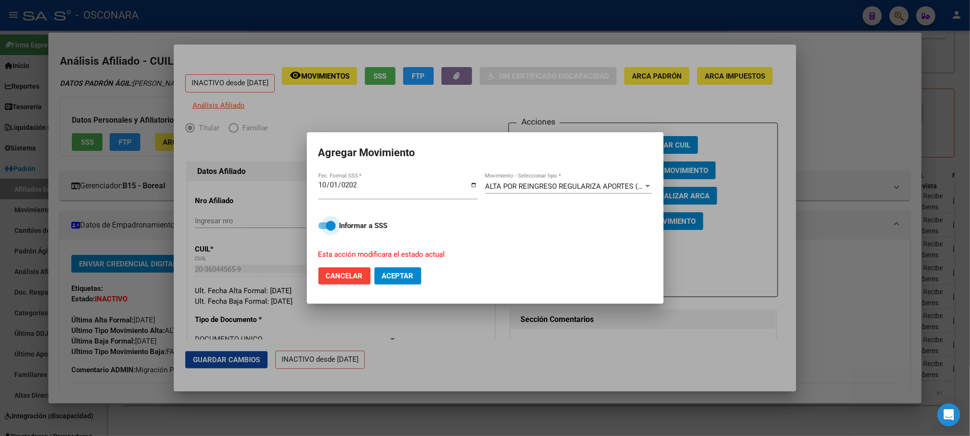
click at [329, 229] on span at bounding box center [331, 226] width 10 height 10
click at [323, 229] on input "Informar a SSS" at bounding box center [323, 229] width 0 height 0
checkbox input "false"
click at [408, 281] on button "Aceptar" at bounding box center [397, 275] width 47 height 17
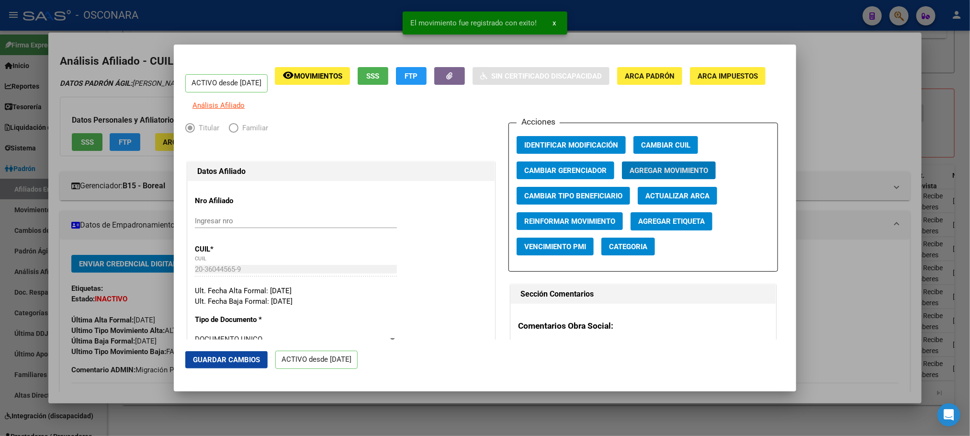
click at [222, 346] on mat-dialog-actions "Guardar Cambios ACTIVO desde 01/10/2022" at bounding box center [484, 359] width 599 height 41
click at [222, 357] on span "Guardar Cambios" at bounding box center [226, 359] width 67 height 9
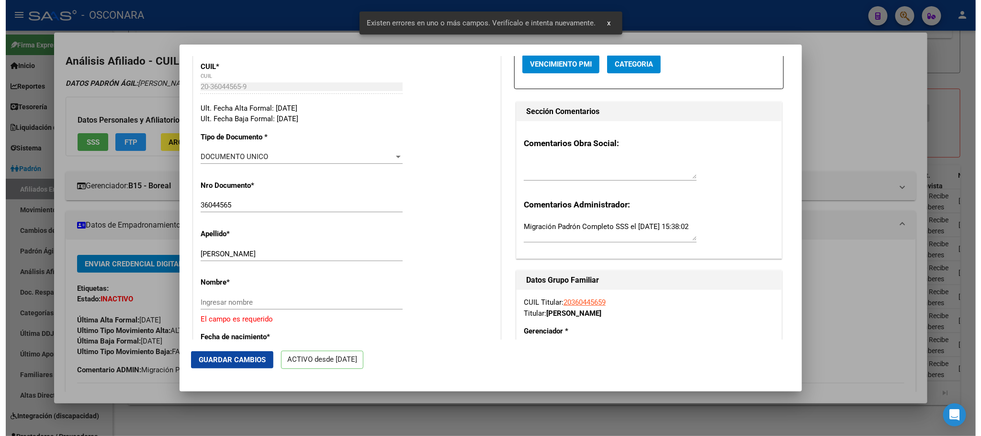
scroll to position [287, 0]
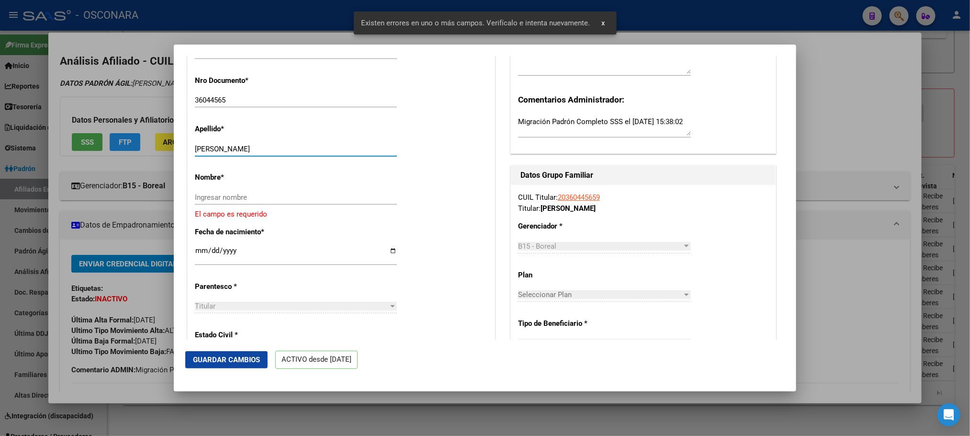
drag, startPoint x: 214, startPoint y: 155, endPoint x: 276, endPoint y: 158, distance: 62.3
click at [275, 153] on input "TEVEZ LUIS FERNANDO" at bounding box center [296, 149] width 202 height 9
click at [276, 153] on input "TEVEZ LUIS FERNANDO" at bounding box center [296, 149] width 202 height 9
drag, startPoint x: 276, startPoint y: 158, endPoint x: 223, endPoint y: 151, distance: 54.1
click at [223, 151] on div "TEVEZ LUIS FERNANDO Ingresar apellido" at bounding box center [296, 149] width 202 height 14
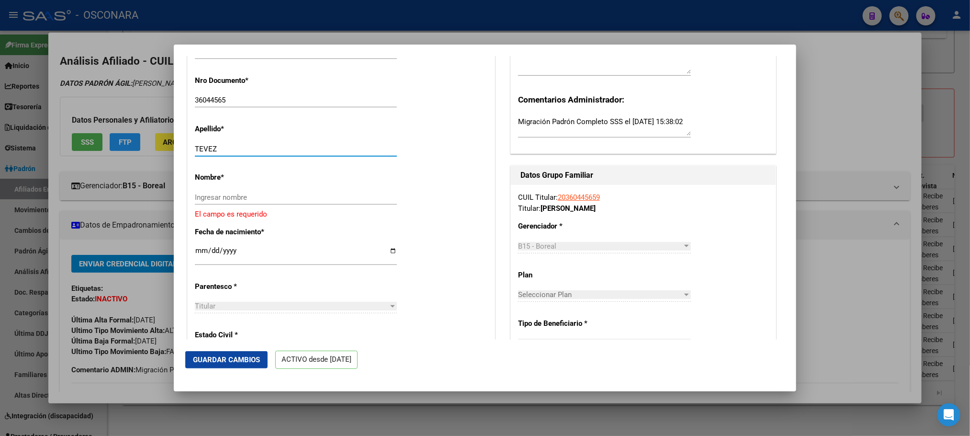
type input "TEVEZ"
paste input "LUIS FERNANDO"
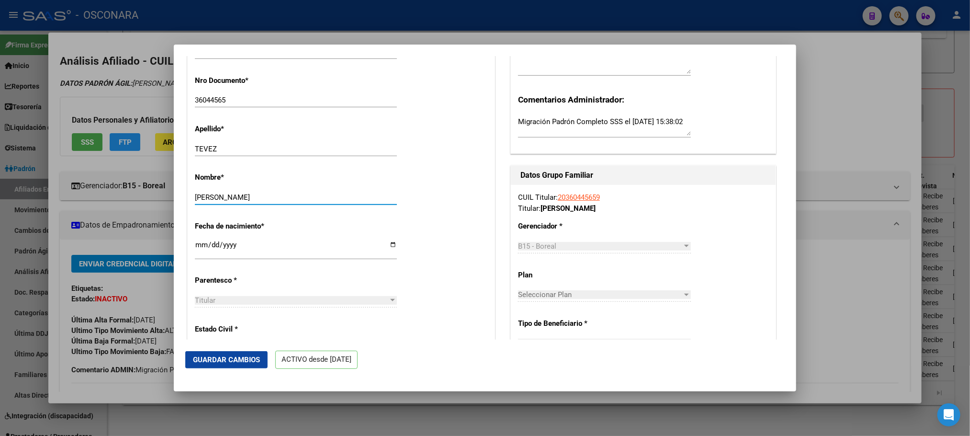
type input "LUIS FERNANDO"
click at [230, 365] on button "Guardar Cambios" at bounding box center [226, 359] width 82 height 17
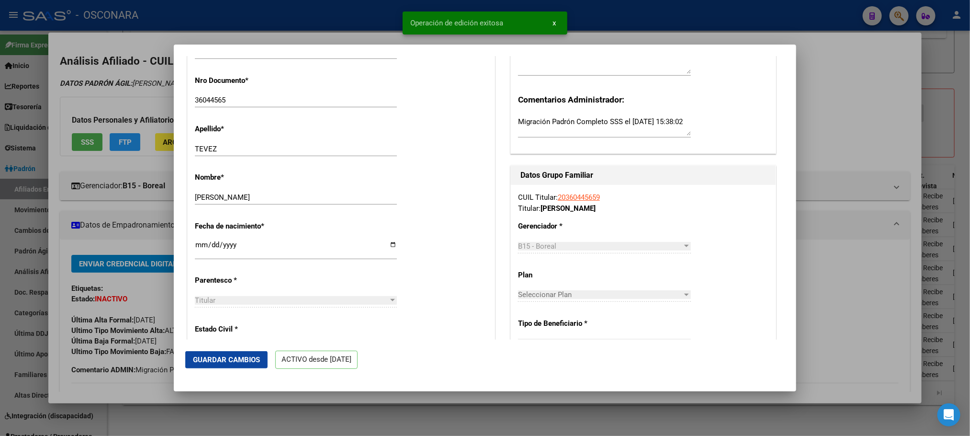
click at [247, 416] on div at bounding box center [485, 218] width 970 height 436
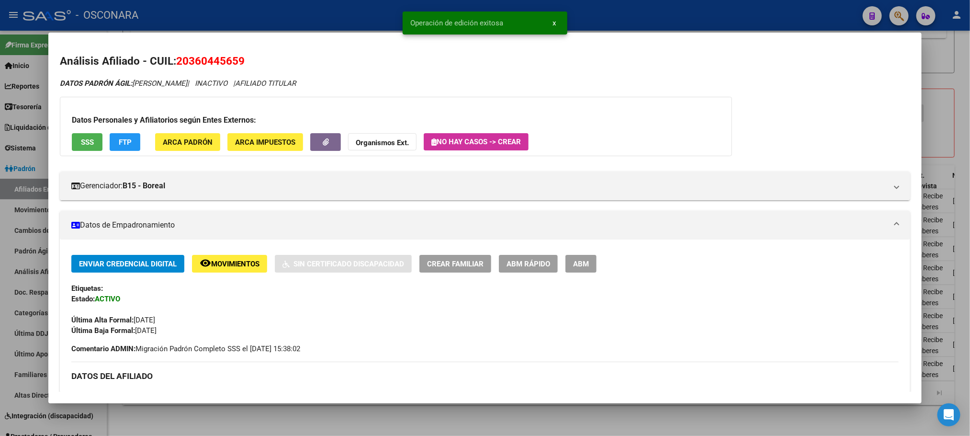
click at [240, 417] on div at bounding box center [485, 218] width 970 height 436
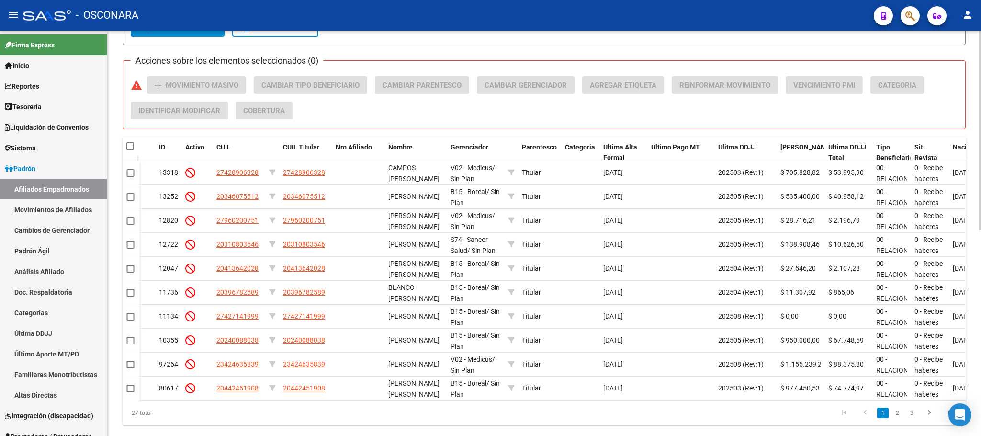
scroll to position [417, 0]
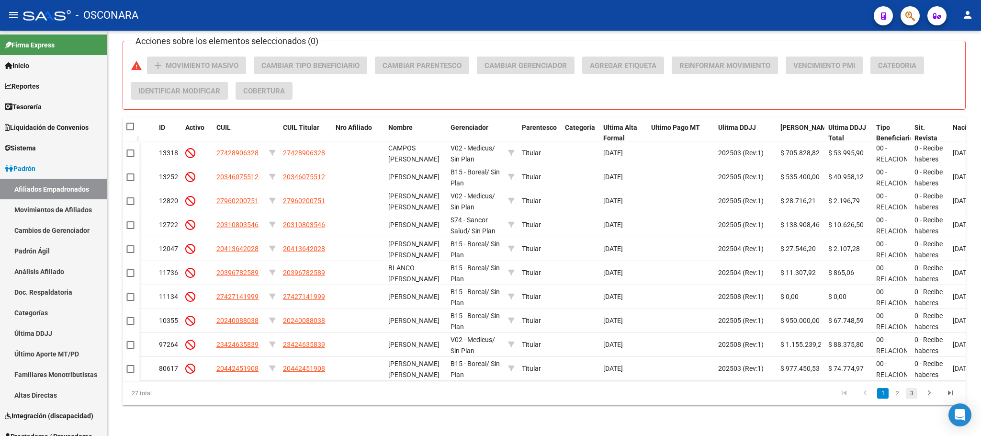
click at [912, 394] on link "3" at bounding box center [911, 393] width 11 height 11
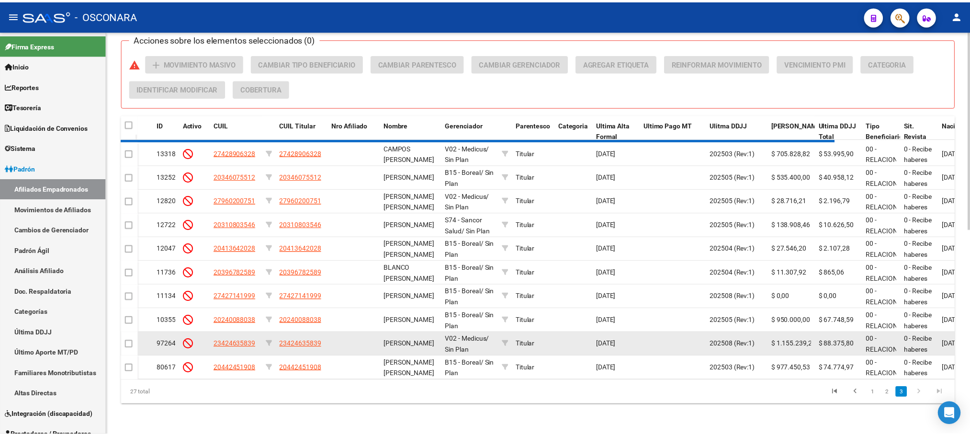
scroll to position [345, 0]
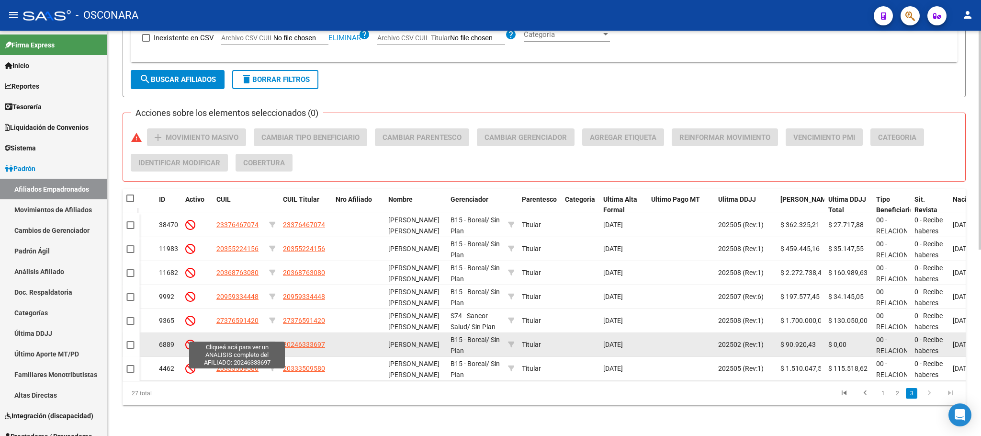
click at [244, 340] on span "20246333697" at bounding box center [237, 344] width 42 height 8
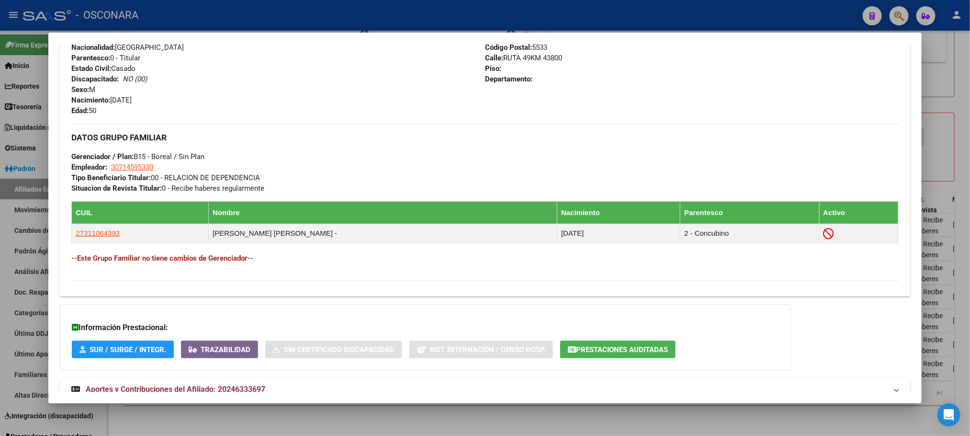
scroll to position [411, 0]
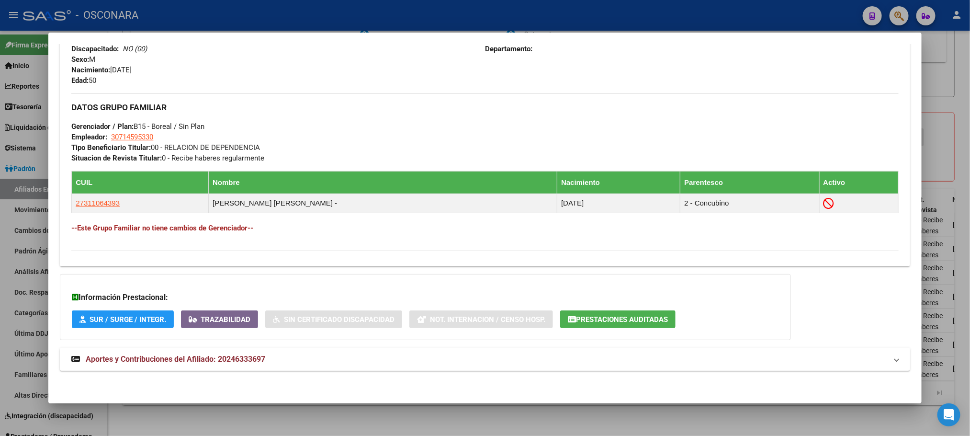
click at [242, 355] on span "Aportes y Contribuciones del Afiliado: 20246333697" at bounding box center [176, 358] width 180 height 9
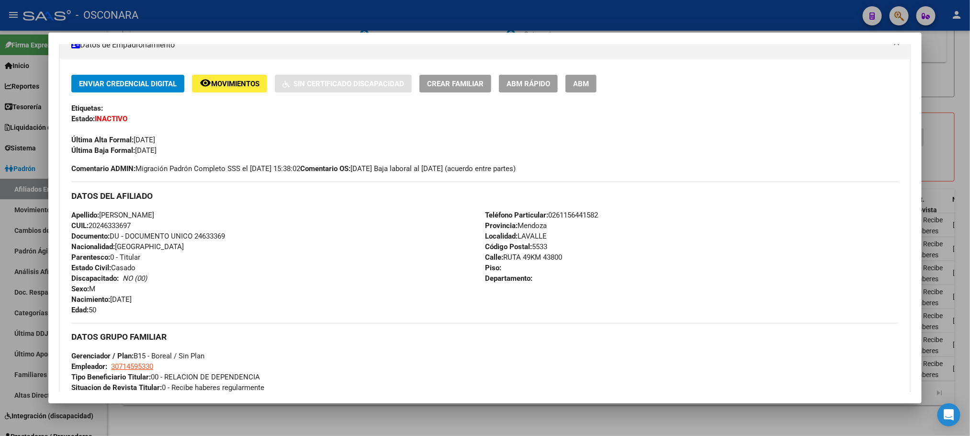
scroll to position [0, 0]
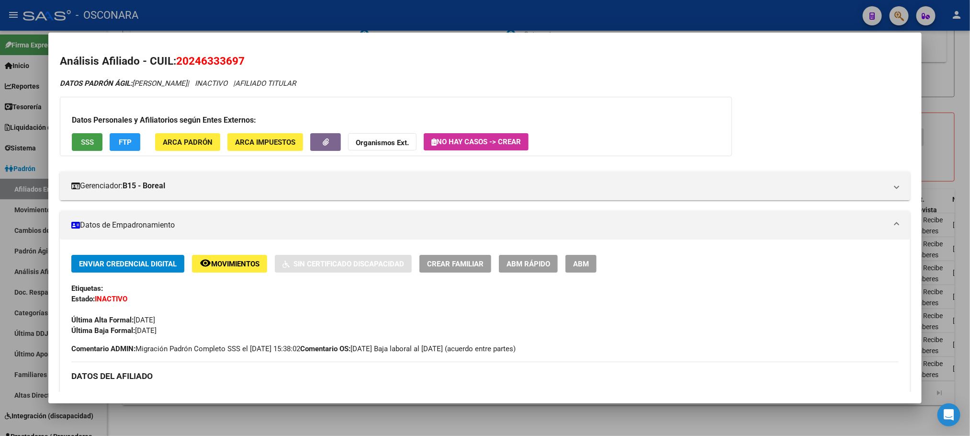
click at [81, 140] on span "SSS" at bounding box center [87, 142] width 13 height 9
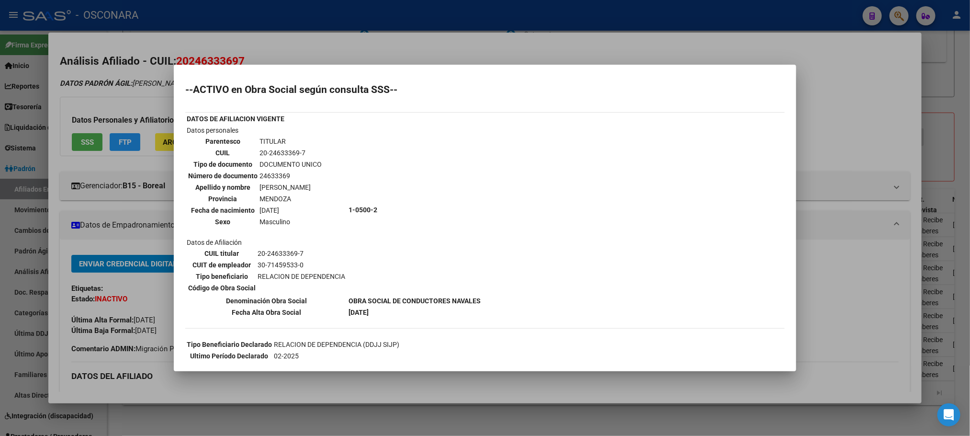
click at [292, 414] on div at bounding box center [485, 218] width 970 height 436
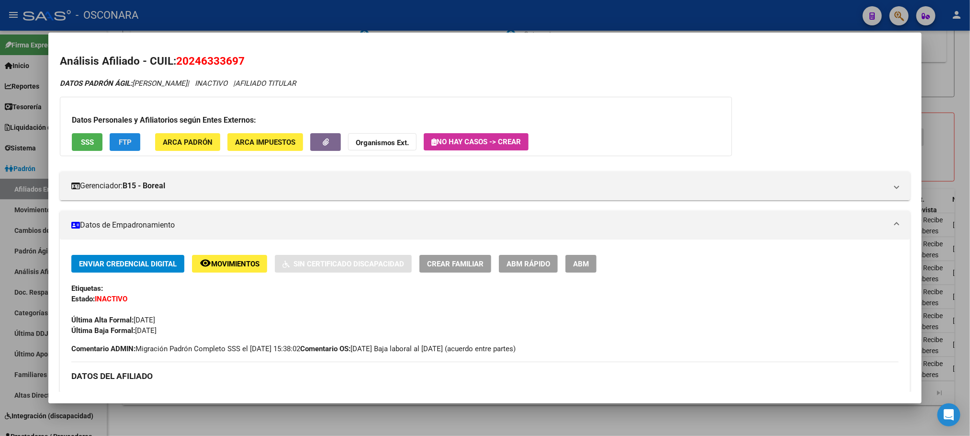
click at [119, 138] on span "FTP" at bounding box center [125, 142] width 13 height 9
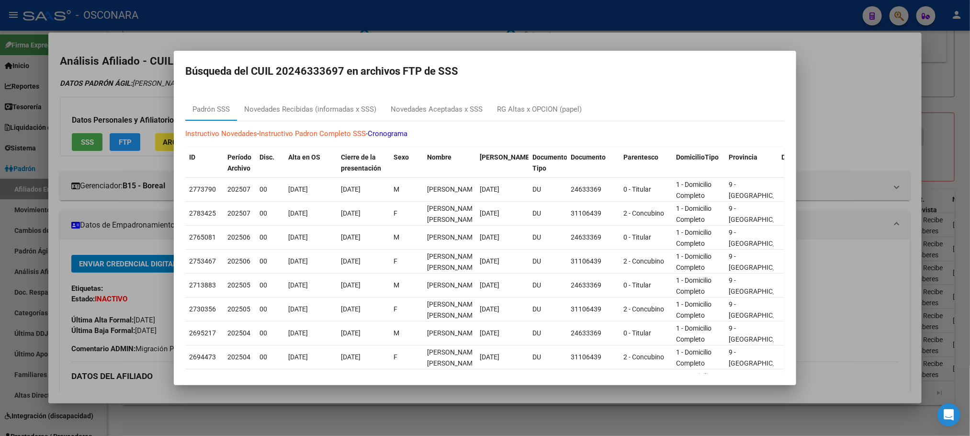
click at [447, 418] on div at bounding box center [485, 218] width 970 height 436
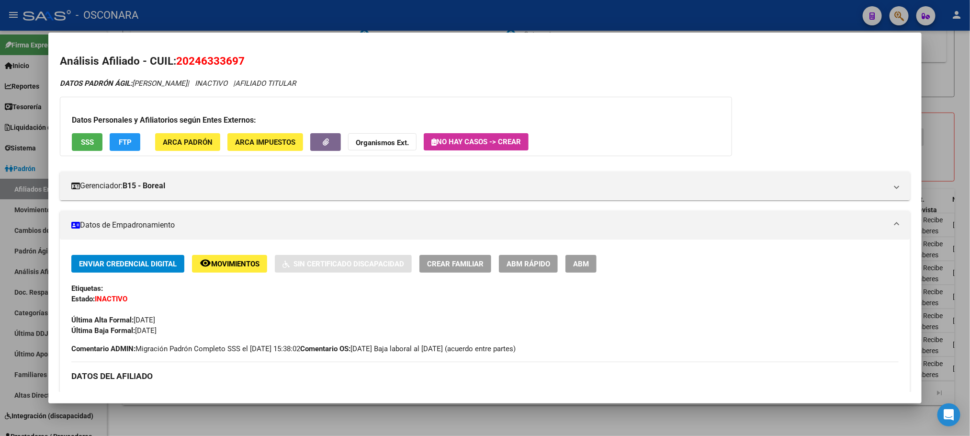
click at [448, 418] on div at bounding box center [485, 218] width 970 height 436
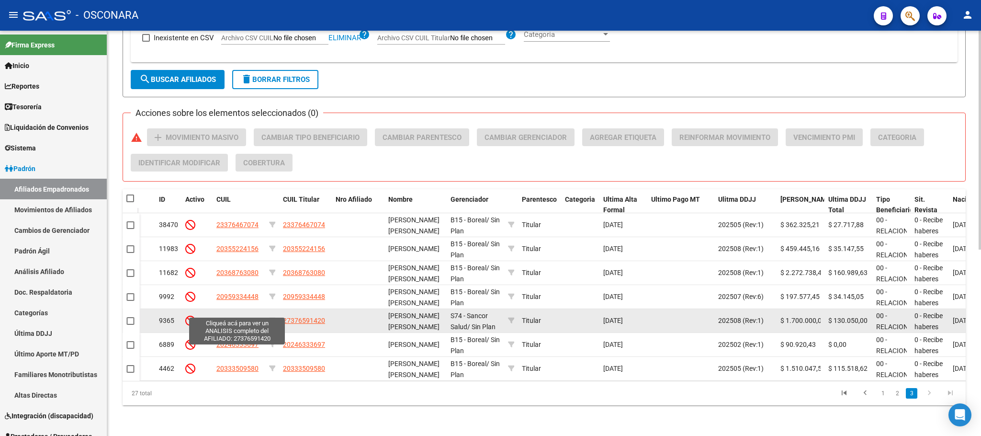
click at [234, 316] on span "27376591420" at bounding box center [237, 320] width 42 height 8
type textarea "27376591420"
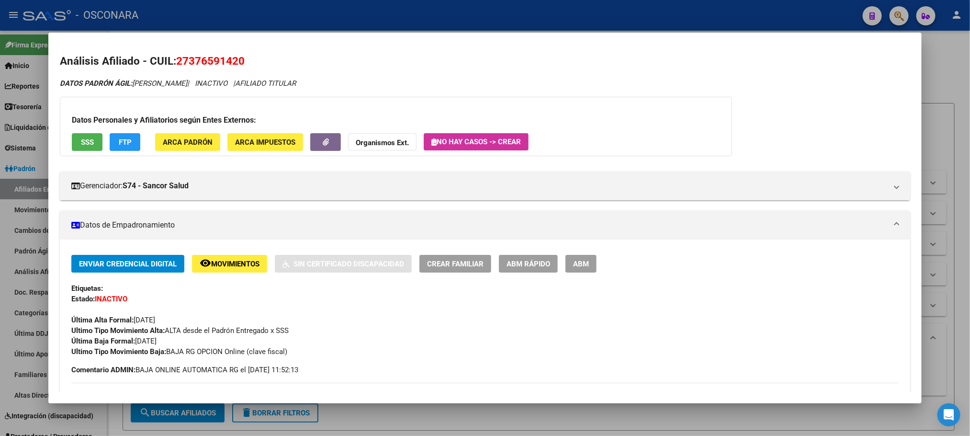
scroll to position [0, 121]
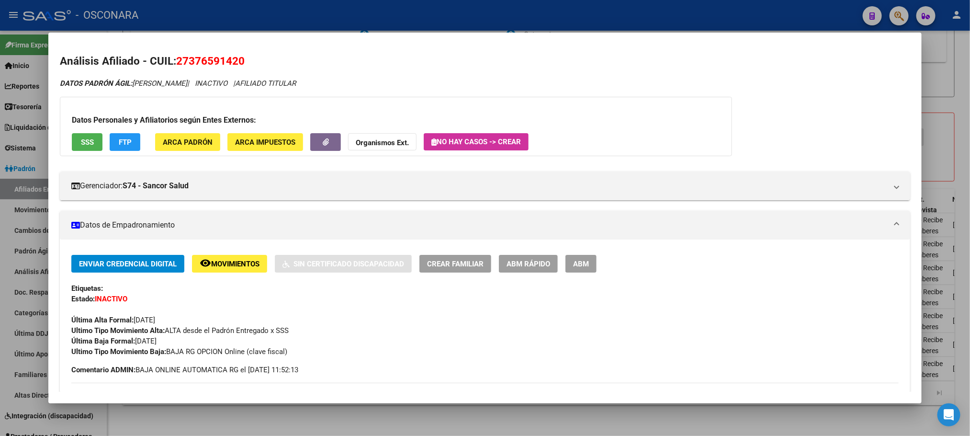
click at [341, 402] on mat-dialog-container "Análisis Afiliado - CUIL: 27376591420 DATOS PADRÓN ÁGIL: GUARNIERI MARIA BELEN …" at bounding box center [484, 218] width 873 height 371
click at [342, 418] on div at bounding box center [485, 218] width 970 height 436
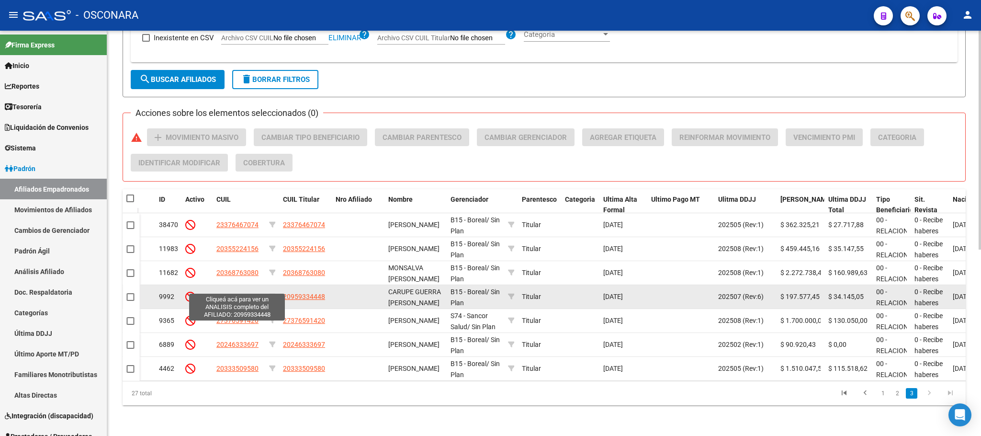
click at [227, 293] on span "20959334448" at bounding box center [237, 297] width 42 height 8
type textarea "20959334448"
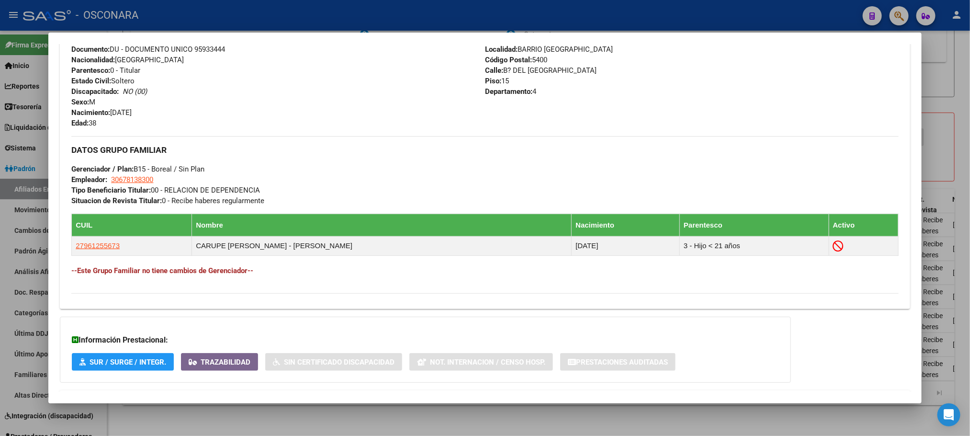
scroll to position [432, 0]
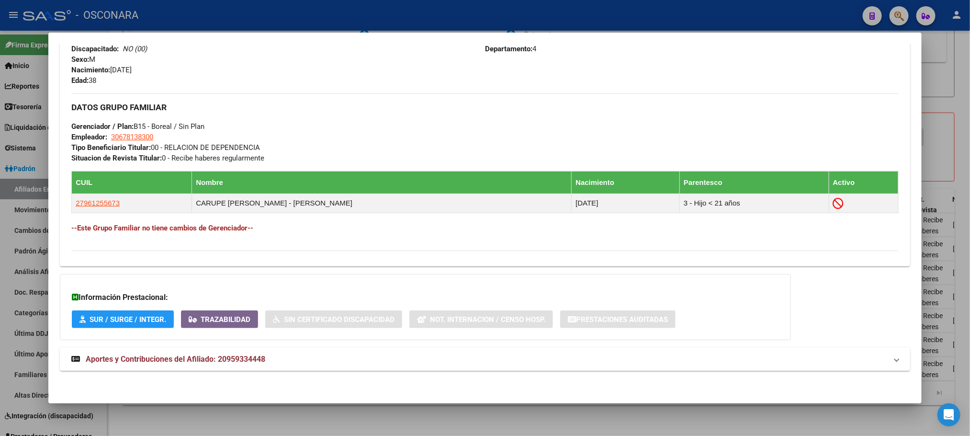
click at [220, 358] on span "Aportes y Contribuciones del Afiliado: 20959334448" at bounding box center [176, 358] width 180 height 9
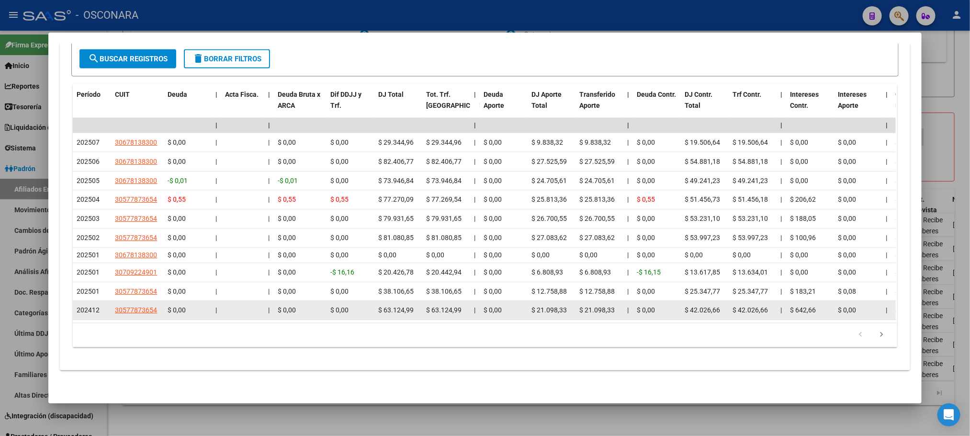
scroll to position [902, 0]
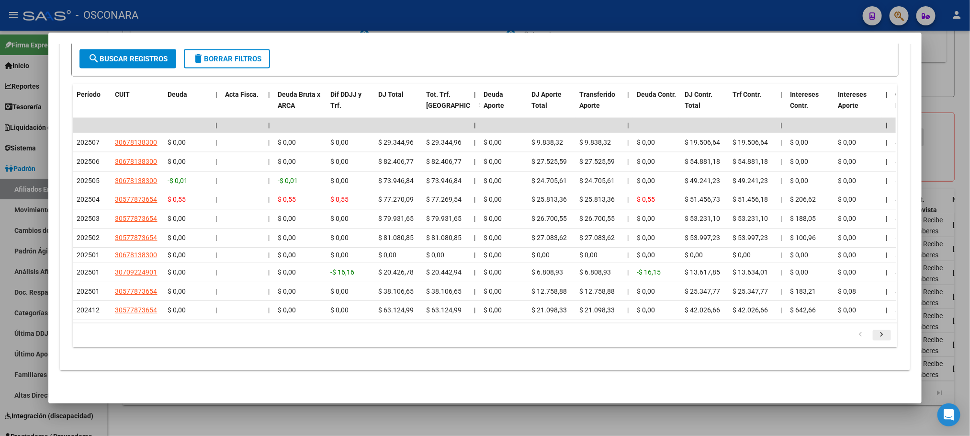
click at [876, 334] on icon "go to next page" at bounding box center [882, 335] width 12 height 11
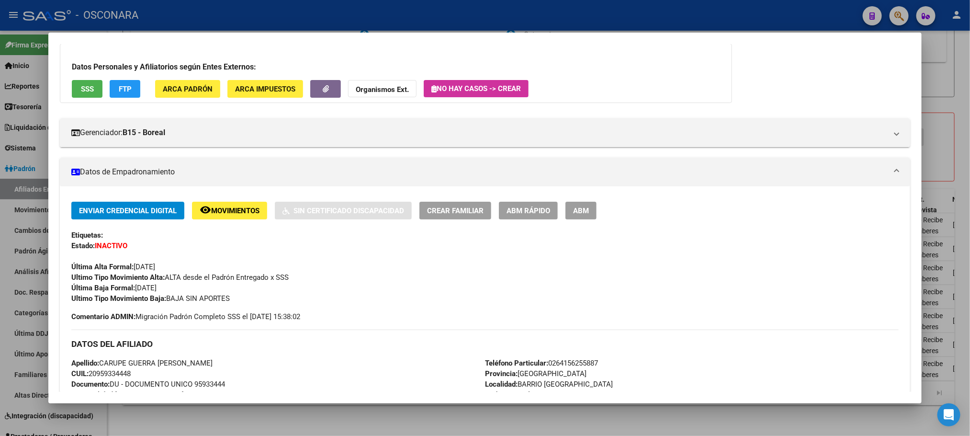
scroll to position [0, 0]
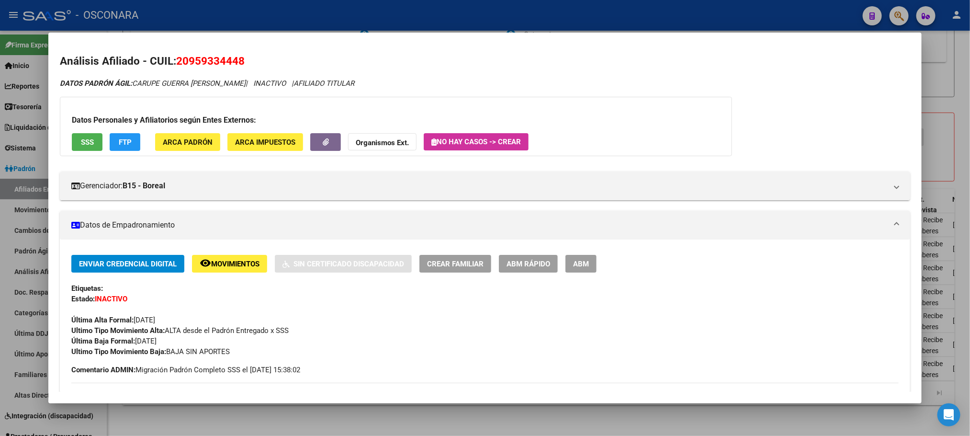
click at [533, 270] on button "ABM Rápido" at bounding box center [528, 264] width 59 height 18
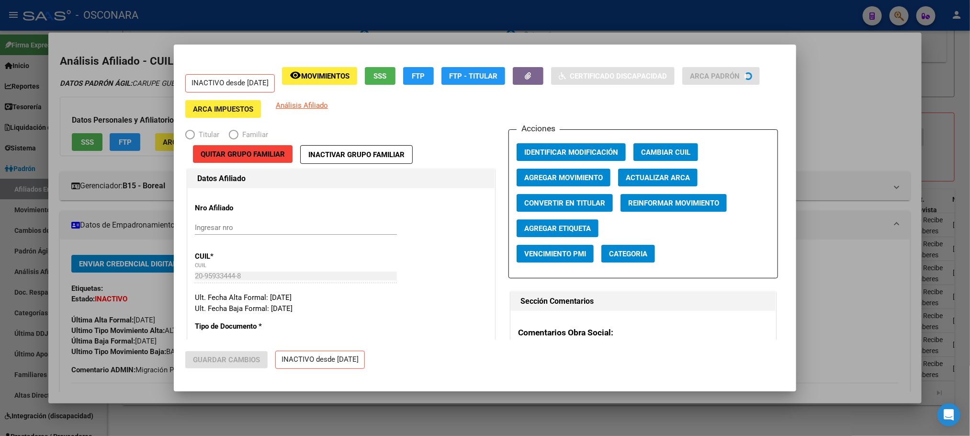
radio input "true"
type input "30-67813830-0"
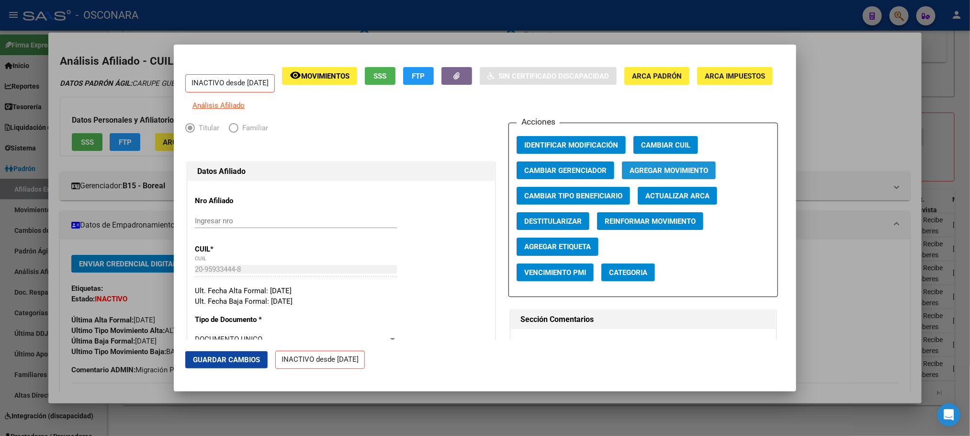
click at [658, 175] on span "Agregar Movimiento" at bounding box center [669, 170] width 79 height 9
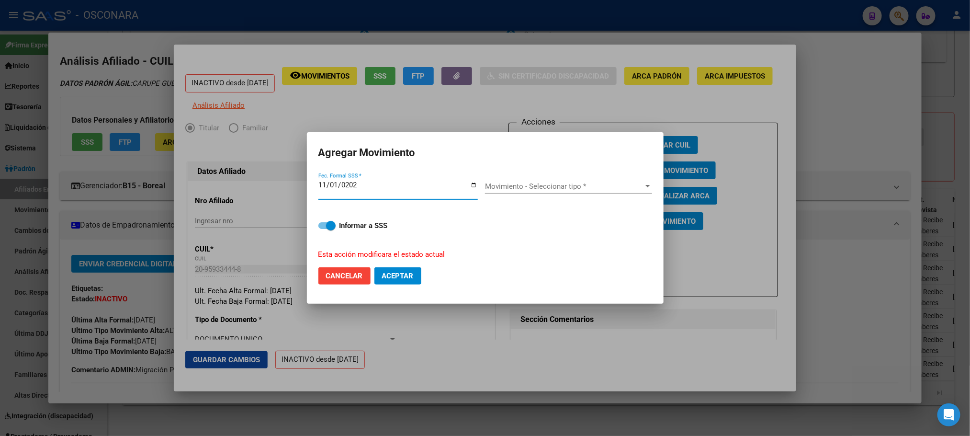
type input "2024-11-01"
click at [643, 185] on div at bounding box center [647, 186] width 9 height 8
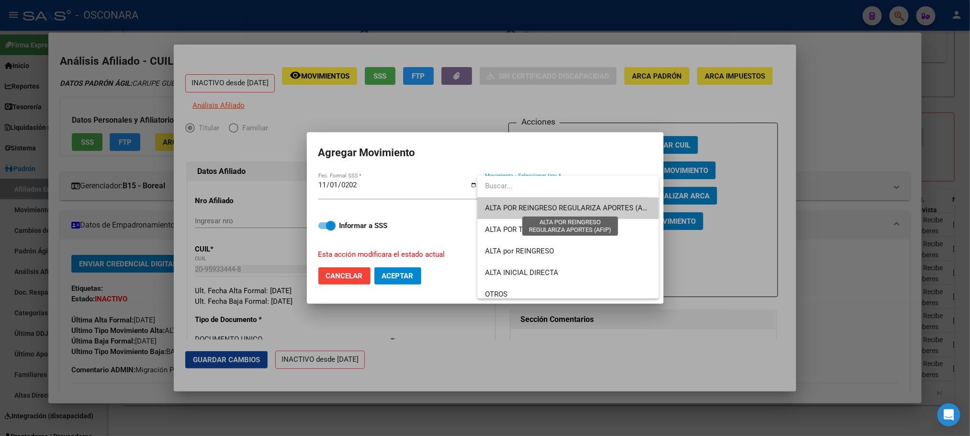
click at [597, 210] on span "ALTA POR REINGRESO REGULARIZA APORTES (AFIP)" at bounding box center [570, 207] width 170 height 9
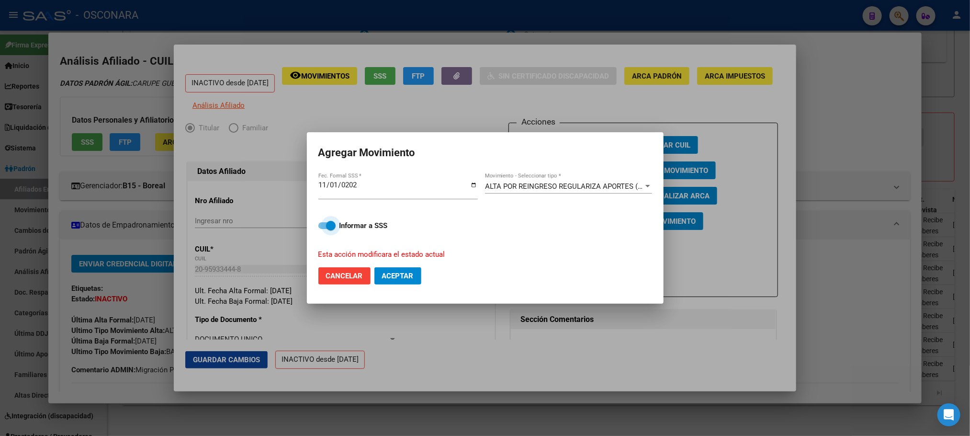
drag, startPoint x: 322, startPoint y: 223, endPoint x: 375, endPoint y: 266, distance: 68.0
click at [323, 223] on span at bounding box center [326, 225] width 17 height 7
click at [323, 229] on input "Informar a SSS" at bounding box center [323, 229] width 0 height 0
checkbox input "false"
click at [400, 271] on span "Aceptar" at bounding box center [398, 275] width 32 height 9
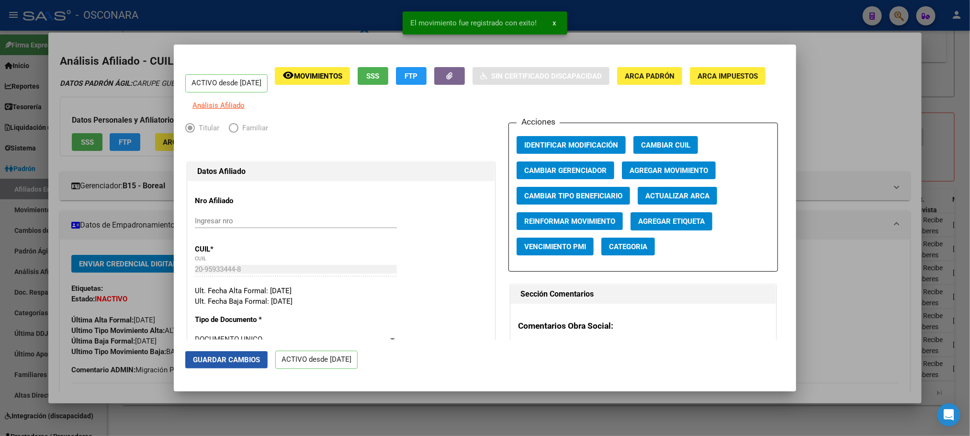
click at [239, 355] on span "Guardar Cambios" at bounding box center [226, 359] width 67 height 9
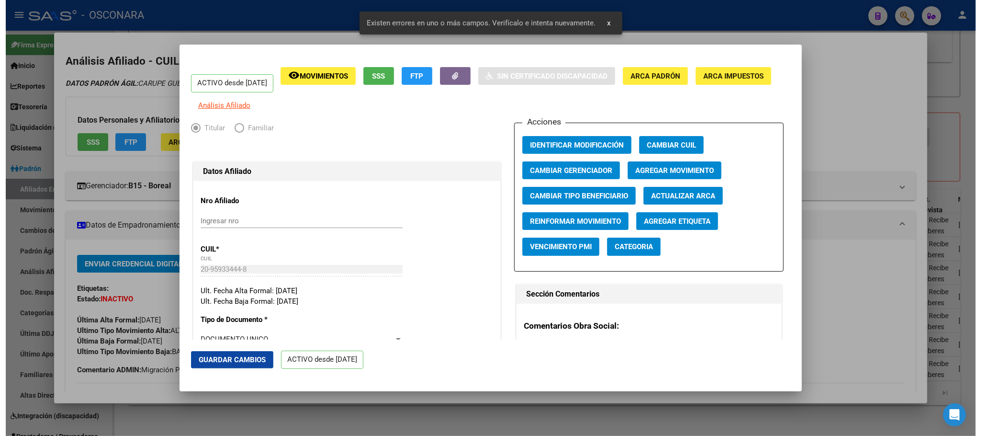
scroll to position [215, 0]
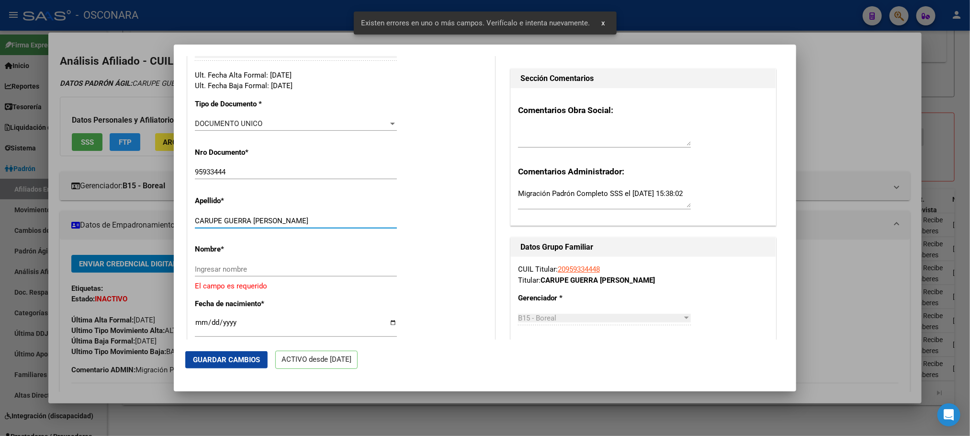
drag, startPoint x: 250, startPoint y: 225, endPoint x: 301, endPoint y: 227, distance: 50.3
click at [301, 225] on input "CARUPE GUERRA ANTONI JESUS" at bounding box center [296, 220] width 202 height 9
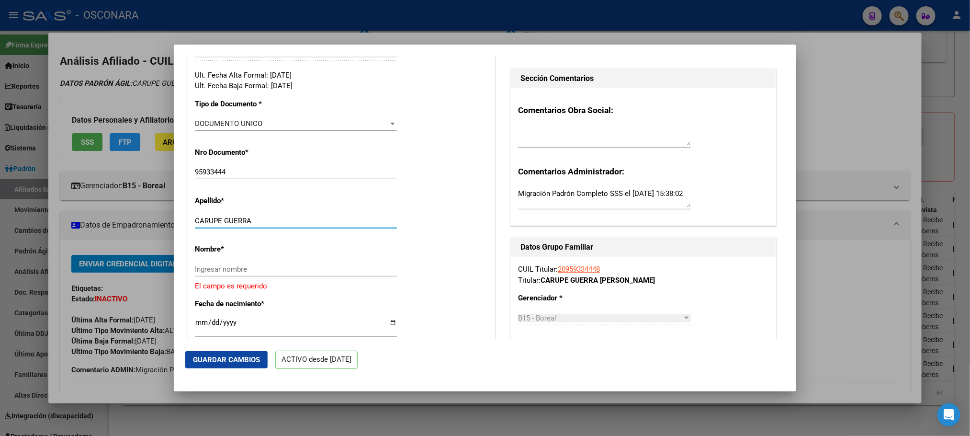
type input "CARUPE GUERRA"
paste input "ANTONI JESUS"
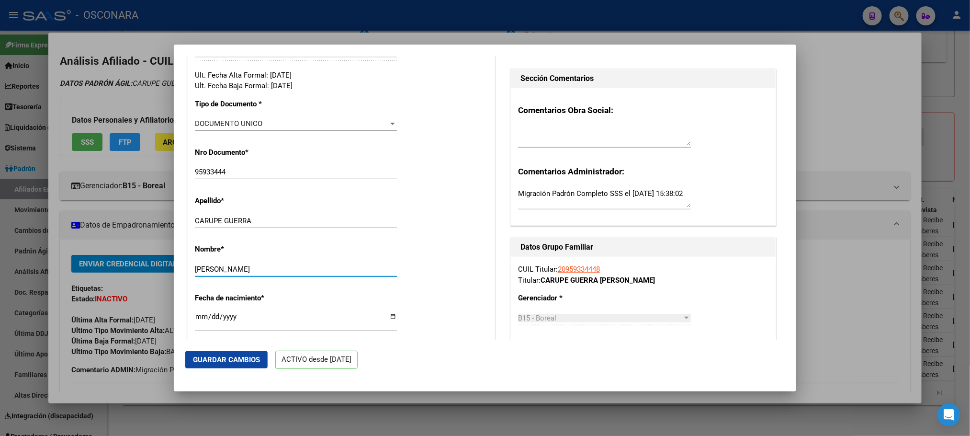
type input "ANTONI JESUS"
click at [230, 359] on span "Guardar Cambios" at bounding box center [226, 359] width 67 height 9
click at [241, 349] on mat-dialog-actions "Guardar Cambios ACTIVO desde 01/11/2024" at bounding box center [484, 359] width 599 height 41
click at [256, 408] on div at bounding box center [485, 218] width 970 height 436
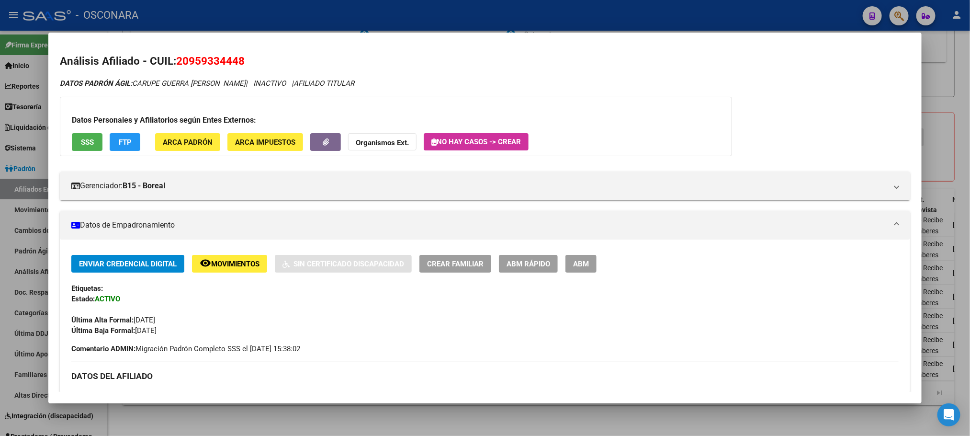
click at [275, 421] on div at bounding box center [485, 218] width 970 height 436
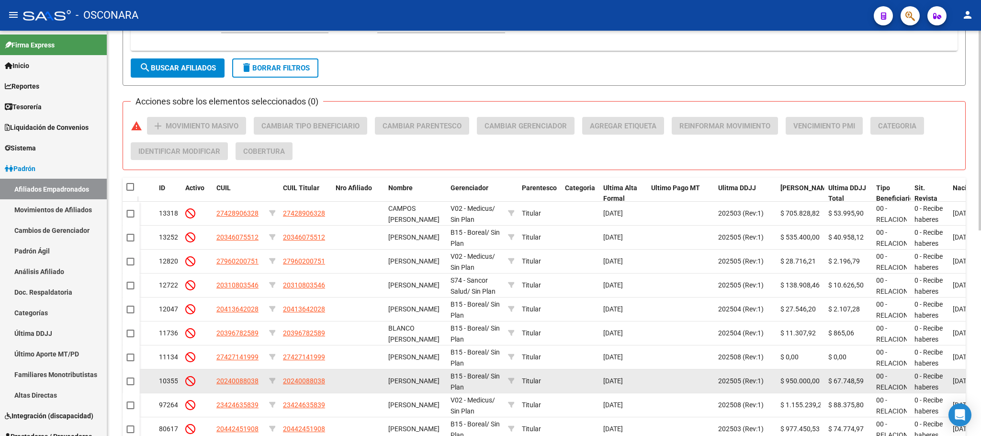
scroll to position [417, 0]
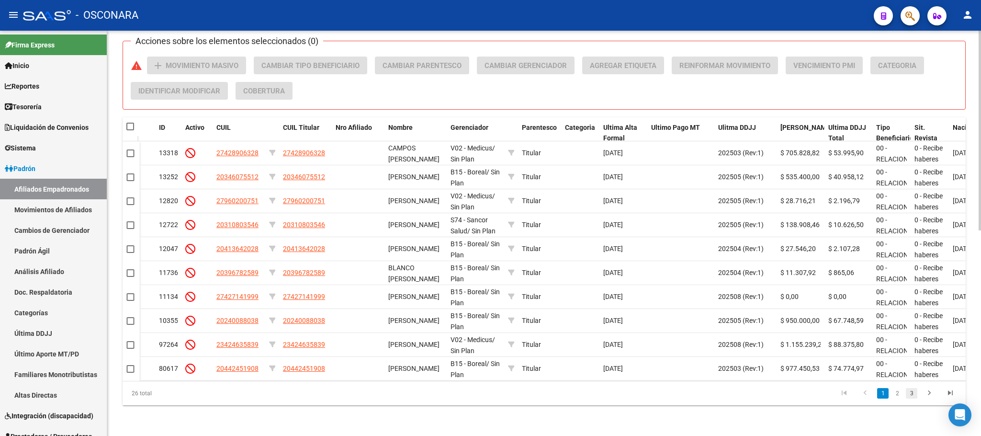
click at [913, 395] on link "3" at bounding box center [911, 393] width 11 height 11
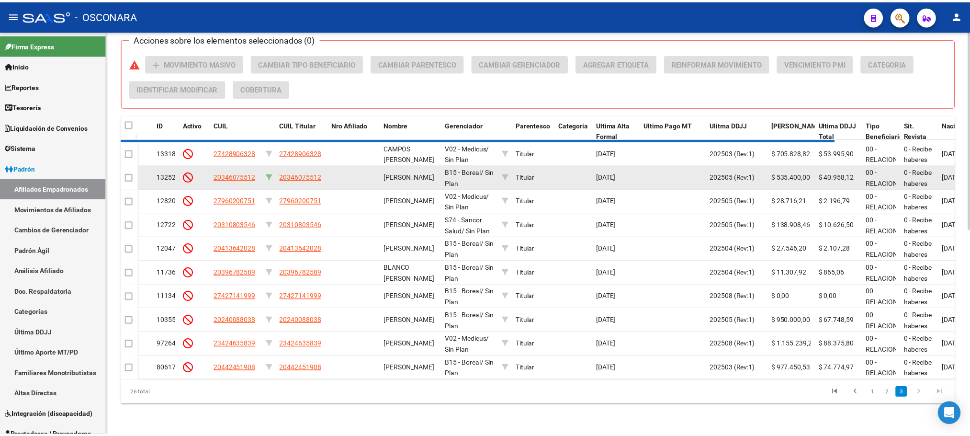
scroll to position [321, 0]
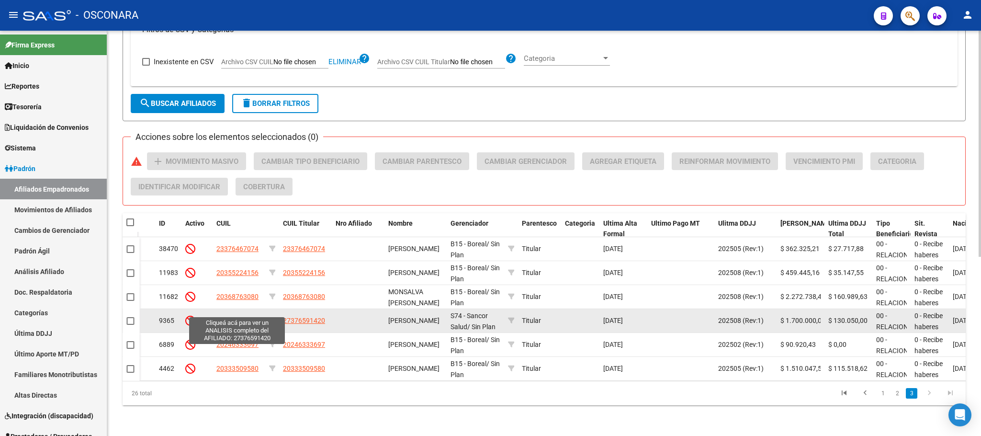
click at [243, 316] on span "27376591420" at bounding box center [237, 320] width 42 height 8
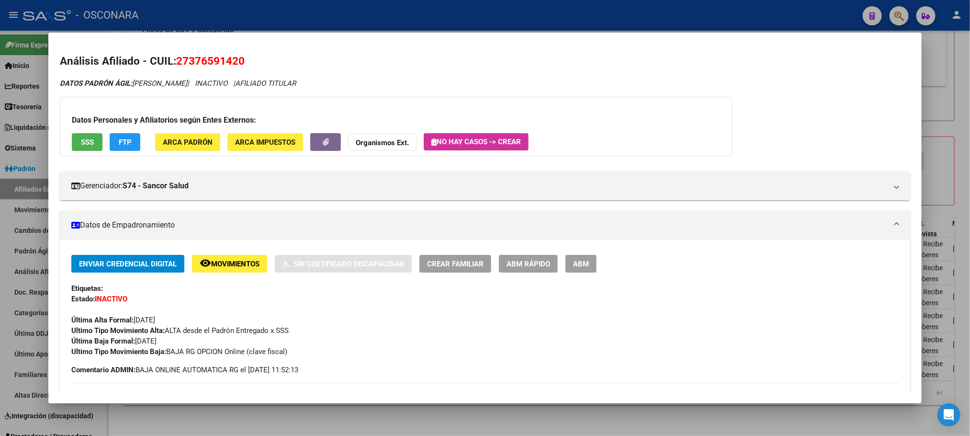
click at [230, 416] on div at bounding box center [485, 218] width 970 height 436
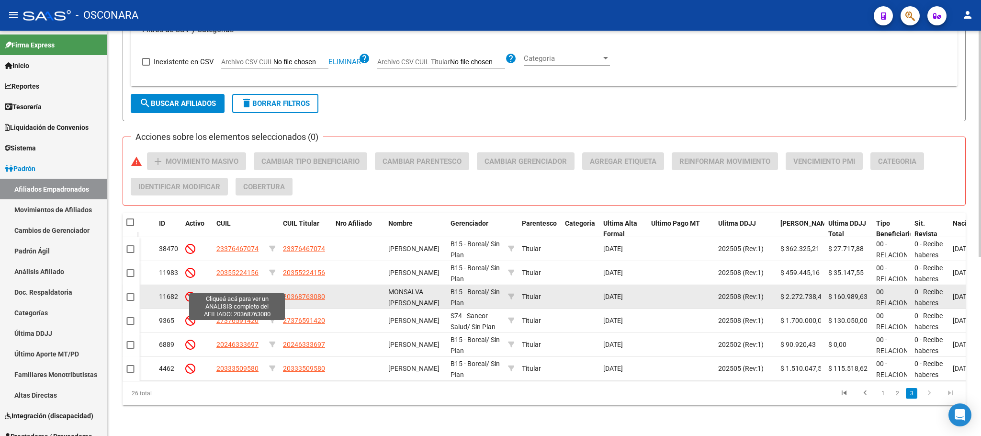
click at [239, 293] on span "20368763080" at bounding box center [237, 297] width 42 height 8
type textarea "20368763080"
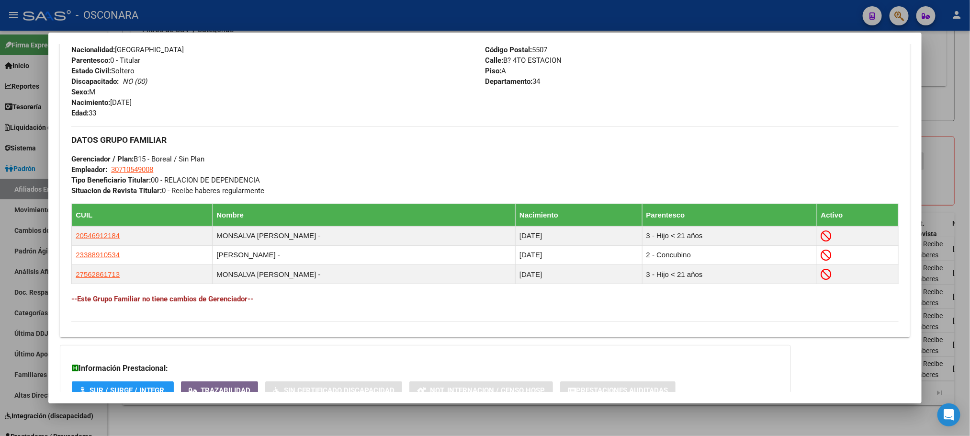
scroll to position [472, 0]
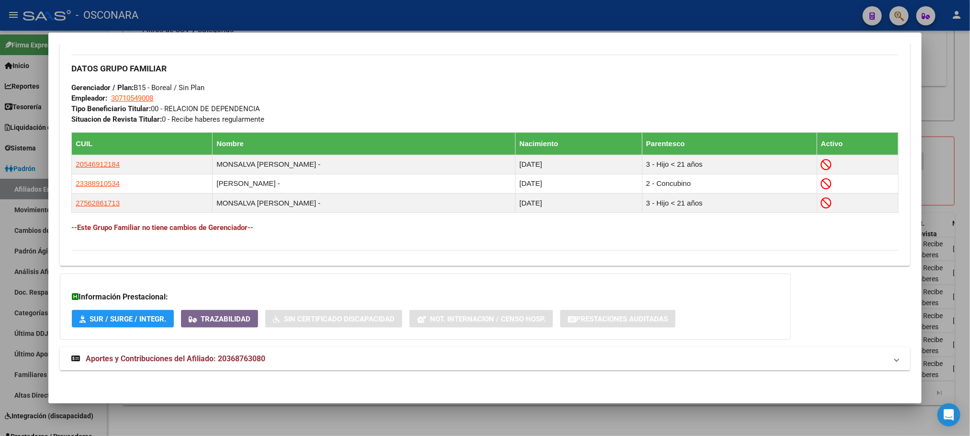
click at [203, 363] on strong "Aportes y Contribuciones del Afiliado: 20368763080" at bounding box center [168, 358] width 194 height 11
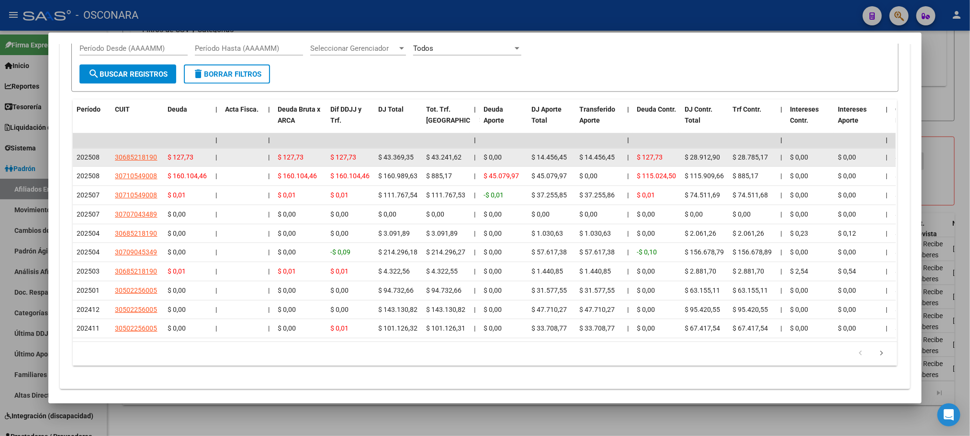
scroll to position [928, 0]
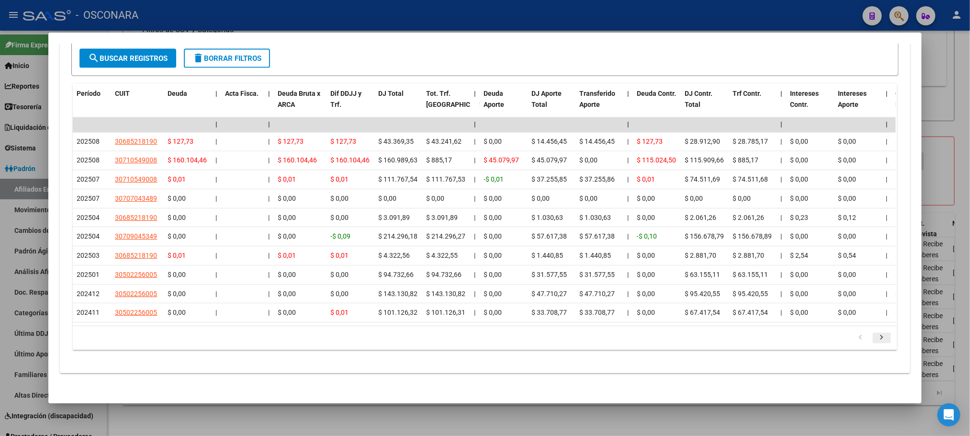
click at [876, 345] on icon "go to next page" at bounding box center [882, 338] width 12 height 11
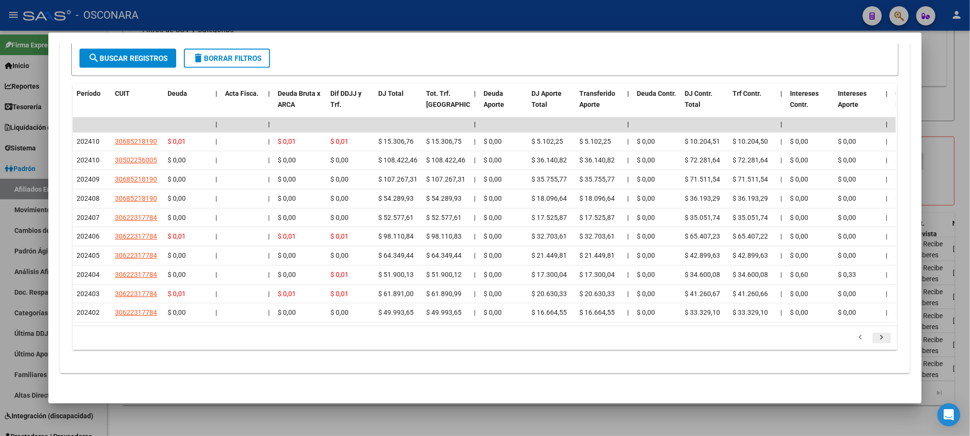
click at [876, 345] on icon "go to next page" at bounding box center [882, 338] width 12 height 11
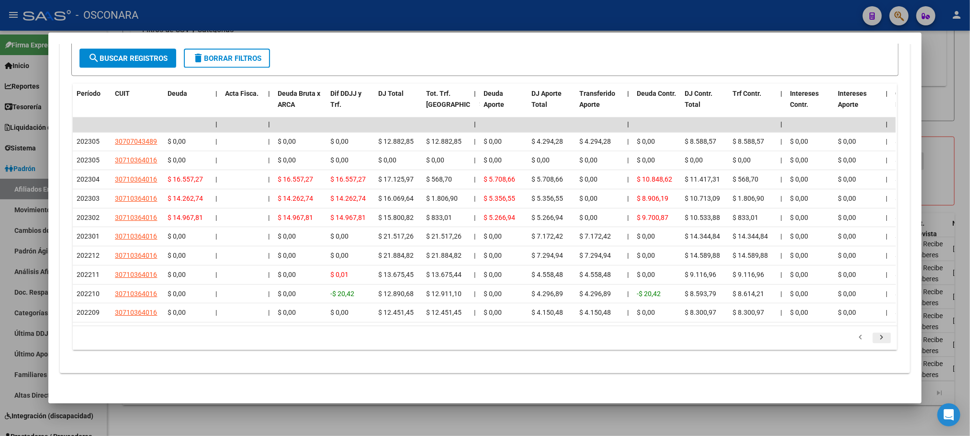
click at [876, 345] on icon "go to next page" at bounding box center [882, 338] width 12 height 11
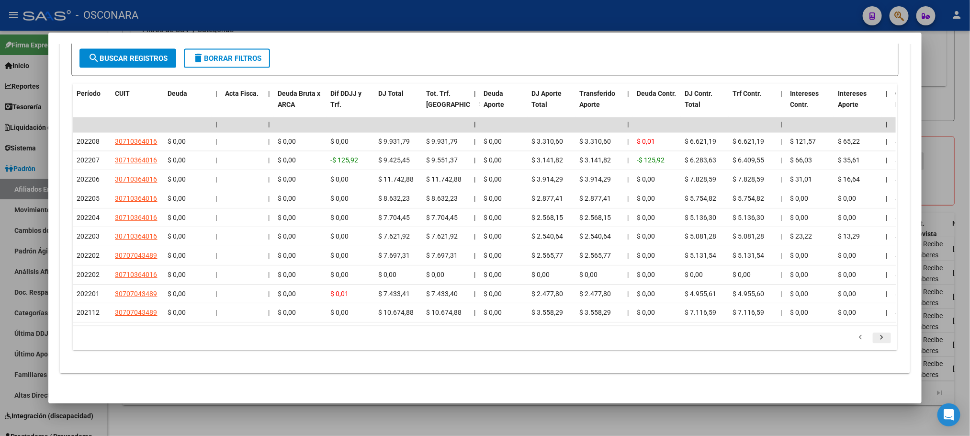
click at [876, 345] on icon "go to next page" at bounding box center [882, 338] width 12 height 11
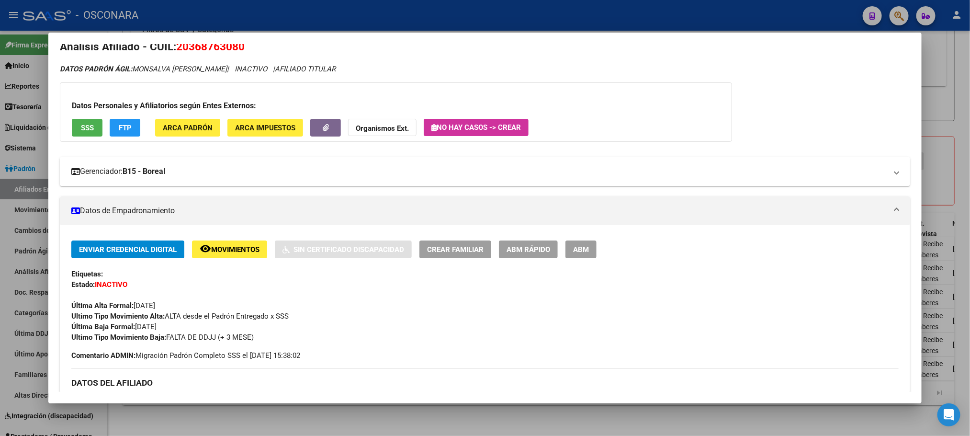
scroll to position [0, 0]
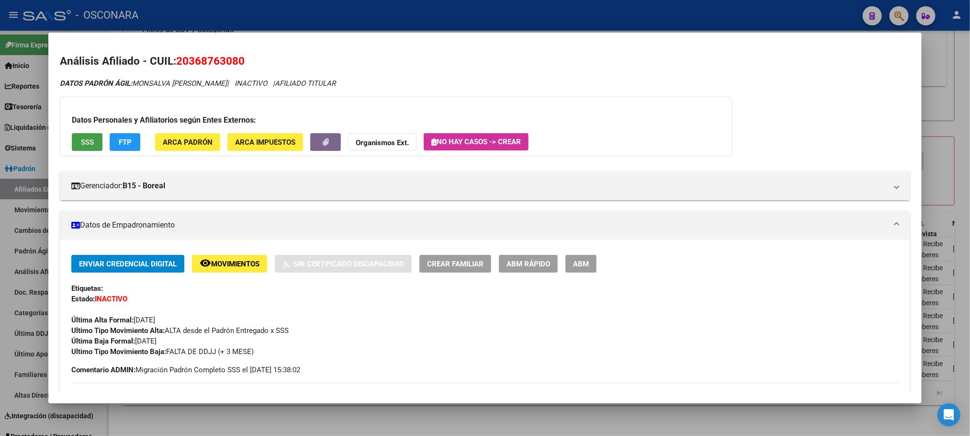
click at [78, 134] on button "SSS" at bounding box center [87, 142] width 31 height 18
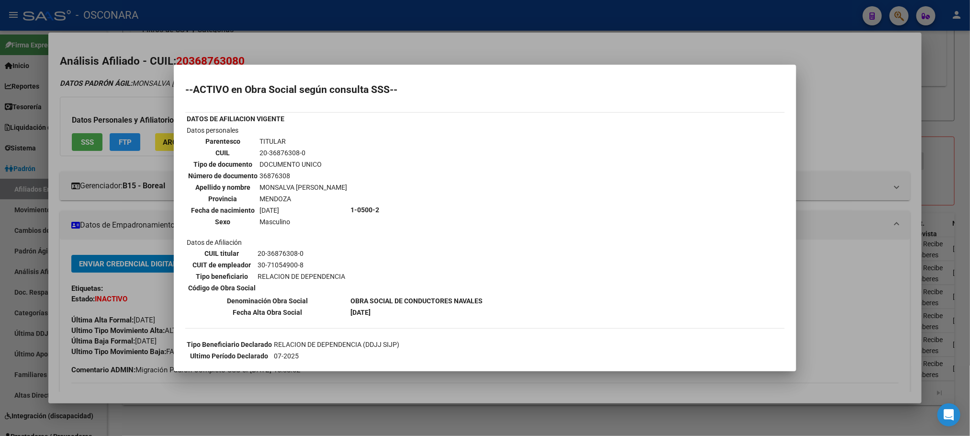
click at [564, 383] on div at bounding box center [485, 218] width 970 height 436
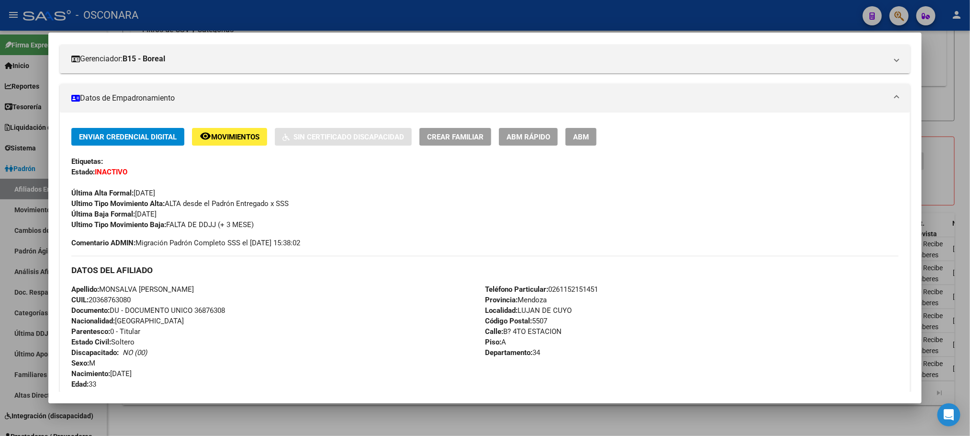
scroll to position [113, 0]
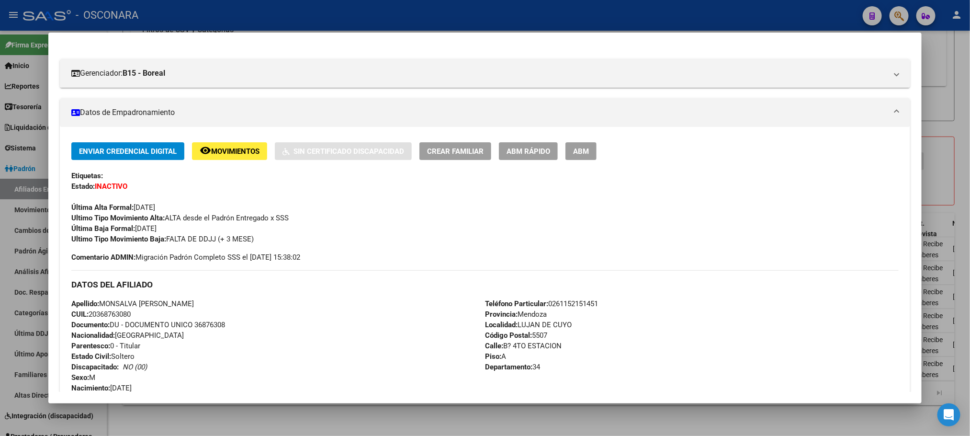
click at [595, 428] on div at bounding box center [485, 218] width 970 height 436
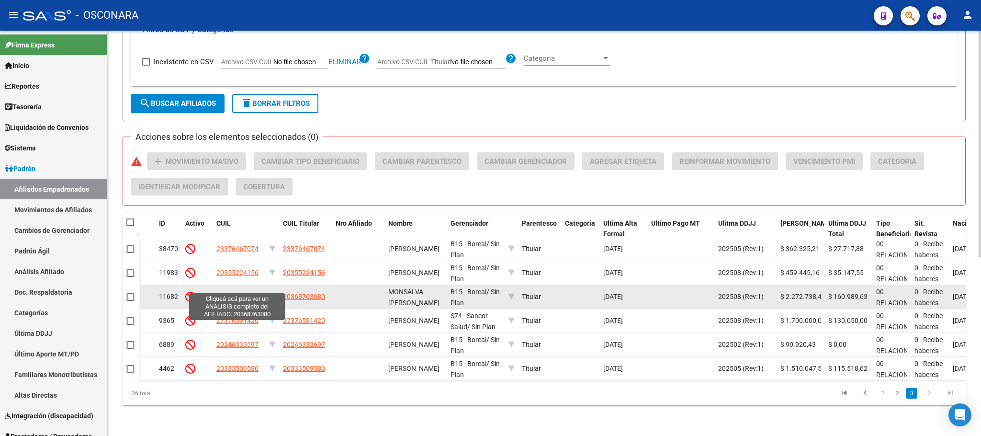
click at [226, 293] on span "20368763080" at bounding box center [237, 297] width 42 height 8
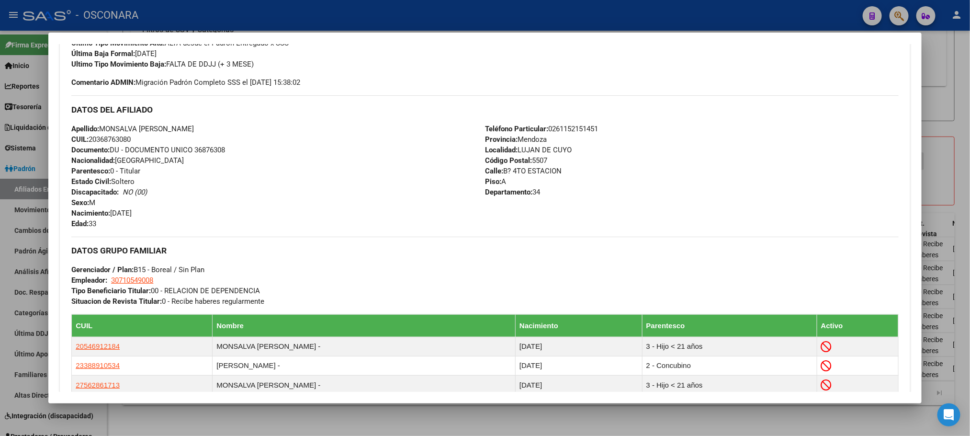
scroll to position [472, 0]
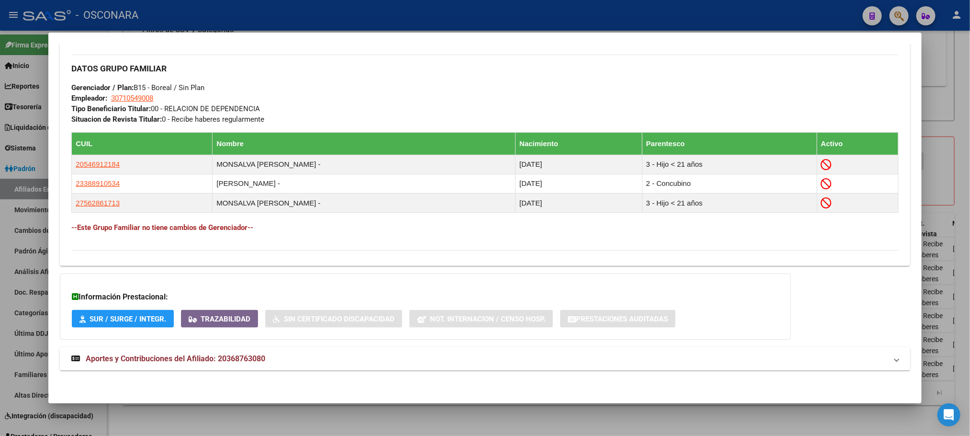
click at [263, 353] on mat-panel-title "Aportes y Contribuciones del Afiliado: 20368763080" at bounding box center [478, 358] width 815 height 11
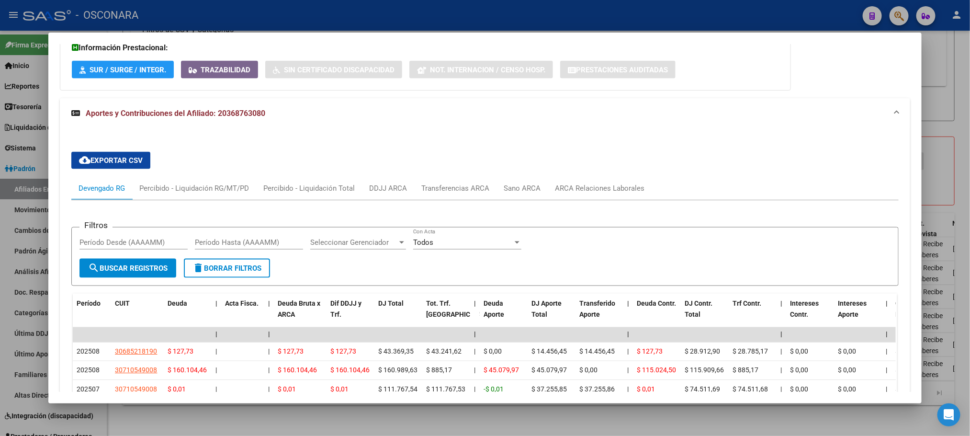
scroll to position [934, 0]
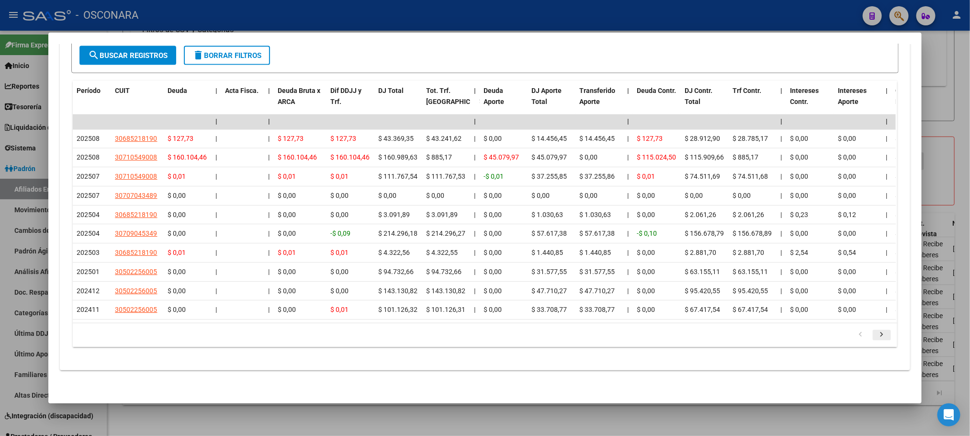
click at [876, 342] on icon "go to next page" at bounding box center [882, 335] width 12 height 11
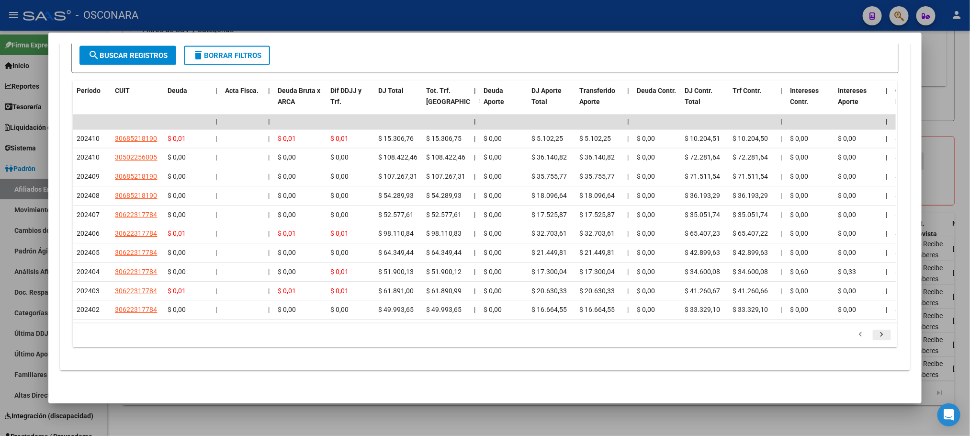
click at [876, 342] on icon "go to next page" at bounding box center [882, 335] width 12 height 11
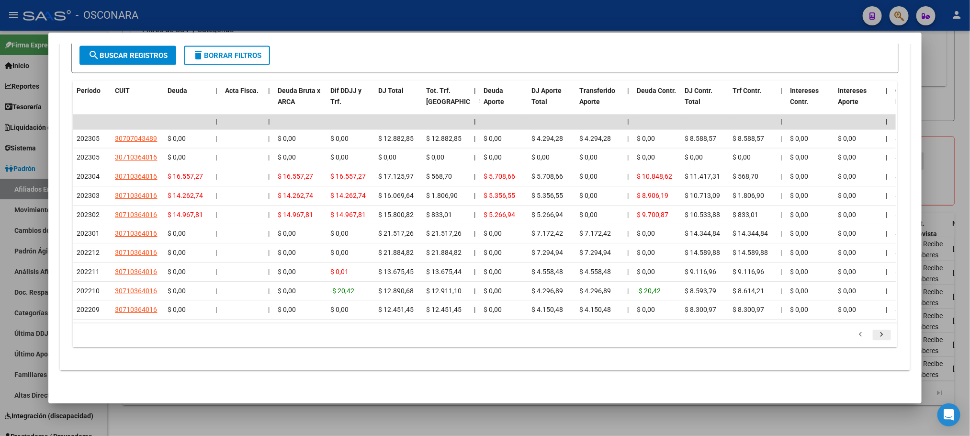
click at [876, 342] on icon "go to next page" at bounding box center [882, 335] width 12 height 11
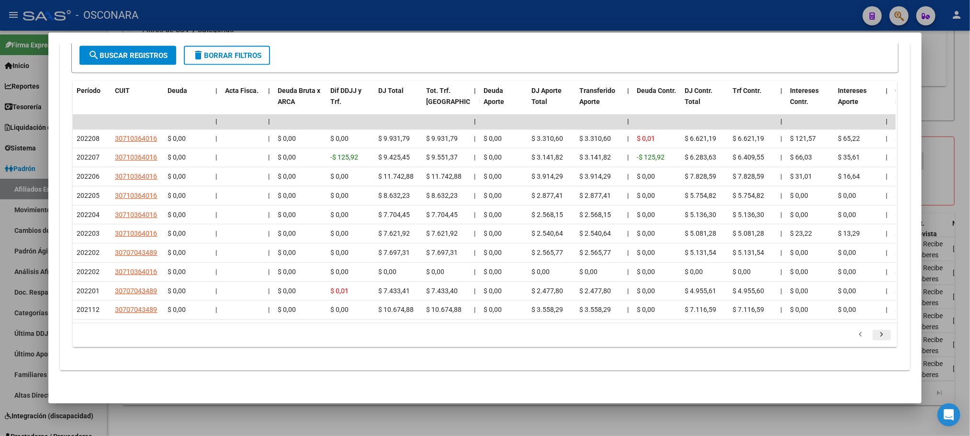
click at [876, 342] on icon "go to next page" at bounding box center [882, 335] width 12 height 11
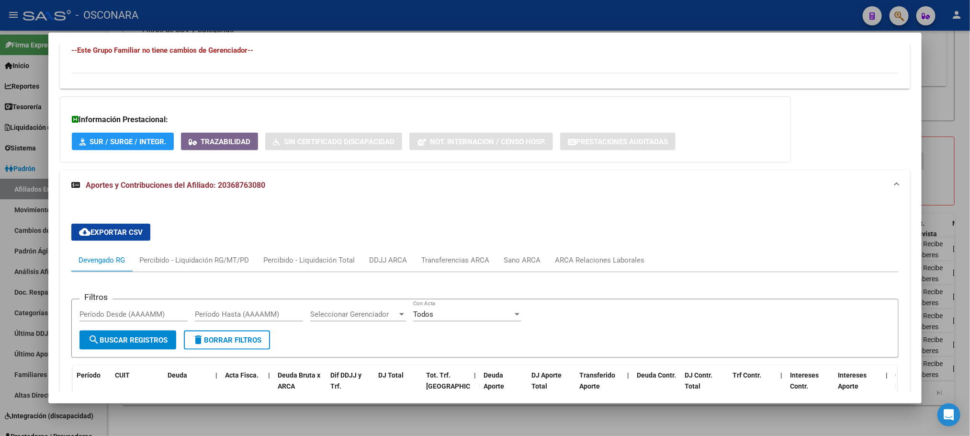
scroll to position [831, 0]
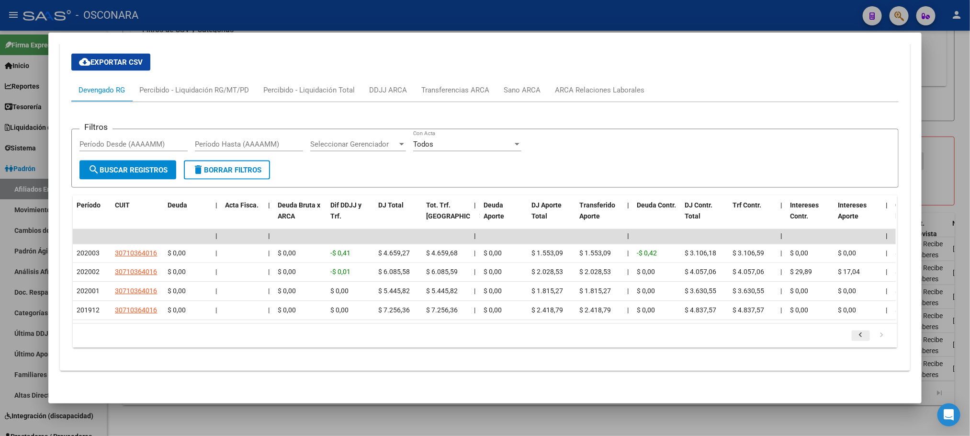
click at [857, 336] on icon "go to previous page" at bounding box center [861, 336] width 12 height 11
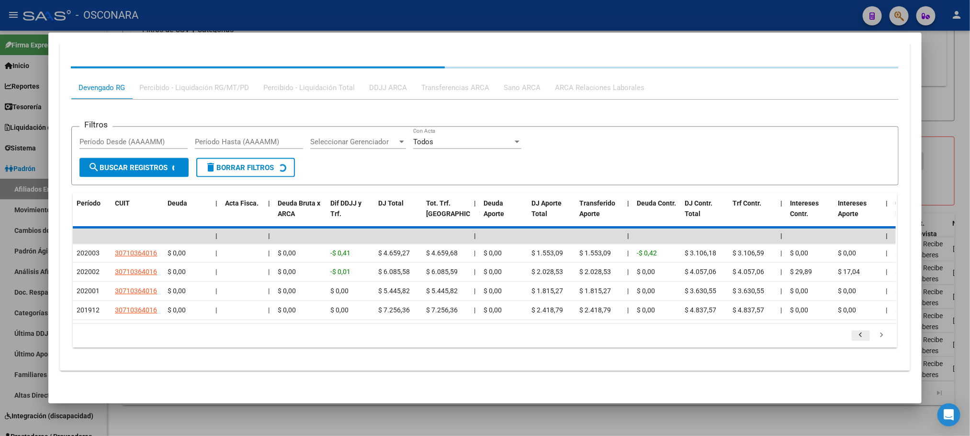
scroll to position [816, 0]
click at [857, 336] on div "80 total 4 5 6 7 8" at bounding box center [485, 336] width 824 height 24
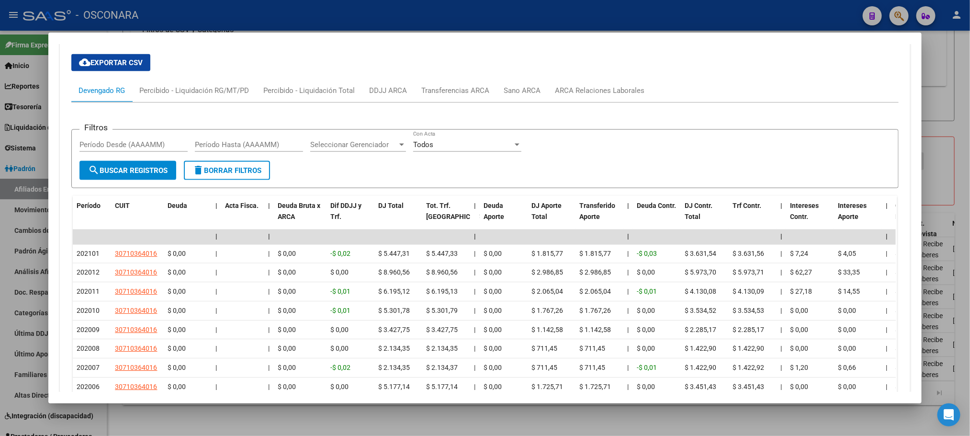
click at [857, 336] on div "$ 0,00" at bounding box center [858, 330] width 40 height 11
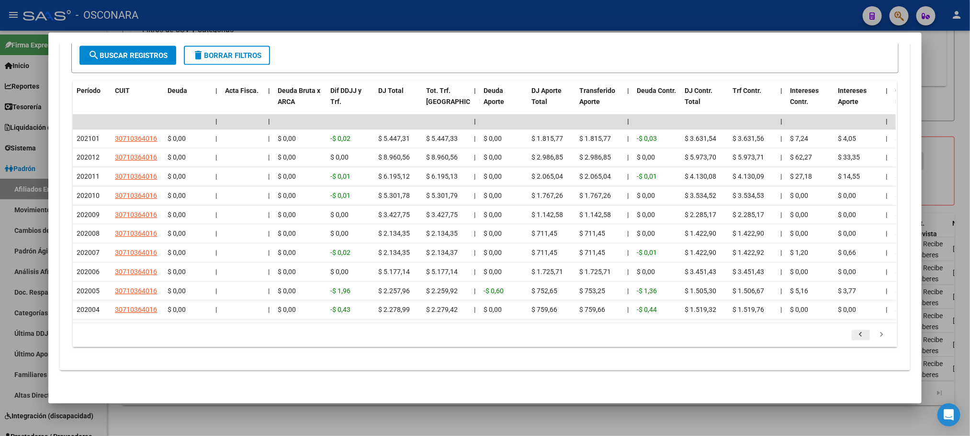
click at [855, 336] on icon "go to previous page" at bounding box center [861, 335] width 12 height 11
click at [855, 340] on icon "go to previous page" at bounding box center [861, 335] width 12 height 11
click at [855, 339] on icon "go to previous page" at bounding box center [861, 335] width 12 height 11
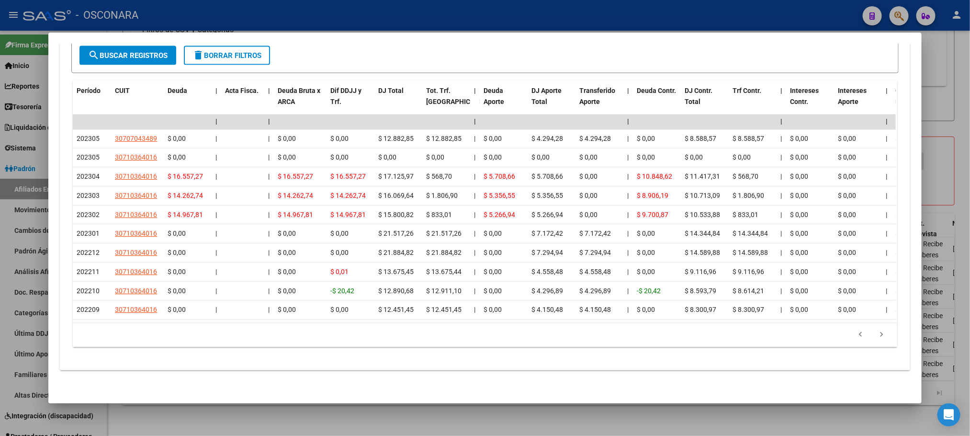
click at [855, 339] on icon "go to previous page" at bounding box center [861, 335] width 12 height 11
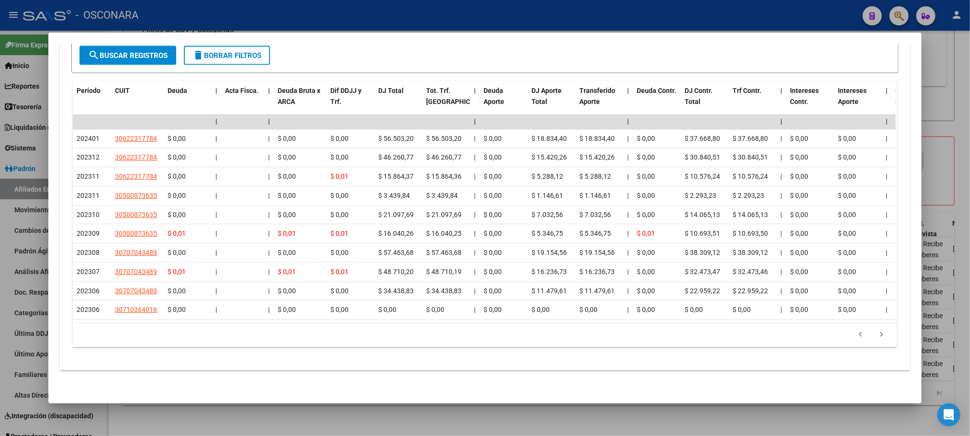
click at [855, 339] on icon "go to previous page" at bounding box center [861, 335] width 12 height 11
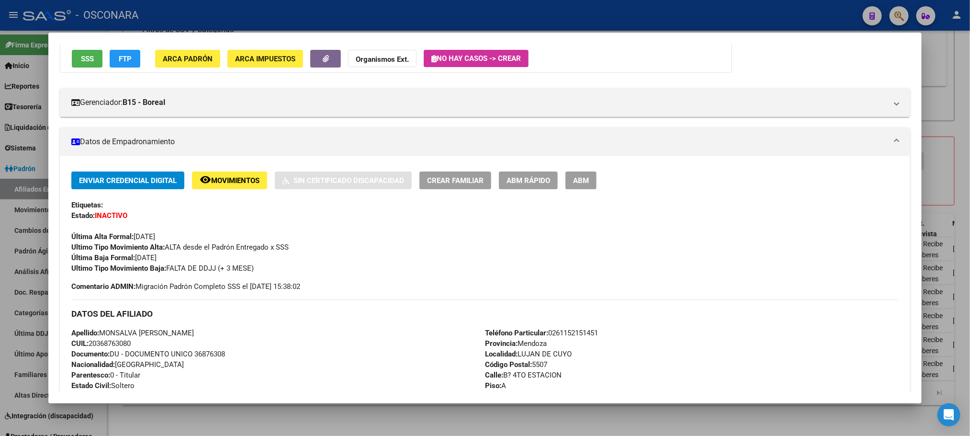
scroll to position [0, 0]
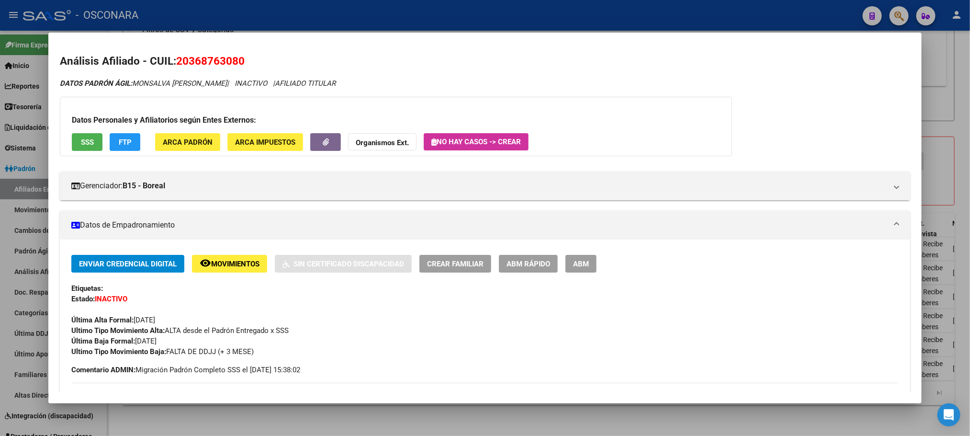
click at [541, 269] on button "ABM Rápido" at bounding box center [528, 264] width 59 height 18
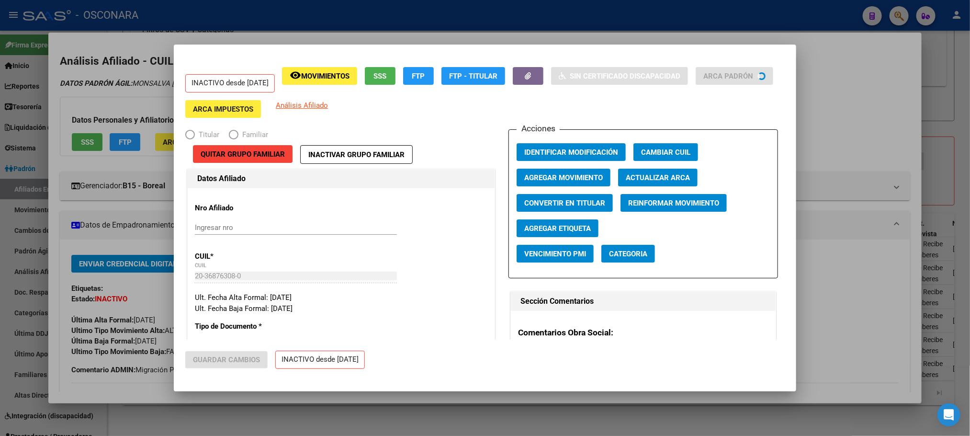
radio input "true"
type input "30-71054900-8"
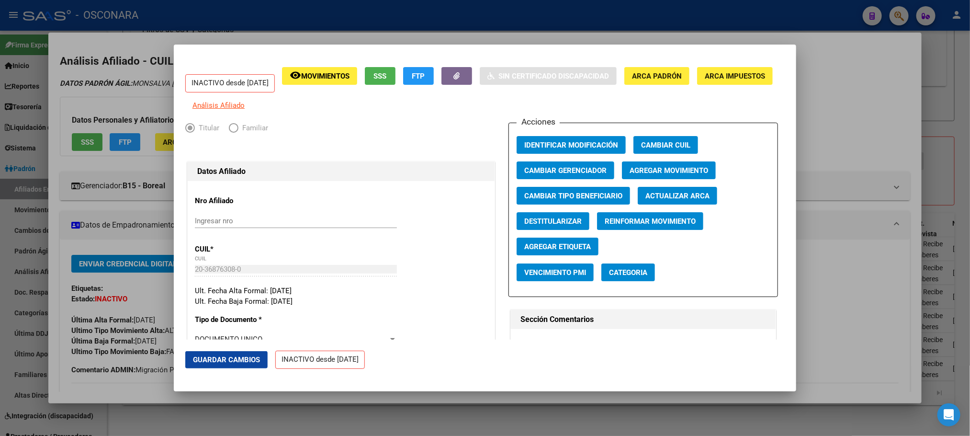
click at [664, 175] on span "Agregar Movimiento" at bounding box center [669, 170] width 79 height 9
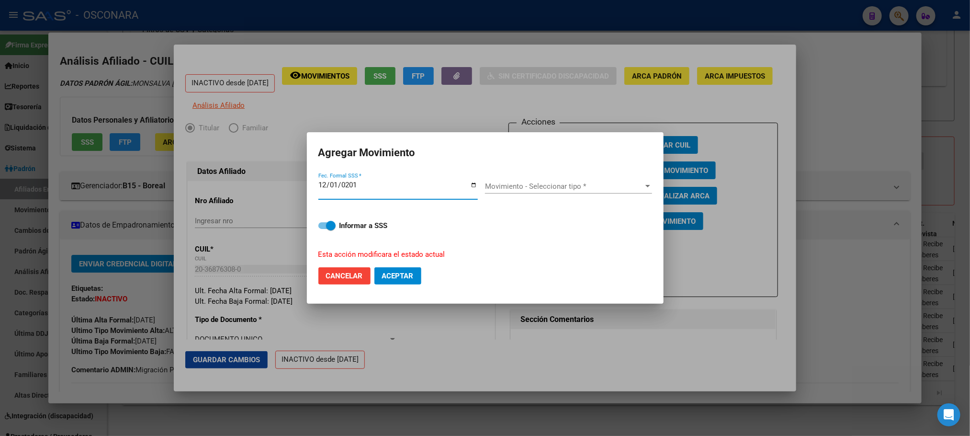
type input "2019-12-01"
click at [634, 182] on span "Movimiento - Seleccionar tipo *" at bounding box center [564, 186] width 158 height 9
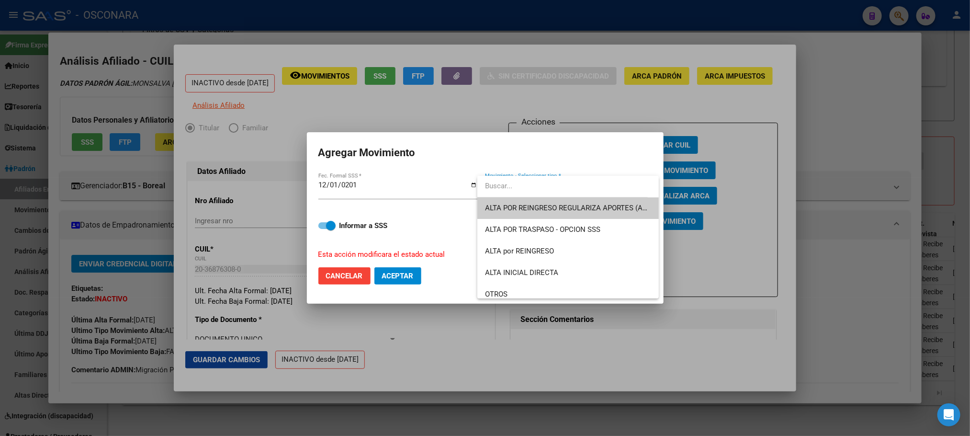
click at [552, 204] on span "ALTA POR REINGRESO REGULARIZA APORTES (AFIP)" at bounding box center [570, 207] width 170 height 9
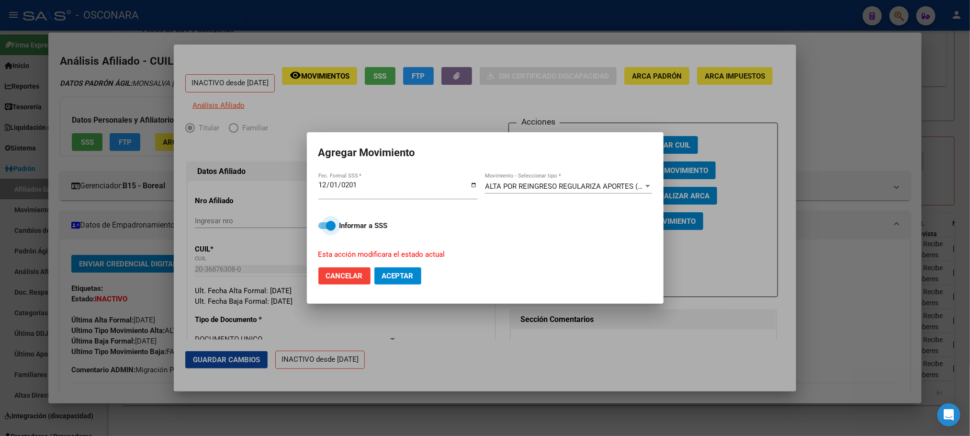
click at [323, 222] on span at bounding box center [326, 225] width 17 height 7
click at [323, 229] on input "Informar a SSS" at bounding box center [323, 229] width 0 height 0
checkbox input "false"
click at [383, 273] on span "Aceptar" at bounding box center [398, 275] width 32 height 9
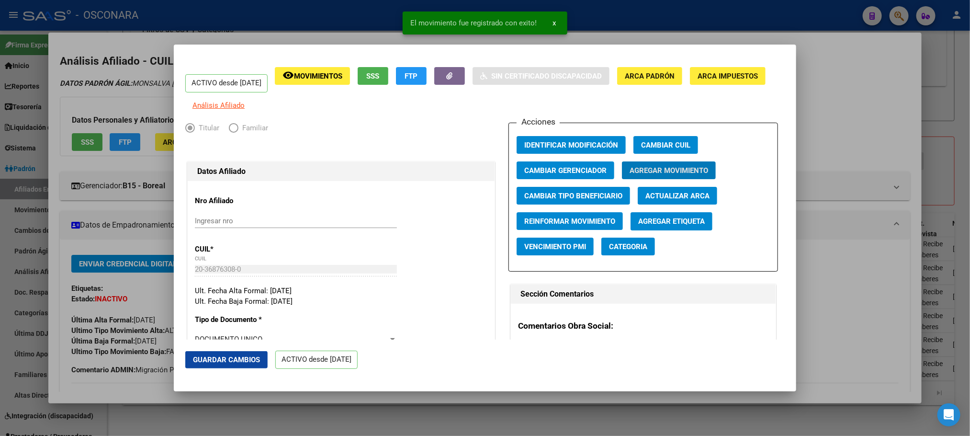
click at [253, 358] on span "Guardar Cambios" at bounding box center [226, 359] width 67 height 9
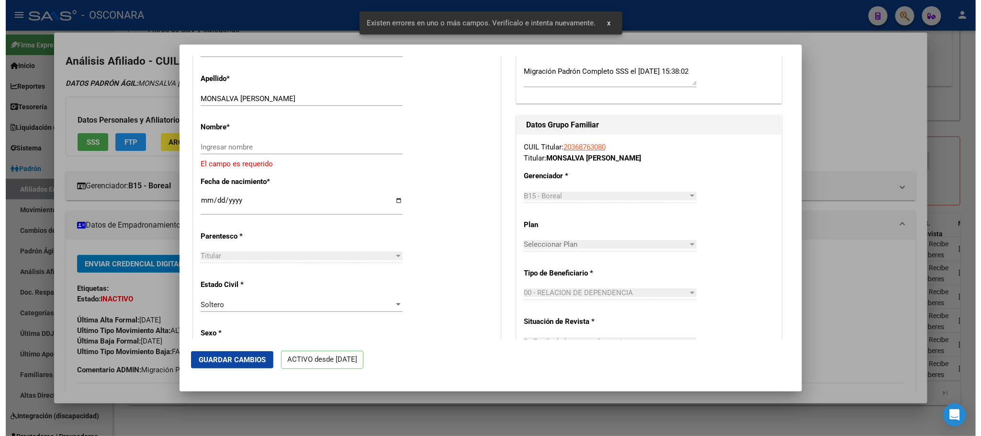
scroll to position [287, 0]
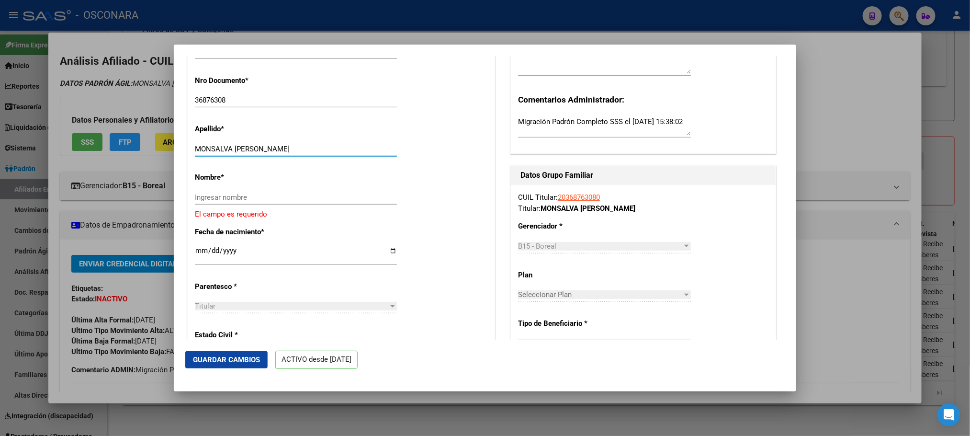
drag, startPoint x: 235, startPoint y: 157, endPoint x: 319, endPoint y: 157, distance: 84.3
click at [319, 153] on input "MONSALVA ARON FLAVIO DIONEL" at bounding box center [296, 149] width 202 height 9
type input "MONSALVA"
paste input "ARON FLAVIO DIONEL"
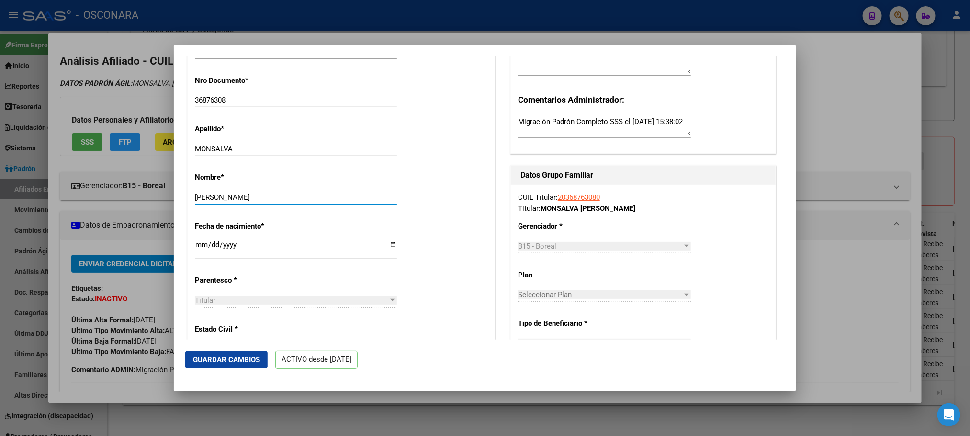
type input "ARON FLAVIO DIONEL"
click at [244, 365] on button "Guardar Cambios" at bounding box center [226, 359] width 82 height 17
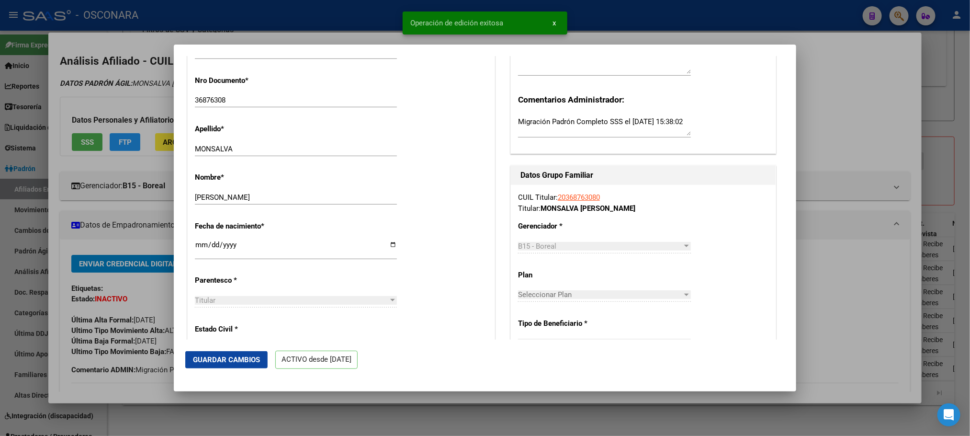
click at [234, 414] on div at bounding box center [485, 218] width 970 height 436
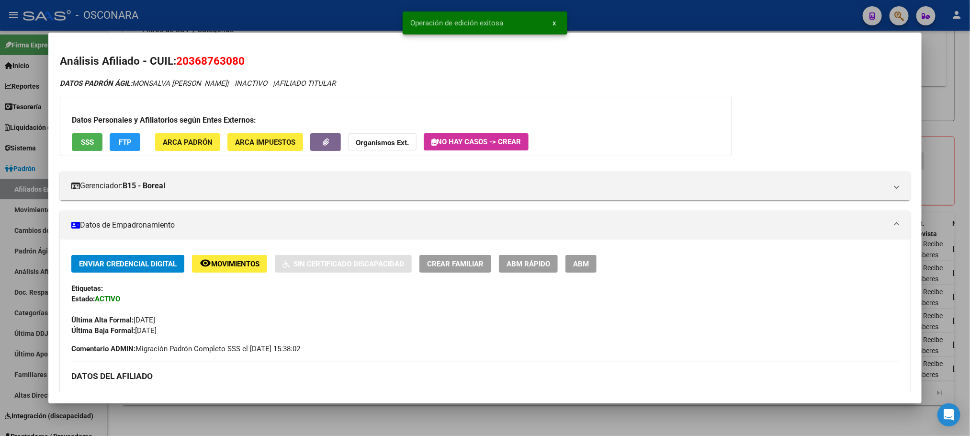
drag, startPoint x: 230, startPoint y: 431, endPoint x: 236, endPoint y: 425, distance: 7.8
click at [232, 431] on div at bounding box center [485, 218] width 970 height 436
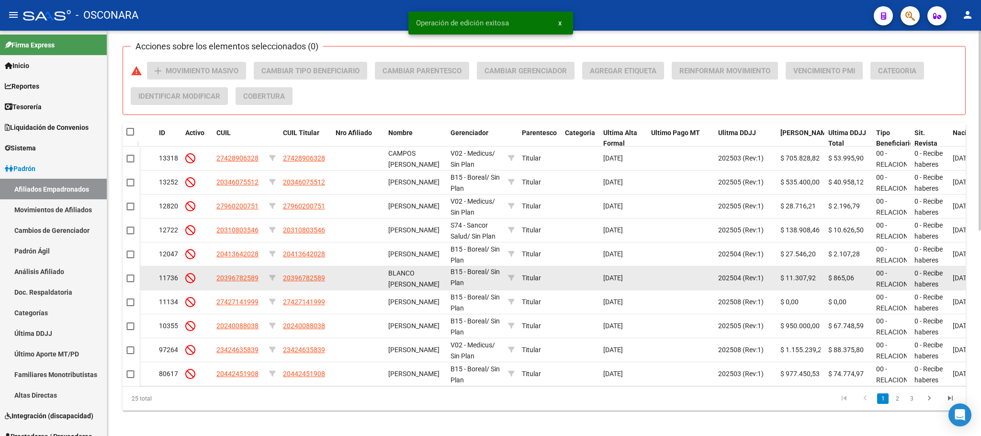
scroll to position [417, 0]
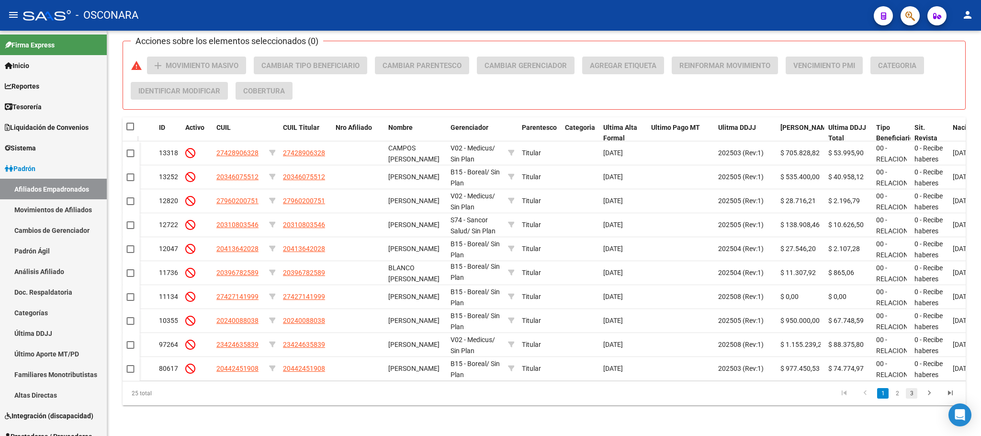
click at [913, 394] on link "3" at bounding box center [911, 393] width 11 height 11
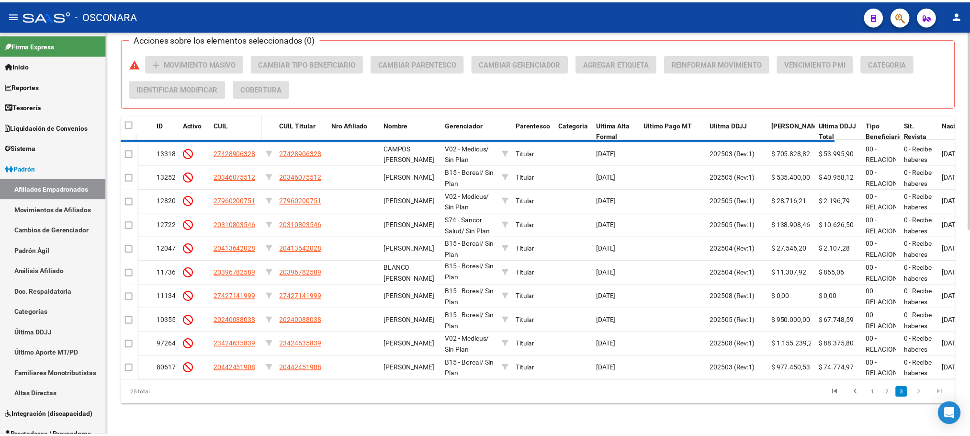
scroll to position [296, 0]
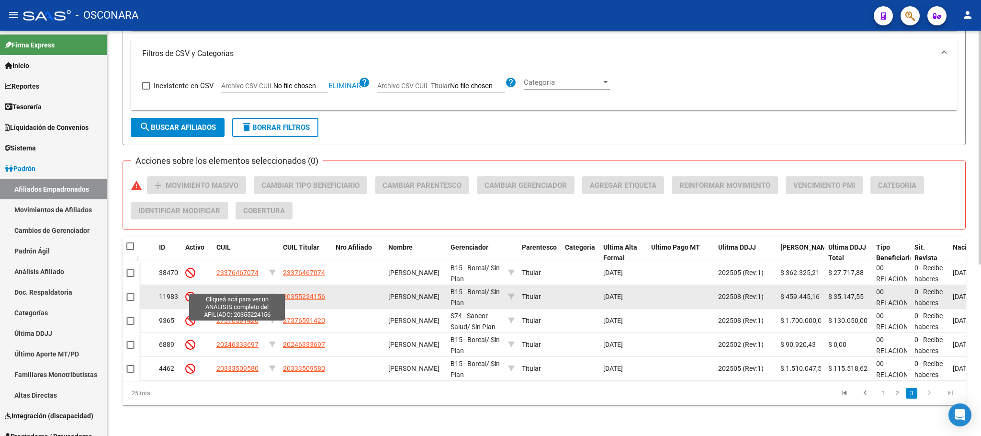
click at [236, 293] on span "20355224156" at bounding box center [237, 297] width 42 height 8
type textarea "20355224156"
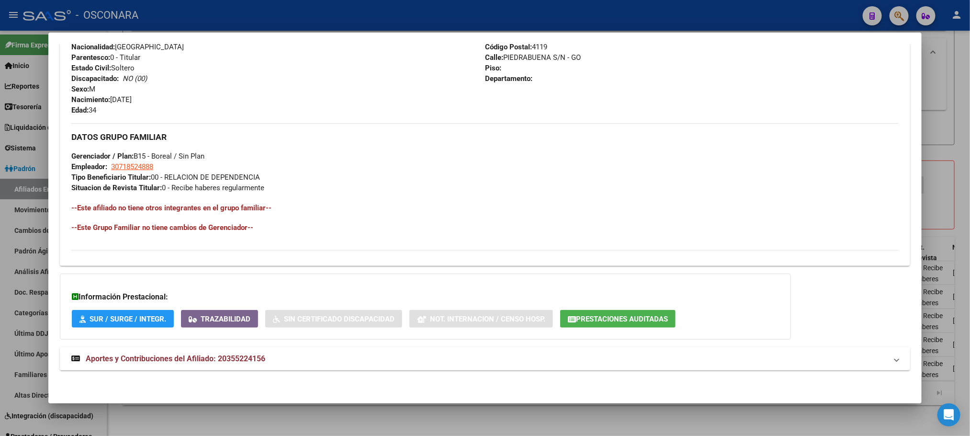
click at [202, 352] on mat-expansion-panel-header "Aportes y Contribuciones del Afiliado: 20355224156" at bounding box center [485, 358] width 850 height 23
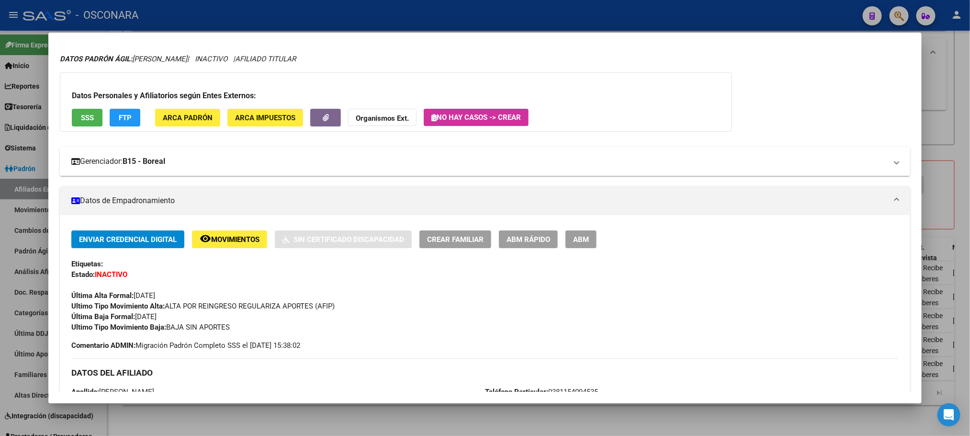
scroll to position [0, 0]
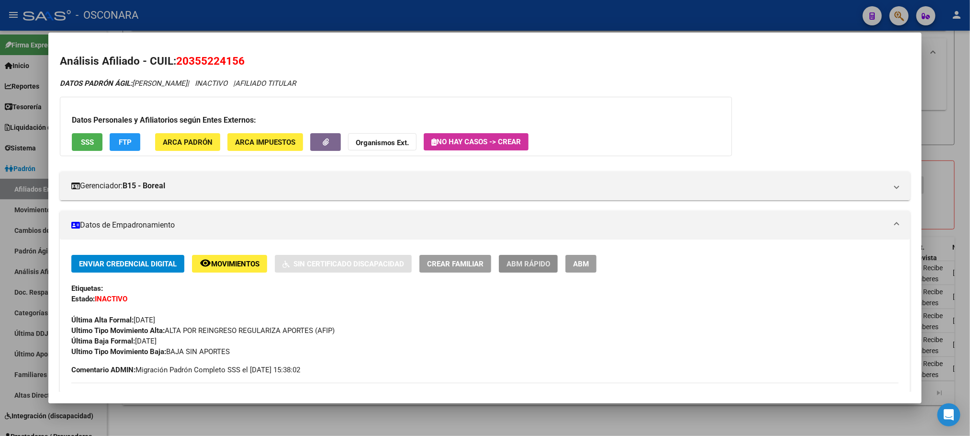
click at [536, 256] on button "ABM Rápido" at bounding box center [528, 264] width 59 height 18
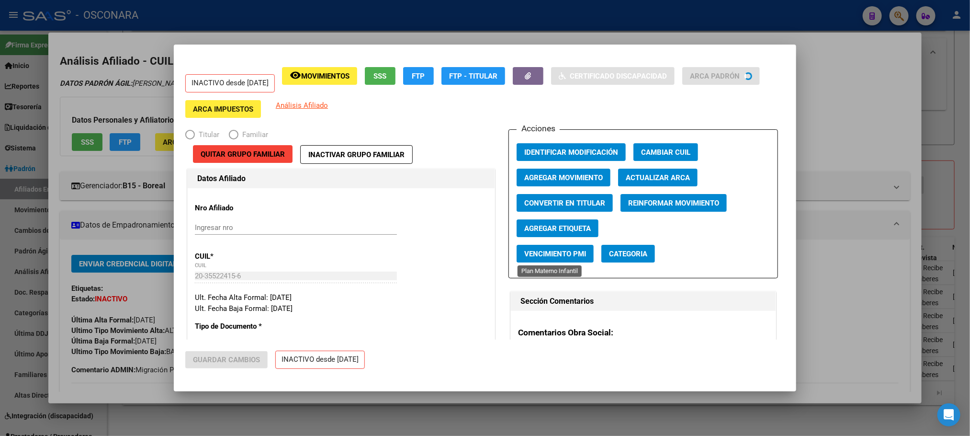
radio input "true"
type input "30-71852488-8"
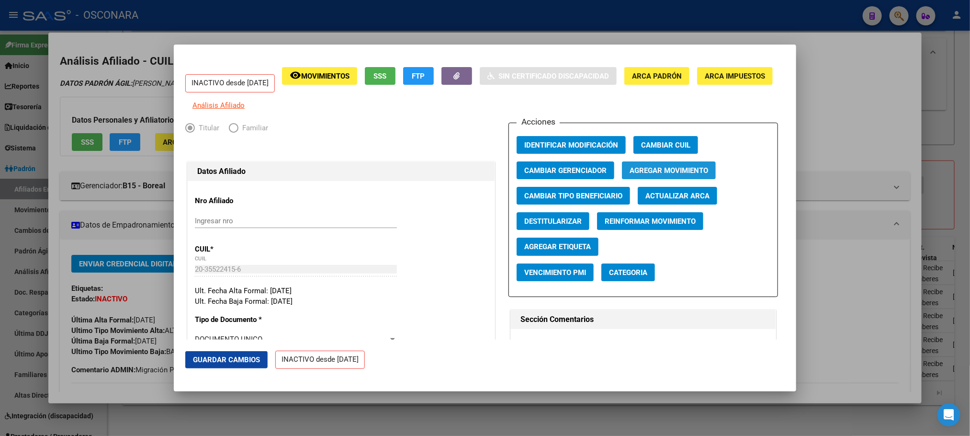
click at [643, 175] on span "Agregar Movimiento" at bounding box center [669, 170] width 79 height 9
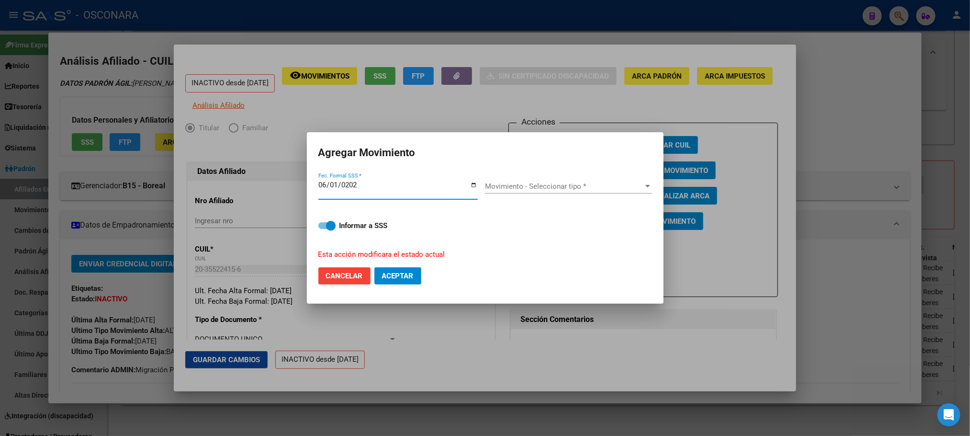
type input "2025-06-01"
click at [631, 188] on span "Movimiento - Seleccionar tipo *" at bounding box center [564, 186] width 158 height 9
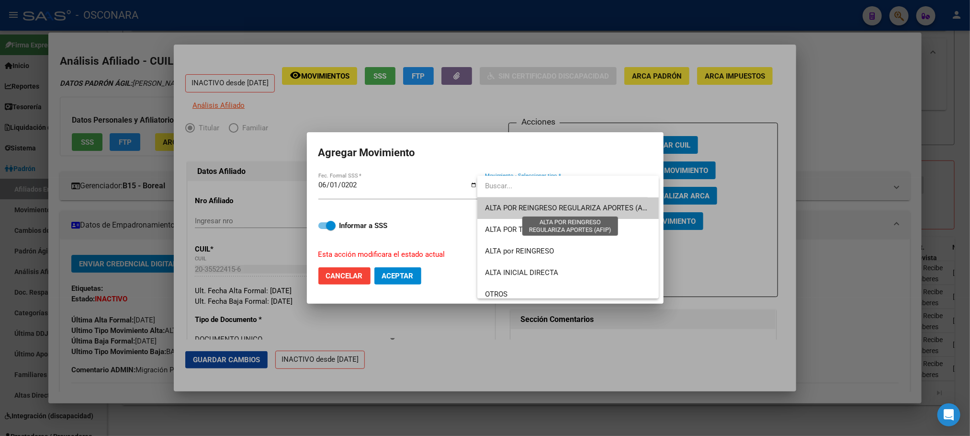
click at [572, 212] on span "ALTA POR REINGRESO REGULARIZA APORTES (AFIP)" at bounding box center [570, 207] width 170 height 9
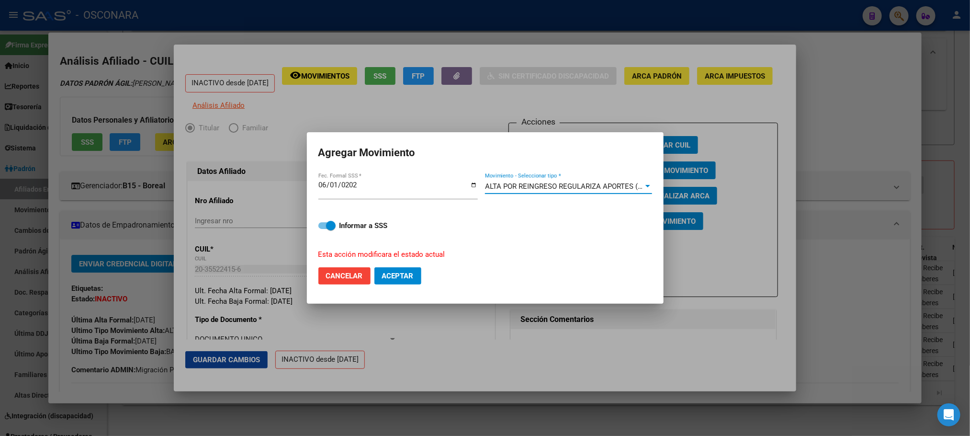
click at [323, 226] on span at bounding box center [326, 225] width 17 height 7
click at [323, 229] on input "Informar a SSS" at bounding box center [323, 229] width 0 height 0
checkbox input "false"
click at [376, 277] on button "Aceptar" at bounding box center [397, 275] width 47 height 17
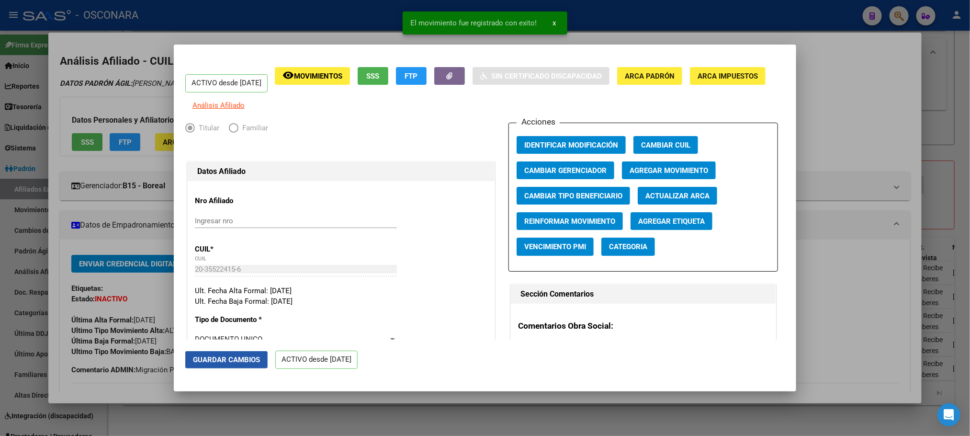
click at [231, 358] on span "Guardar Cambios" at bounding box center [226, 359] width 67 height 9
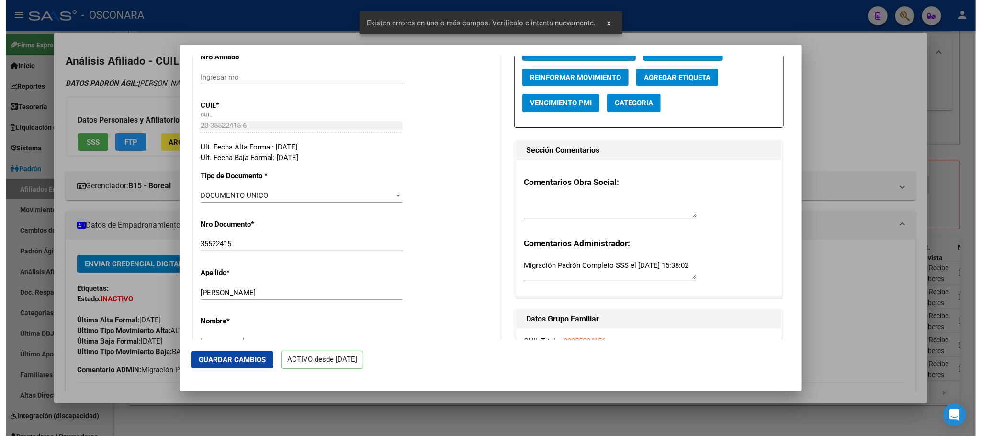
scroll to position [215, 0]
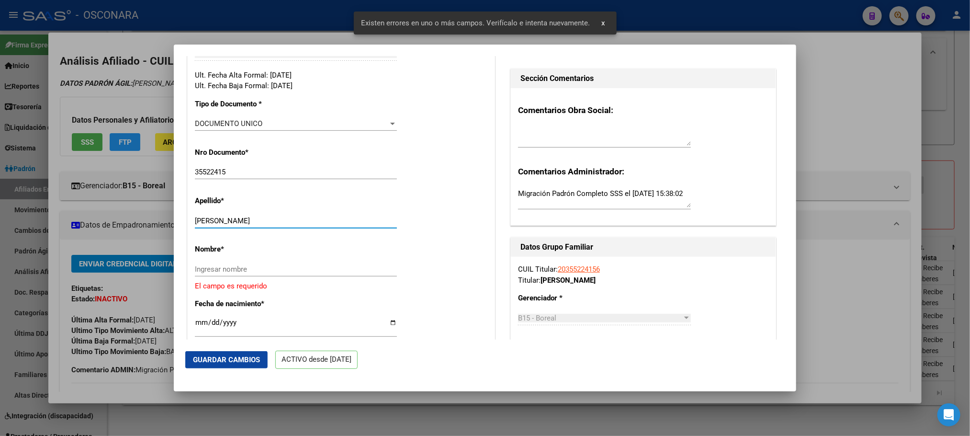
drag, startPoint x: 230, startPoint y: 228, endPoint x: 307, endPoint y: 226, distance: 77.1
click at [307, 225] on input "LEDESMA DIEGO ALEJANDRO" at bounding box center [296, 220] width 202 height 9
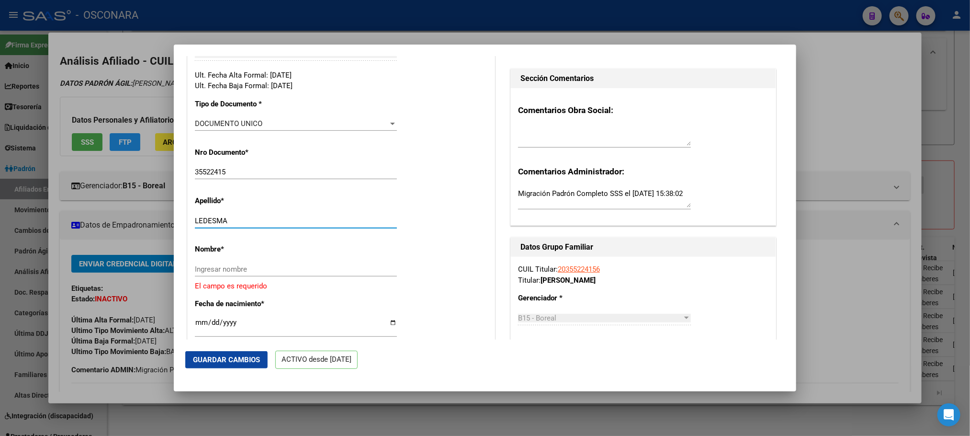
type input "LEDESMA"
paste input "DIEGO ALEJANDRO"
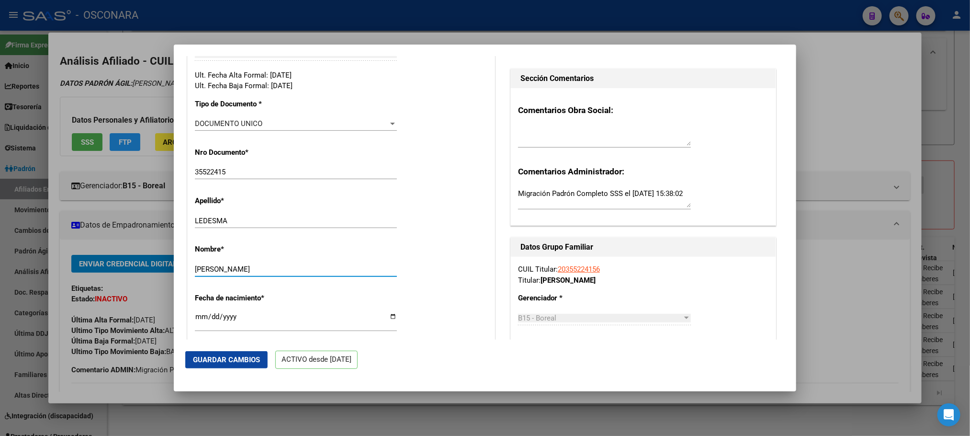
type input "DIEGO ALEJANDRO"
click at [248, 355] on span "Guardar Cambios" at bounding box center [226, 359] width 67 height 9
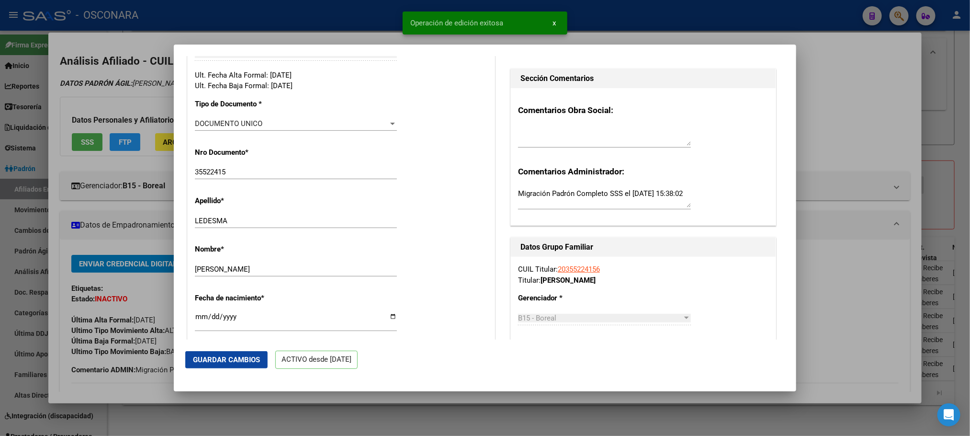
click at [250, 411] on div at bounding box center [485, 218] width 970 height 436
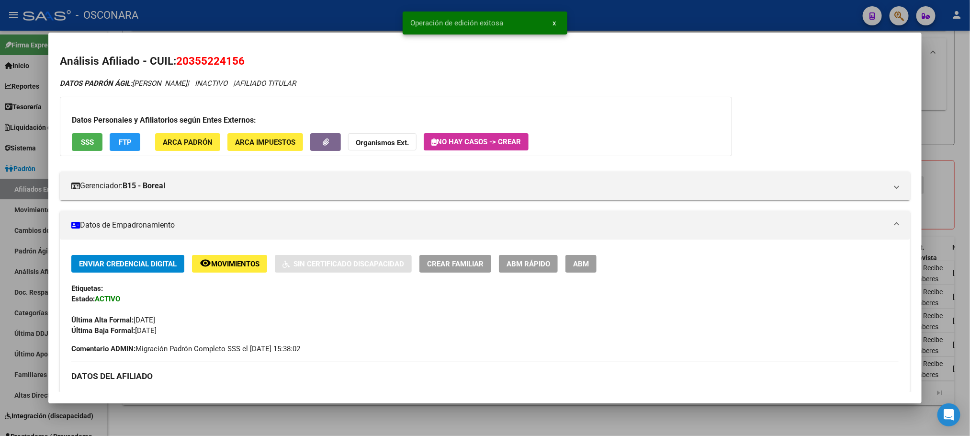
click at [246, 419] on div at bounding box center [485, 218] width 970 height 436
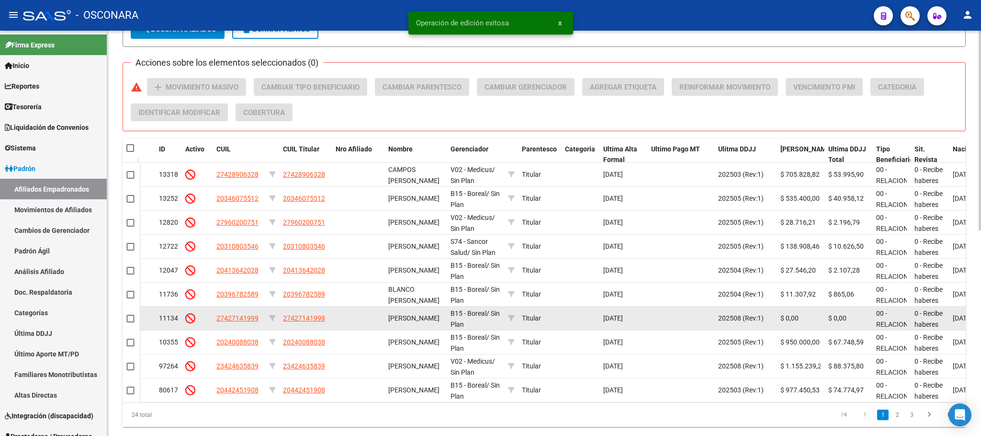
scroll to position [417, 0]
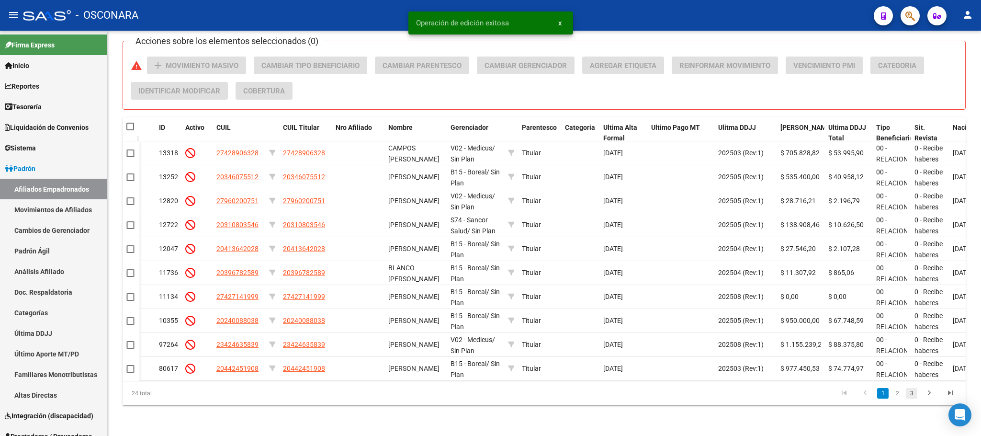
click at [907, 388] on link "3" at bounding box center [911, 393] width 11 height 11
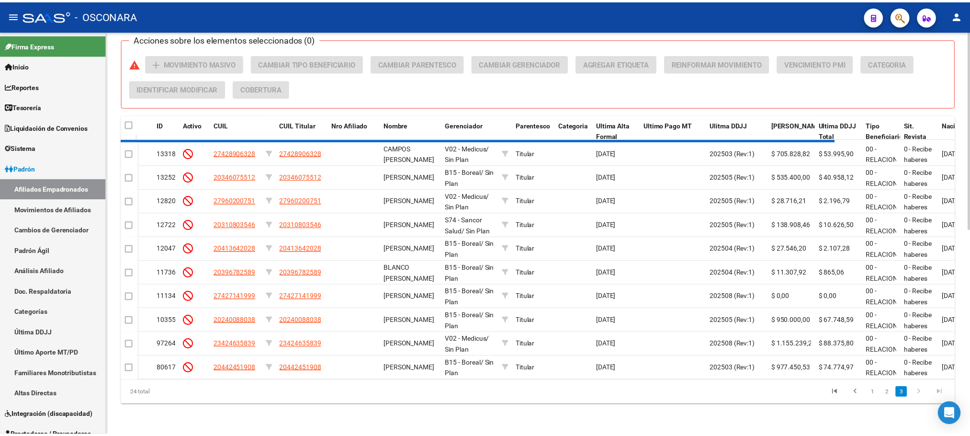
scroll to position [273, 0]
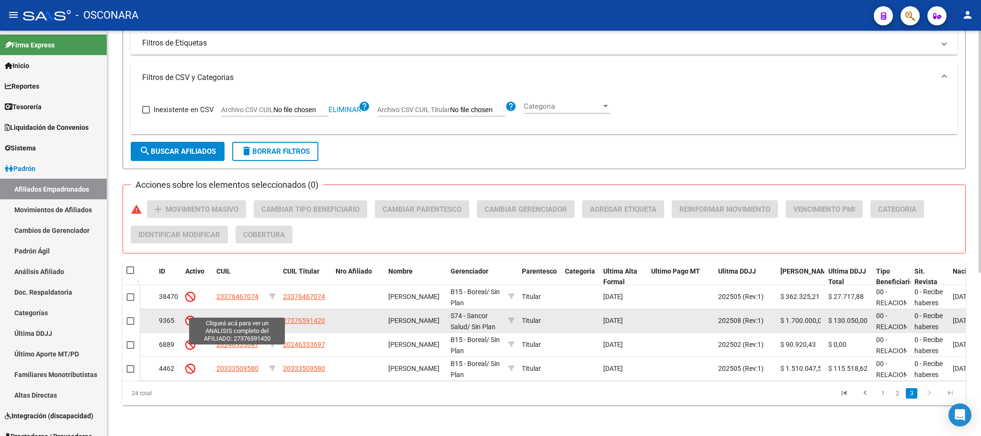
click at [232, 316] on span "27376591420" at bounding box center [237, 320] width 42 height 8
type textarea "27376591420"
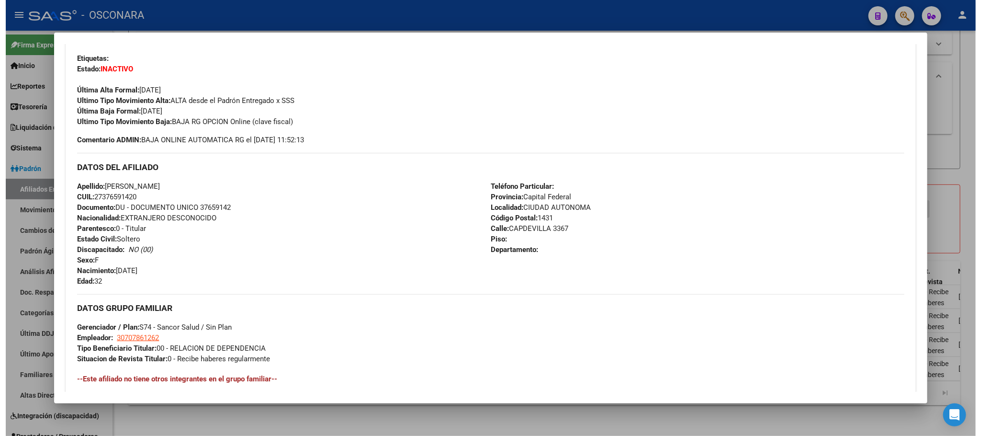
scroll to position [287, 0]
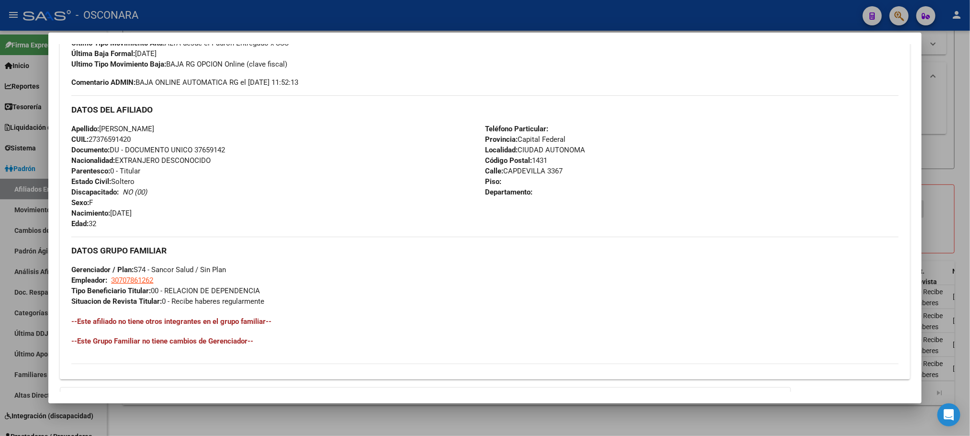
click at [172, 417] on div at bounding box center [485, 218] width 970 height 436
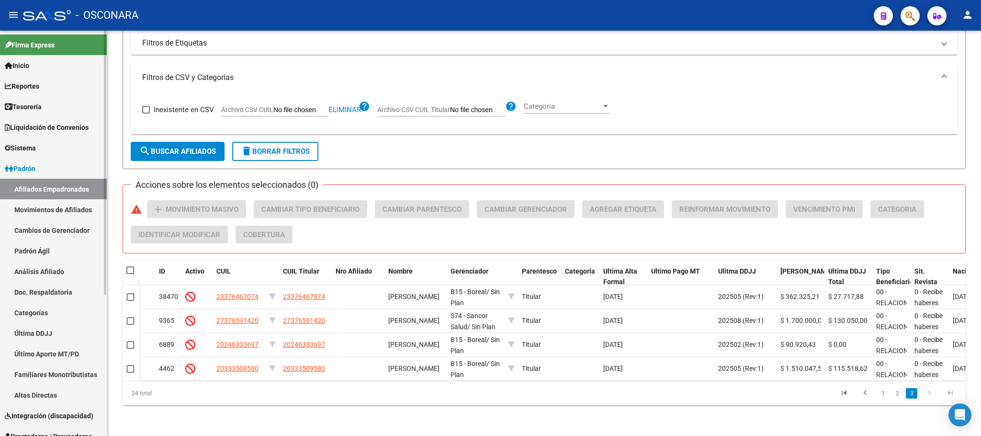
click at [72, 209] on link "Movimientos de Afiliados" at bounding box center [53, 209] width 107 height 21
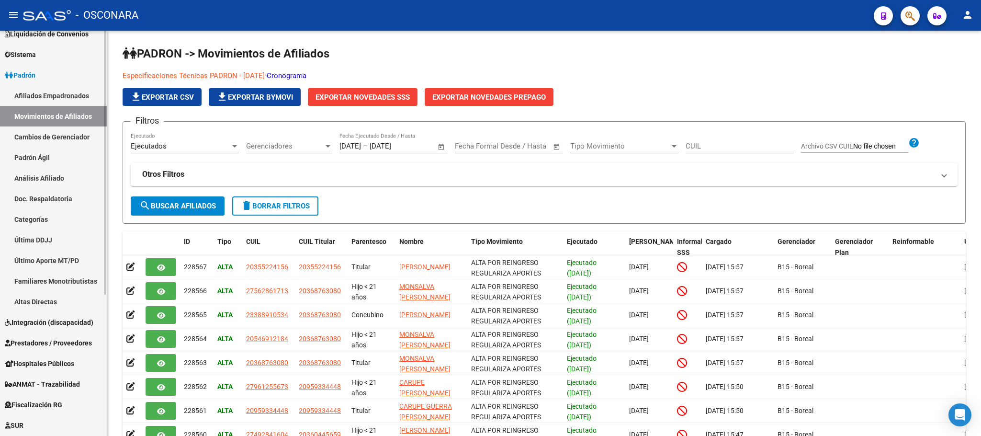
scroll to position [216, 0]
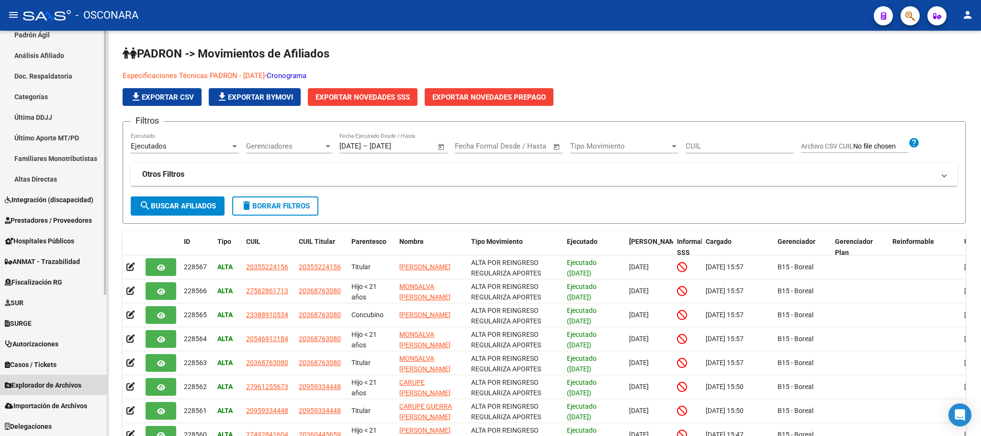
click at [74, 382] on span "Explorador de Archivos" at bounding box center [43, 385] width 77 height 11
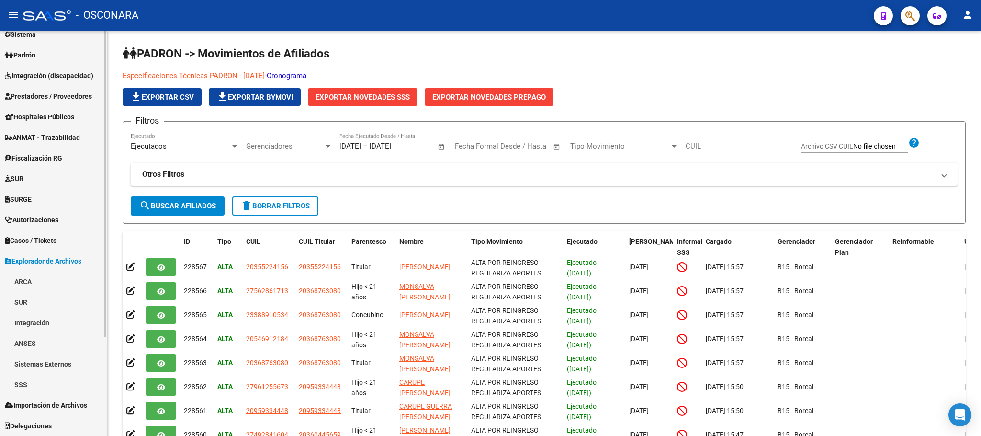
scroll to position [113, 0]
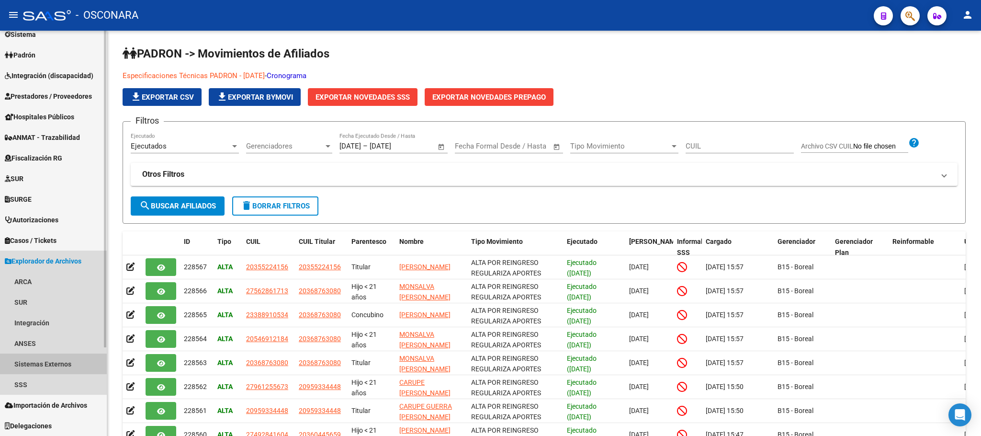
click at [59, 362] on link "Sistemas Externos" at bounding box center [53, 363] width 107 height 21
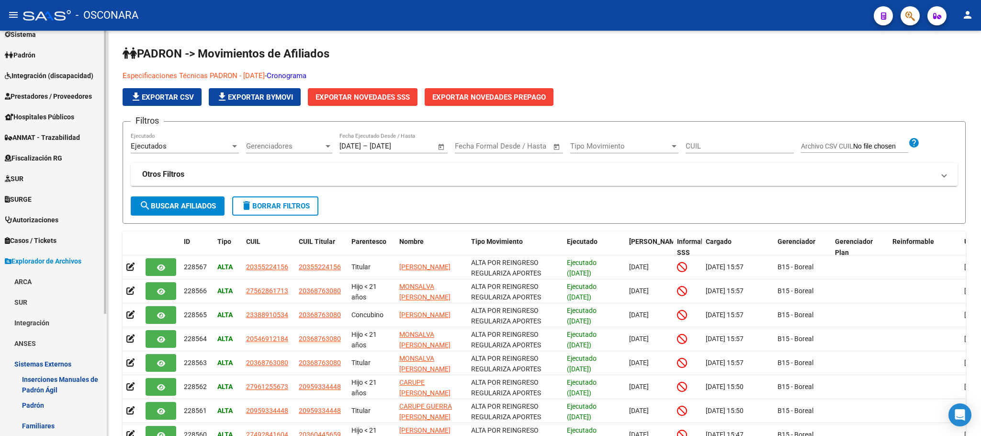
scroll to position [174, 0]
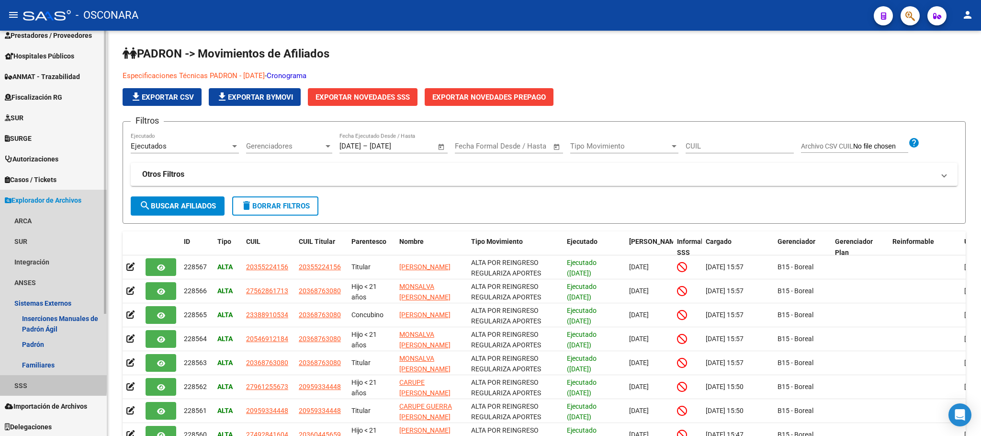
click at [23, 383] on link "SSS" at bounding box center [53, 385] width 107 height 21
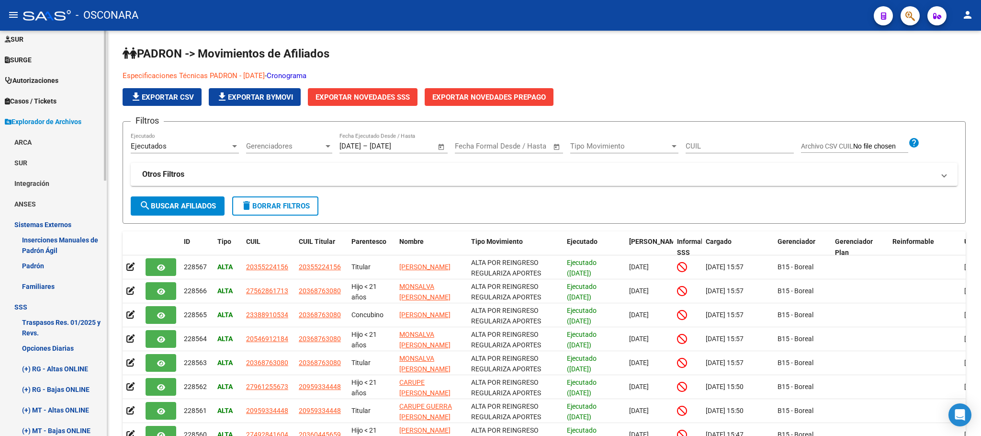
scroll to position [462, 0]
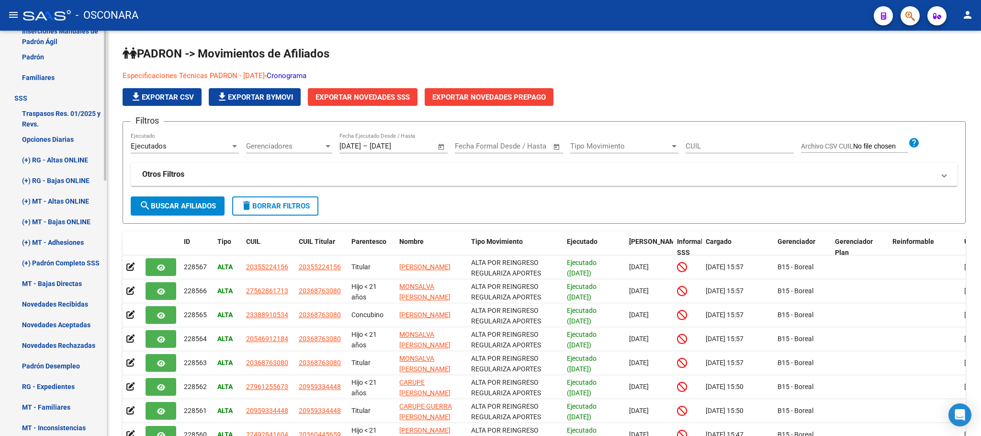
click at [79, 177] on link "(+) RG - Bajas ONLINE" at bounding box center [53, 180] width 107 height 21
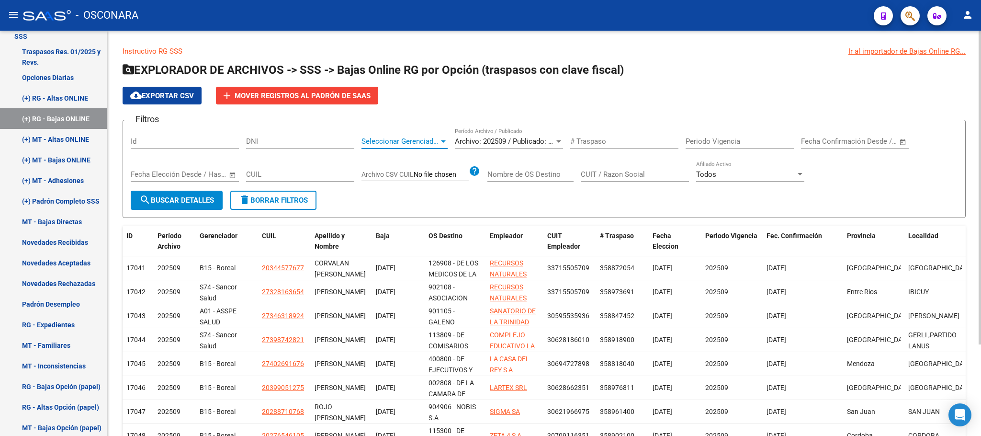
click at [444, 139] on div at bounding box center [443, 141] width 9 height 8
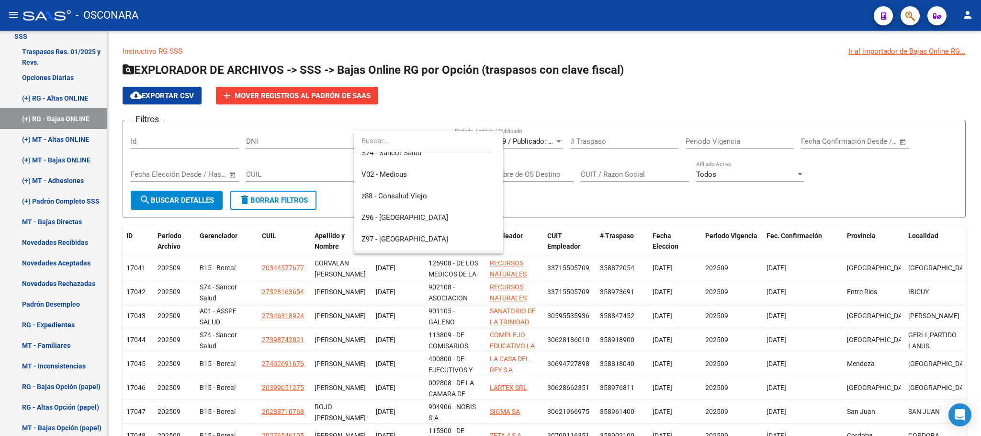
scroll to position [473, 0]
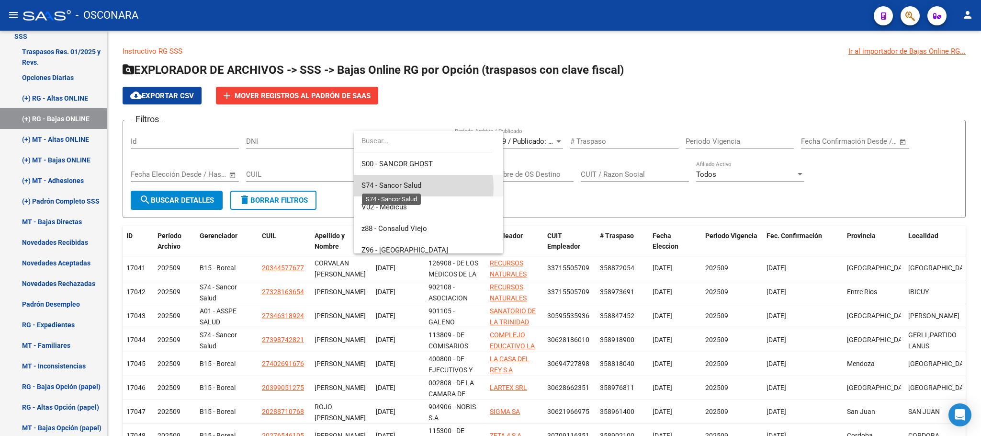
click at [411, 187] on span "S74 - Sancor Salud" at bounding box center [391, 185] width 60 height 9
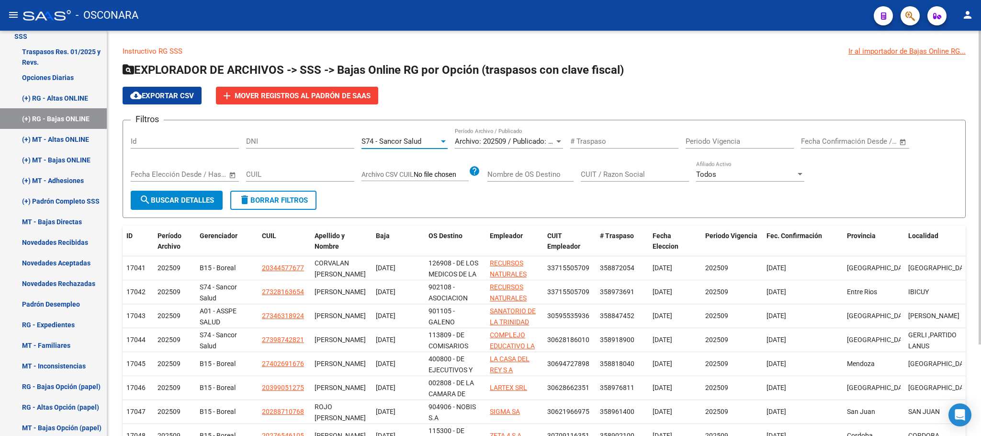
click at [176, 202] on span "search Buscar Detalles" at bounding box center [176, 200] width 75 height 9
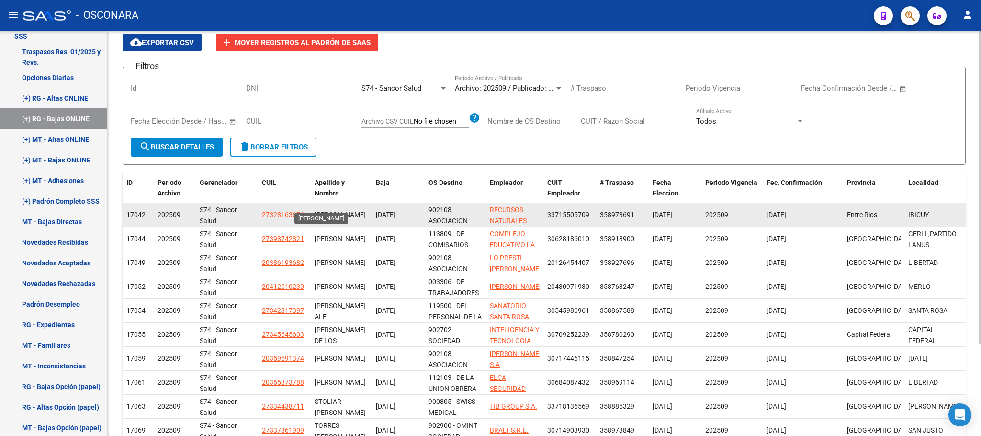
scroll to position [0, 0]
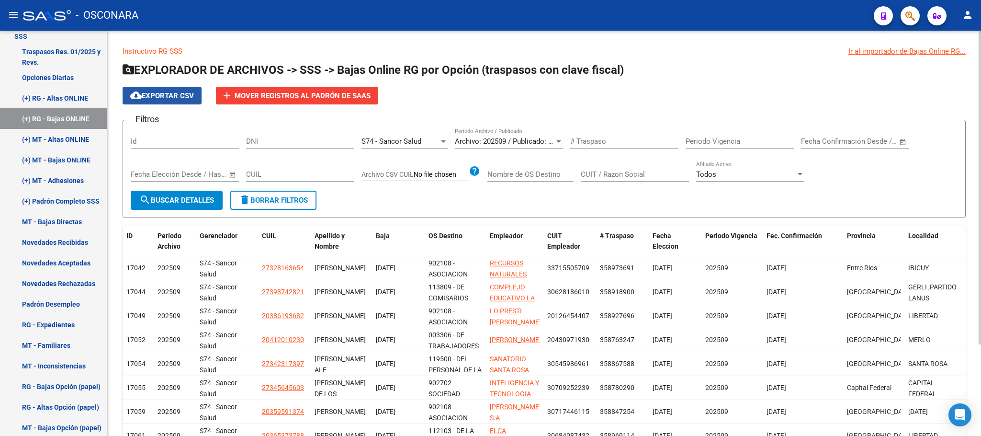
click at [184, 98] on span "cloud_download Exportar CSV" at bounding box center [162, 95] width 64 height 9
click at [71, 144] on link "(+) MT - Altas ONLINE" at bounding box center [53, 139] width 107 height 21
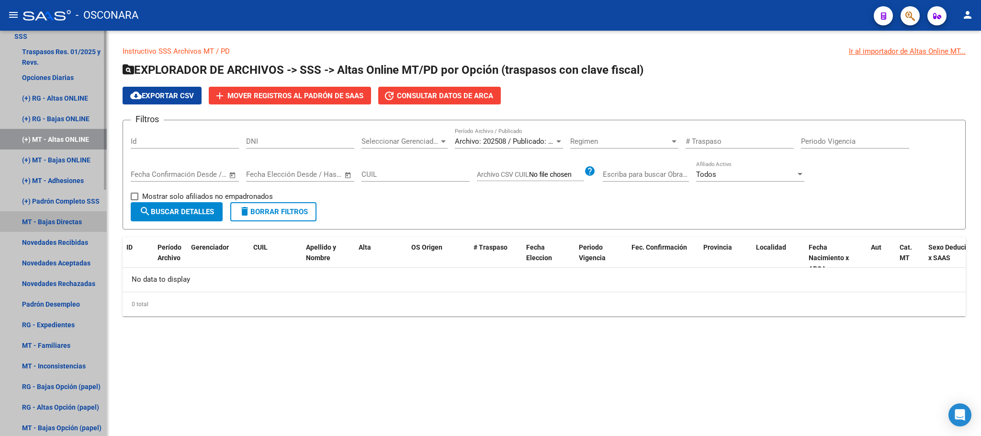
click at [62, 218] on link "MT - Bajas Directas" at bounding box center [53, 221] width 107 height 21
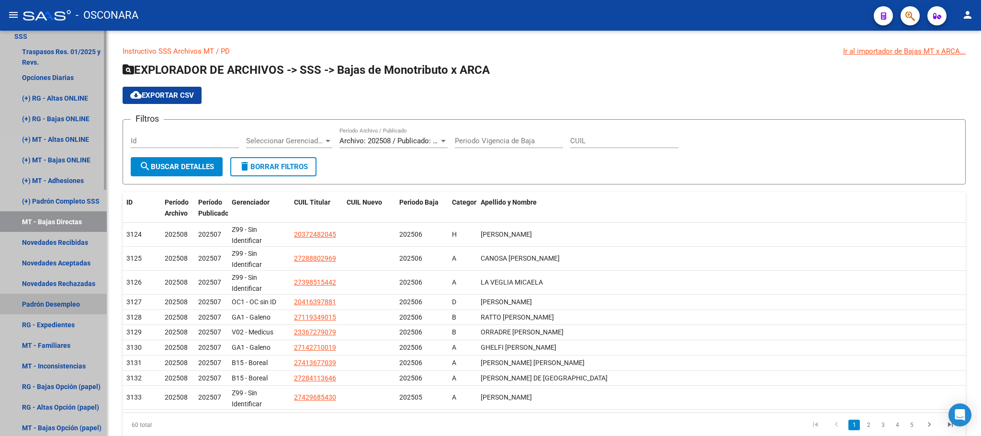
click at [75, 298] on link "Padrón Desempleo" at bounding box center [53, 303] width 107 height 21
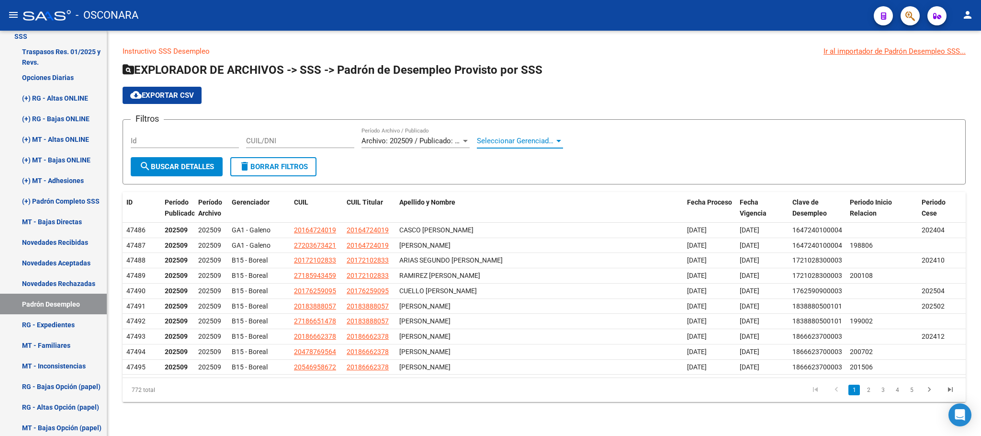
click at [541, 140] on span "Seleccionar Gerenciador" at bounding box center [516, 140] width 78 height 9
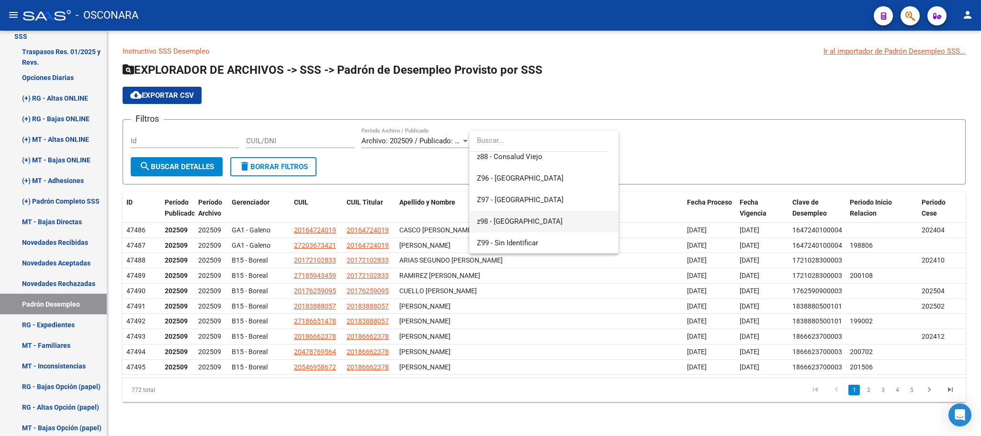
scroll to position [474, 0]
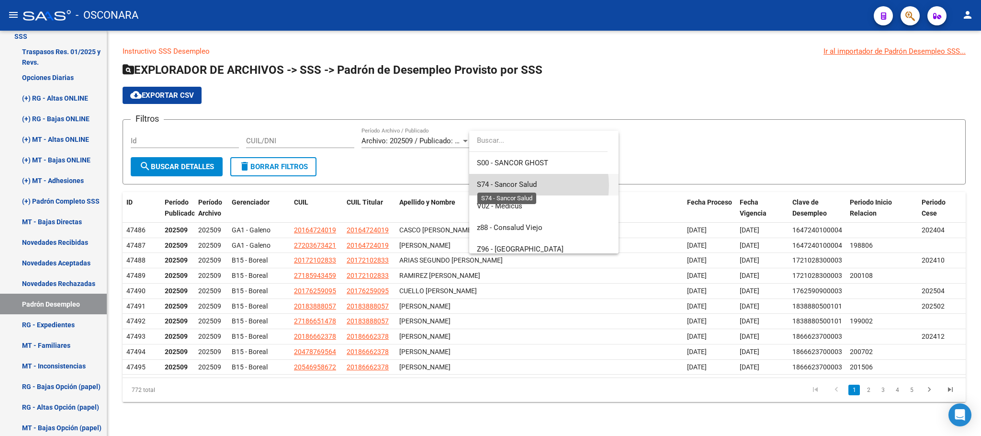
click at [529, 185] on span "S74 - Sancor Salud" at bounding box center [507, 184] width 60 height 9
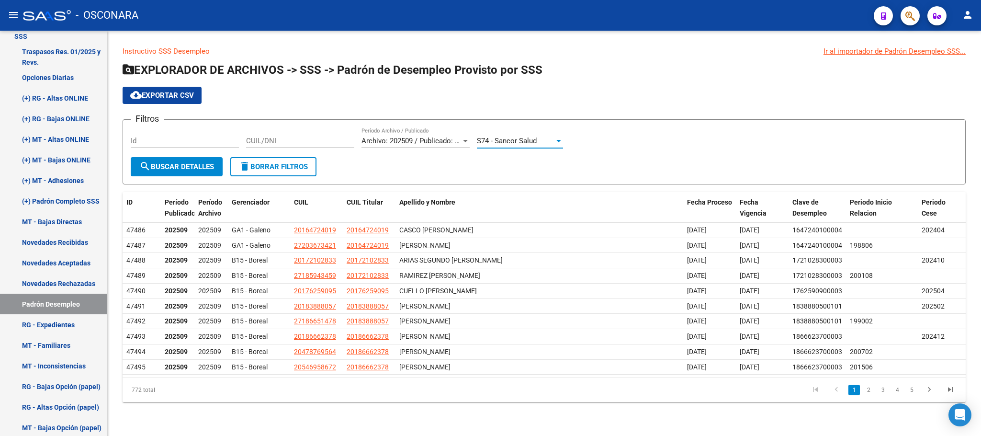
click at [194, 165] on span "search Buscar Detalles" at bounding box center [176, 166] width 75 height 9
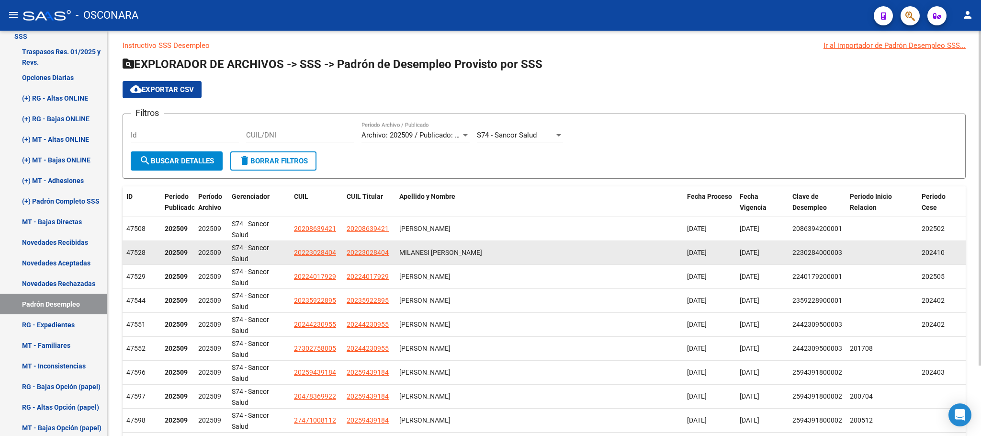
scroll to position [0, 0]
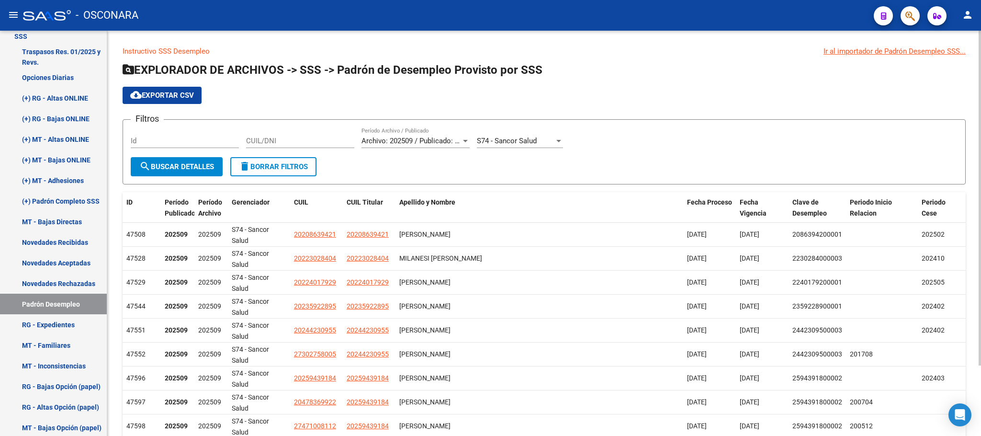
click at [200, 100] on button "cloud_download Exportar CSV" at bounding box center [162, 95] width 79 height 17
click at [214, 214] on span "Período Archivo" at bounding box center [210, 207] width 24 height 19
click at [178, 214] on span "Período Publicado" at bounding box center [180, 207] width 31 height 19
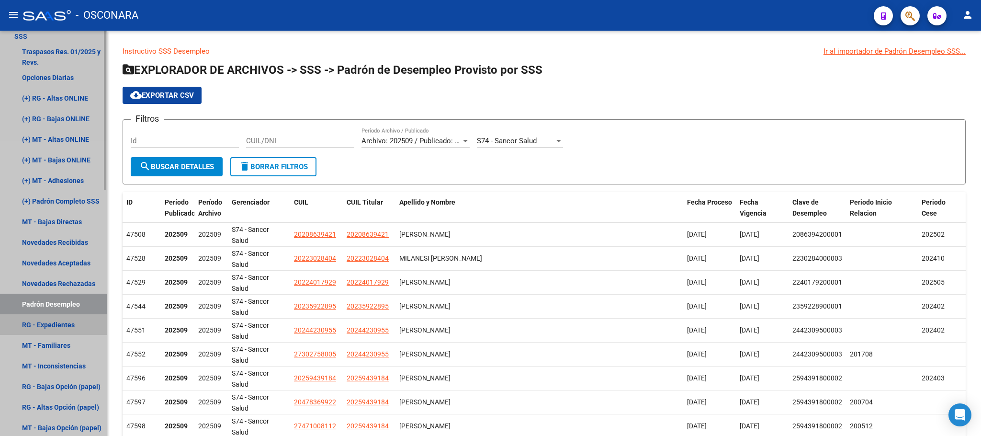
click at [65, 327] on link "RG - Expedientes" at bounding box center [53, 324] width 107 height 21
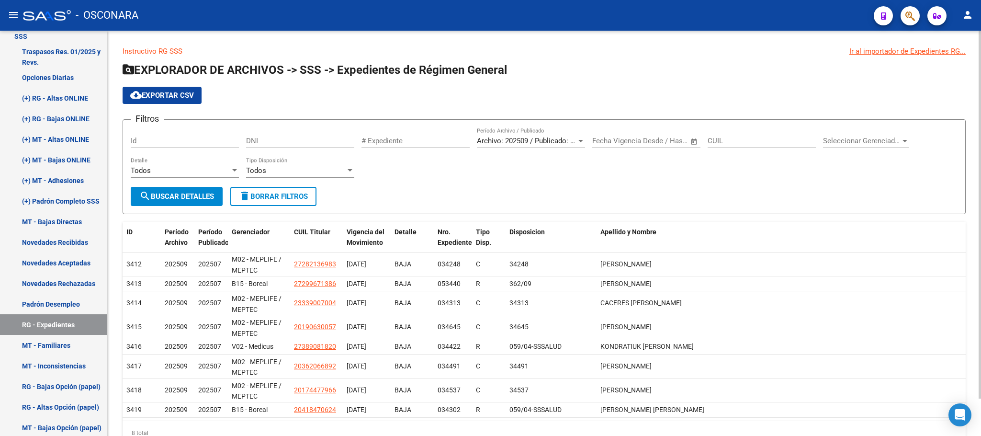
click at [868, 135] on div "Seleccionar Gerenciador Seleccionar Gerenciador" at bounding box center [866, 137] width 86 height 21
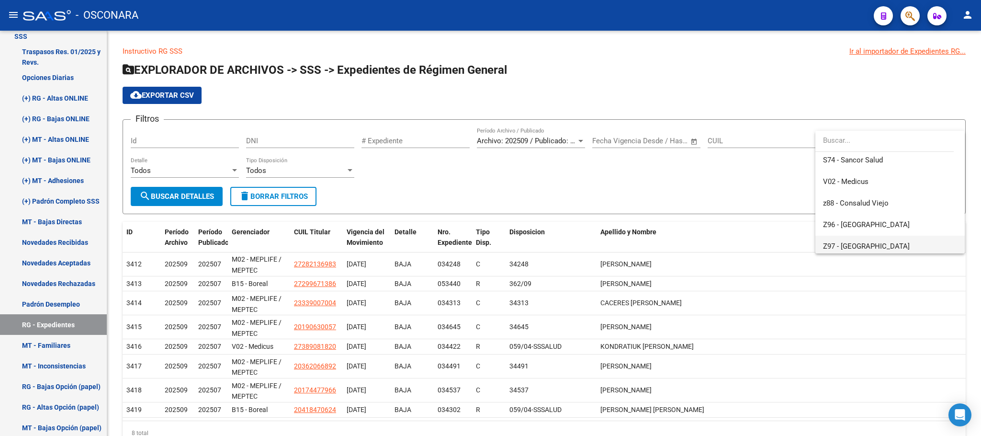
scroll to position [473, 0]
click at [883, 185] on span "S74 - Sancor Salud" at bounding box center [890, 186] width 134 height 22
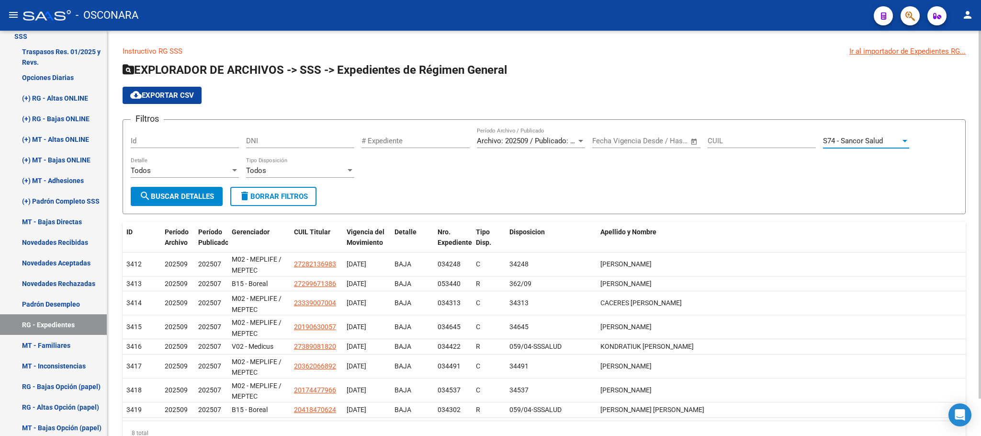
click at [196, 192] on span "search Buscar Detalles" at bounding box center [176, 196] width 75 height 9
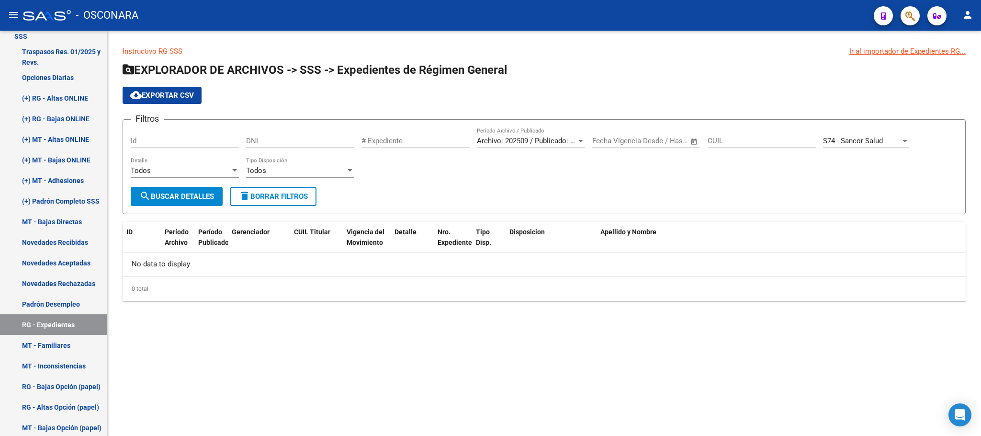
click at [889, 139] on div "S74 - Sancor Salud" at bounding box center [862, 140] width 78 height 9
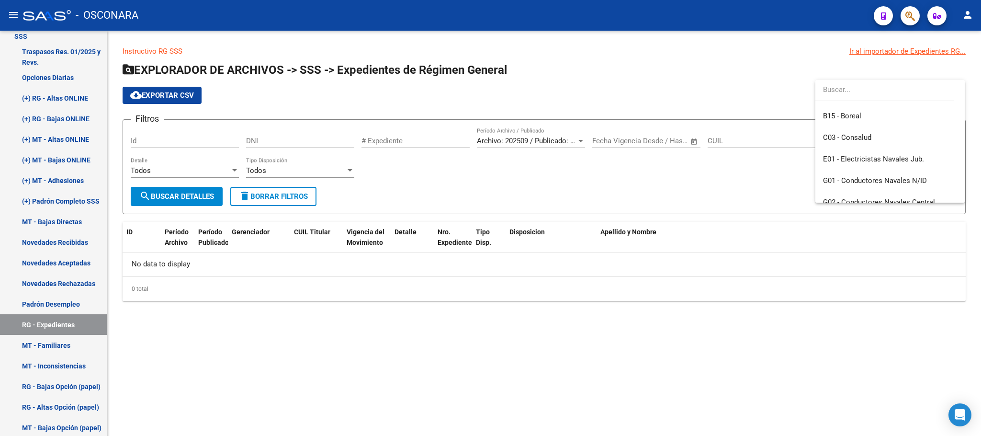
scroll to position [0, 0]
click at [847, 115] on span "Todos" at bounding box center [890, 112] width 134 height 22
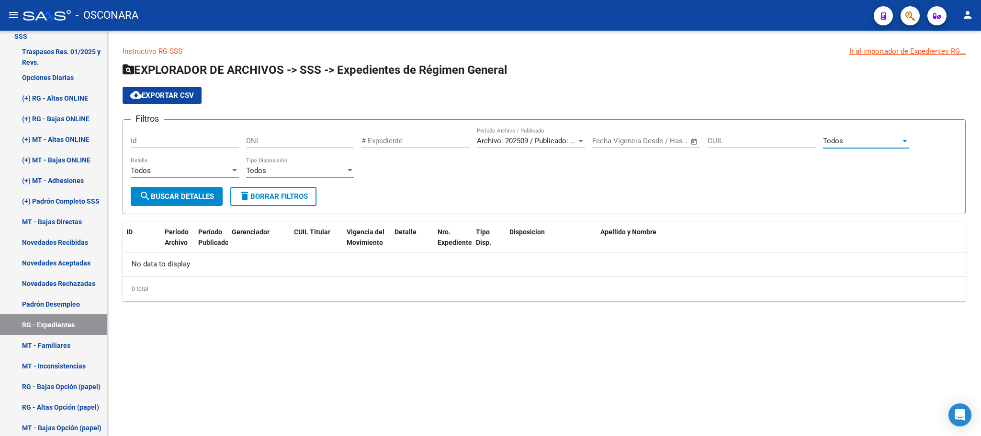
click at [188, 192] on span "search Buscar Detalles" at bounding box center [176, 196] width 75 height 9
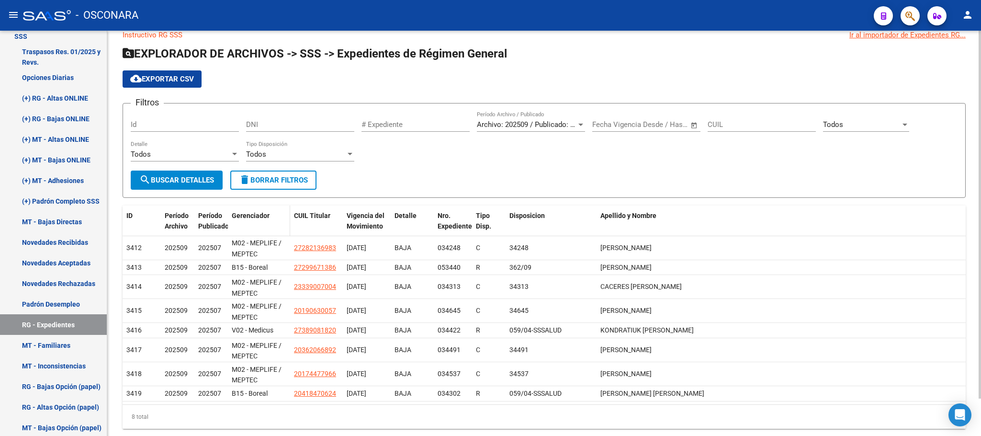
scroll to position [41, 0]
